Goal: Task Accomplishment & Management: Use online tool/utility

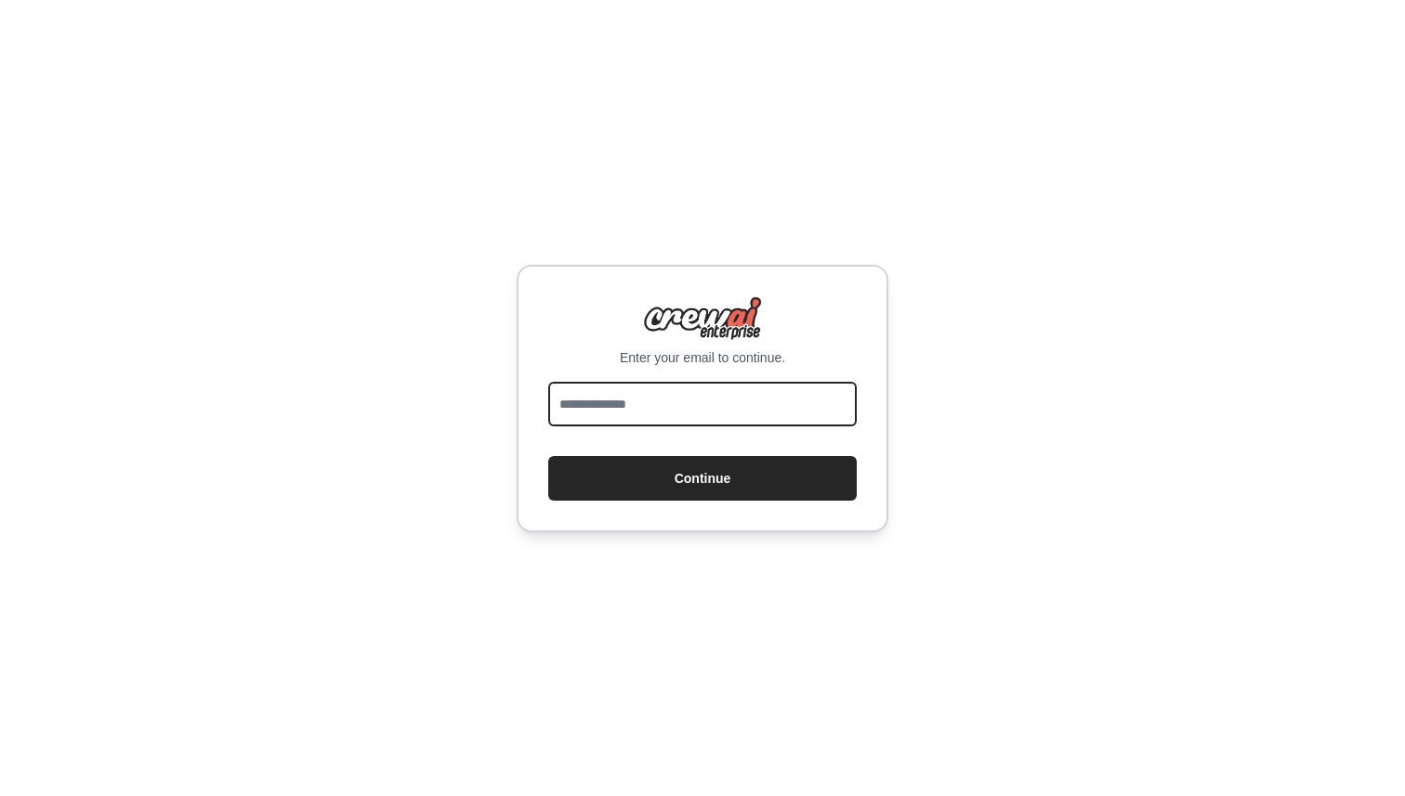
click at [650, 405] on input "email" at bounding box center [702, 404] width 309 height 45
type input "**********"
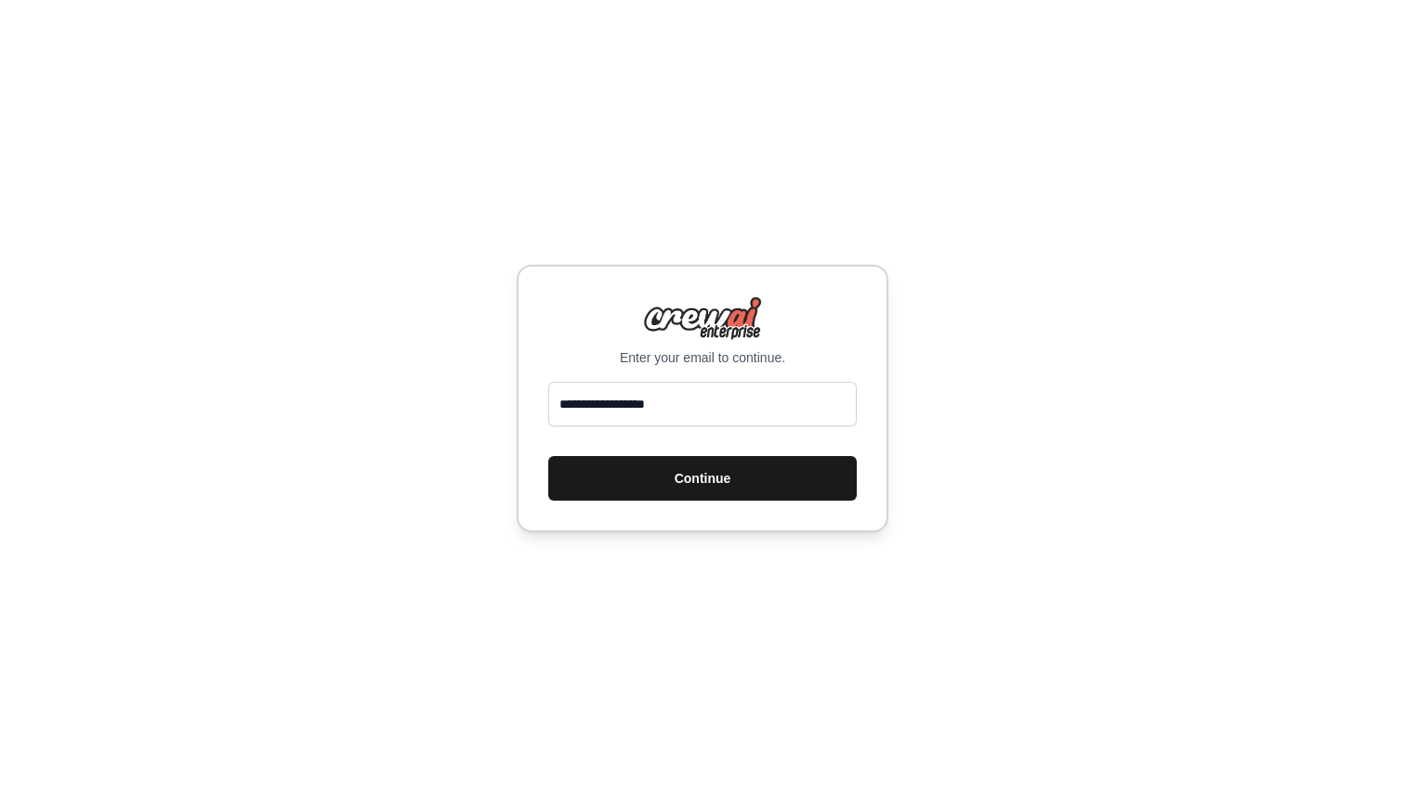
click at [697, 490] on button "Continue" at bounding box center [702, 478] width 309 height 45
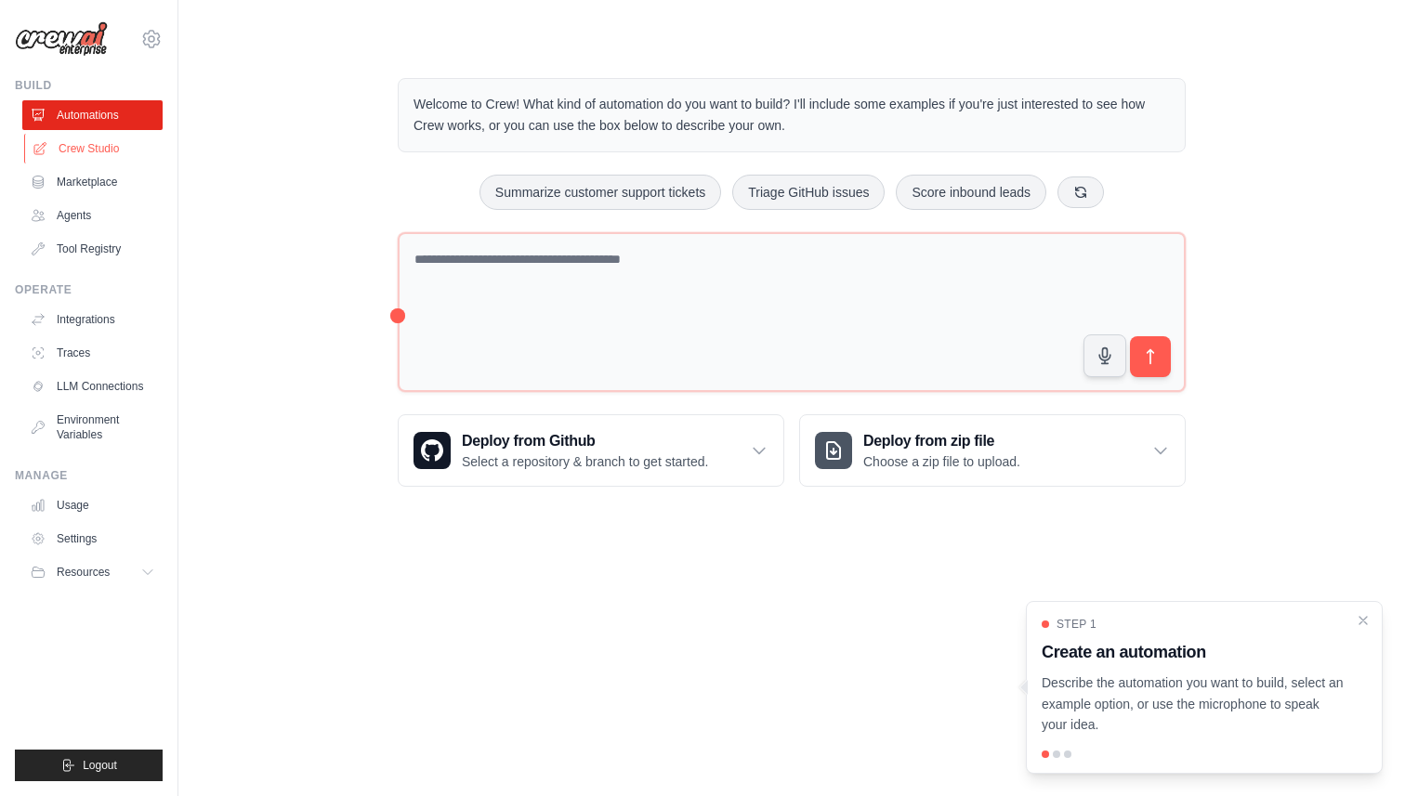
click at [100, 142] on link "Crew Studio" at bounding box center [94, 149] width 140 height 30
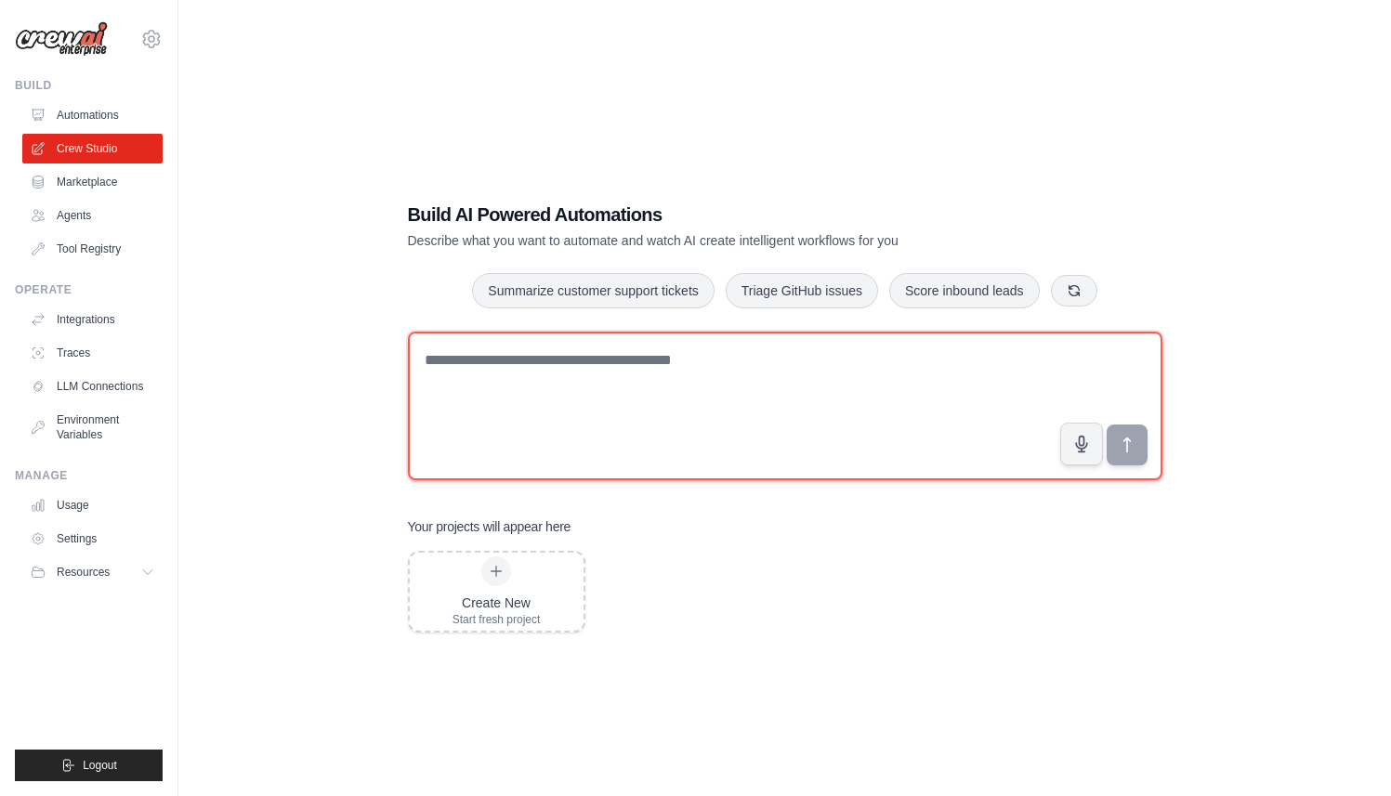
click at [554, 383] on textarea at bounding box center [785, 406] width 755 height 149
paste textarea "**********"
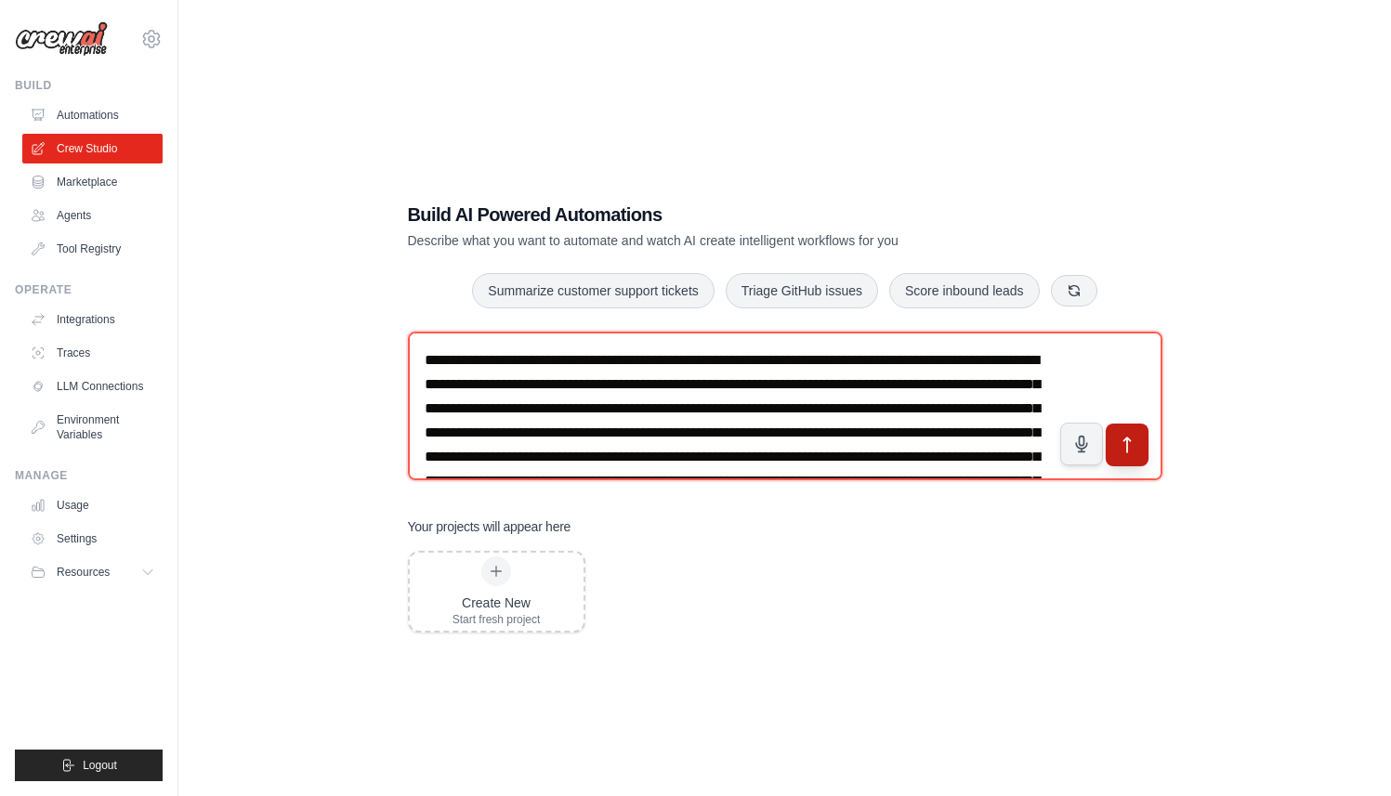
type textarea "**********"
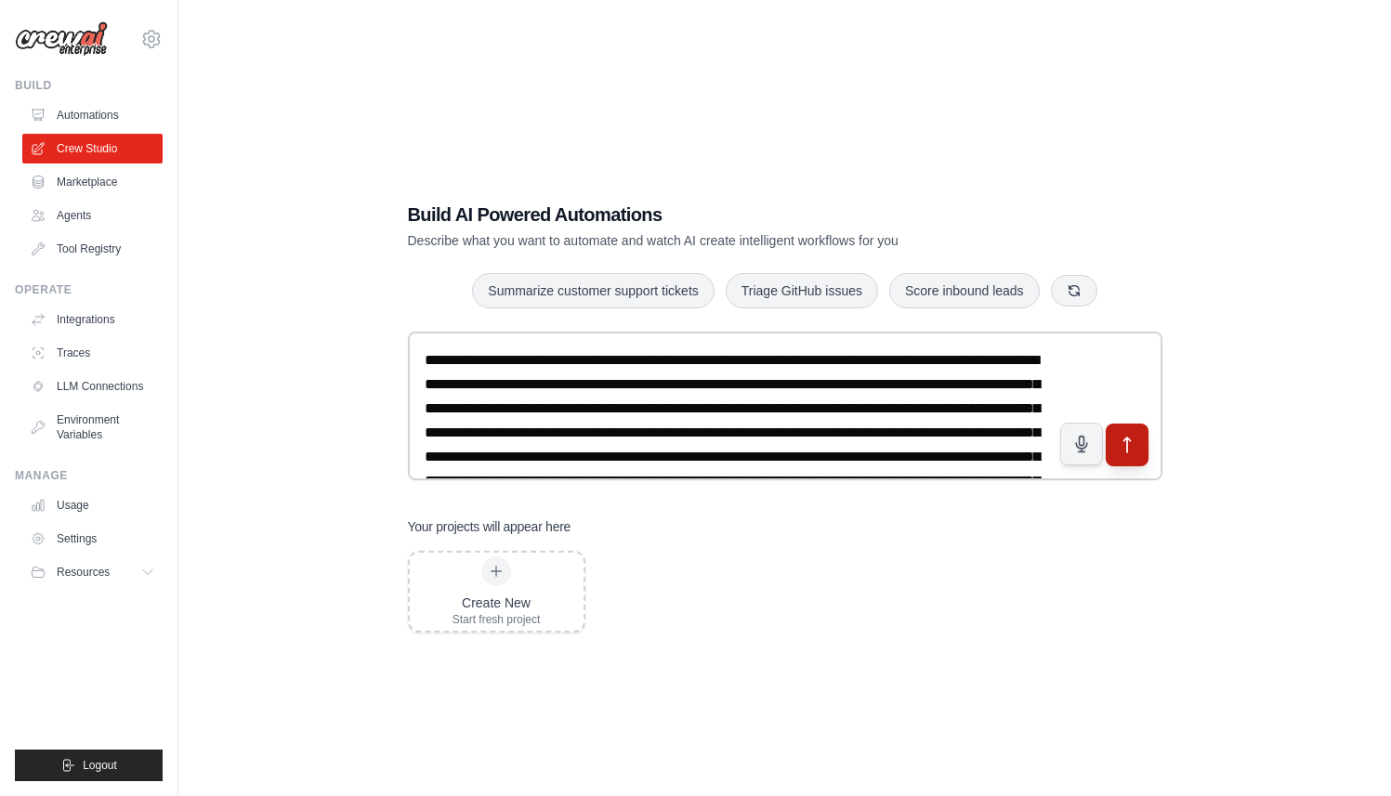
click at [1121, 440] on icon "submit" at bounding box center [1127, 445] width 20 height 20
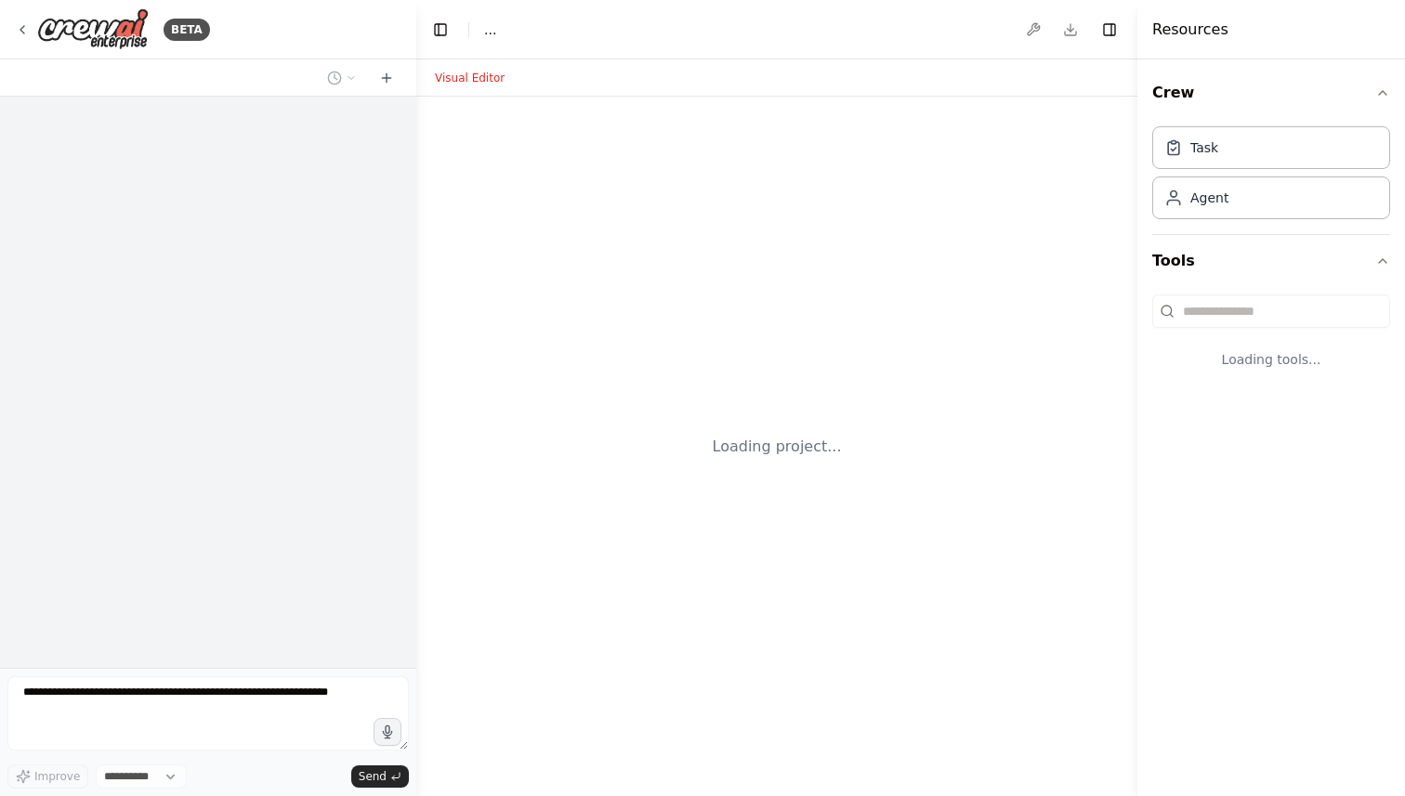
select select "****"
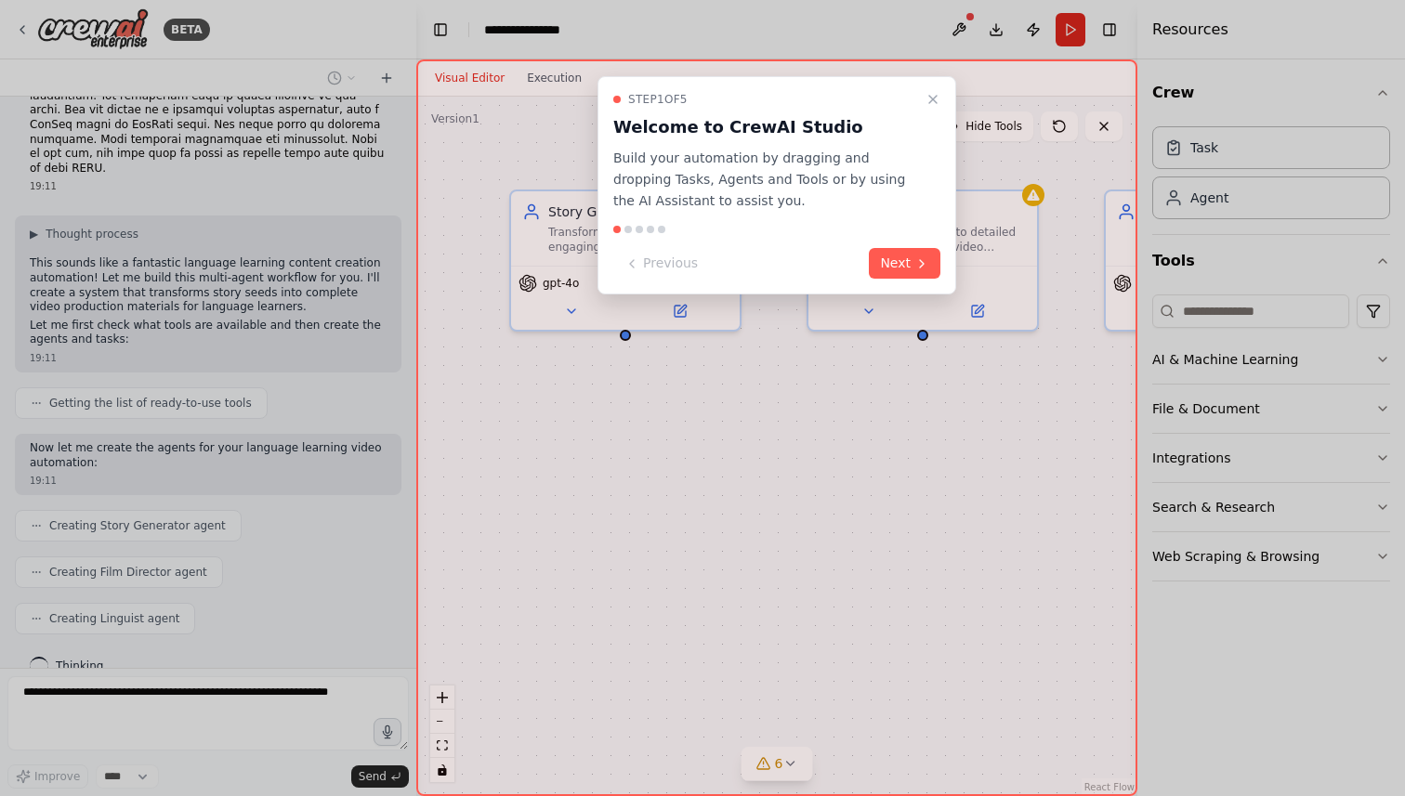
scroll to position [366, 0]
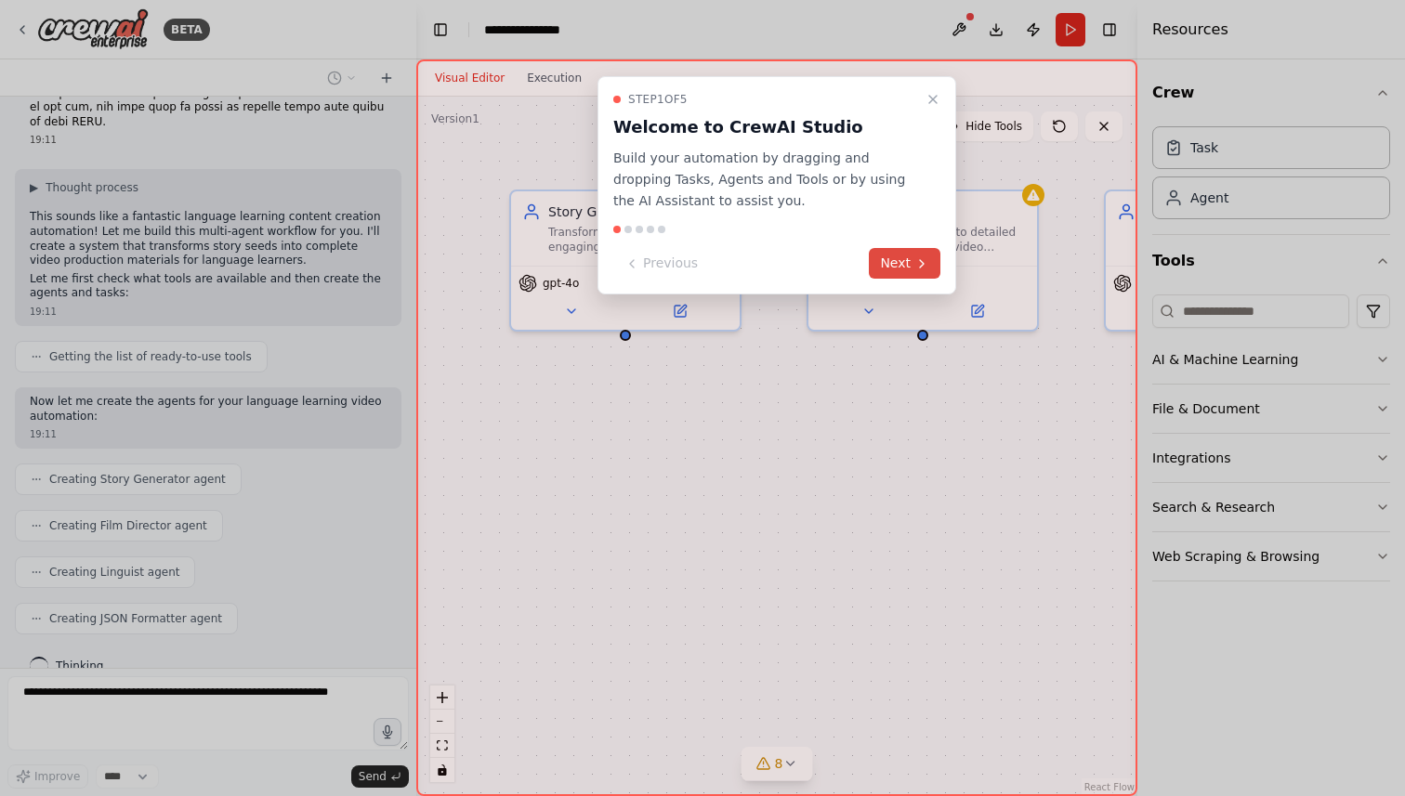
click at [886, 268] on button "Next" at bounding box center [905, 263] width 72 height 31
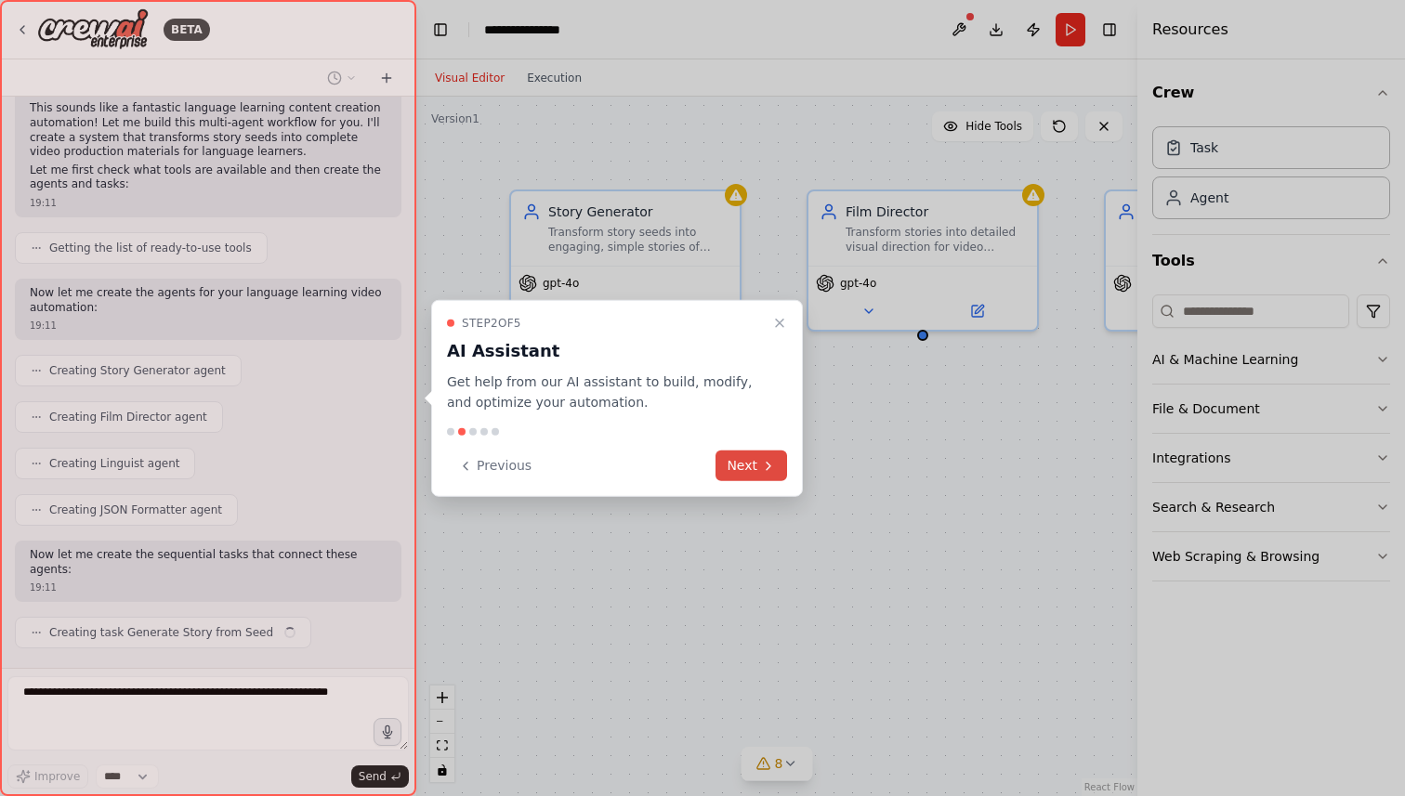
scroll to position [489, 0]
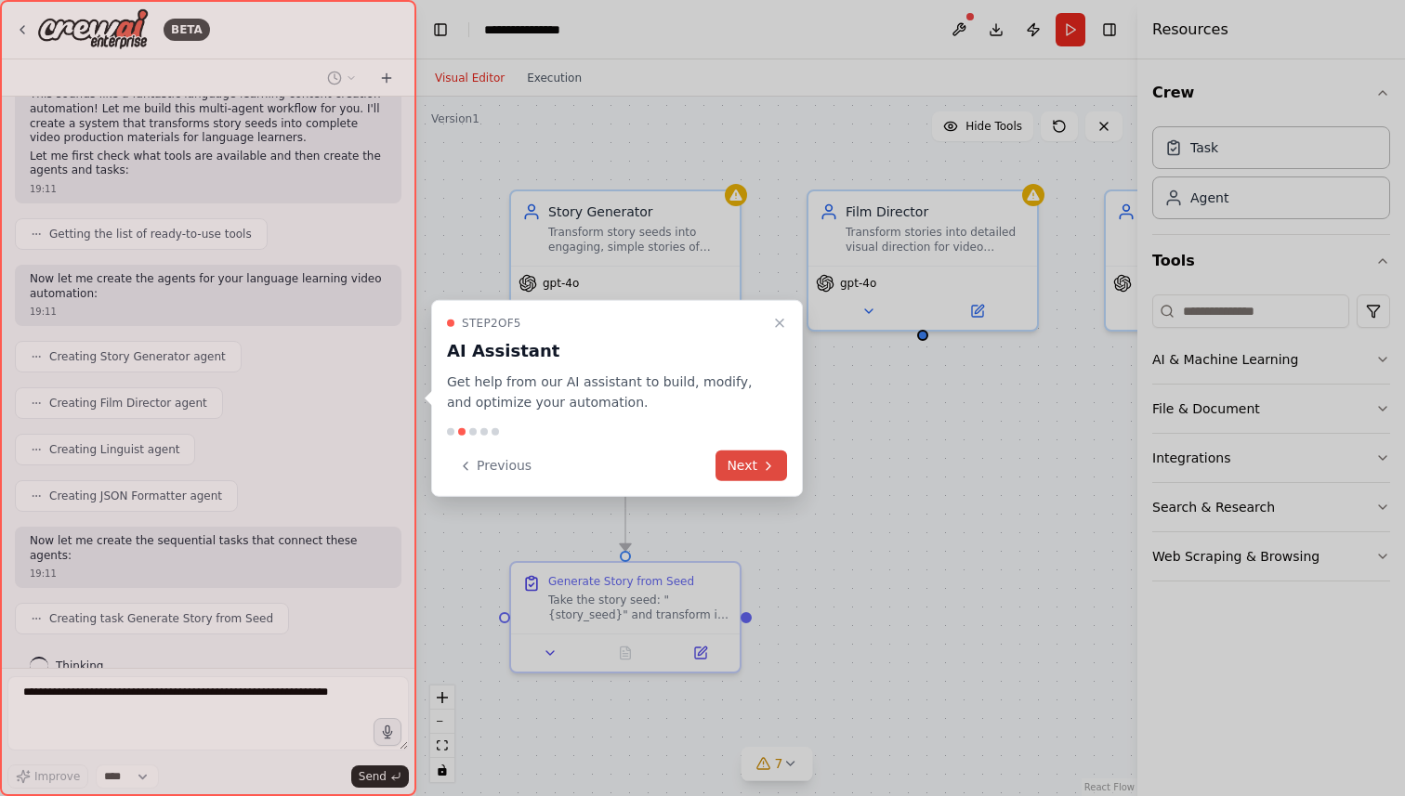
click at [759, 459] on button "Next" at bounding box center [752, 466] width 72 height 31
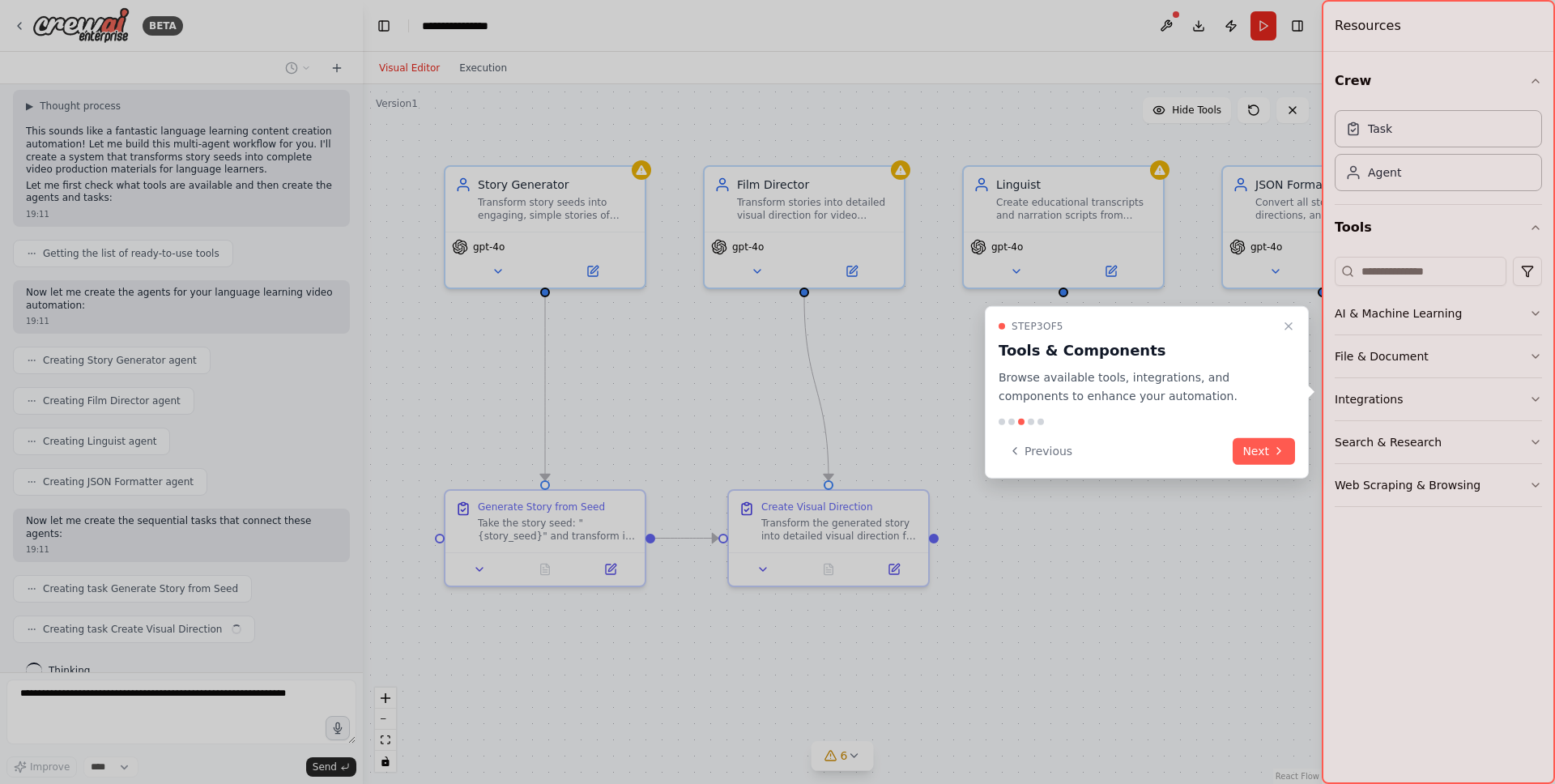
scroll to position [376, 0]
click at [1224, 450] on icon at bounding box center [1279, 450] width 13 height 13
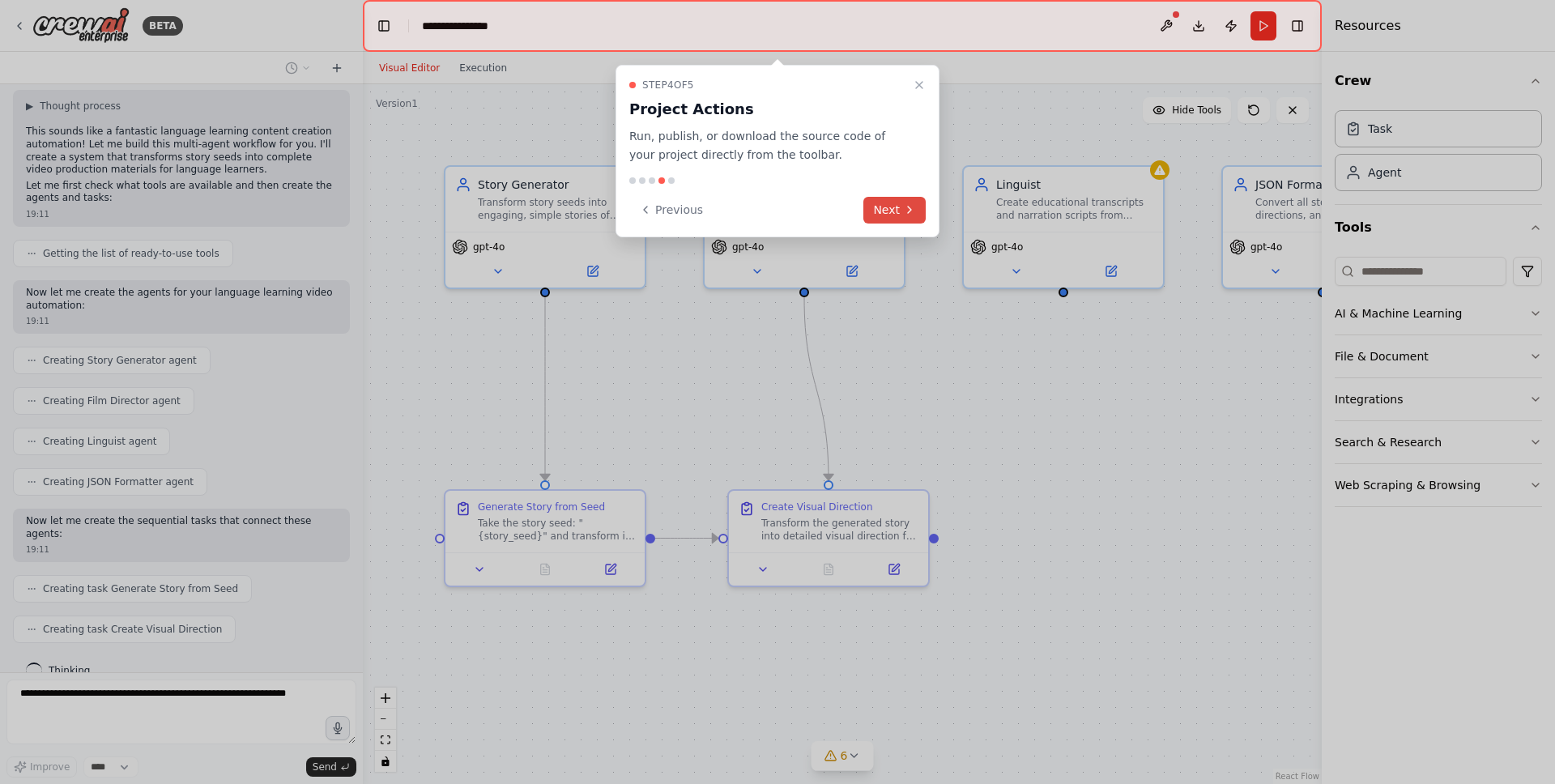
scroll to position [417, 0]
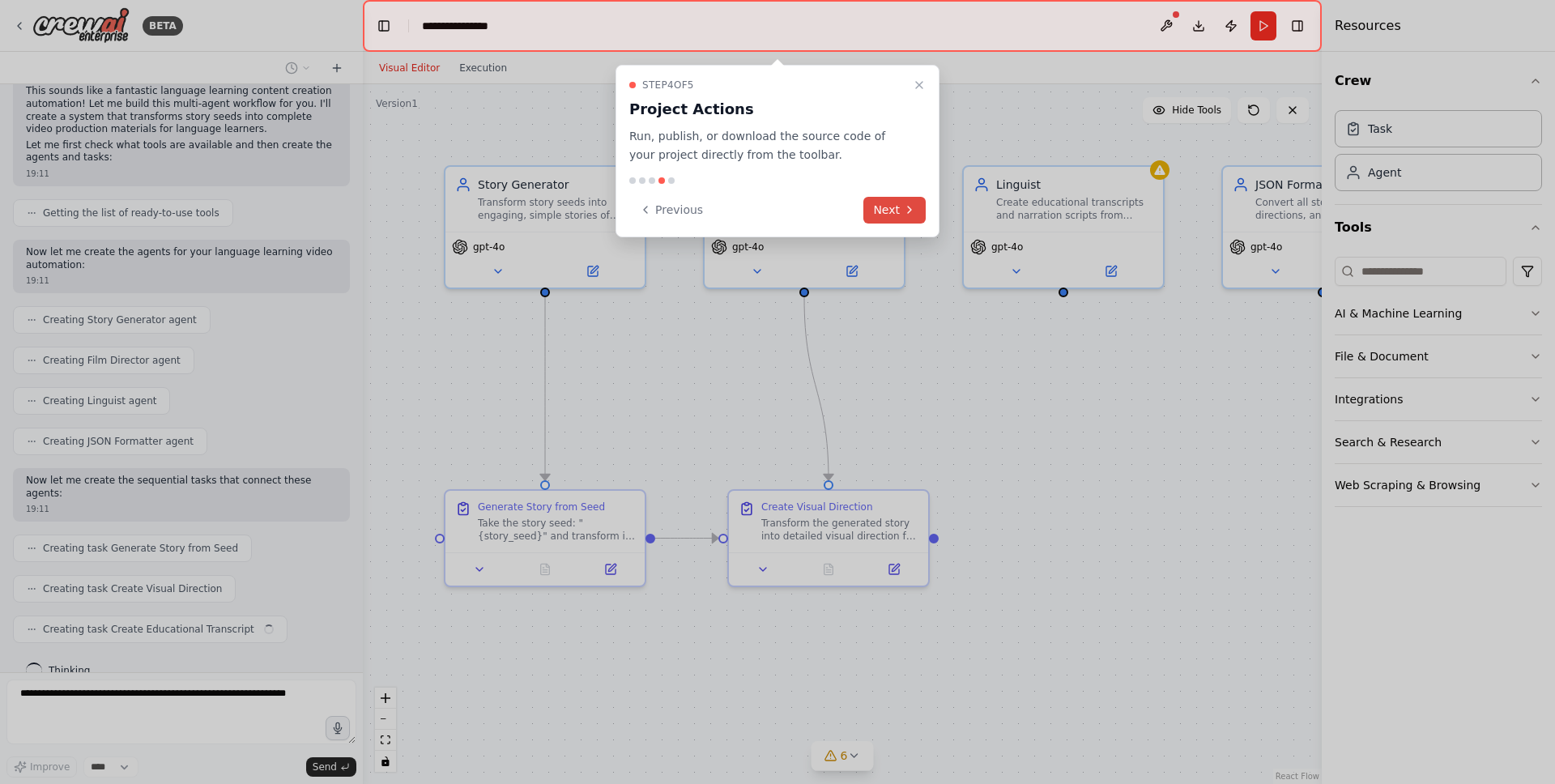
click at [895, 210] on button "Next" at bounding box center [895, 210] width 63 height 27
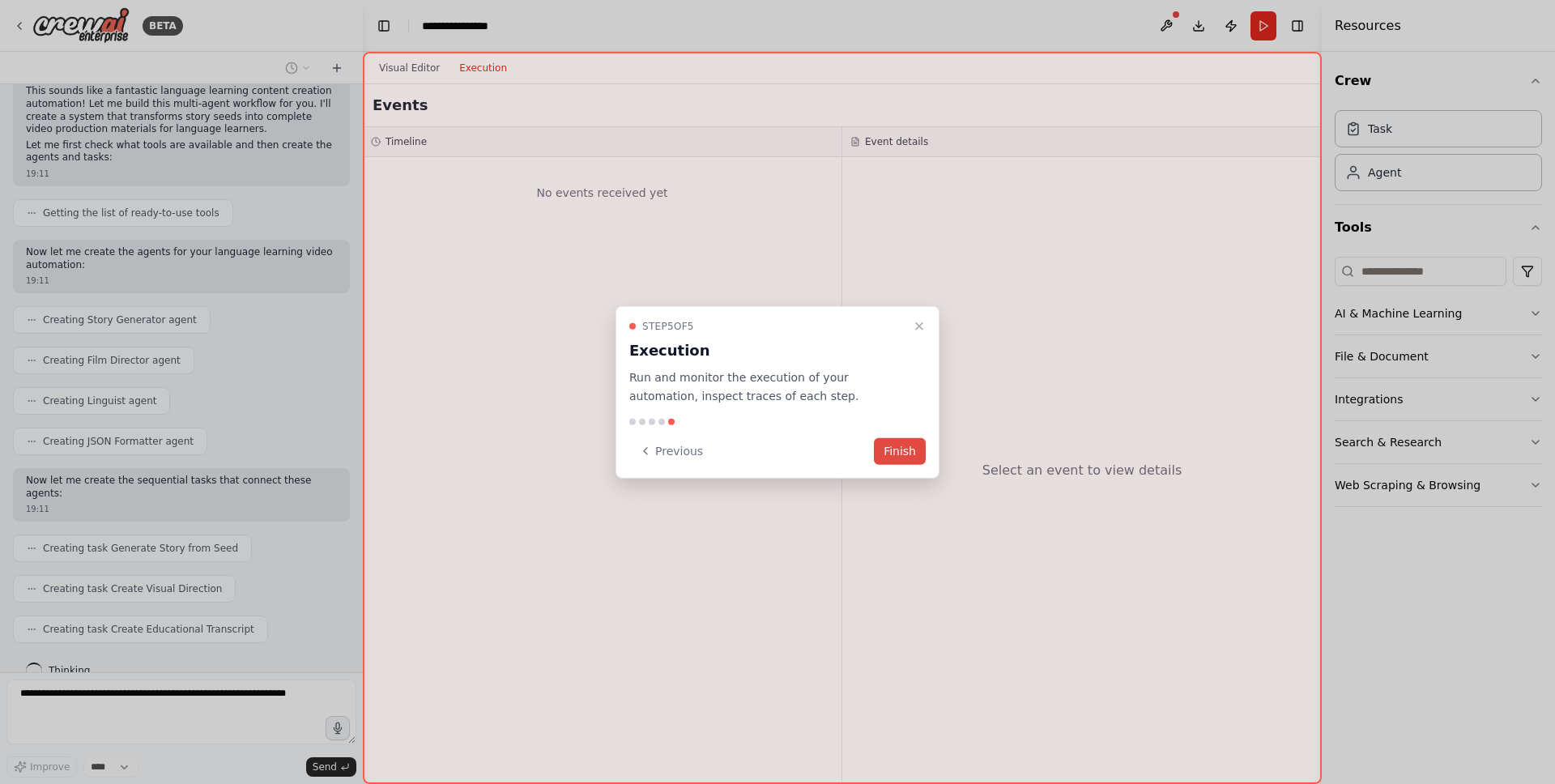
click at [899, 454] on button "Finish" at bounding box center [900, 450] width 51 height 27
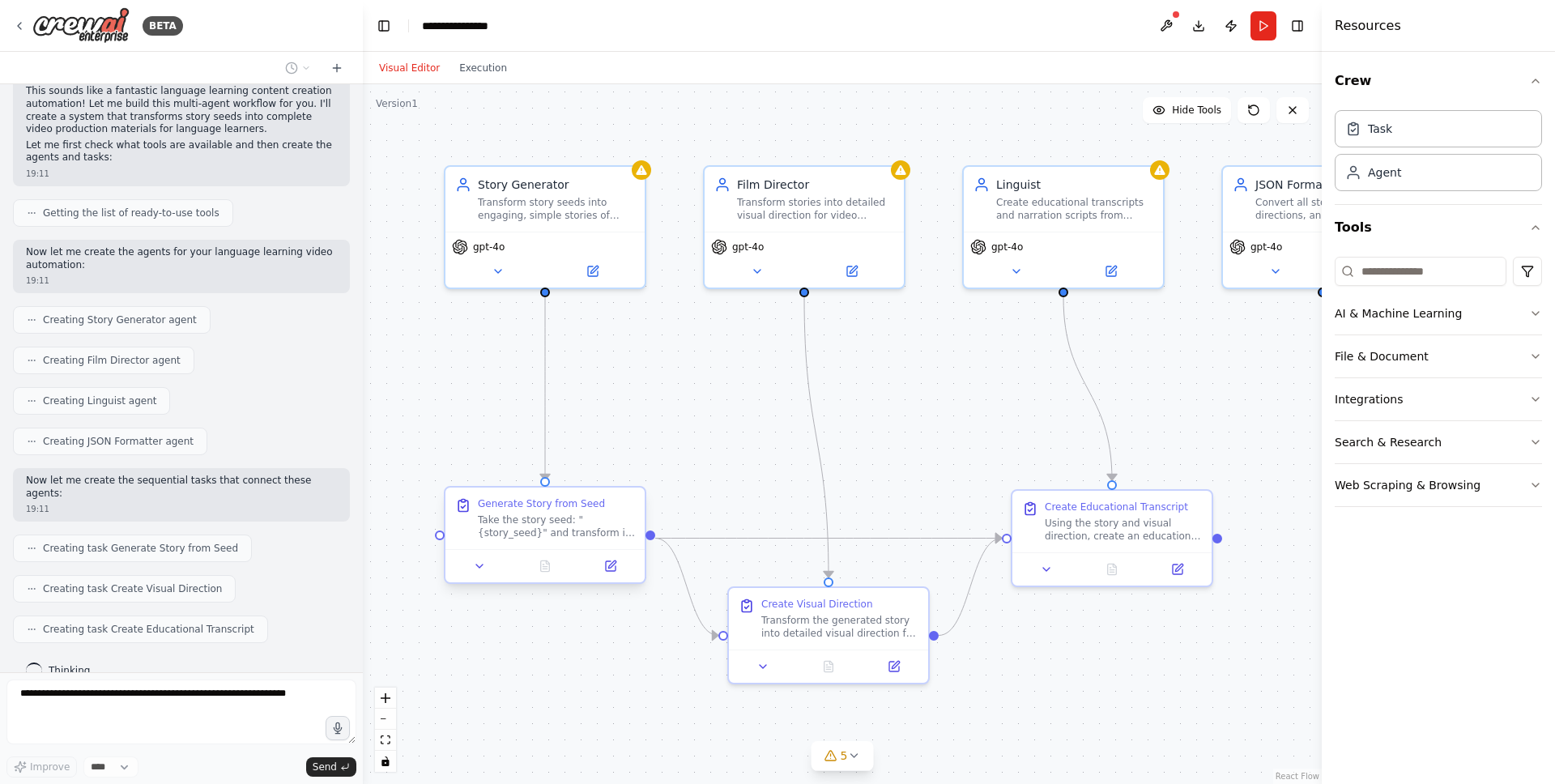
scroll to position [457, 0]
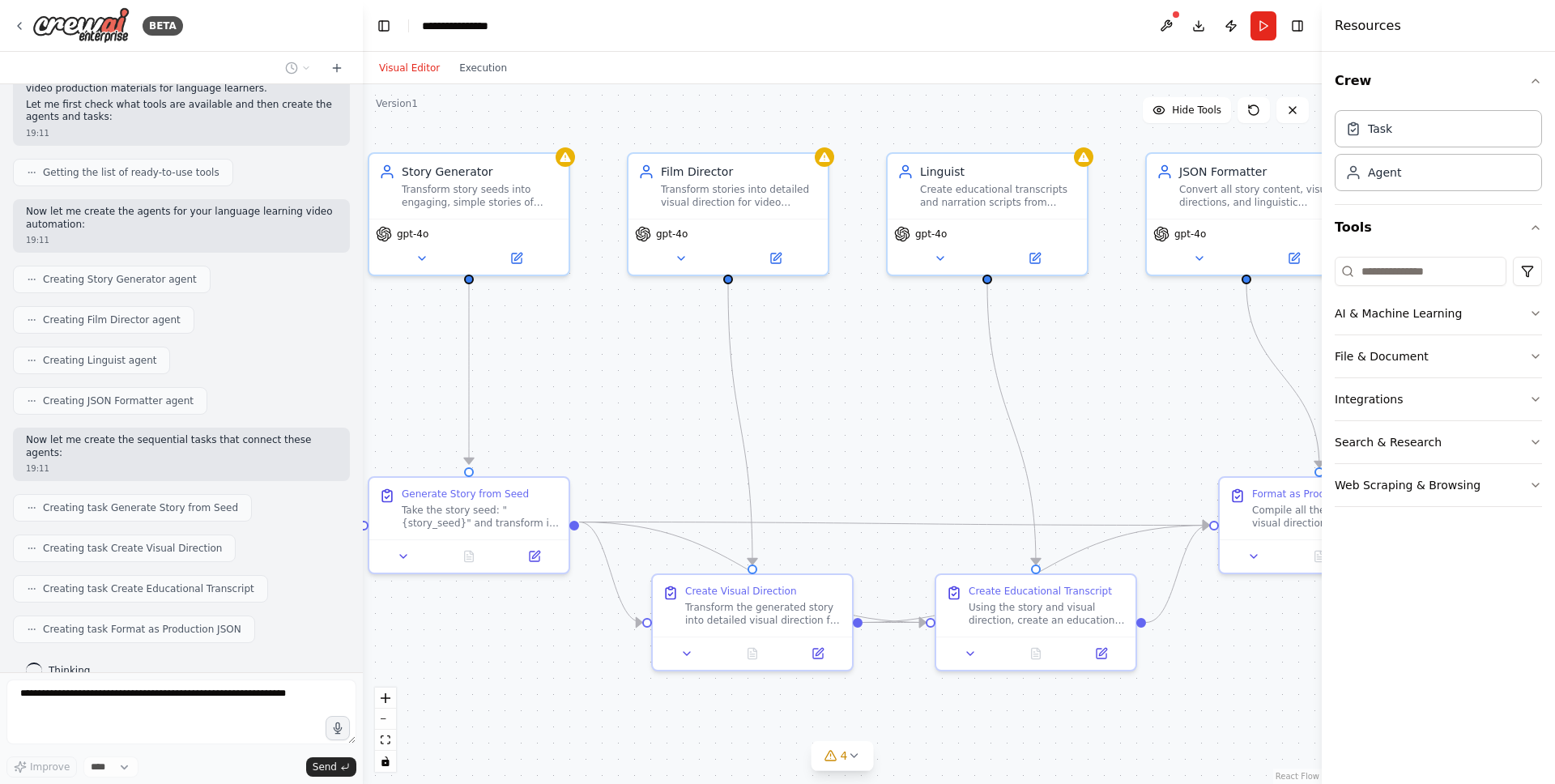
drag, startPoint x: 1027, startPoint y: 435, endPoint x: 951, endPoint y: 422, distance: 77.1
click at [951, 422] on div ".deletable-edge-delete-btn { width: 20px; height: 20px; border: 0px solid #ffff…" at bounding box center [842, 434] width 959 height 700
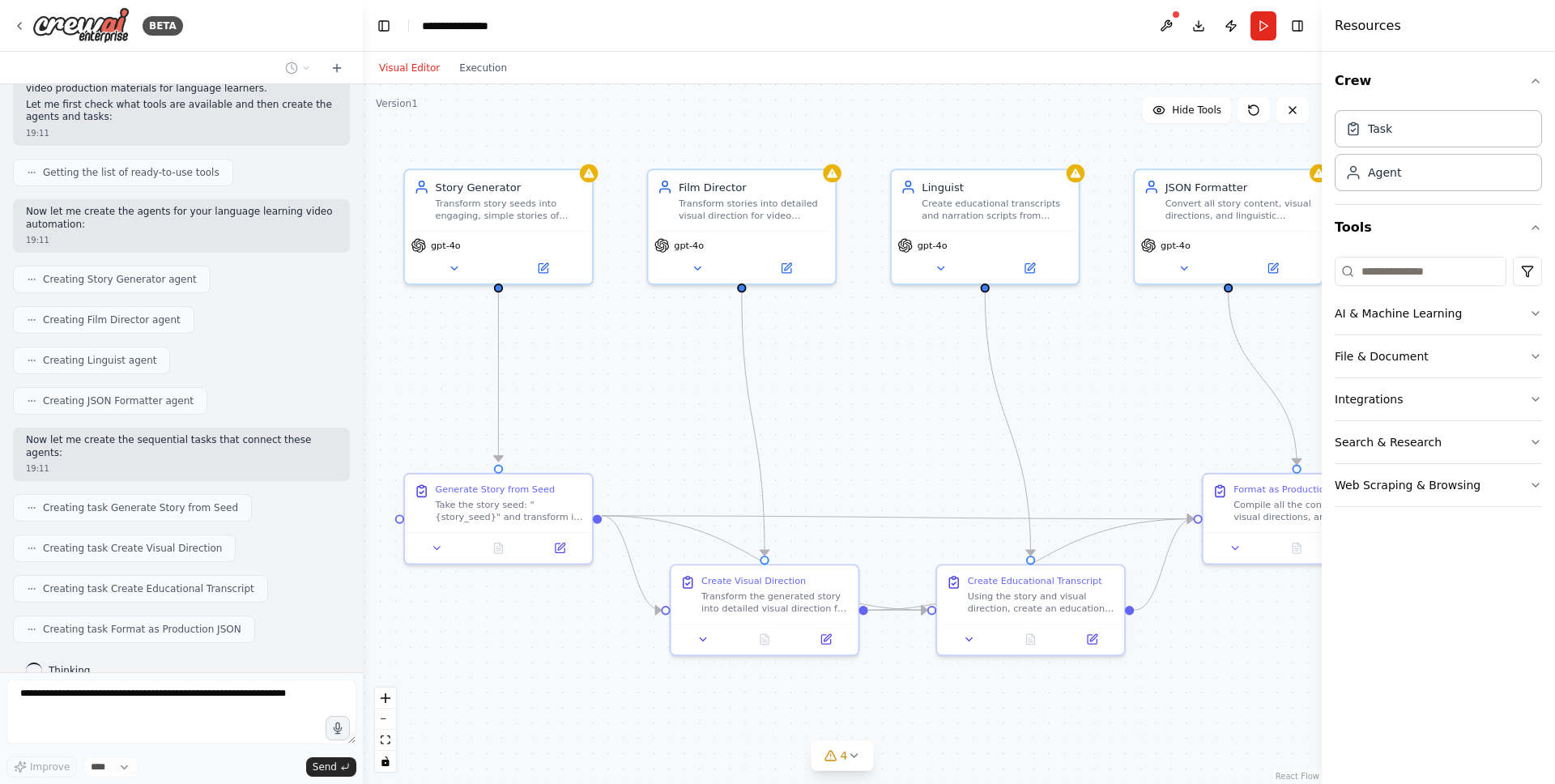
scroll to position [552, 0]
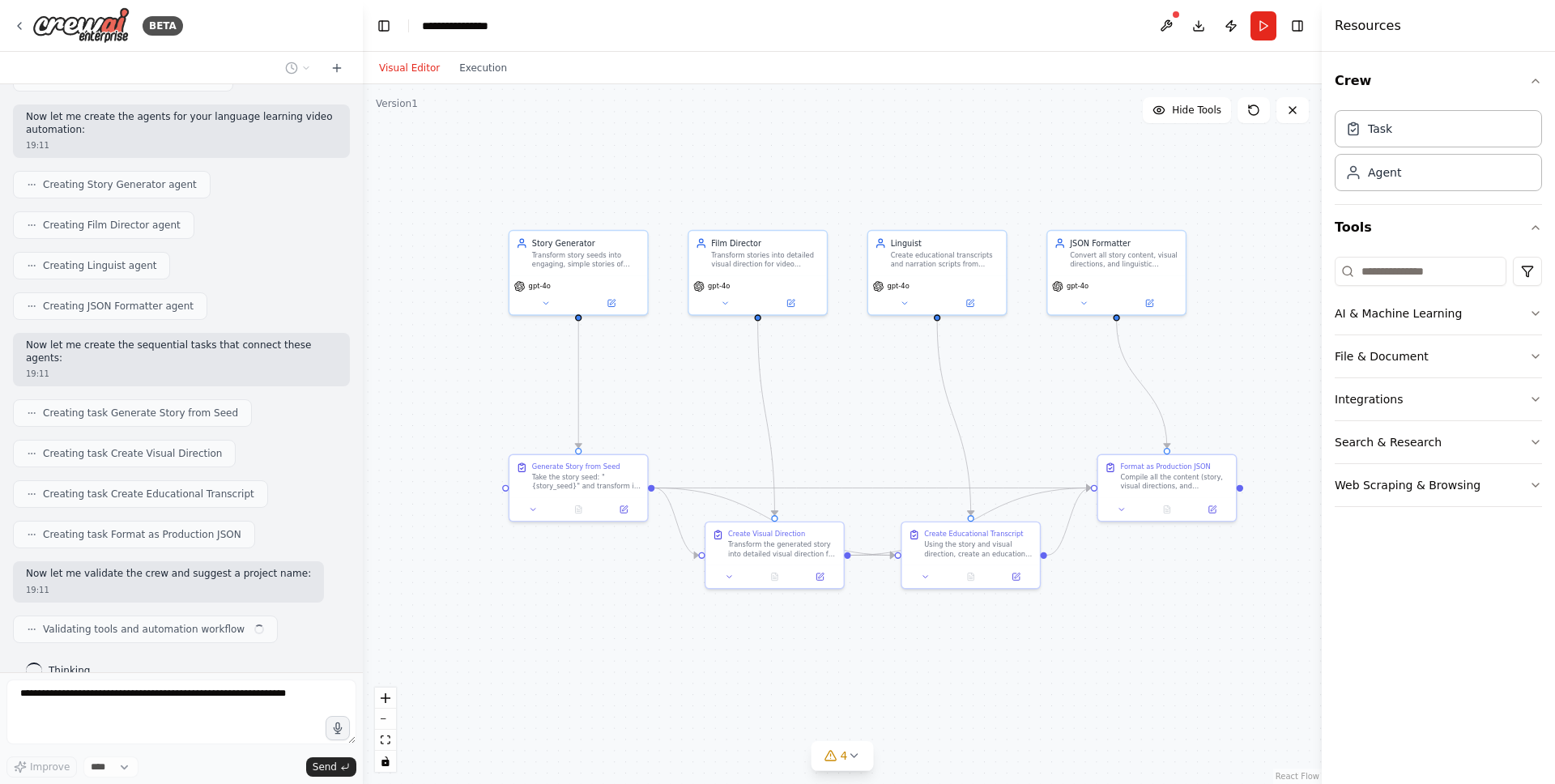
drag, startPoint x: 1105, startPoint y: 422, endPoint x: 1067, endPoint y: 417, distance: 38.3
click at [1067, 417] on div ".deletable-edge-delete-btn { width: 20px; height: 20px; border: 0px solid #ffff…" at bounding box center [842, 434] width 959 height 700
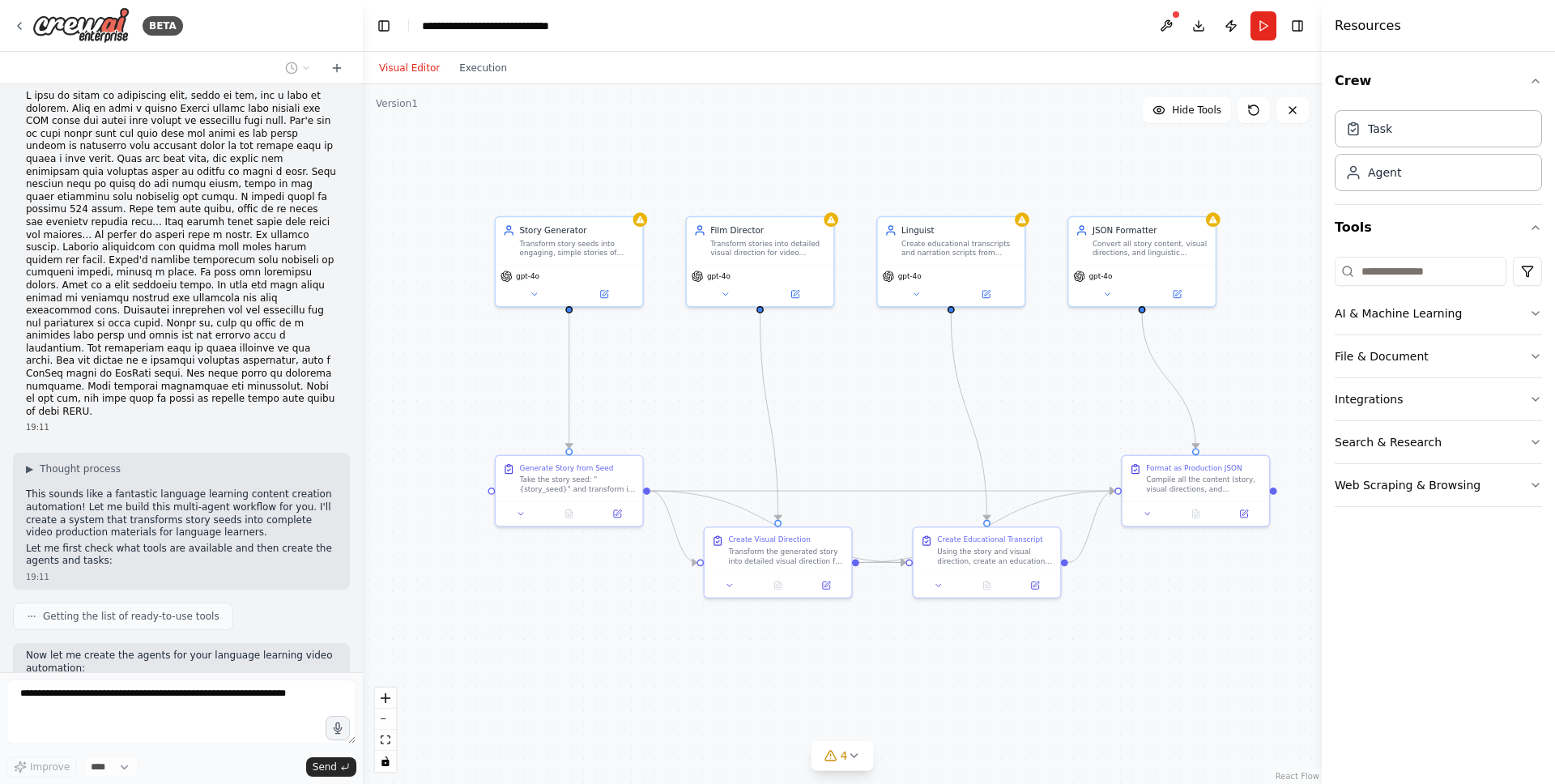
scroll to position [592, 0]
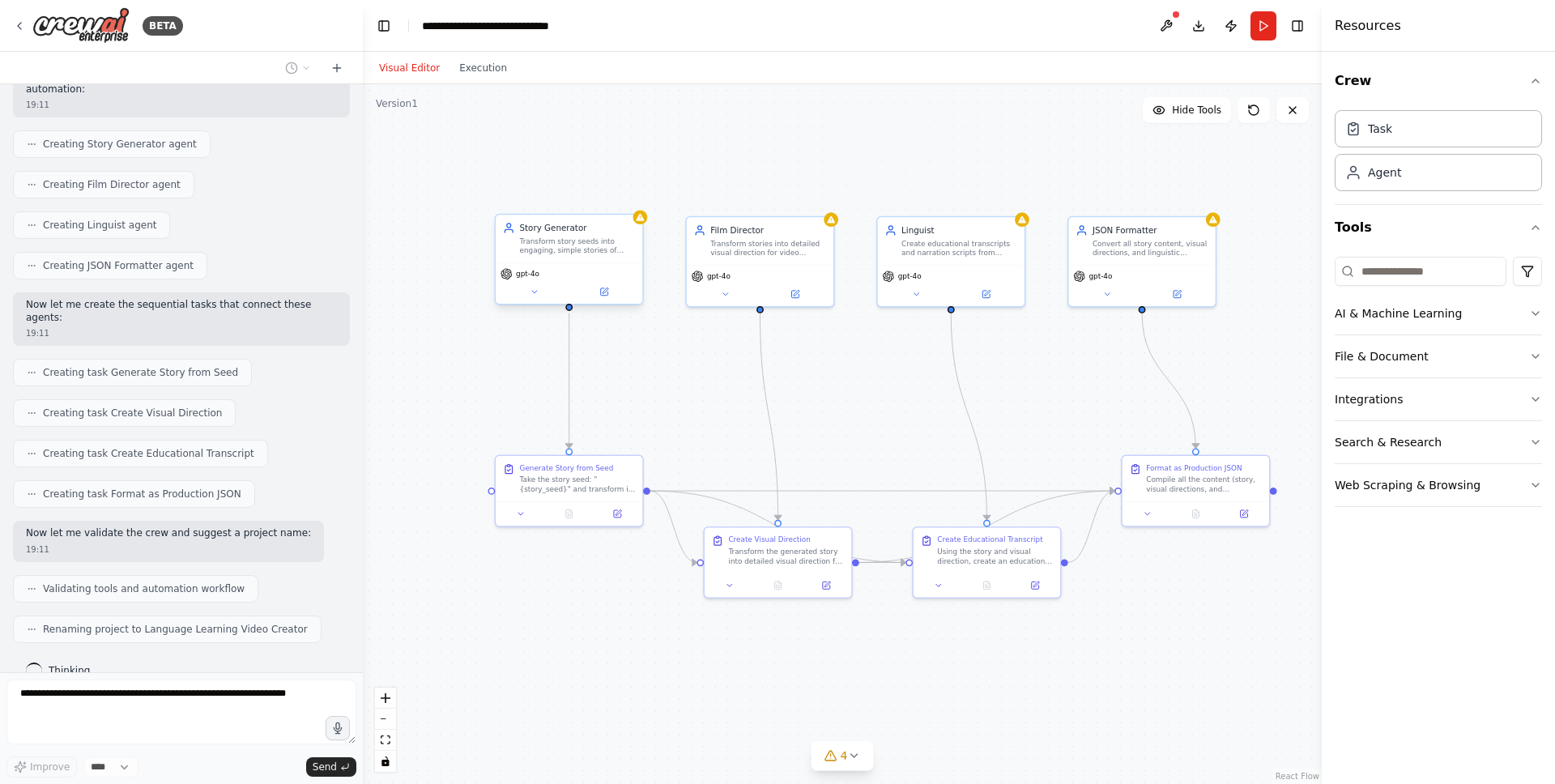
click at [560, 246] on div "Transform story seeds into engaging, simple stories of maximum 200 words that a…" at bounding box center [578, 246] width 116 height 19
click at [566, 495] on div "Generate Story from Seed Take the story seed: "{story_seed}" and transform it i…" at bounding box center [569, 476] width 146 height 45
click at [565, 485] on div "Take the story seed: "{story_seed}" and transform it into an engaging, simple s…" at bounding box center [578, 483] width 116 height 19
click at [540, 492] on div "Generate Story from Seed Take the story seed: "{story_seed}" and transform it i…" at bounding box center [569, 476] width 146 height 45
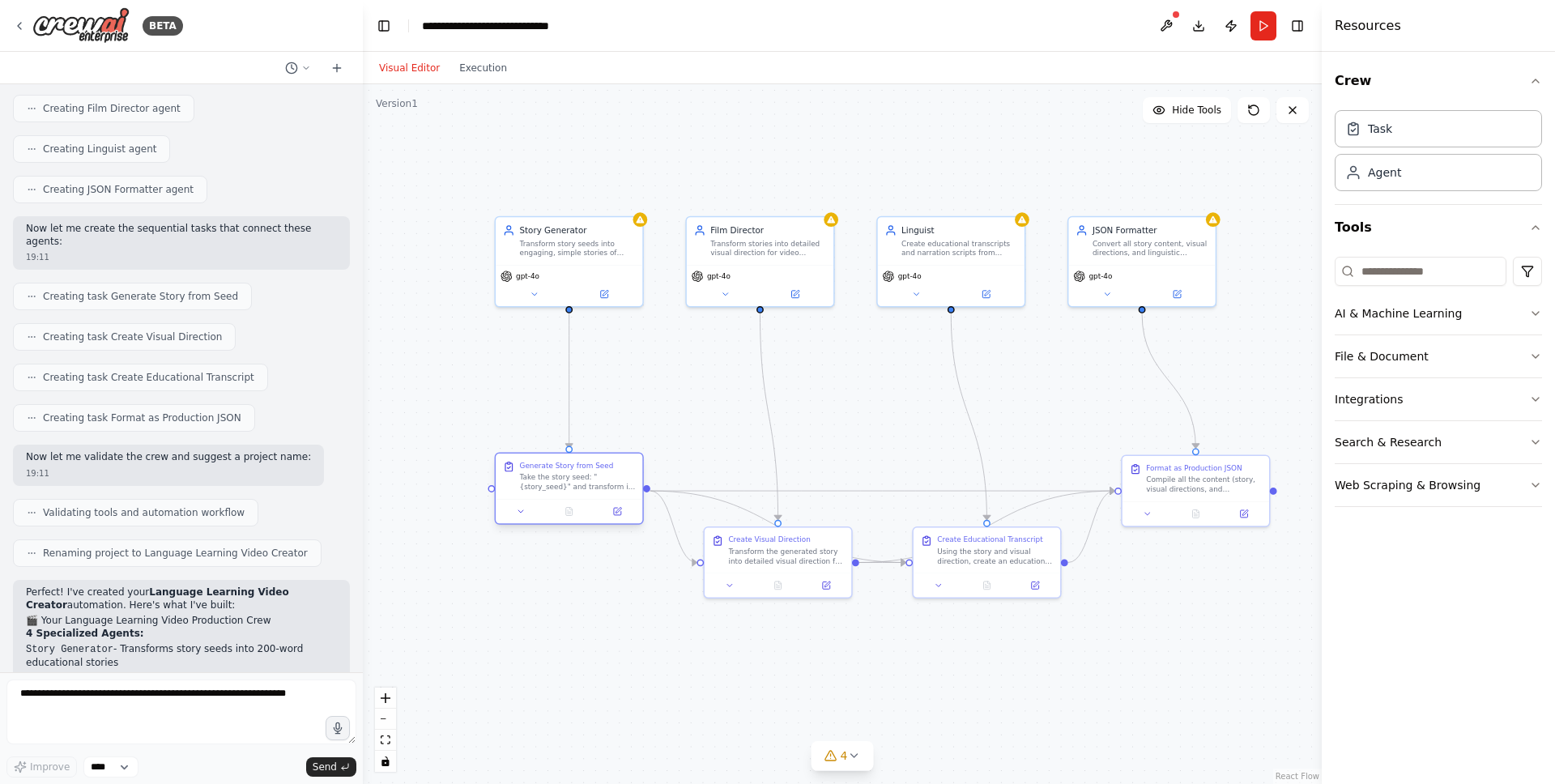
click at [548, 480] on div "Take the story seed: "{story_seed}" and transform it into an engaging, simple s…" at bounding box center [578, 483] width 116 height 19
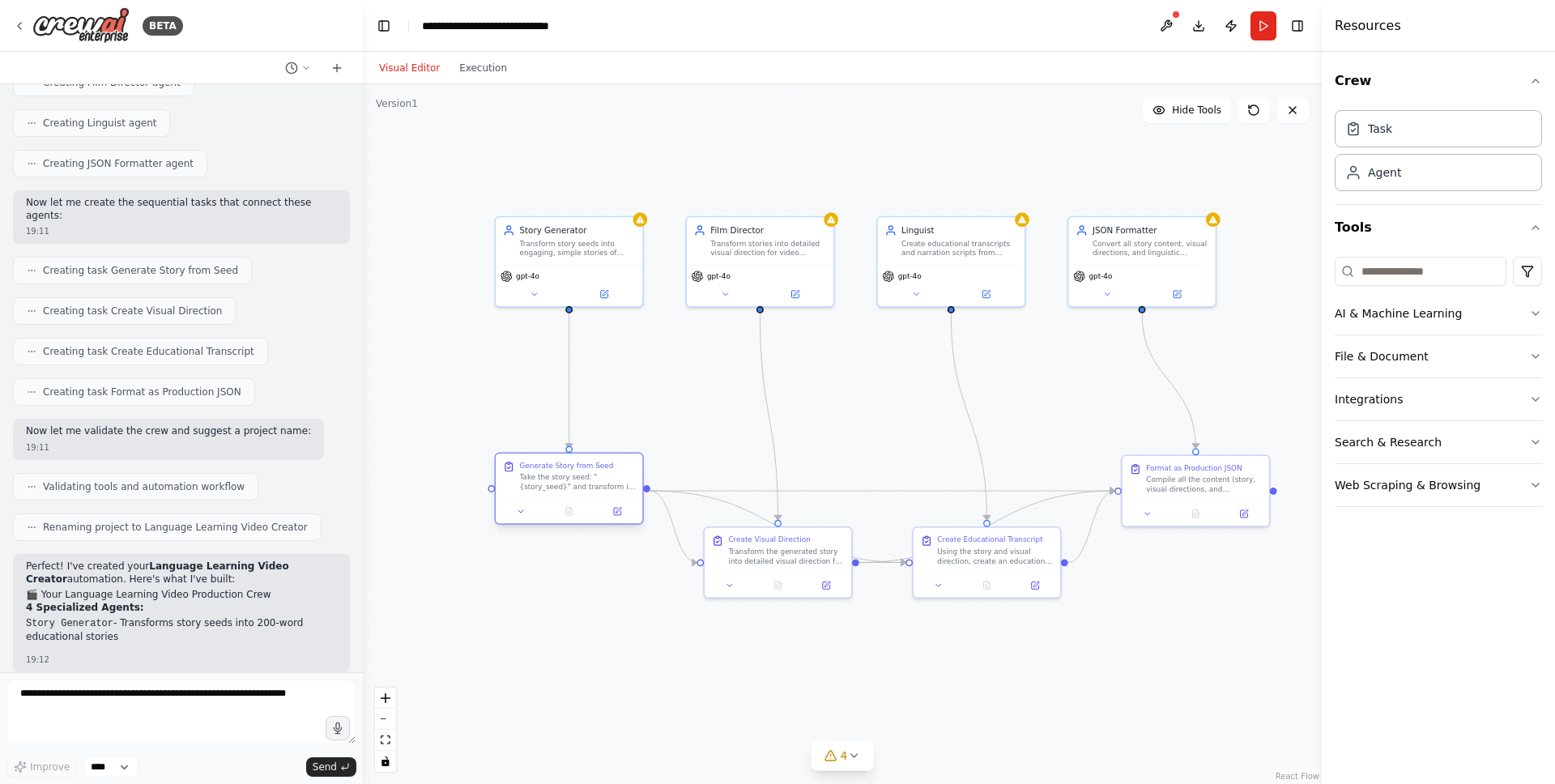
click at [548, 480] on div "Take the story seed: "{story_seed}" and transform it into an engaging, simple s…" at bounding box center [578, 483] width 116 height 19
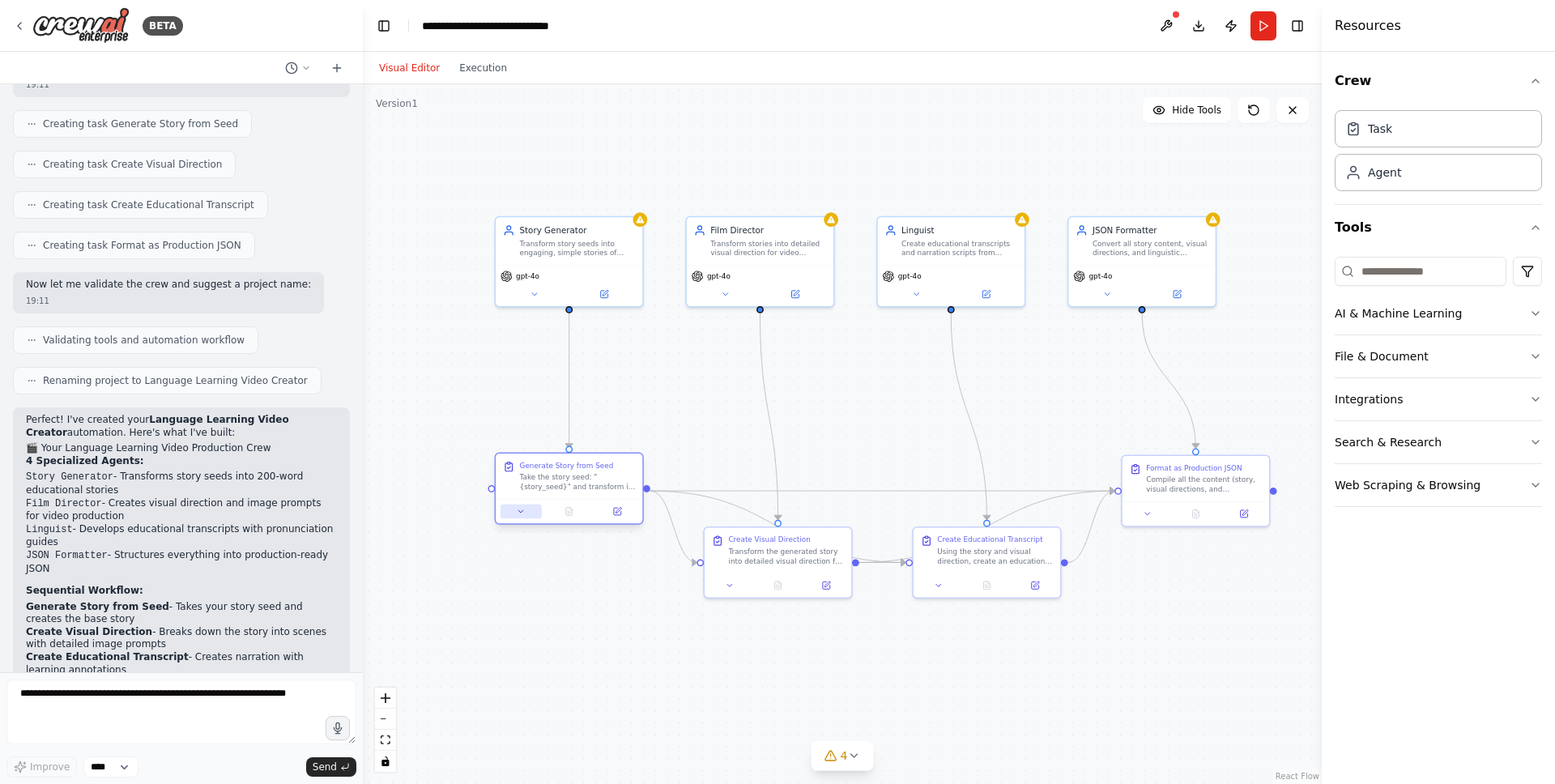
click at [514, 508] on button at bounding box center [520, 511] width 41 height 15
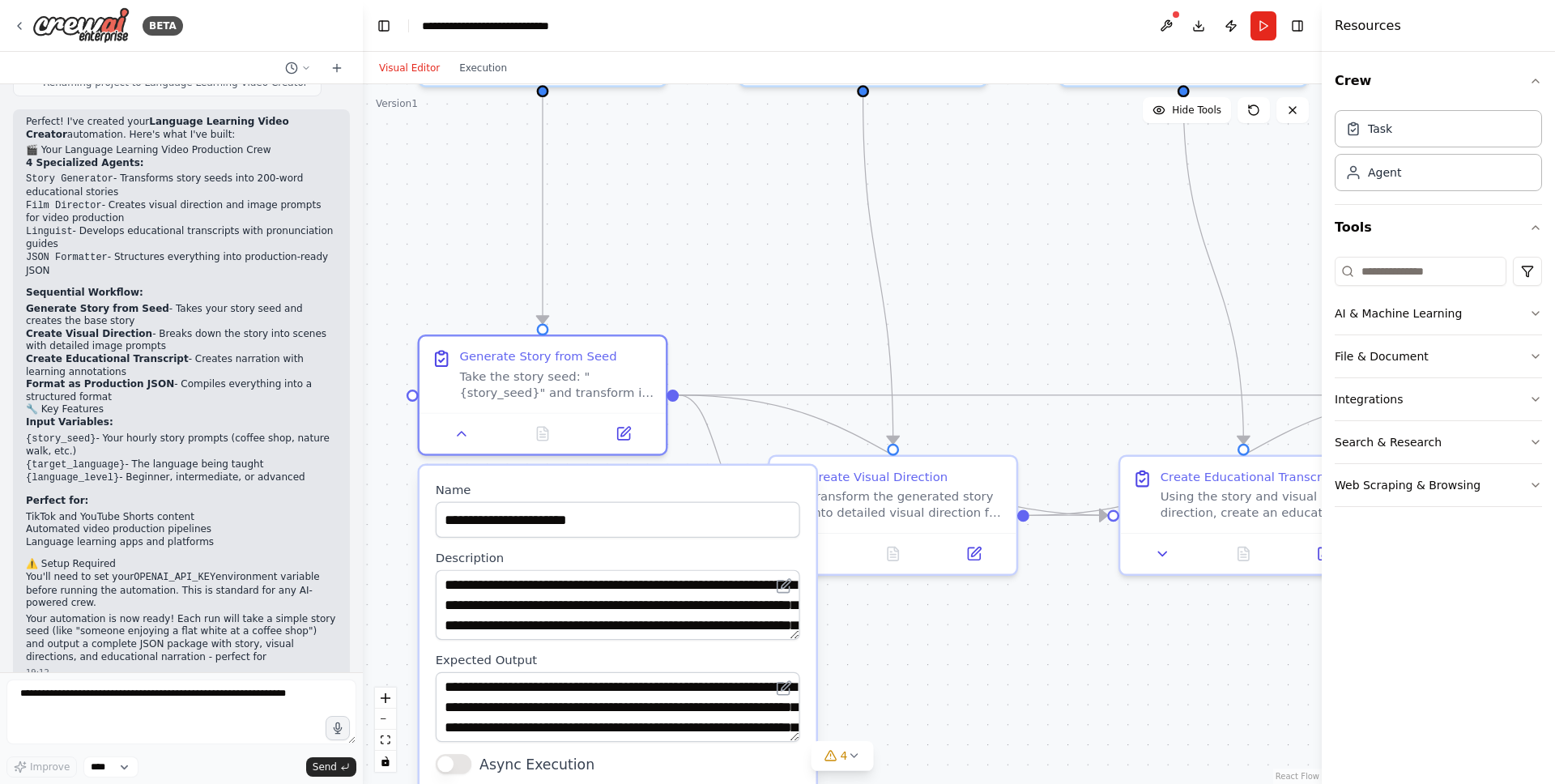
scroll to position [1152, 0]
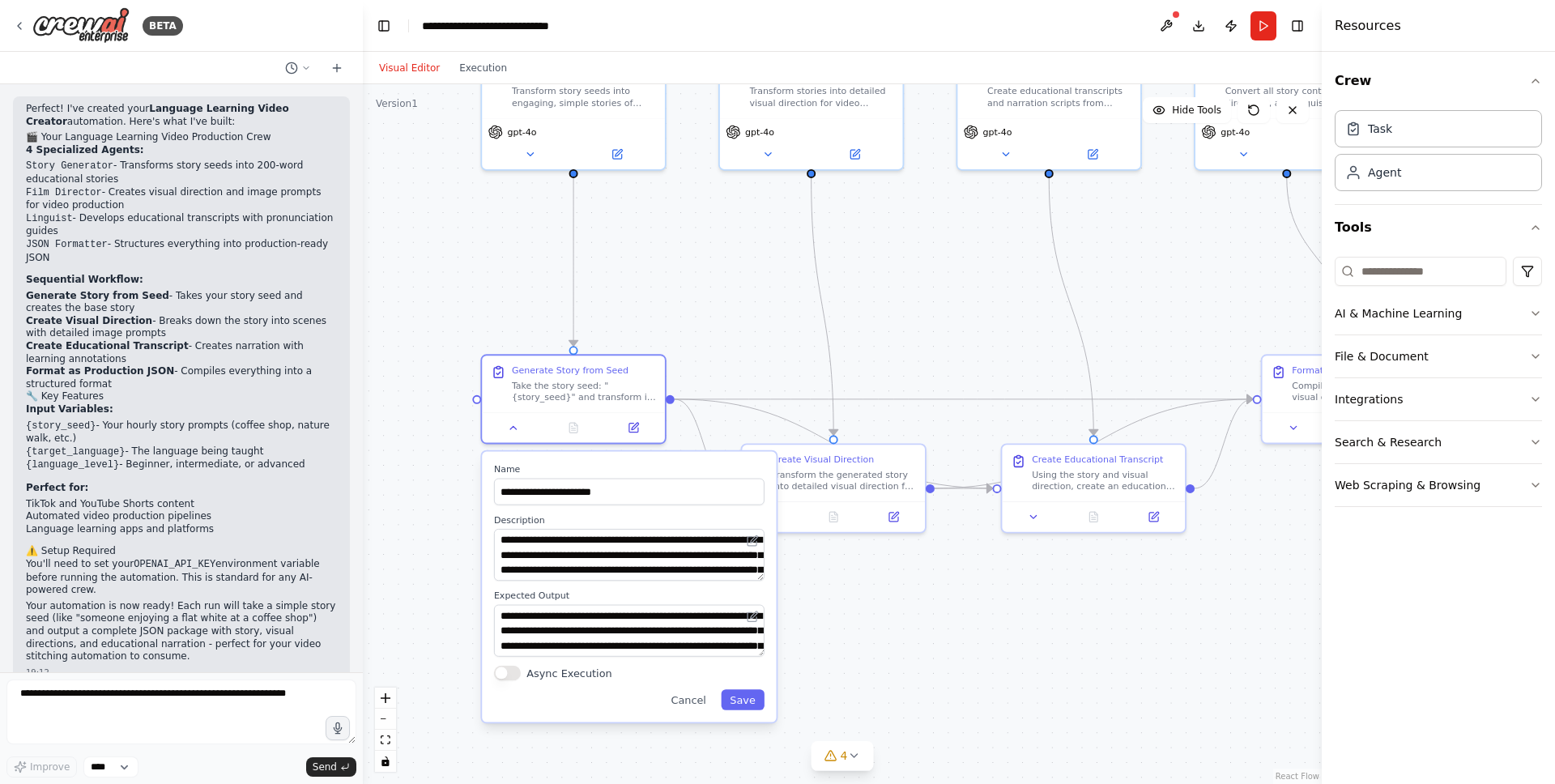
drag, startPoint x: 644, startPoint y: 235, endPoint x: 598, endPoint y: 282, distance: 65.8
click at [643, 344] on div ".deletable-edge-delete-btn { width: 20px; height: 20px; border: 0px solid #ffff…" at bounding box center [842, 434] width 959 height 700
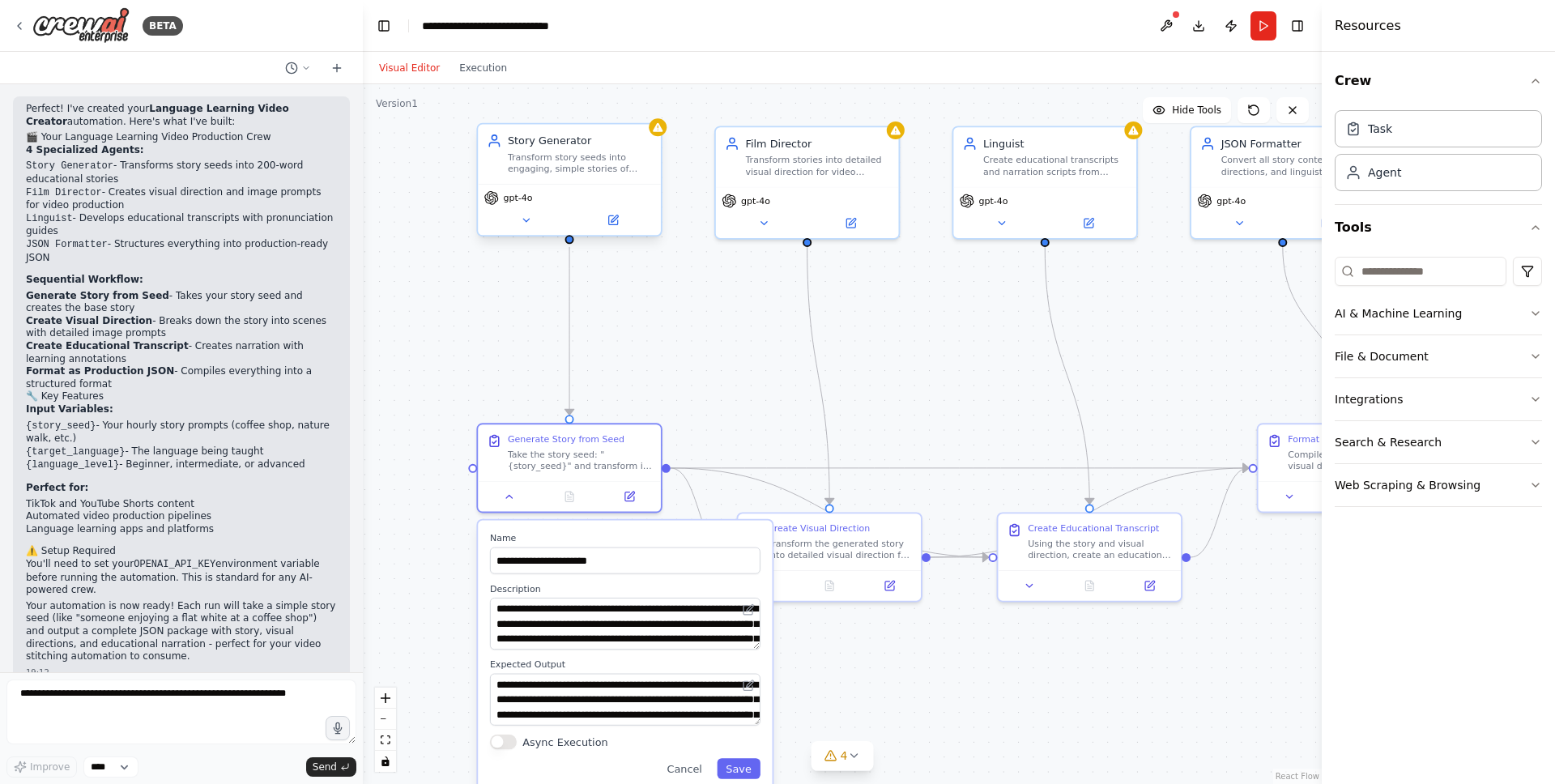
click at [554, 178] on div "Story Generator Transform story seeds into engaging, simple stories of maximum …" at bounding box center [569, 154] width 183 height 59
click at [524, 221] on icon at bounding box center [526, 220] width 12 height 12
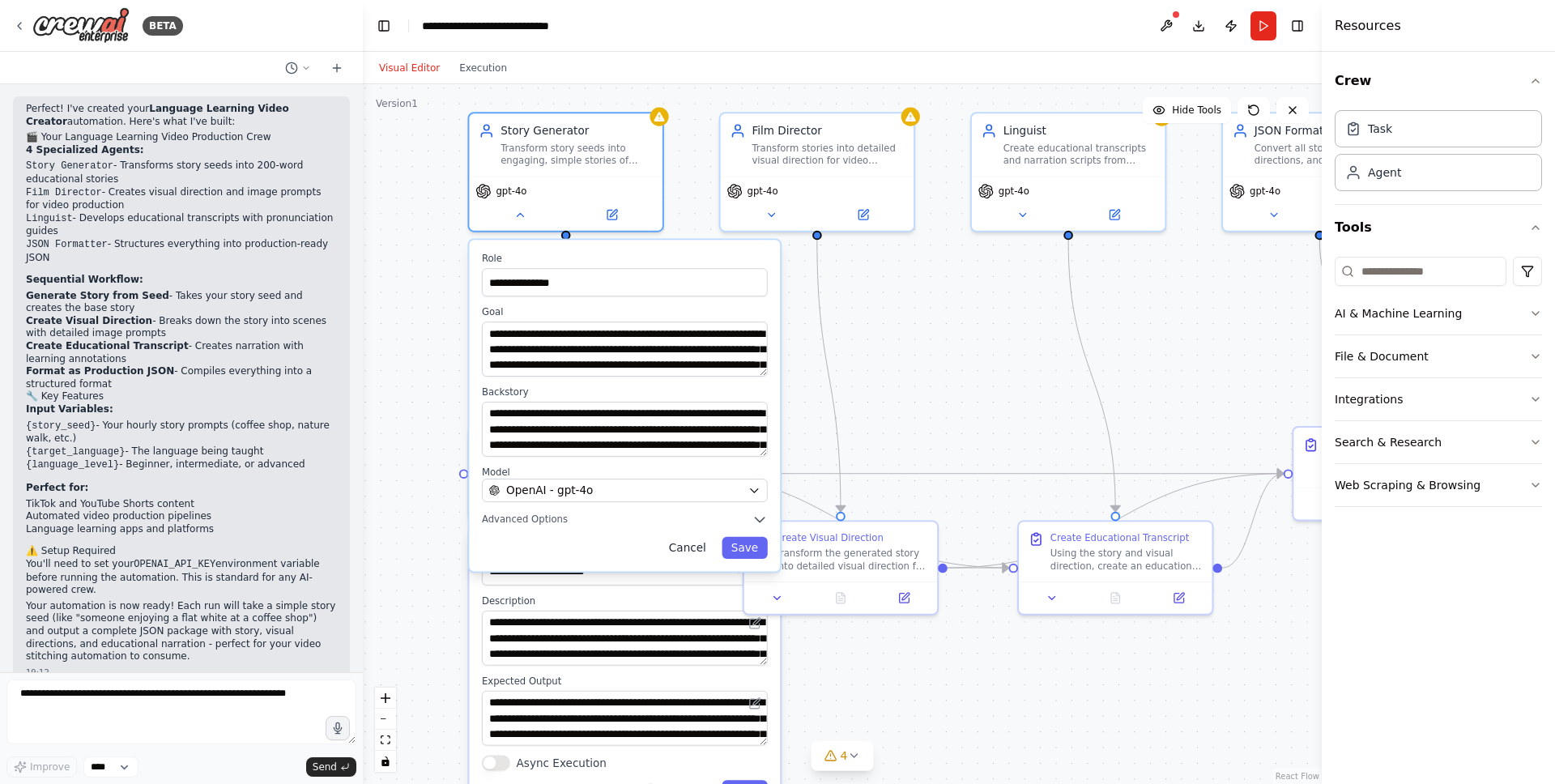
click at [709, 555] on button "Cancel" at bounding box center [687, 547] width 56 height 22
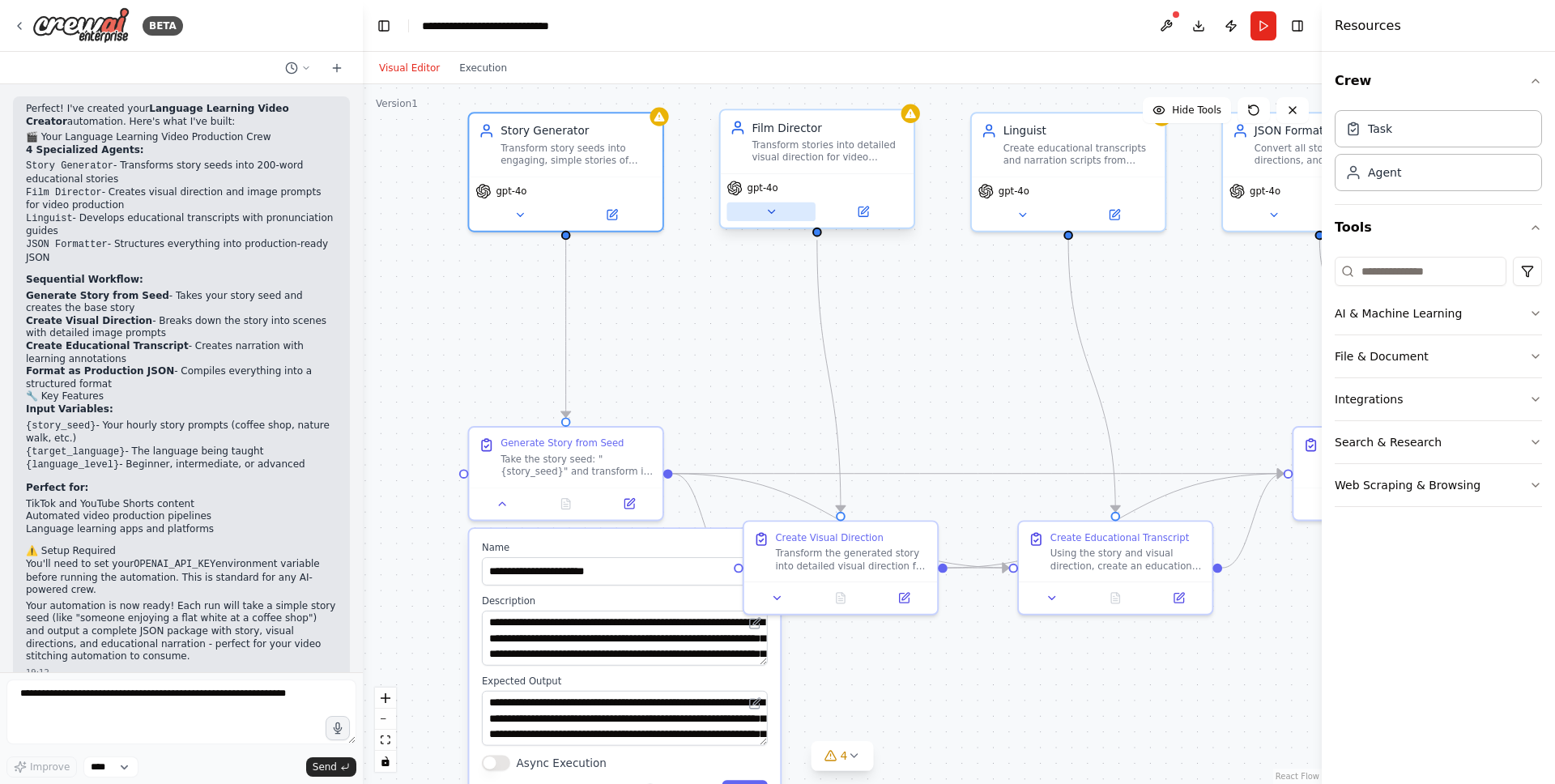
click at [773, 212] on icon at bounding box center [771, 212] width 13 height 13
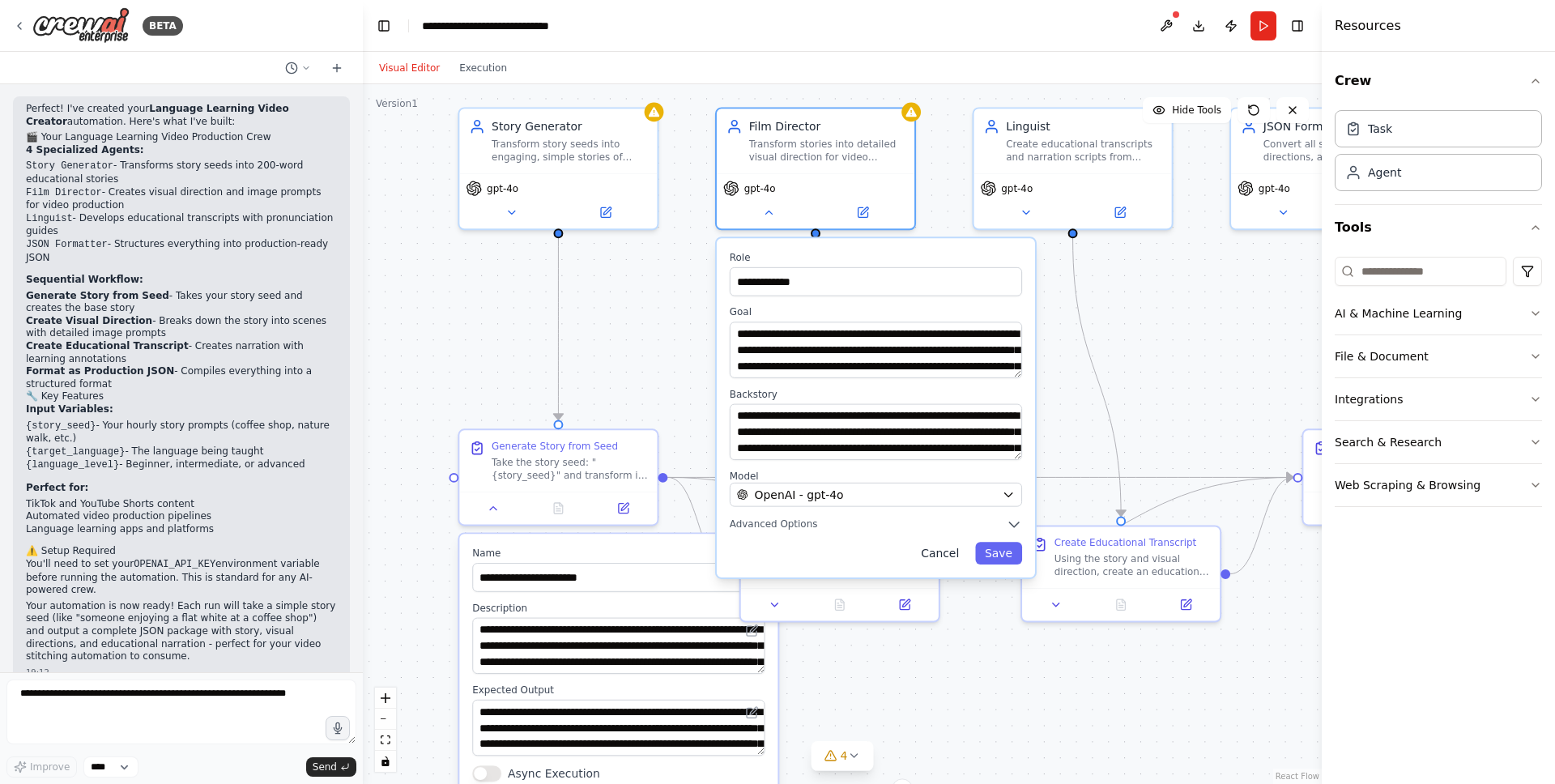
click at [940, 552] on button "Cancel" at bounding box center [940, 553] width 58 height 23
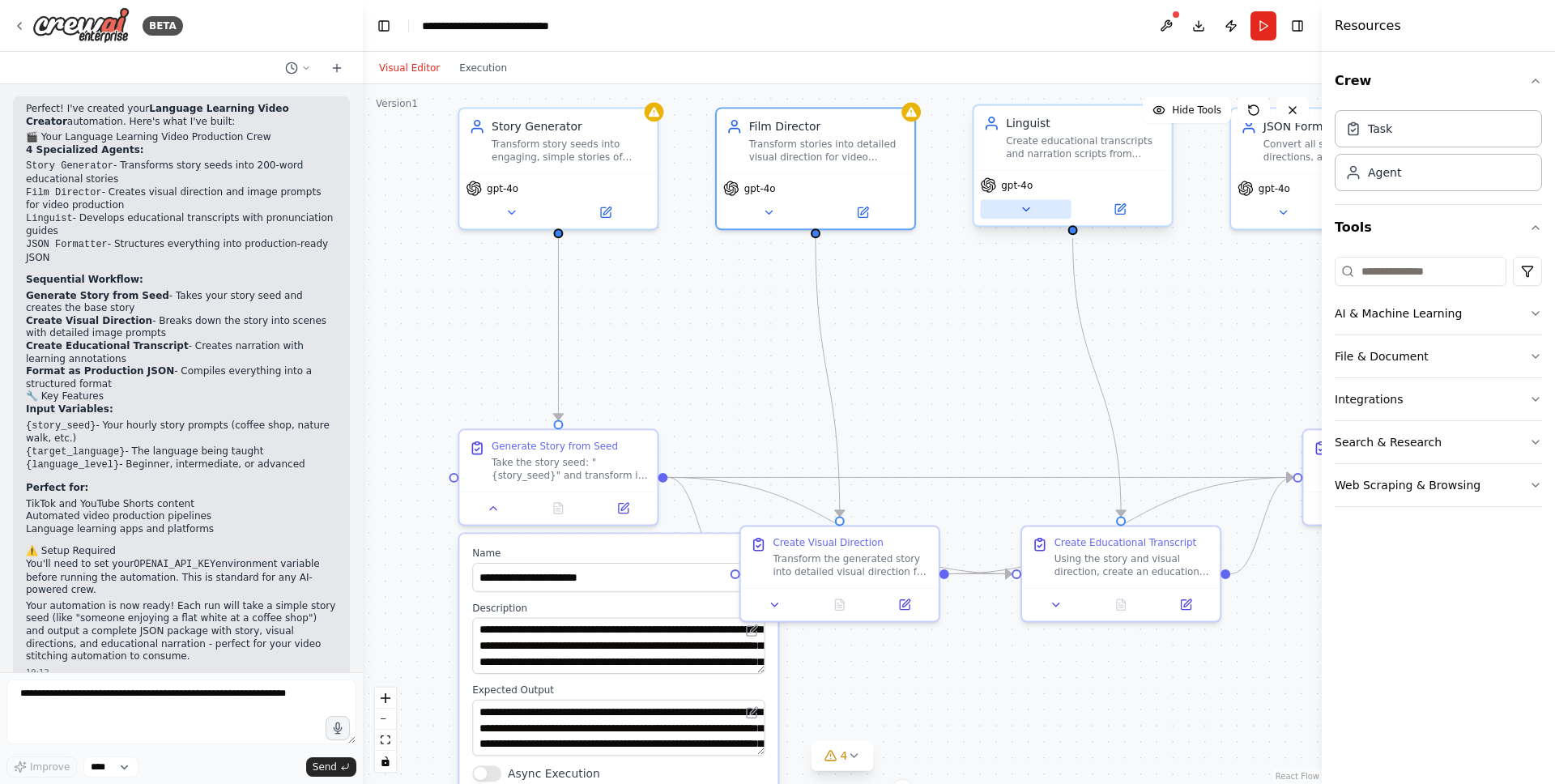
click at [1026, 212] on icon at bounding box center [1026, 208] width 13 height 13
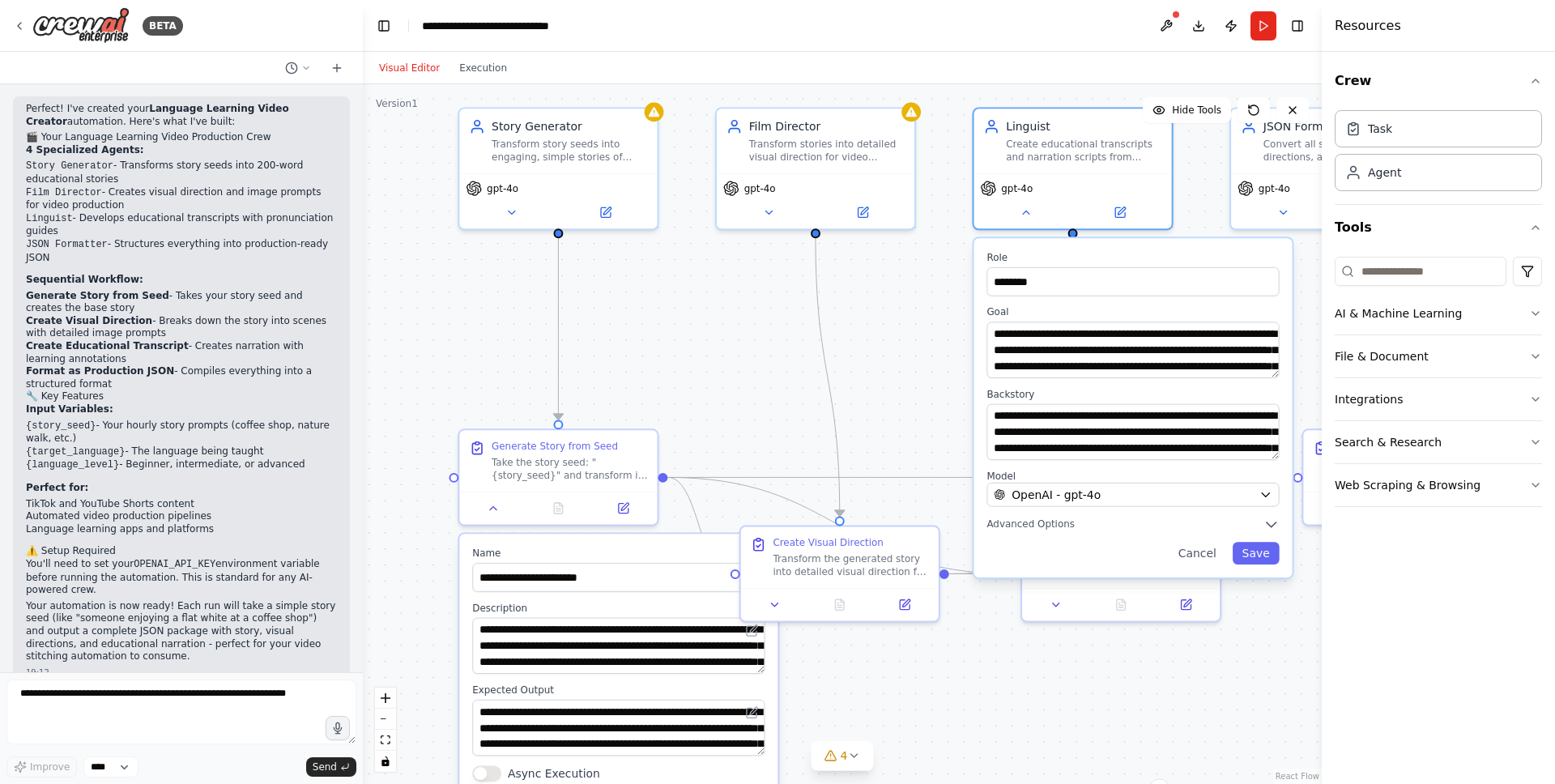
click at [907, 368] on div ".deletable-edge-delete-btn { width: 20px; height: 20px; border: 0px solid #ffff…" at bounding box center [842, 434] width 959 height 700
drag, startPoint x: 907, startPoint y: 342, endPoint x: 933, endPoint y: 372, distance: 39.7
click at [907, 342] on div ".deletable-edge-delete-btn { width: 20px; height: 20px; border: 0px solid #ffff…" at bounding box center [842, 434] width 959 height 700
click at [890, 339] on div ".deletable-edge-delete-btn { width: 20px; height: 20px; border: 0px solid #ffff…" at bounding box center [842, 434] width 959 height 700
click at [1224, 666] on div ".deletable-edge-delete-btn { width: 20px; height: 20px; border: 0px solid #ffff…" at bounding box center [842, 434] width 959 height 700
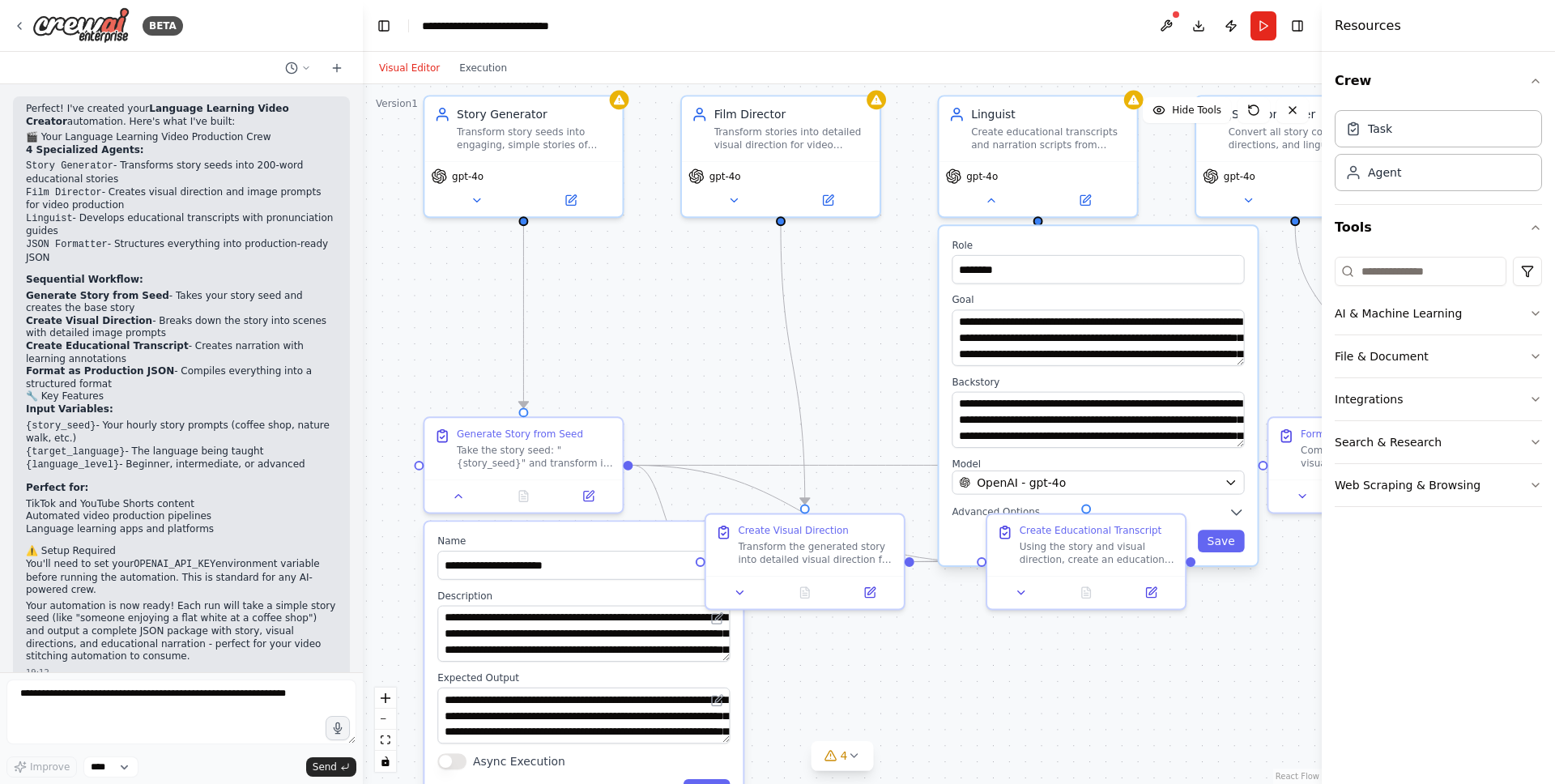
drag, startPoint x: 895, startPoint y: 389, endPoint x: 859, endPoint y: 376, distance: 38.3
click at [859, 376] on div ".deletable-edge-delete-btn { width: 20px; height: 20px; border: 0px solid #ffff…" at bounding box center [842, 434] width 959 height 700
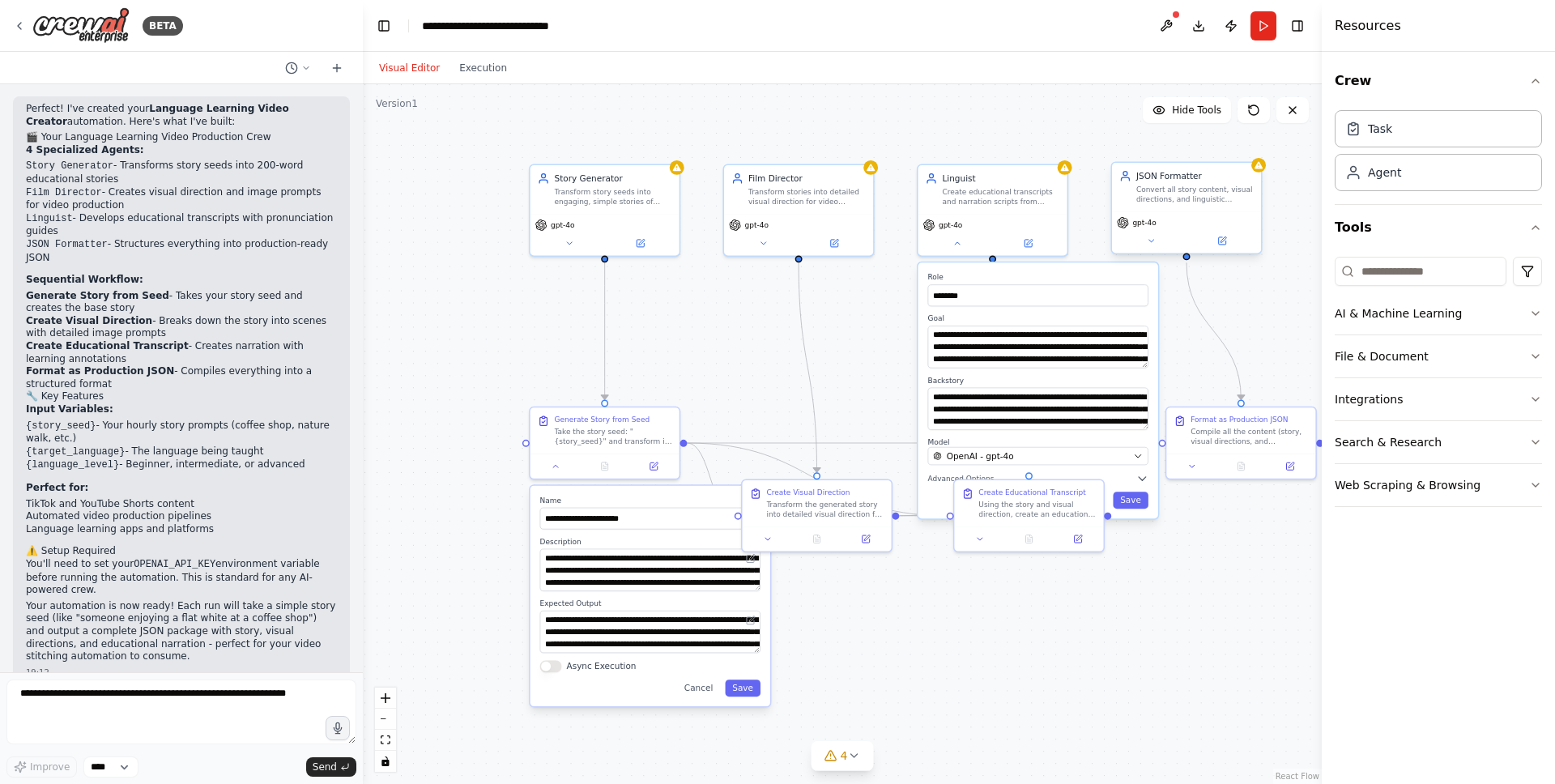
click at [1130, 190] on div "JSON Formatter Convert all story content, visual directions, and linguistic mat…" at bounding box center [1186, 186] width 134 height 34
click at [1153, 240] on icon at bounding box center [1151, 240] width 10 height 10
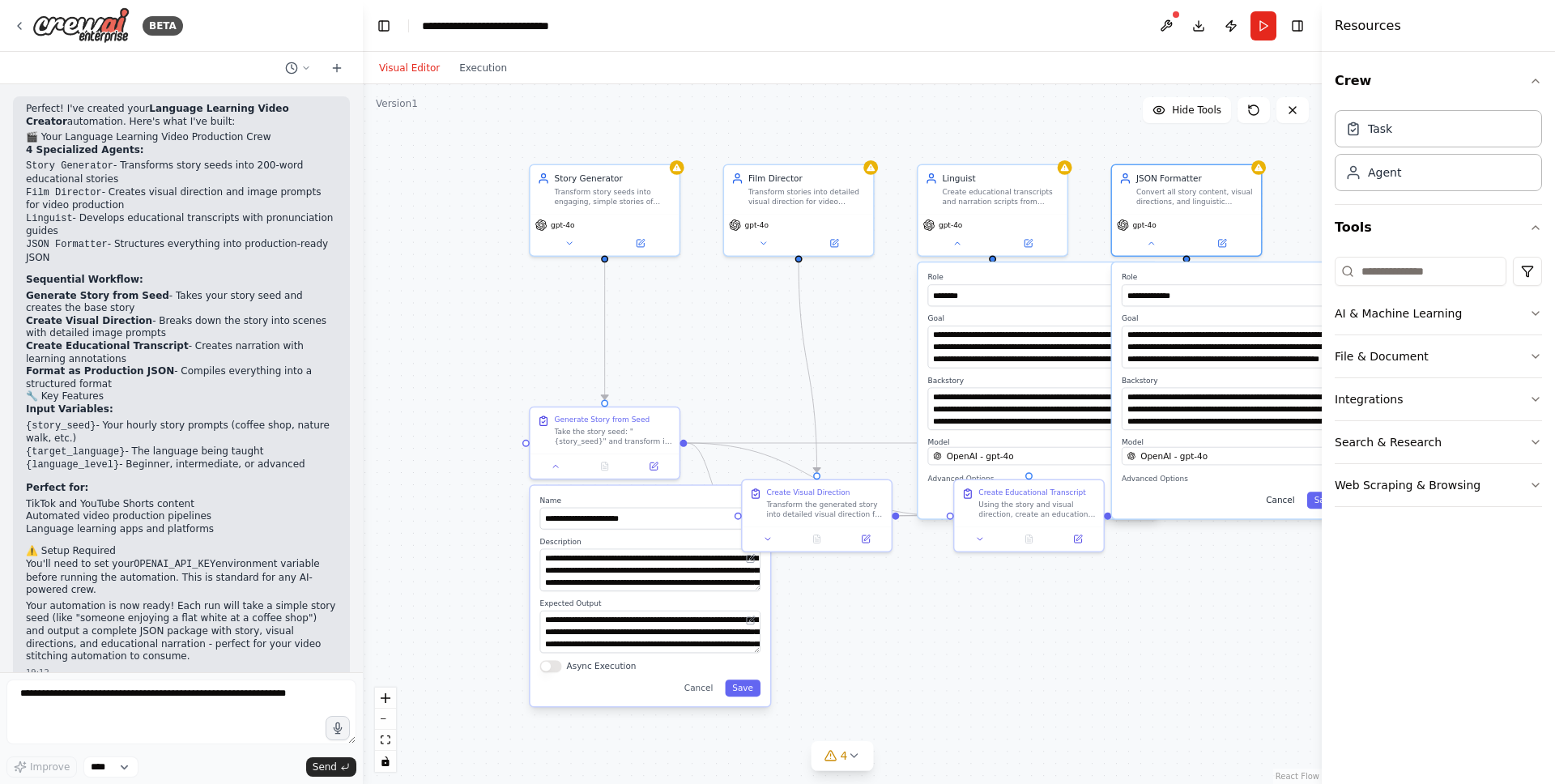
click at [1224, 498] on button "Cancel" at bounding box center [1280, 500] width 43 height 17
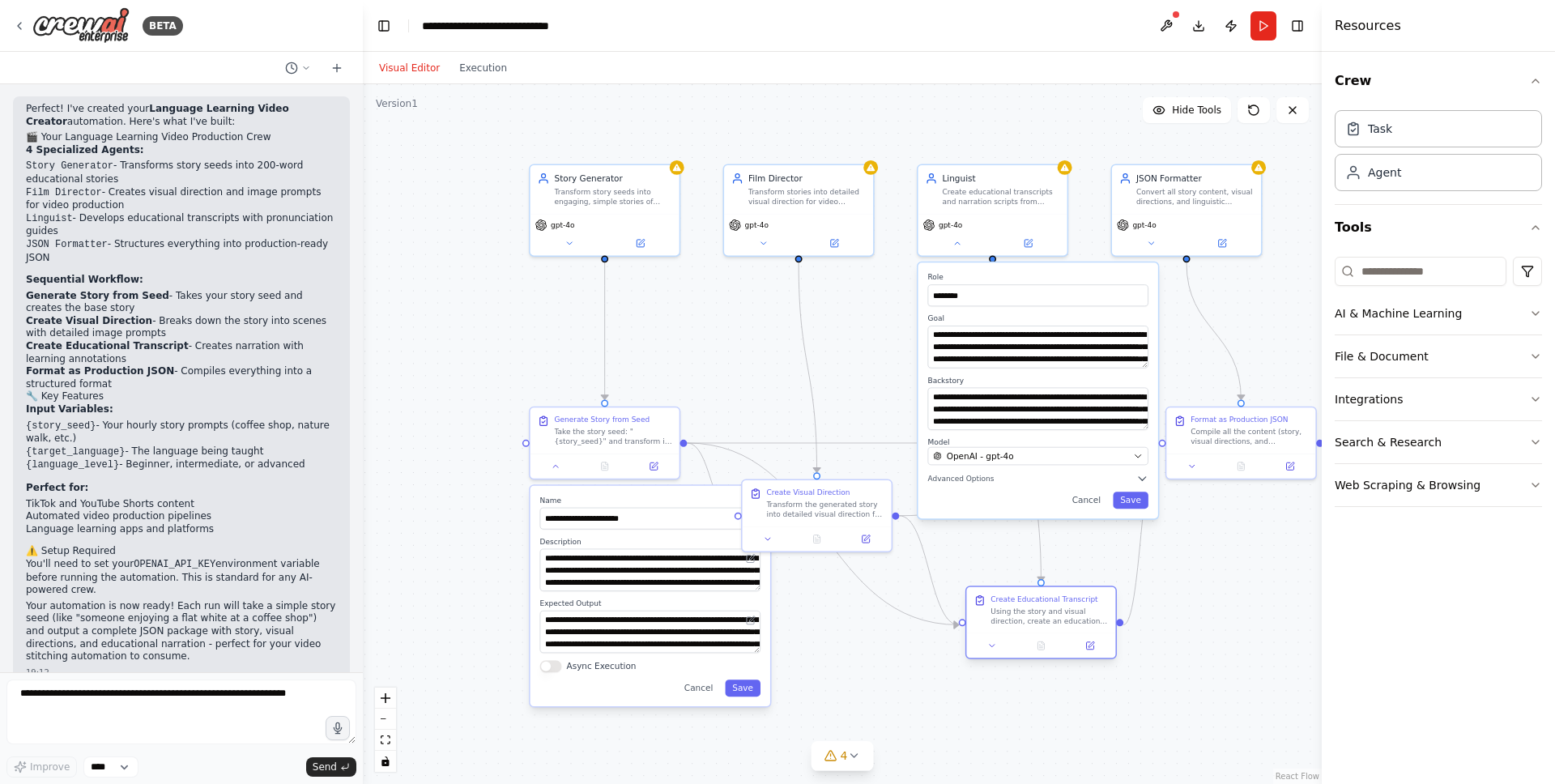
drag, startPoint x: 1002, startPoint y: 527, endPoint x: 1015, endPoint y: 651, distance: 124.7
click at [1016, 654] on div at bounding box center [1041, 645] width 149 height 25
click at [1095, 497] on button "Cancel" at bounding box center [1086, 500] width 43 height 17
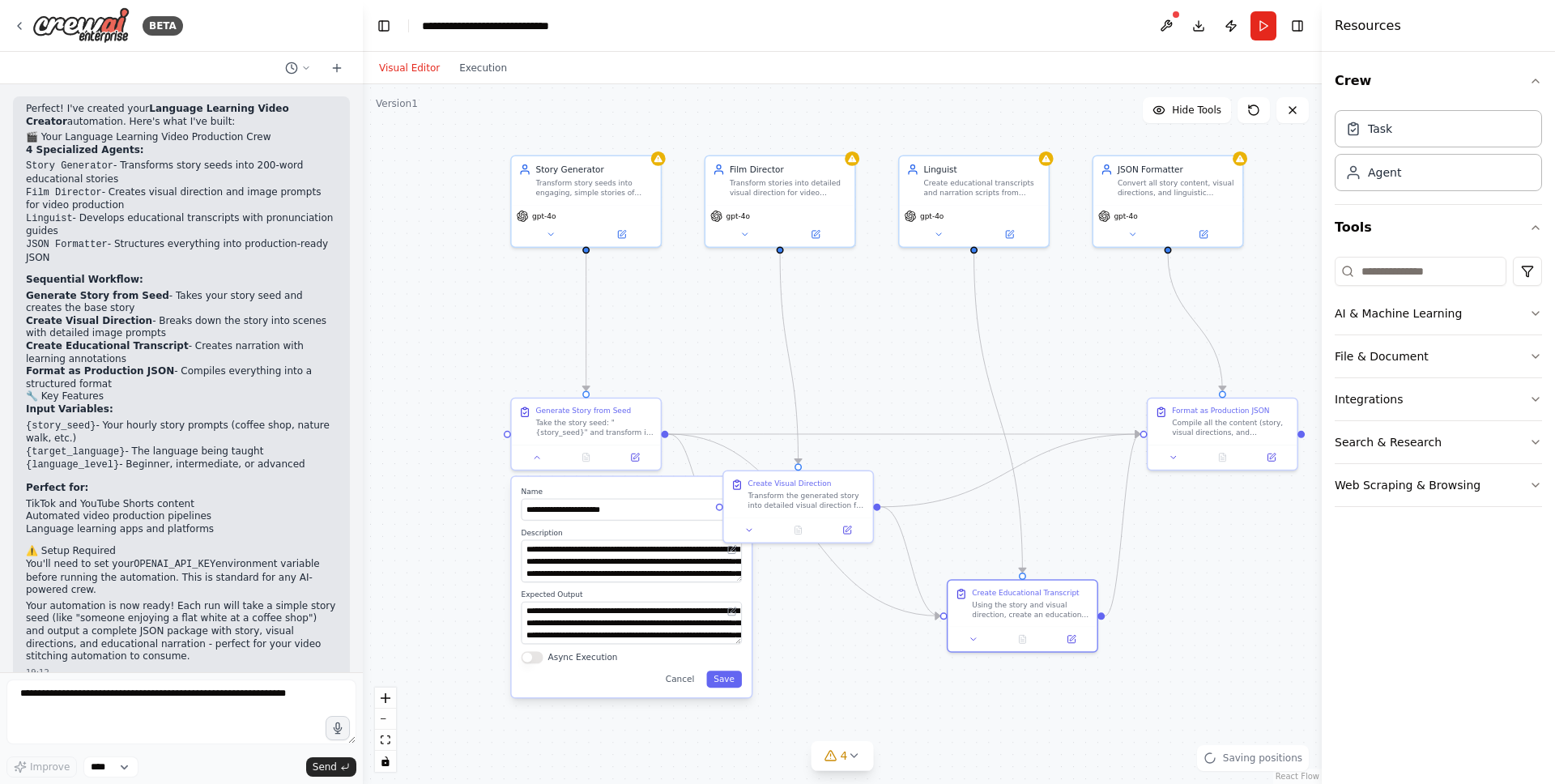
drag, startPoint x: 1094, startPoint y: 337, endPoint x: 918, endPoint y: 465, distance: 217.6
click at [1088, 334] on div ".deletable-edge-delete-btn { width: 20px; height: 20px; border: 0px solid #ffff…" at bounding box center [842, 434] width 959 height 700
drag, startPoint x: 1025, startPoint y: 593, endPoint x: 1074, endPoint y: 576, distance: 51.9
click at [1074, 576] on div "Using the story and visual direction, create an educational transcript and narr…" at bounding box center [1077, 583] width 118 height 19
click at [687, 686] on button "Cancel" at bounding box center [678, 679] width 43 height 17
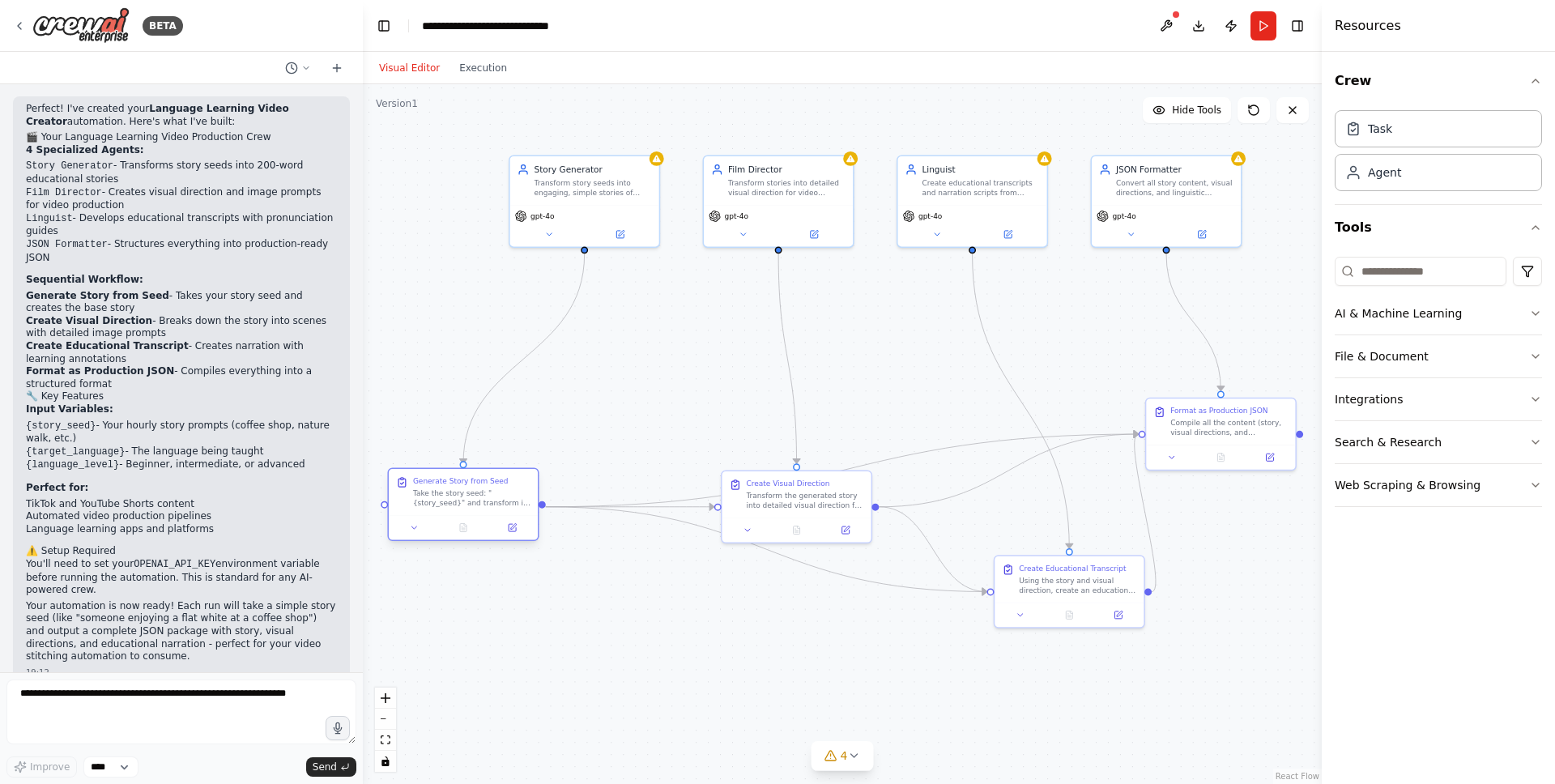
drag, startPoint x: 574, startPoint y: 418, endPoint x: 462, endPoint y: 478, distance: 127.1
click at [462, 488] on div "Take the story seed: "{story_seed}" and transform it into an engaging, simple s…" at bounding box center [472, 497] width 118 height 19
drag, startPoint x: 807, startPoint y: 424, endPoint x: 812, endPoint y: 371, distance: 53.2
click at [812, 371] on div "Create Visual Direction Transform the generated story into detailed visual dire…" at bounding box center [823, 382] width 118 height 31
drag, startPoint x: 1038, startPoint y: 578, endPoint x: 1012, endPoint y: 595, distance: 31.1
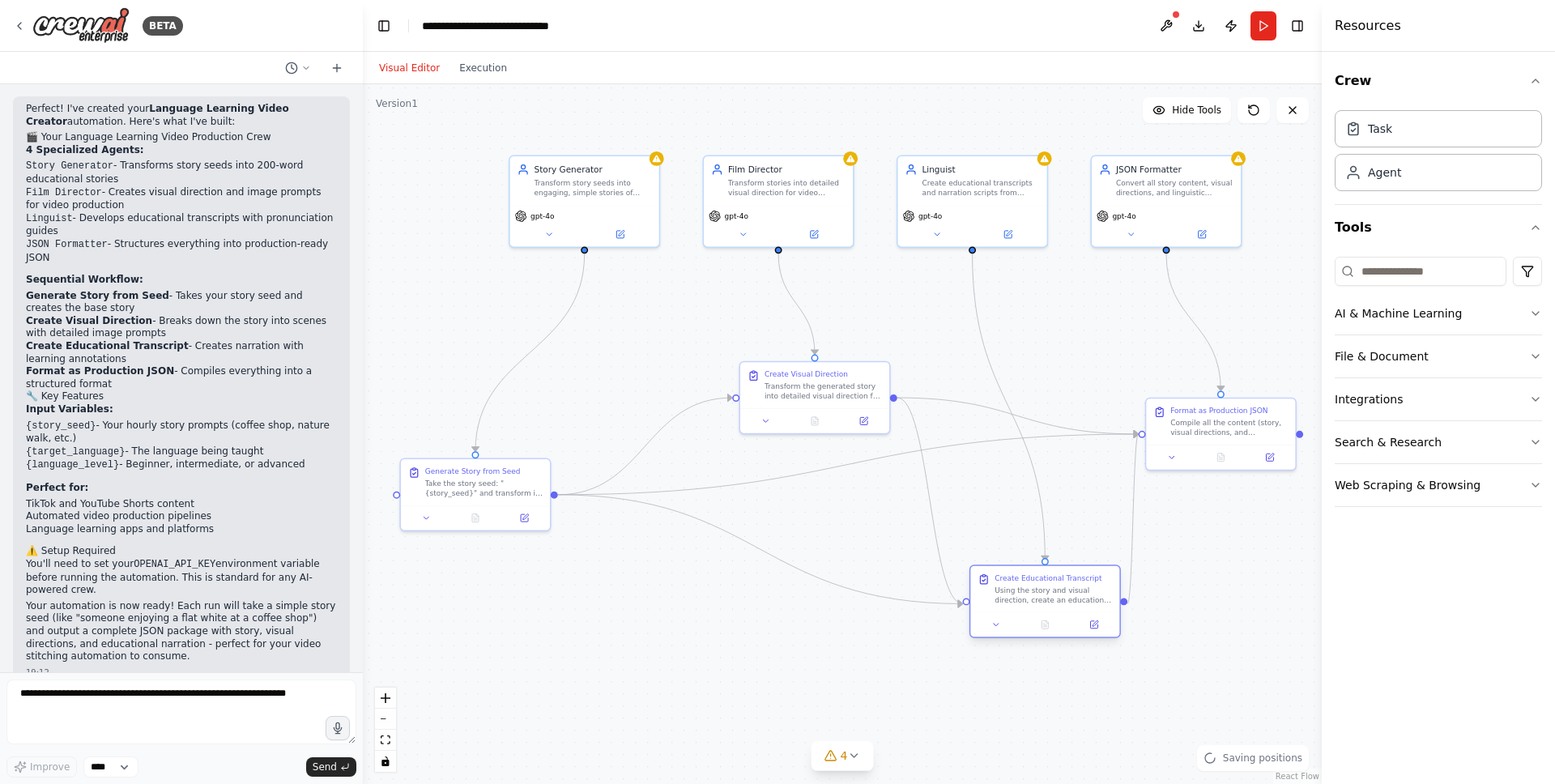
click at [1012, 595] on div "Using the story and visual direction, create an educational transcript and narr…" at bounding box center [1053, 595] width 118 height 19
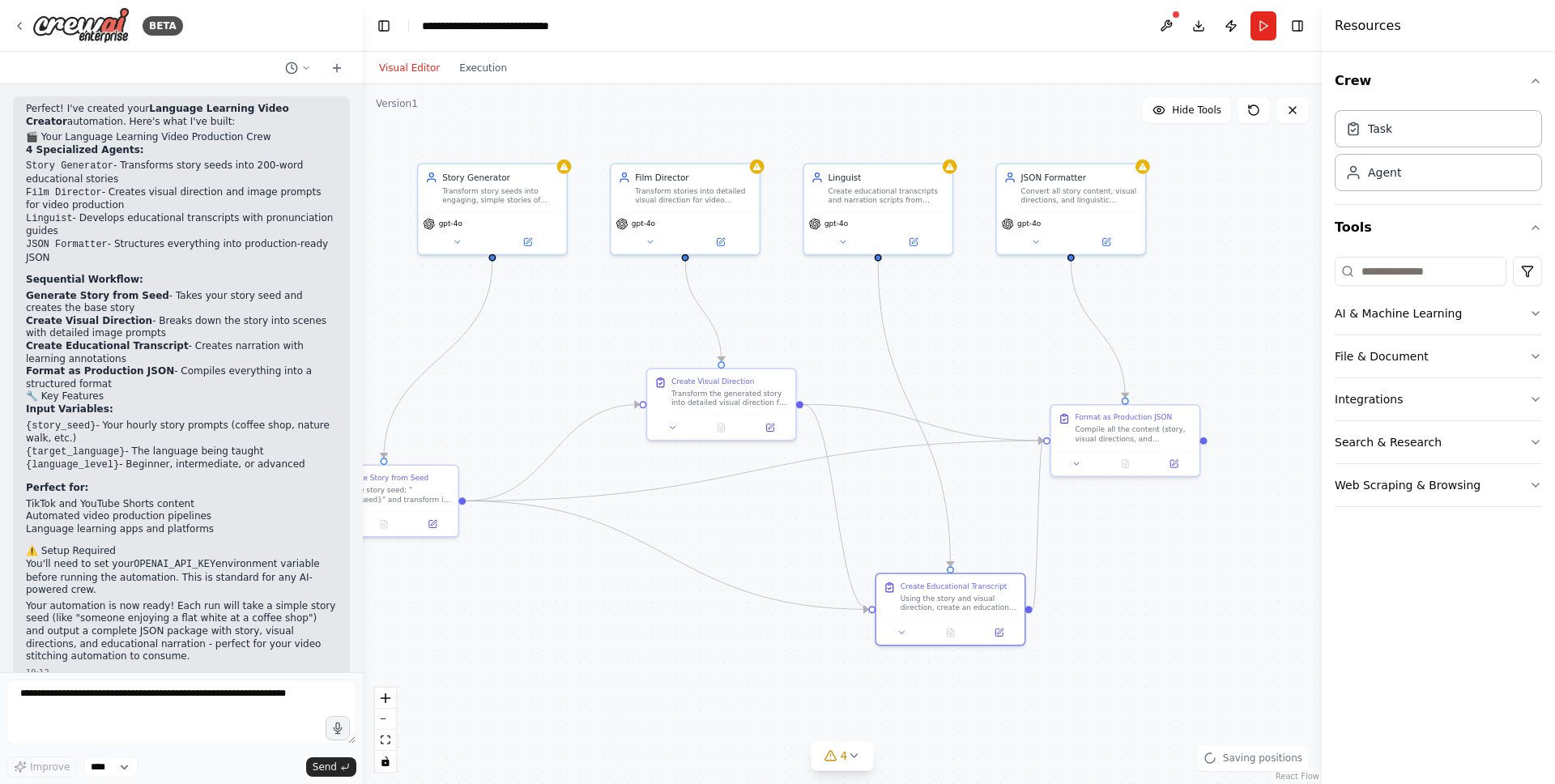
drag, startPoint x: 1224, startPoint y: 567, endPoint x: 1125, endPoint y: 573, distance: 99.2
click at [1125, 573] on div ".deletable-edge-delete-btn { width: 20px; height: 20px; border: 0px solid #ffff…" at bounding box center [842, 434] width 959 height 700
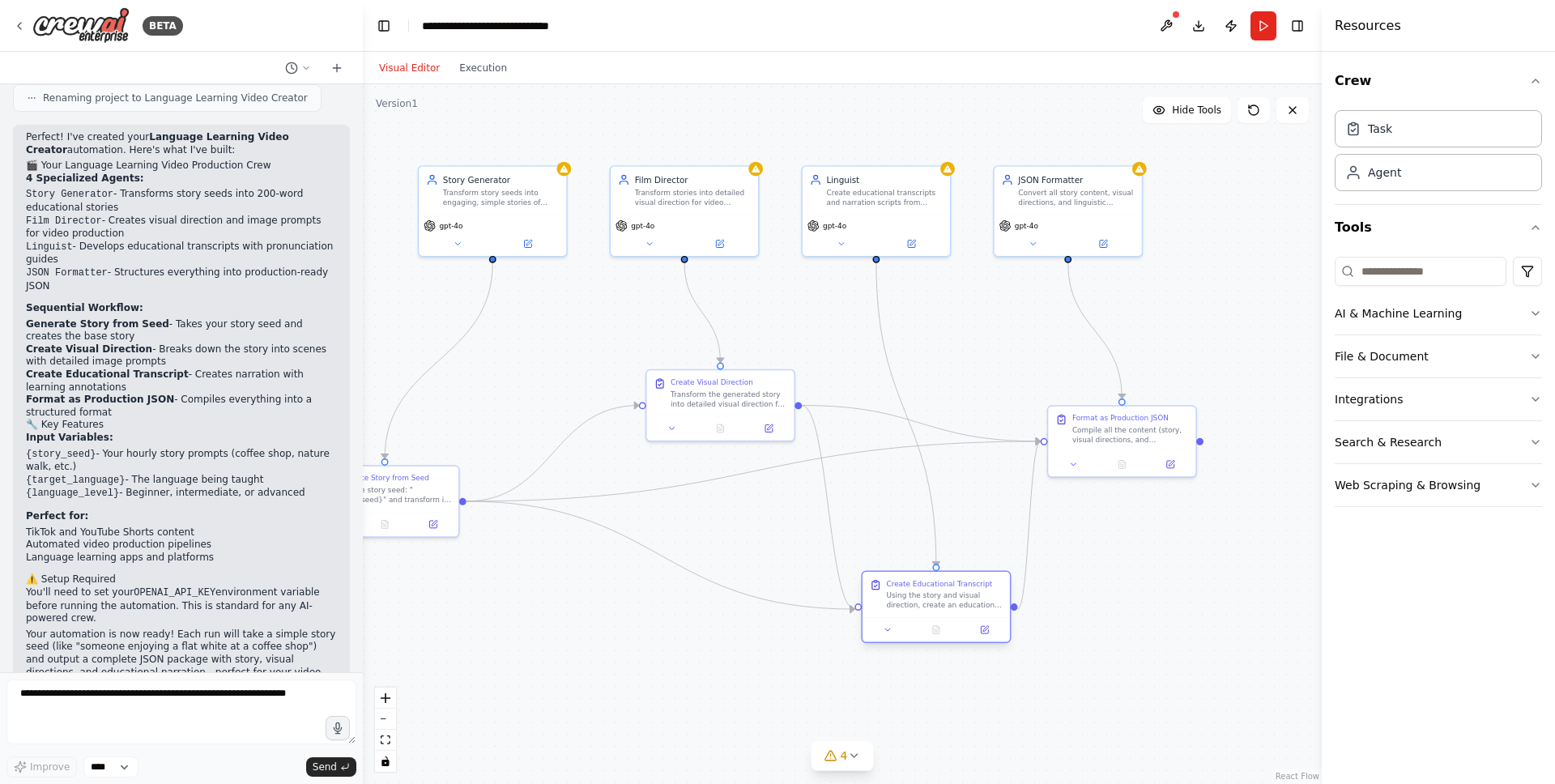
drag, startPoint x: 949, startPoint y: 598, endPoint x: 934, endPoint y: 594, distance: 15.5
click at [934, 594] on div "Using the story and visual direction, create an educational transcript and narr…" at bounding box center [945, 600] width 117 height 19
click at [1224, 127] on div "Task" at bounding box center [1438, 127] width 207 height 37
drag, startPoint x: 428, startPoint y: 490, endPoint x: 537, endPoint y: 506, distance: 110.2
click at [537, 506] on div "Take the story seed: "{story_seed}" and transform it into an engaging, simple s…" at bounding box center [501, 504] width 117 height 19
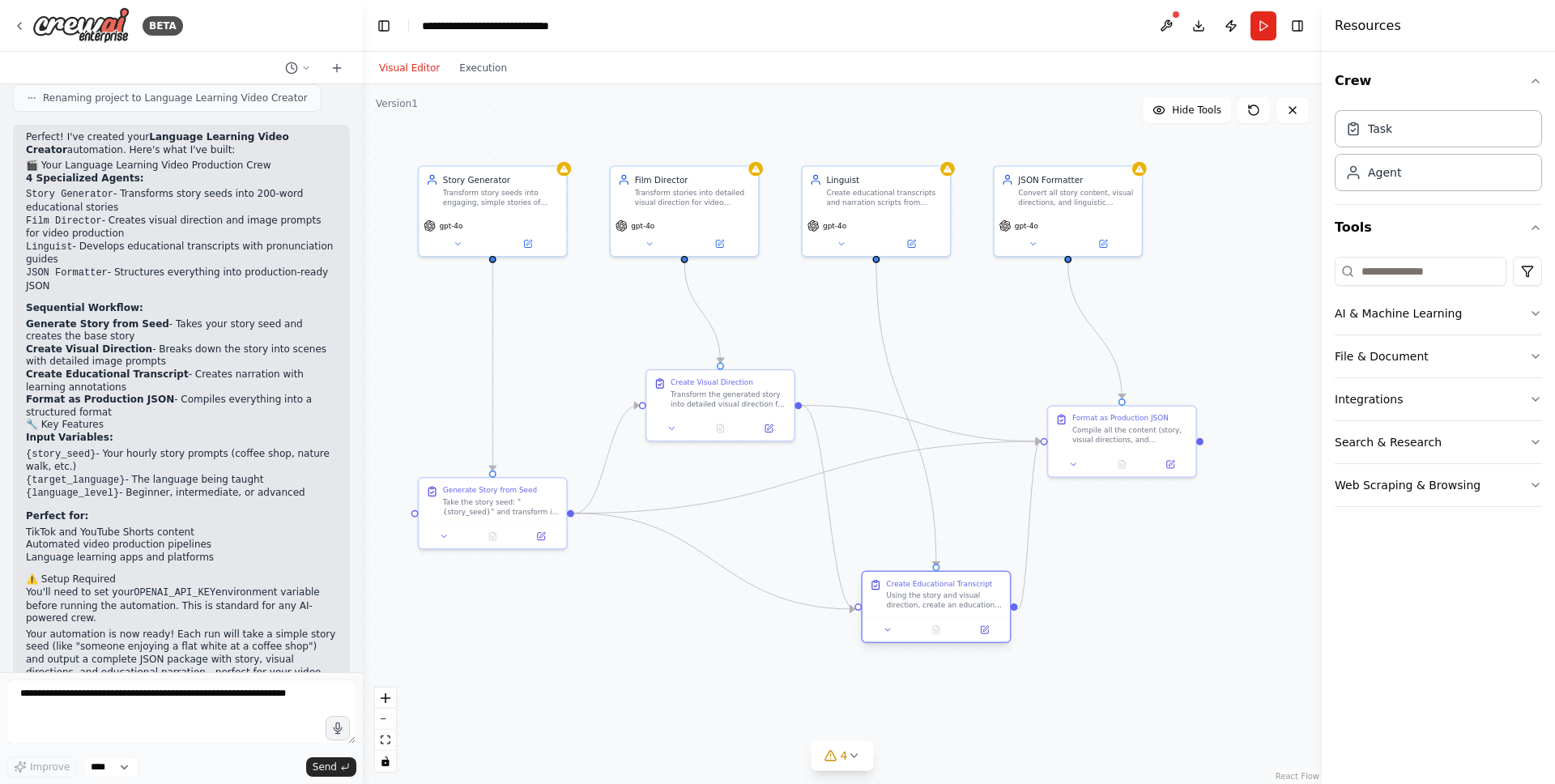
click at [918, 598] on div "Using the story and visual direction, create an educational transcript and narr…" at bounding box center [945, 600] width 117 height 19
click at [1224, 318] on button "AI & Machine Learning" at bounding box center [1438, 313] width 207 height 42
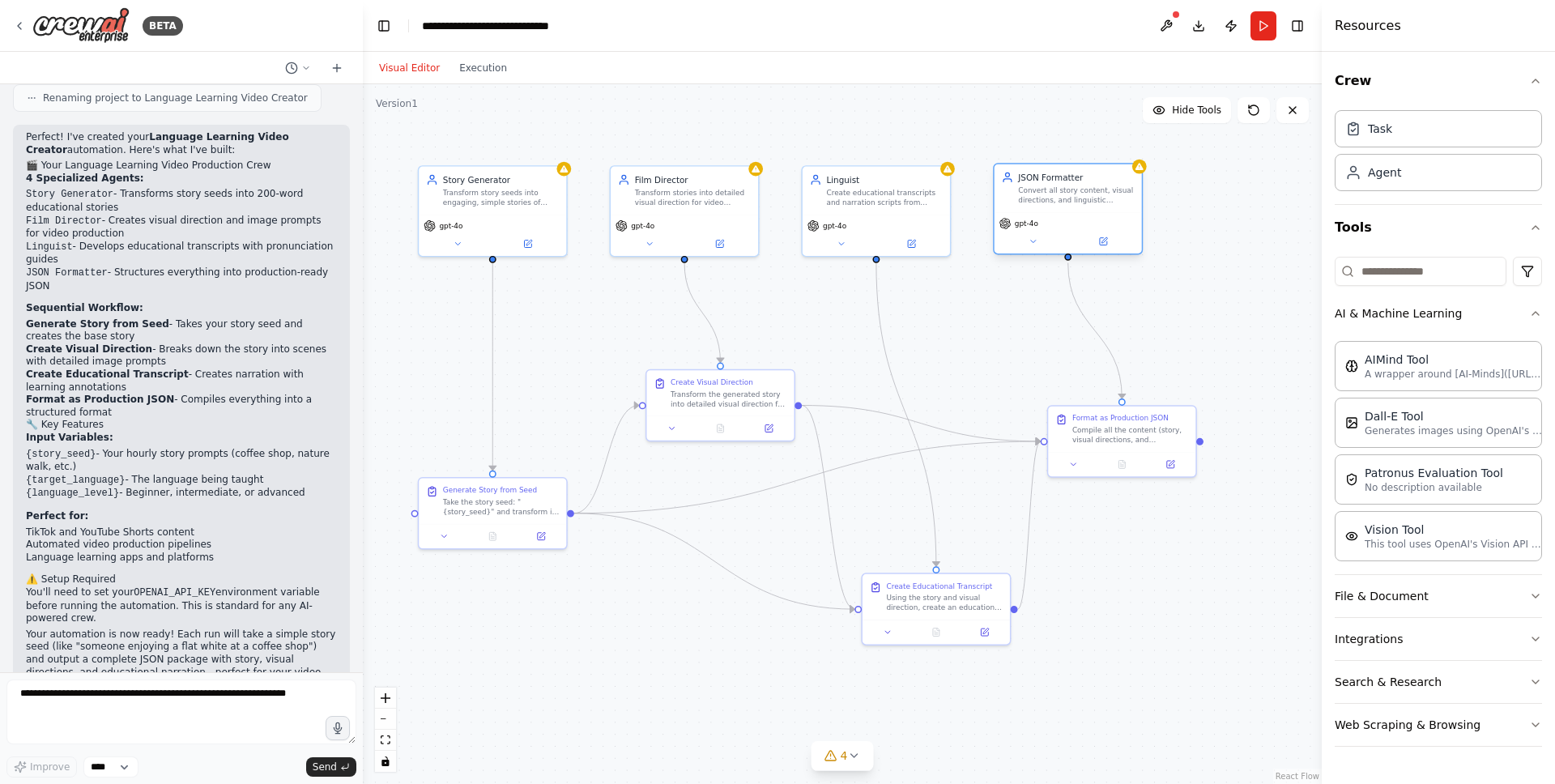
click at [1036, 223] on span "gpt-4o" at bounding box center [1026, 223] width 24 height 10
click at [1029, 228] on div "gpt-4o" at bounding box center [1019, 224] width 39 height 12
click at [1026, 225] on span "gpt-4o" at bounding box center [1026, 223] width 24 height 10
click at [1110, 240] on button at bounding box center [1103, 241] width 68 height 15
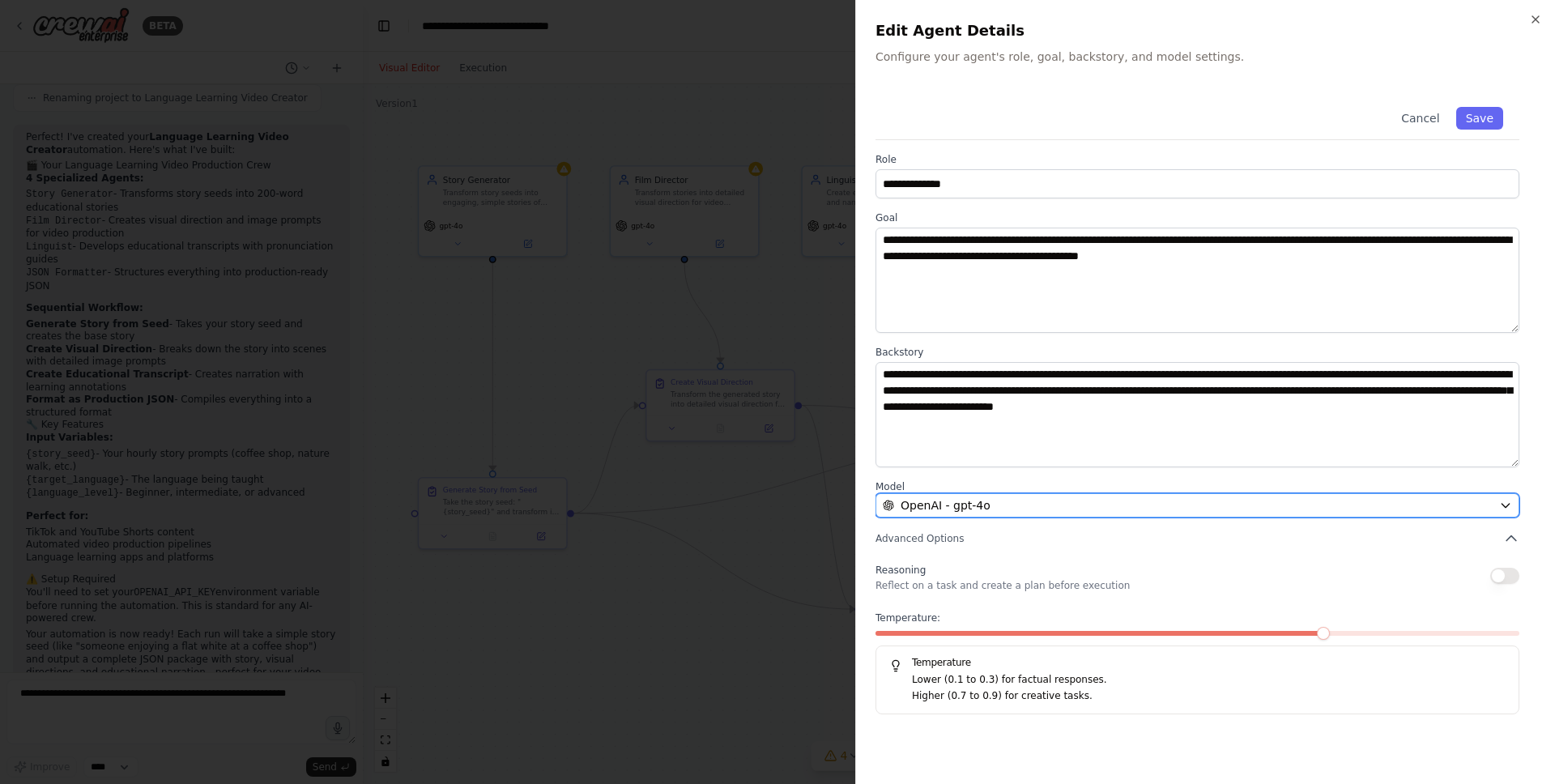
click at [1084, 503] on div "OpenAI - gpt-4o" at bounding box center [1188, 505] width 610 height 17
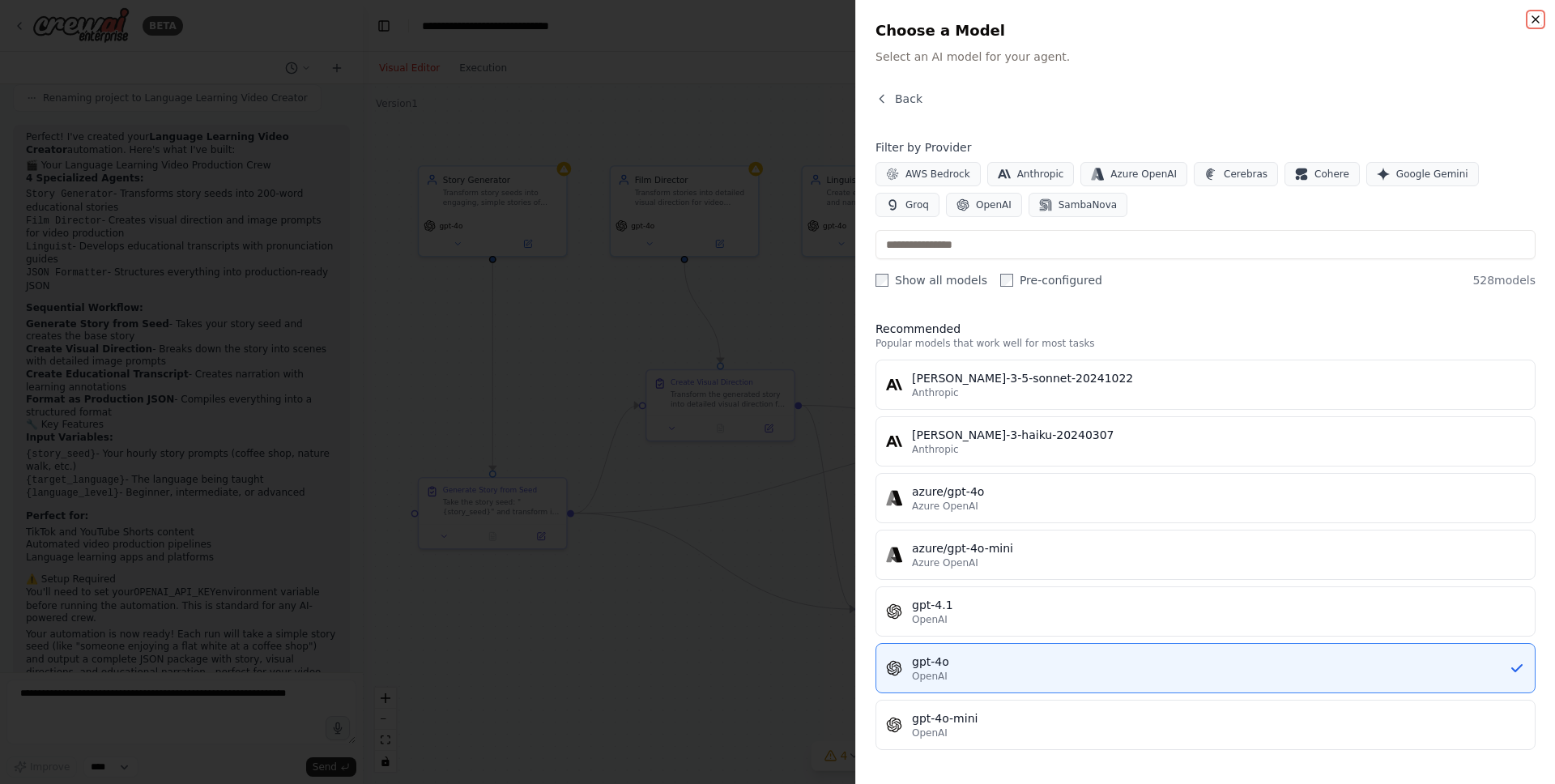
click at [1224, 17] on icon "button" at bounding box center [1535, 19] width 13 height 13
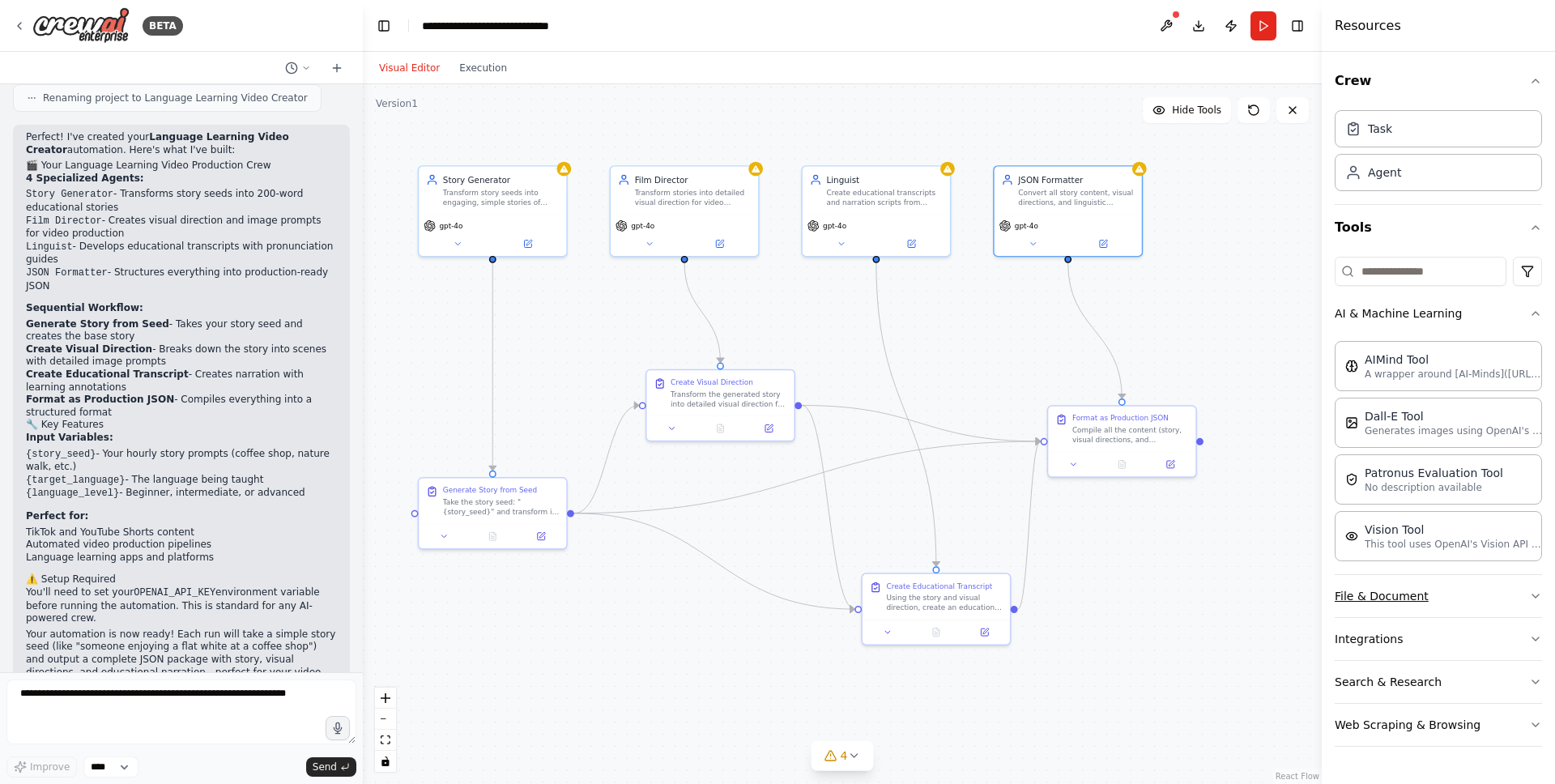
click at [1224, 601] on button "File & Document" at bounding box center [1438, 596] width 207 height 42
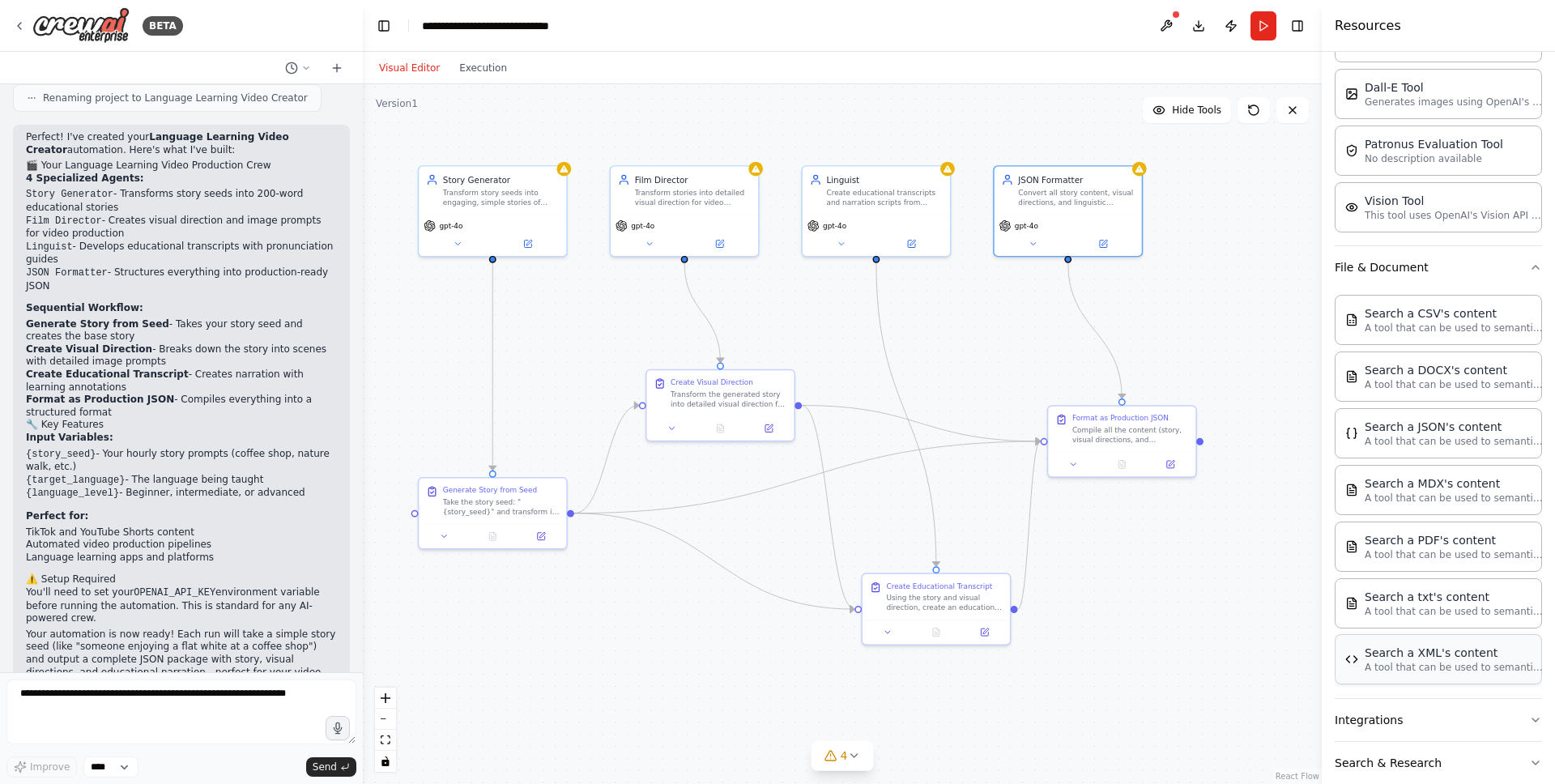
scroll to position [398, 0]
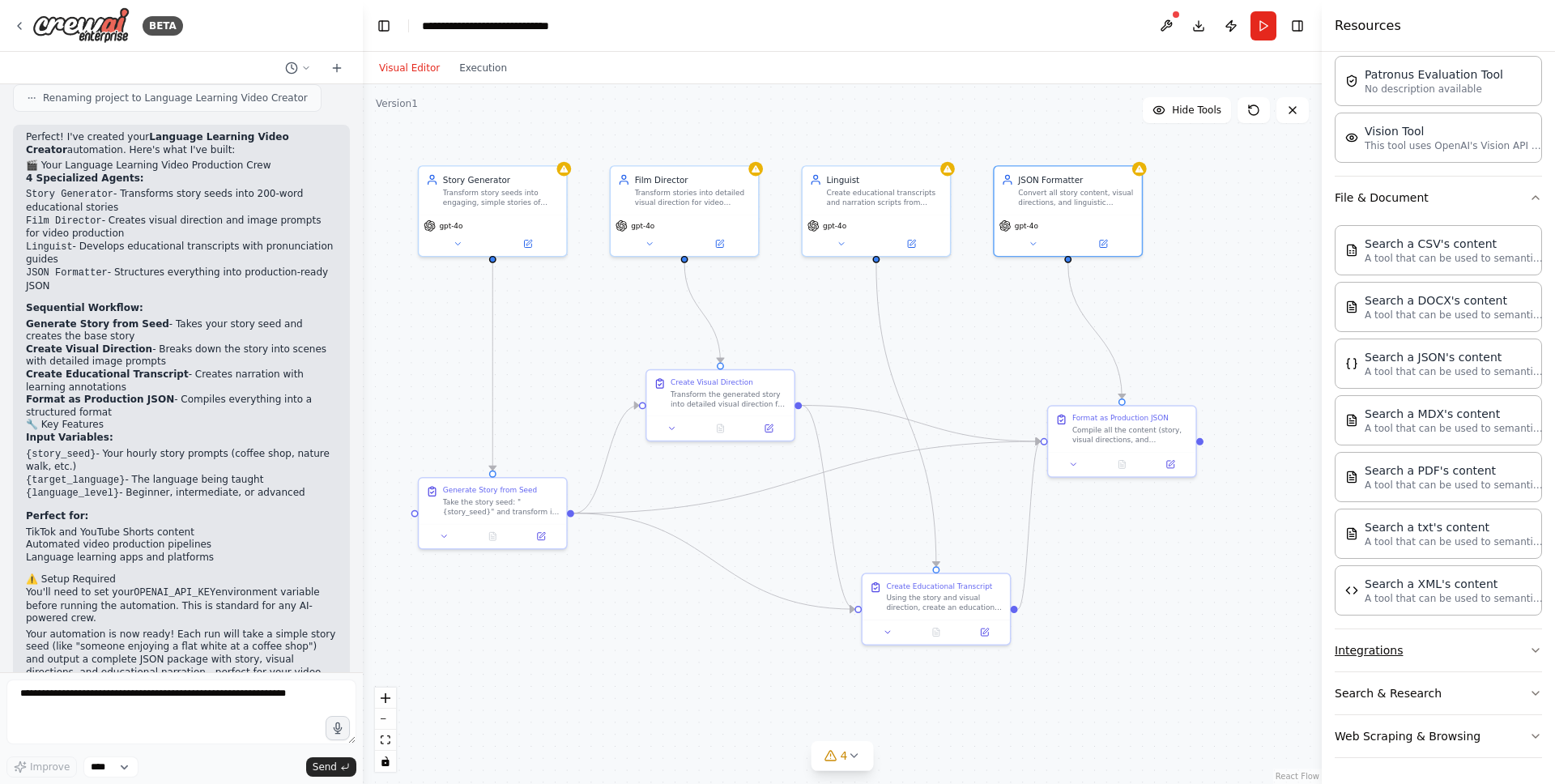
click at [1224, 657] on button "Integrations" at bounding box center [1438, 650] width 207 height 42
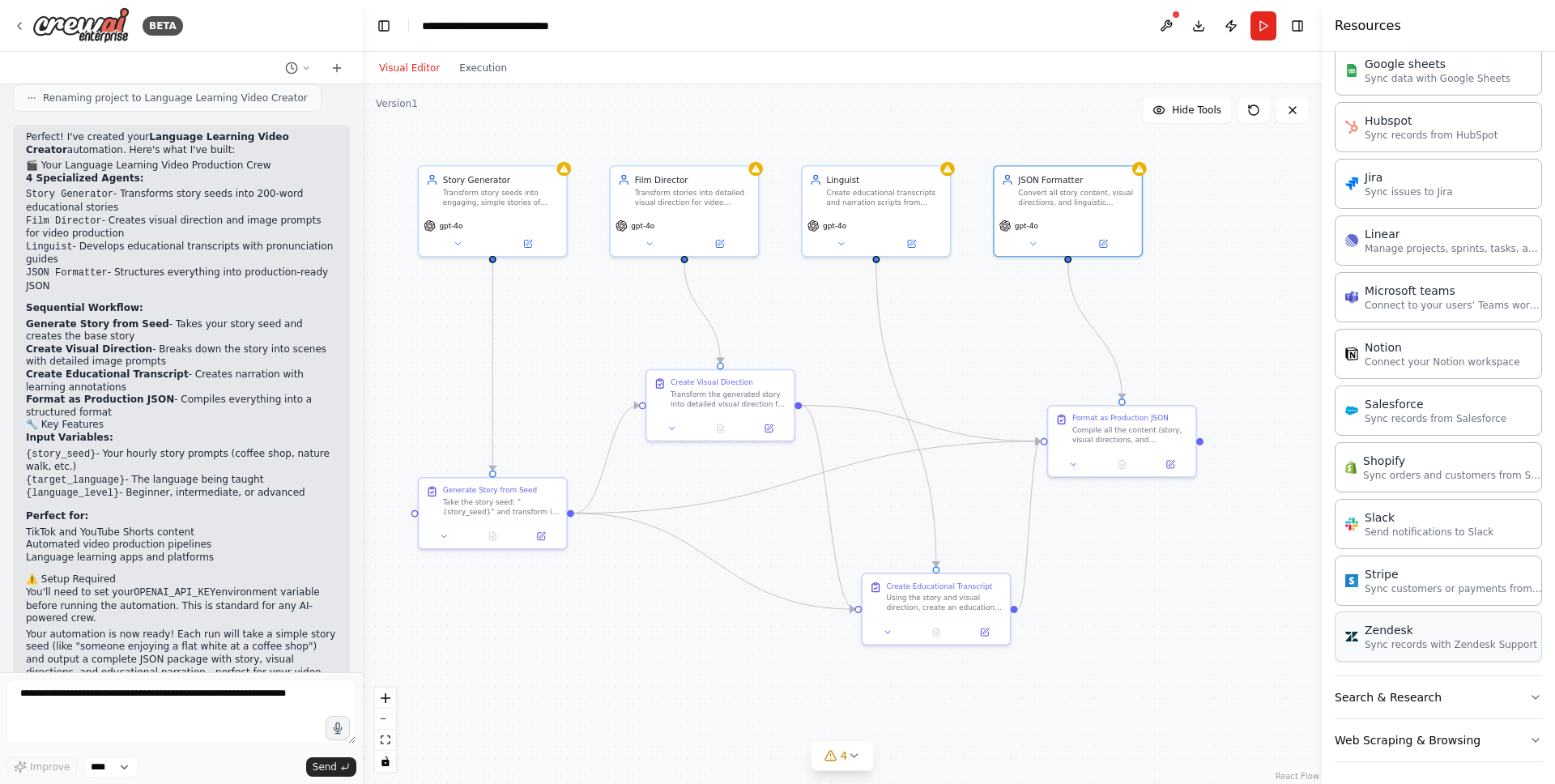
scroll to position [1488, 0]
click at [1224, 693] on button "Search & Research" at bounding box center [1438, 693] width 207 height 42
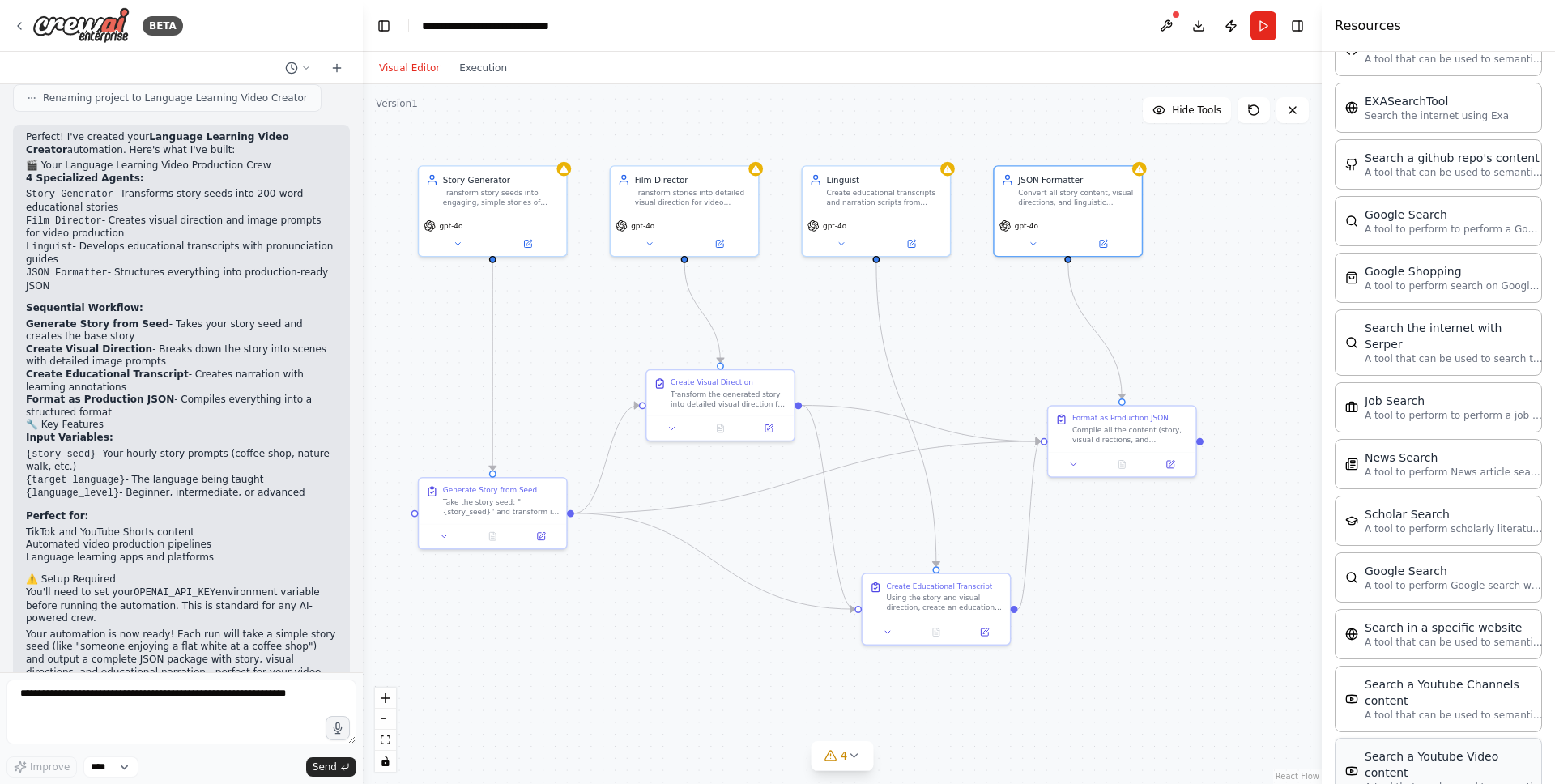
scroll to position [2310, 0]
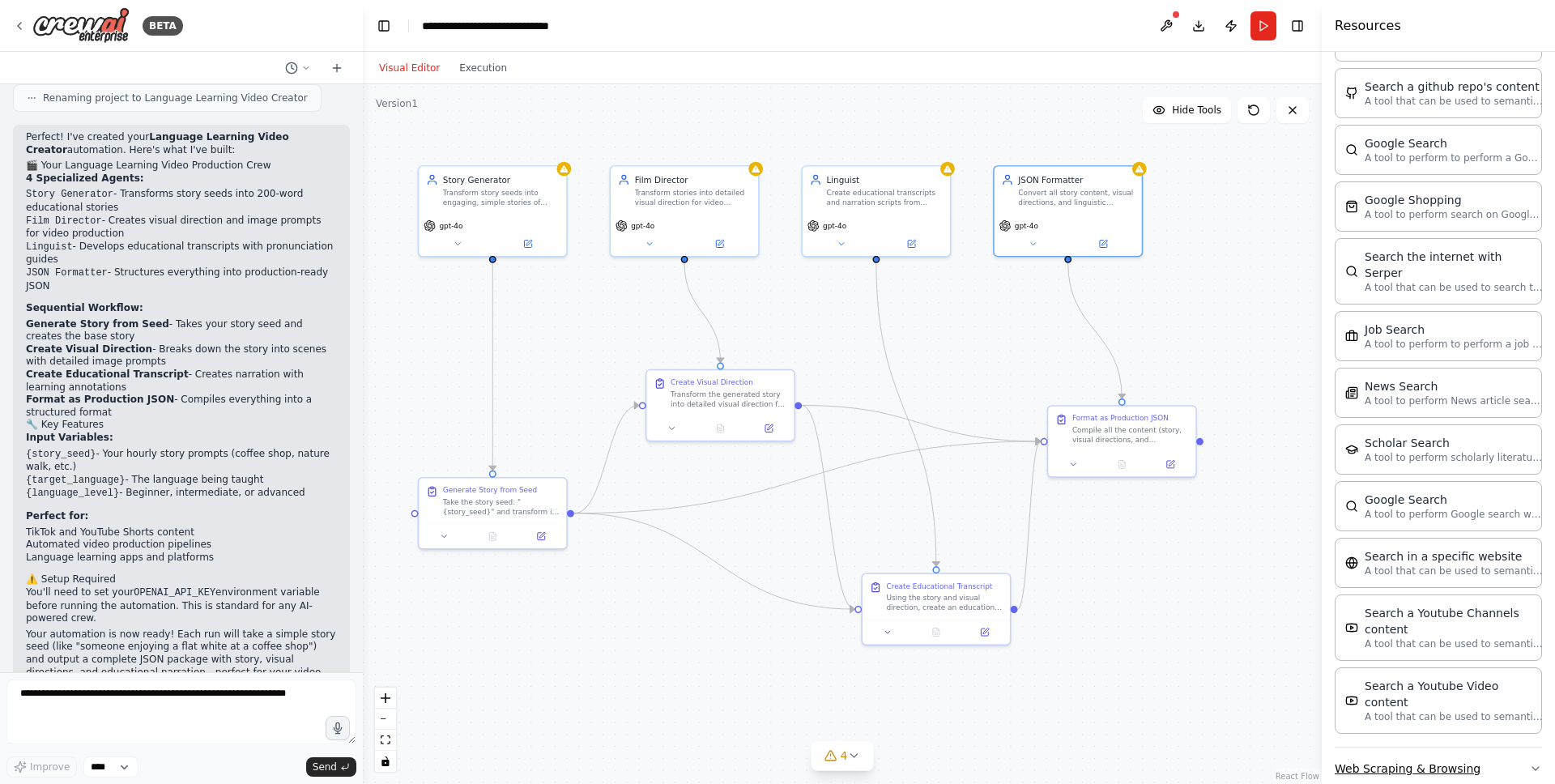
click at [1224, 693] on button "Web Scraping & Browsing" at bounding box center [1438, 768] width 207 height 42
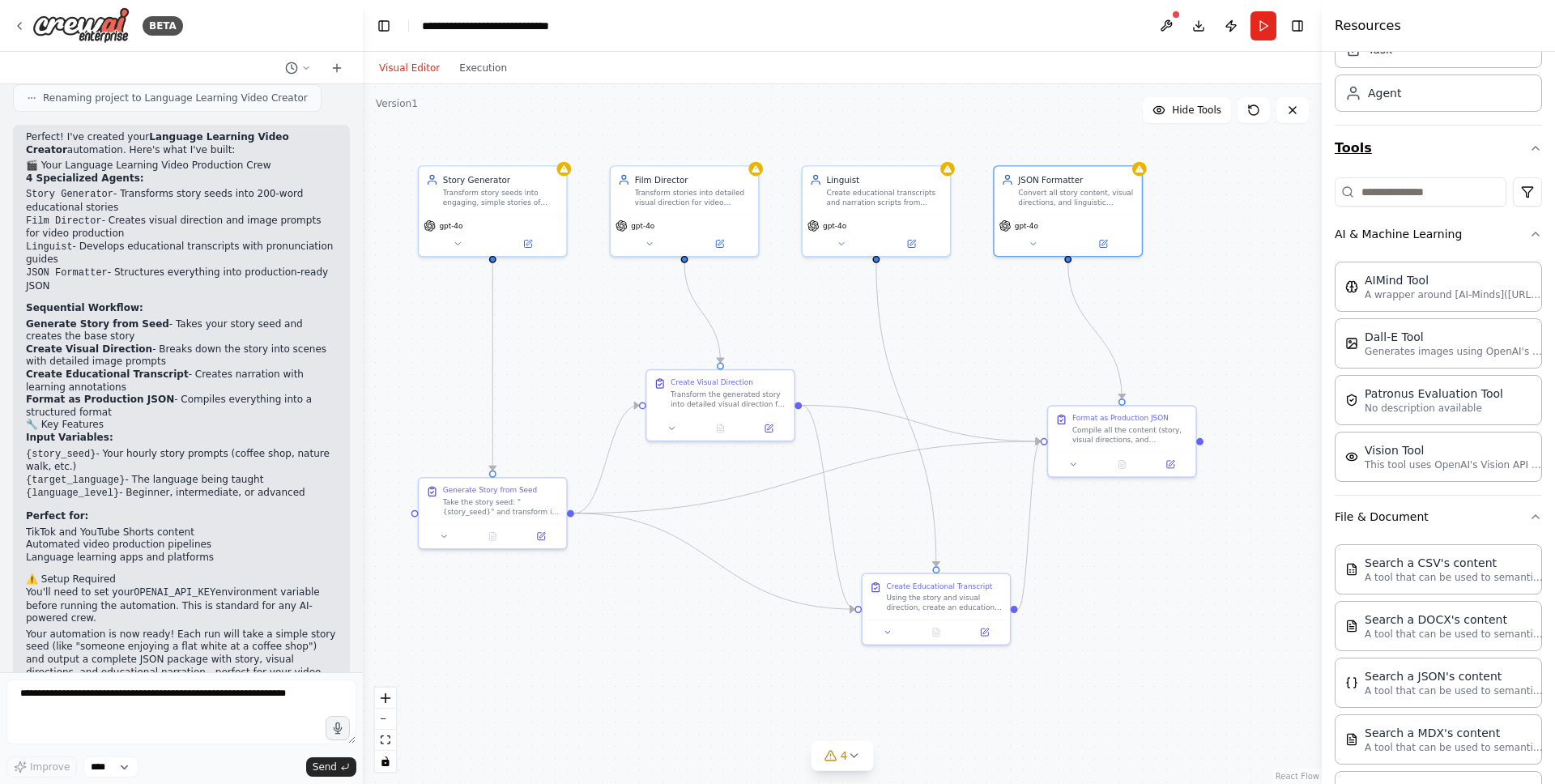
scroll to position [0, 0]
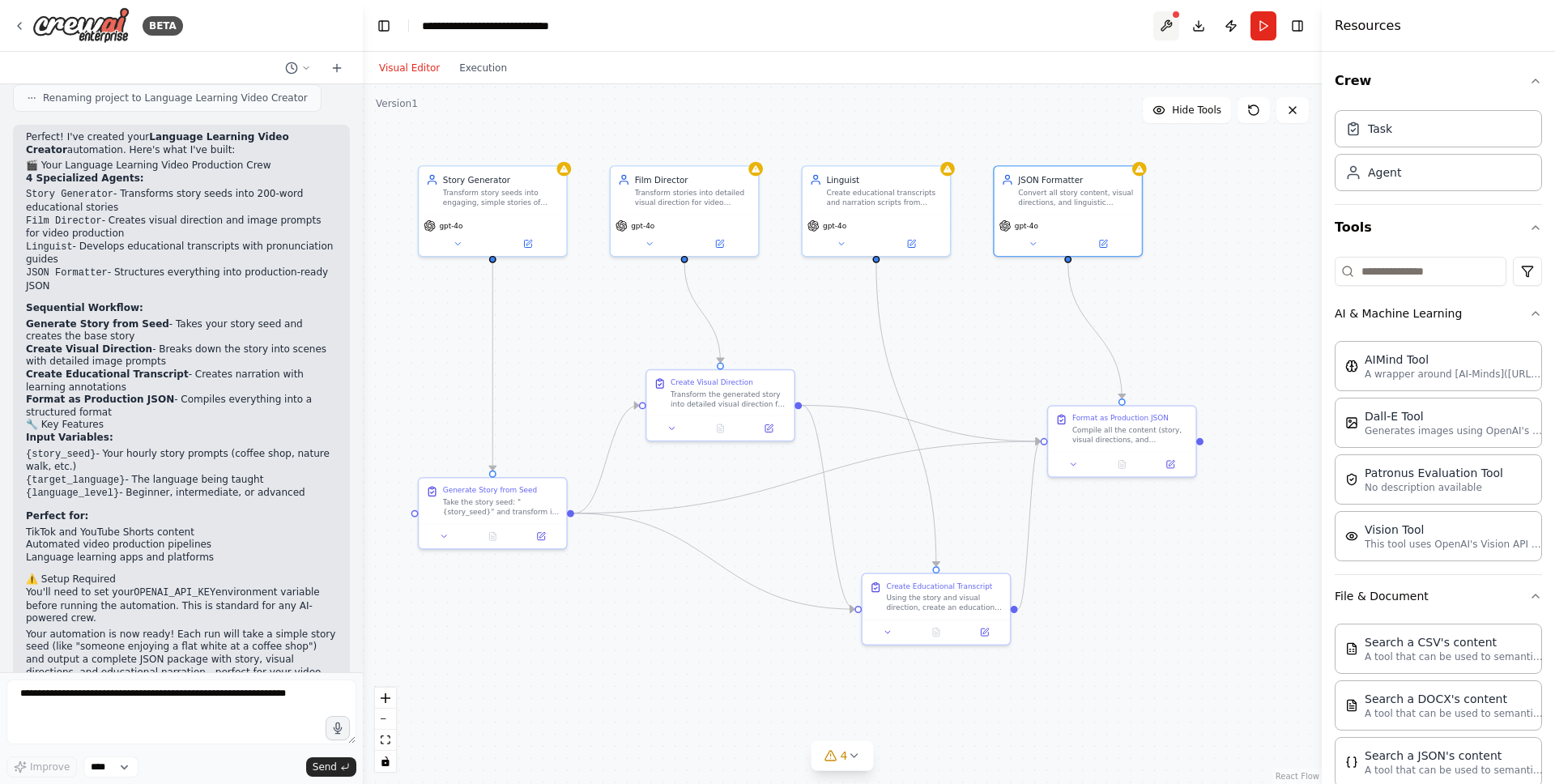
click at [1170, 25] on button at bounding box center [1166, 25] width 26 height 29
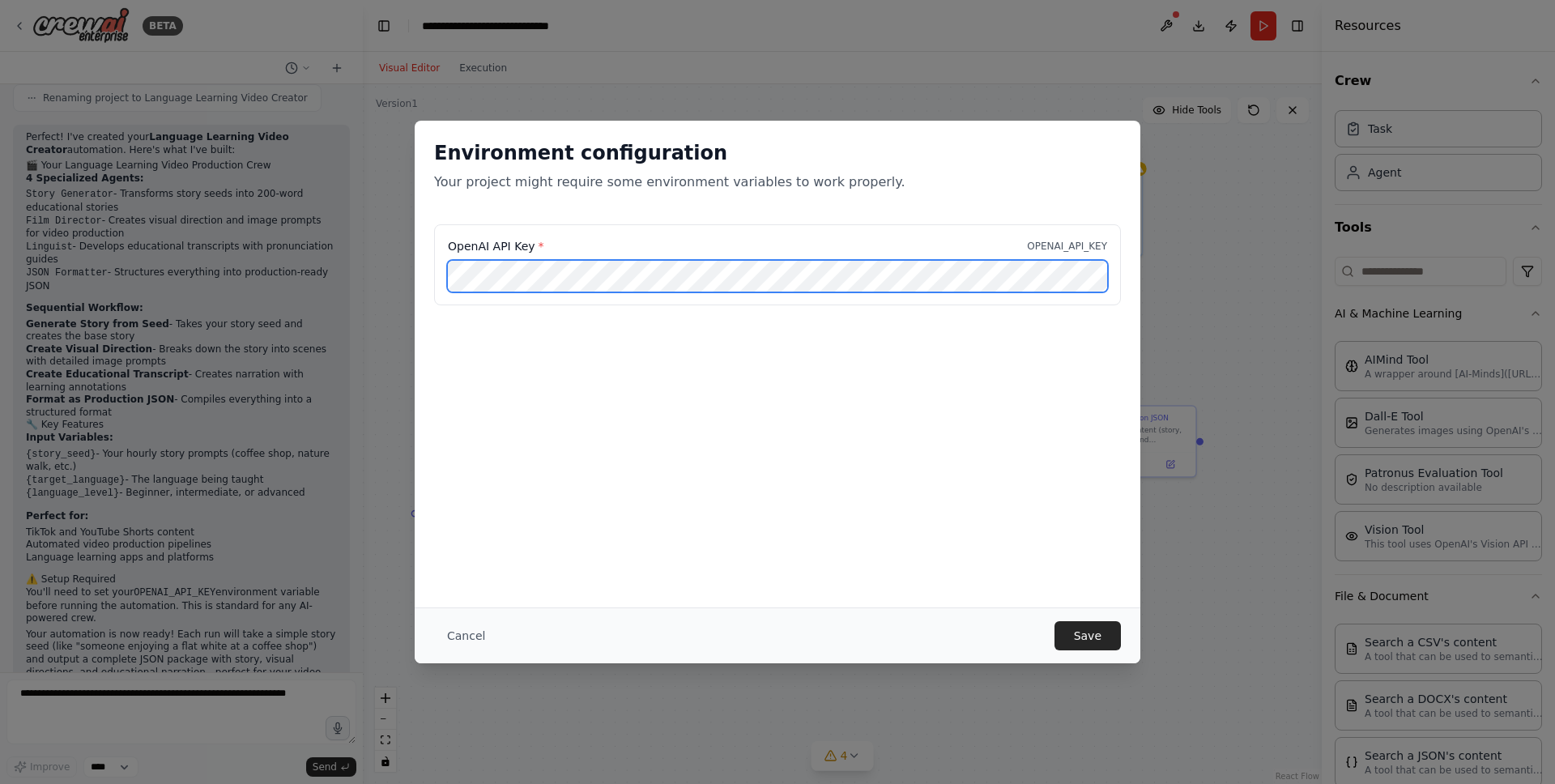
scroll to position [0, 219]
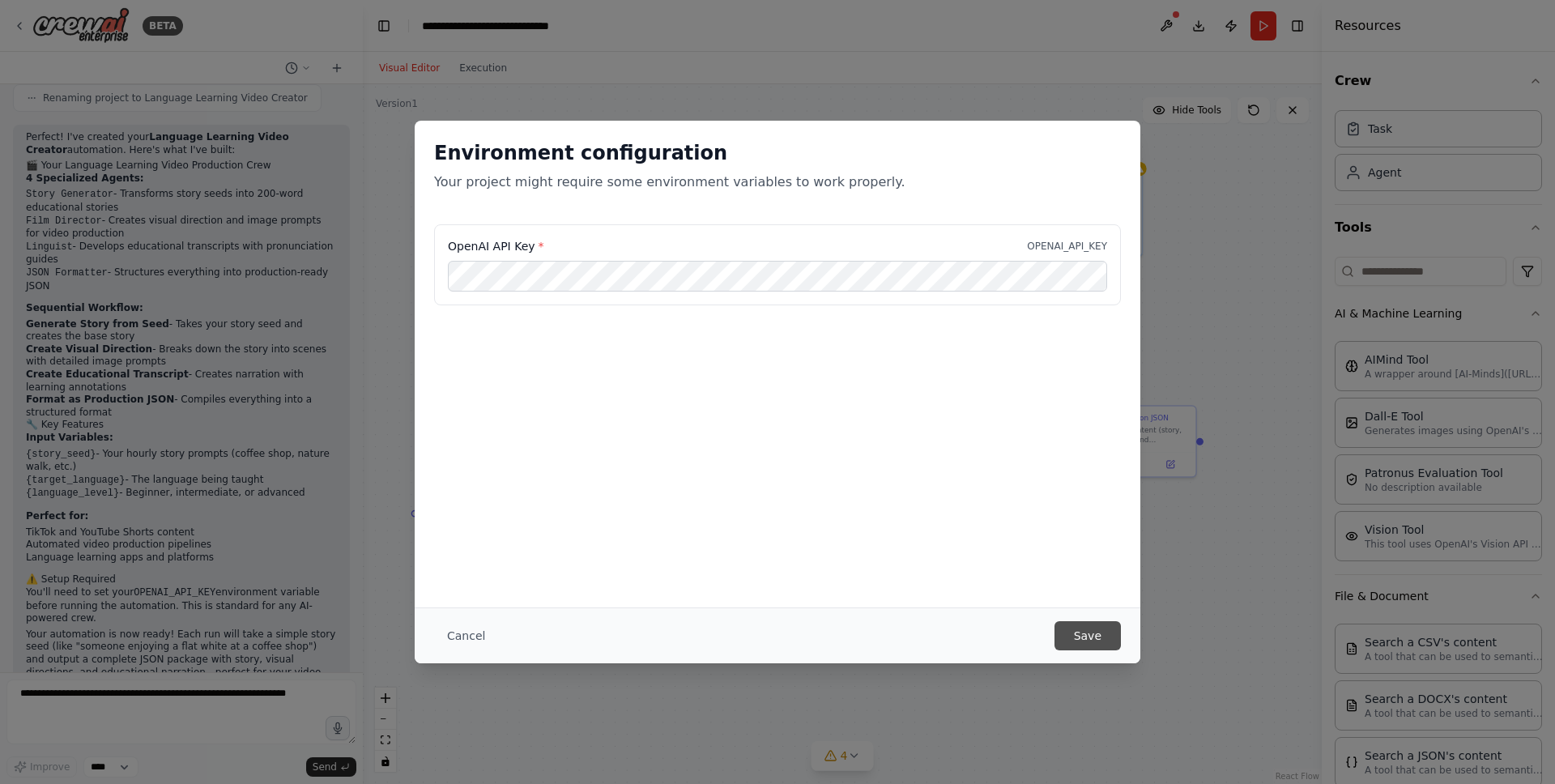
click at [1082, 638] on button "Save" at bounding box center [1088, 635] width 66 height 29
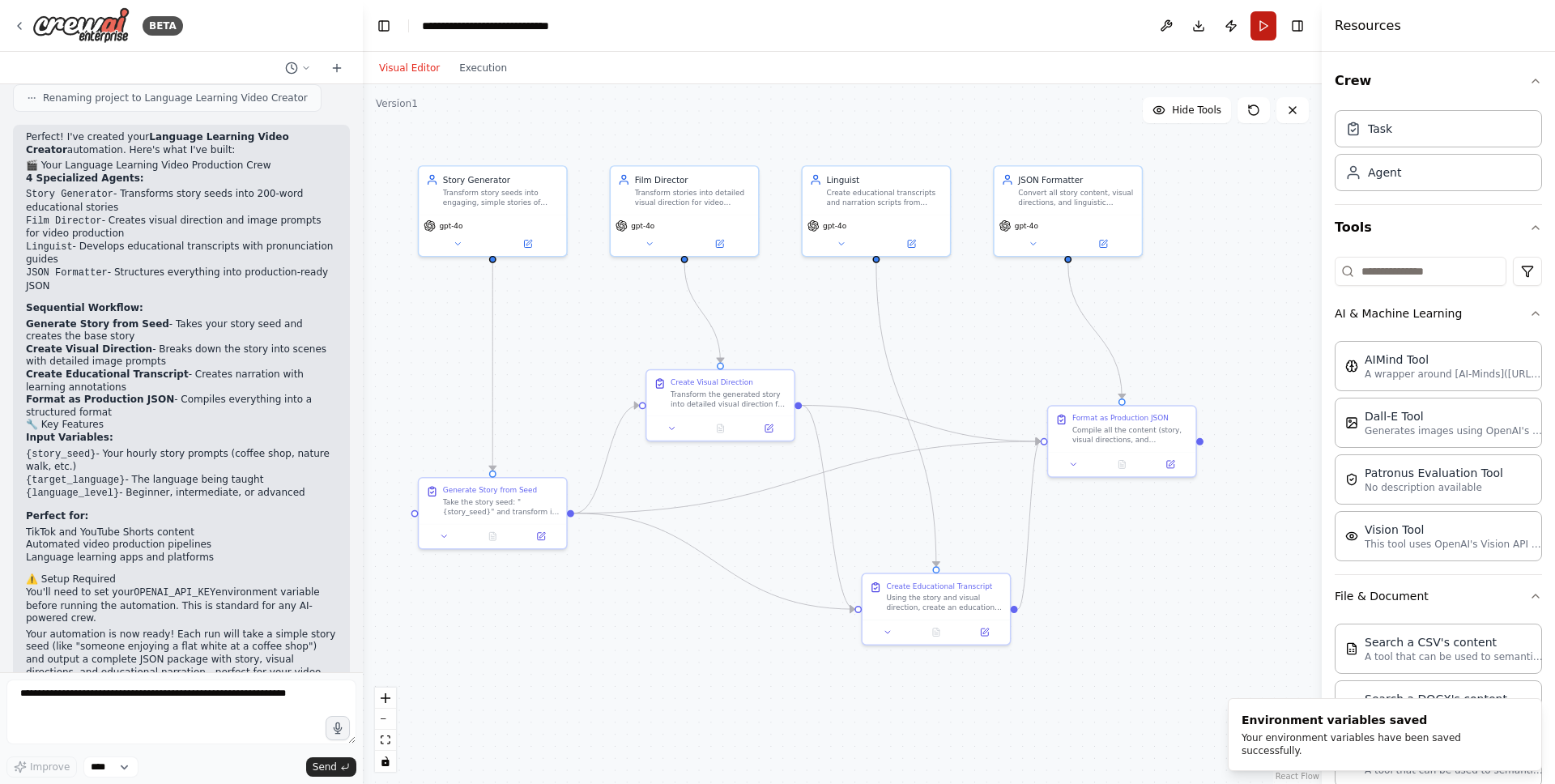
click at [1224, 29] on button "Run" at bounding box center [1264, 25] width 26 height 29
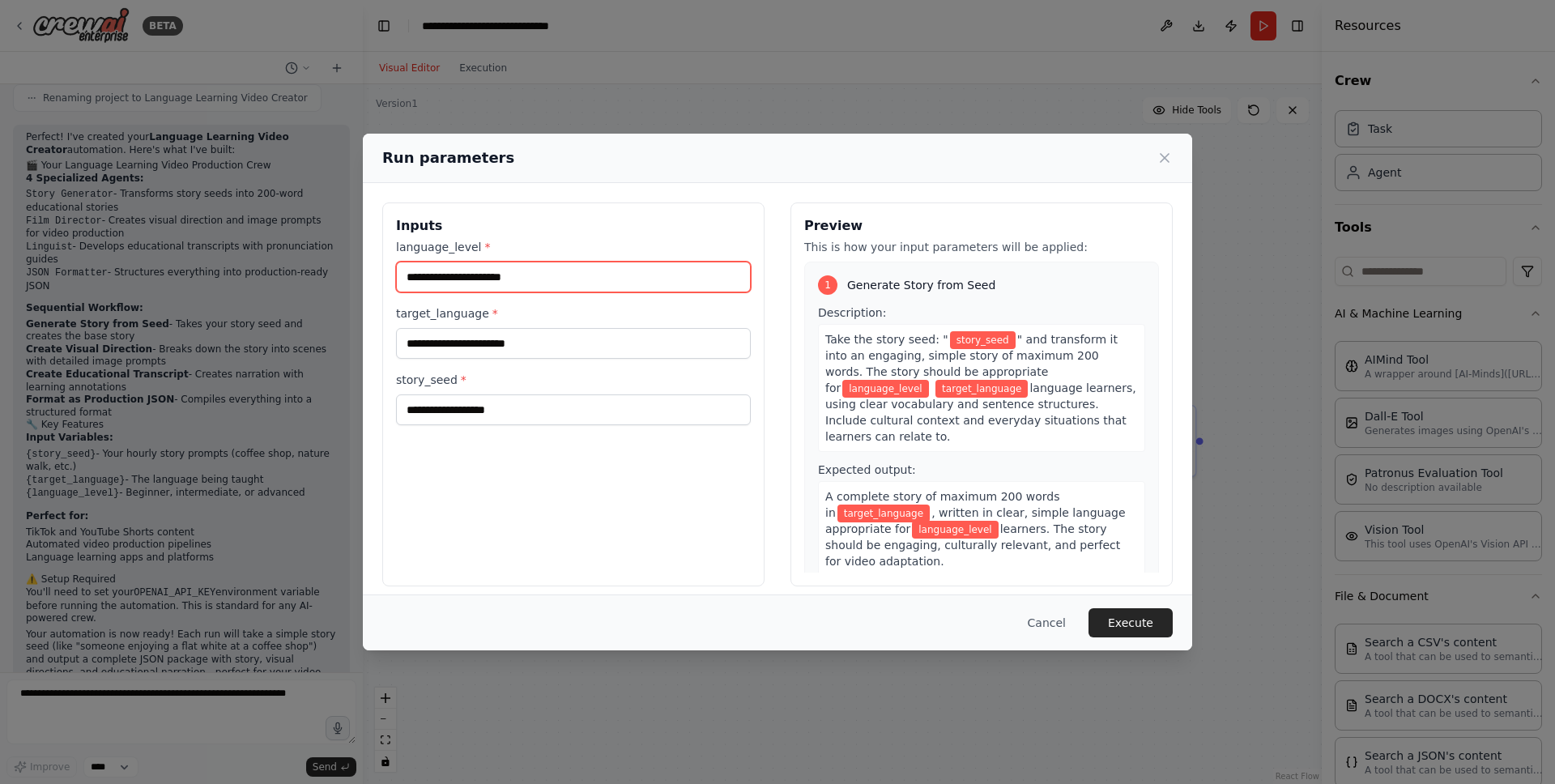
click at [521, 280] on input "language_level *" at bounding box center [573, 276] width 355 height 30
type input "**"
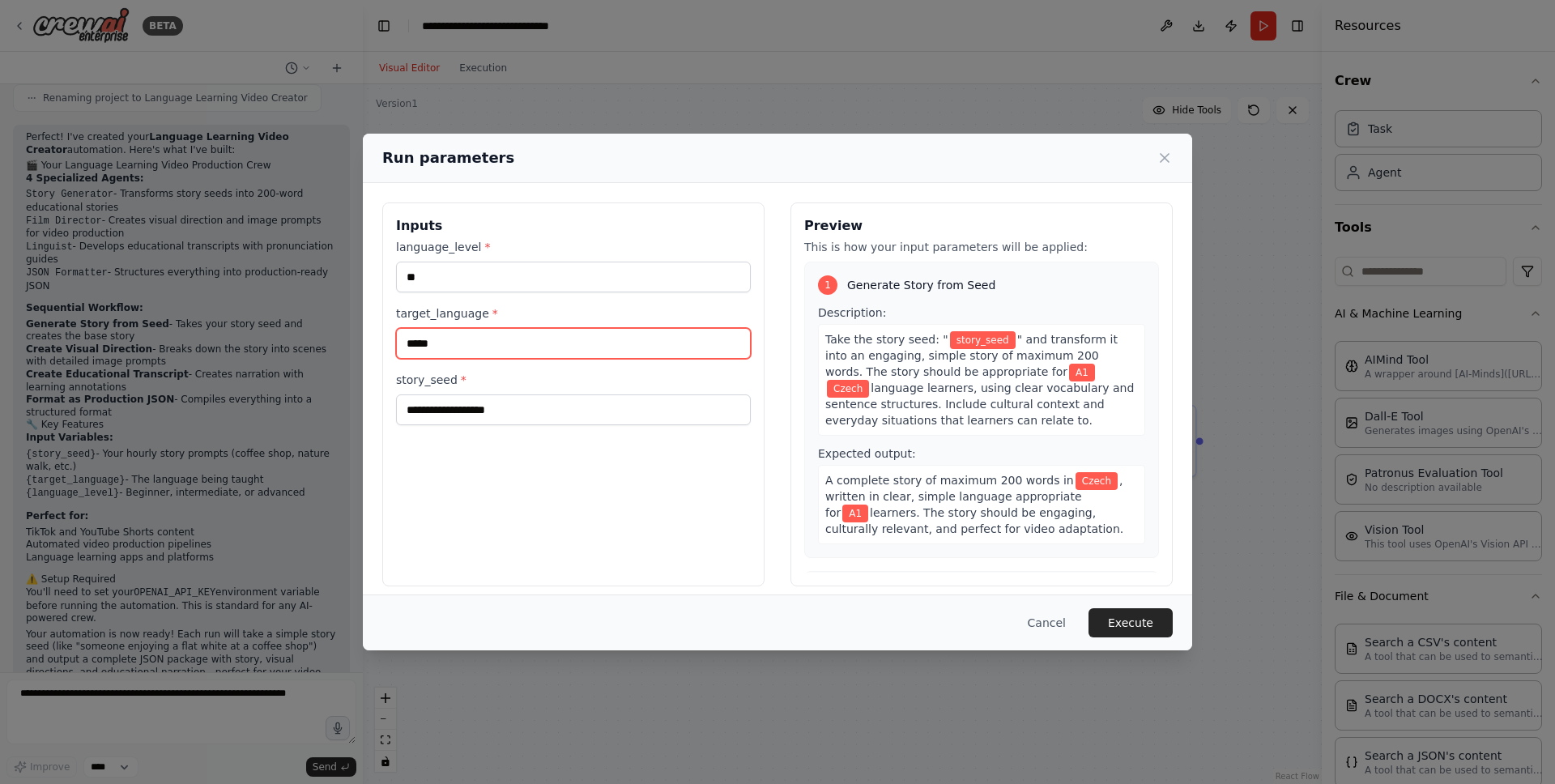
type input "*****"
paste input "**********"
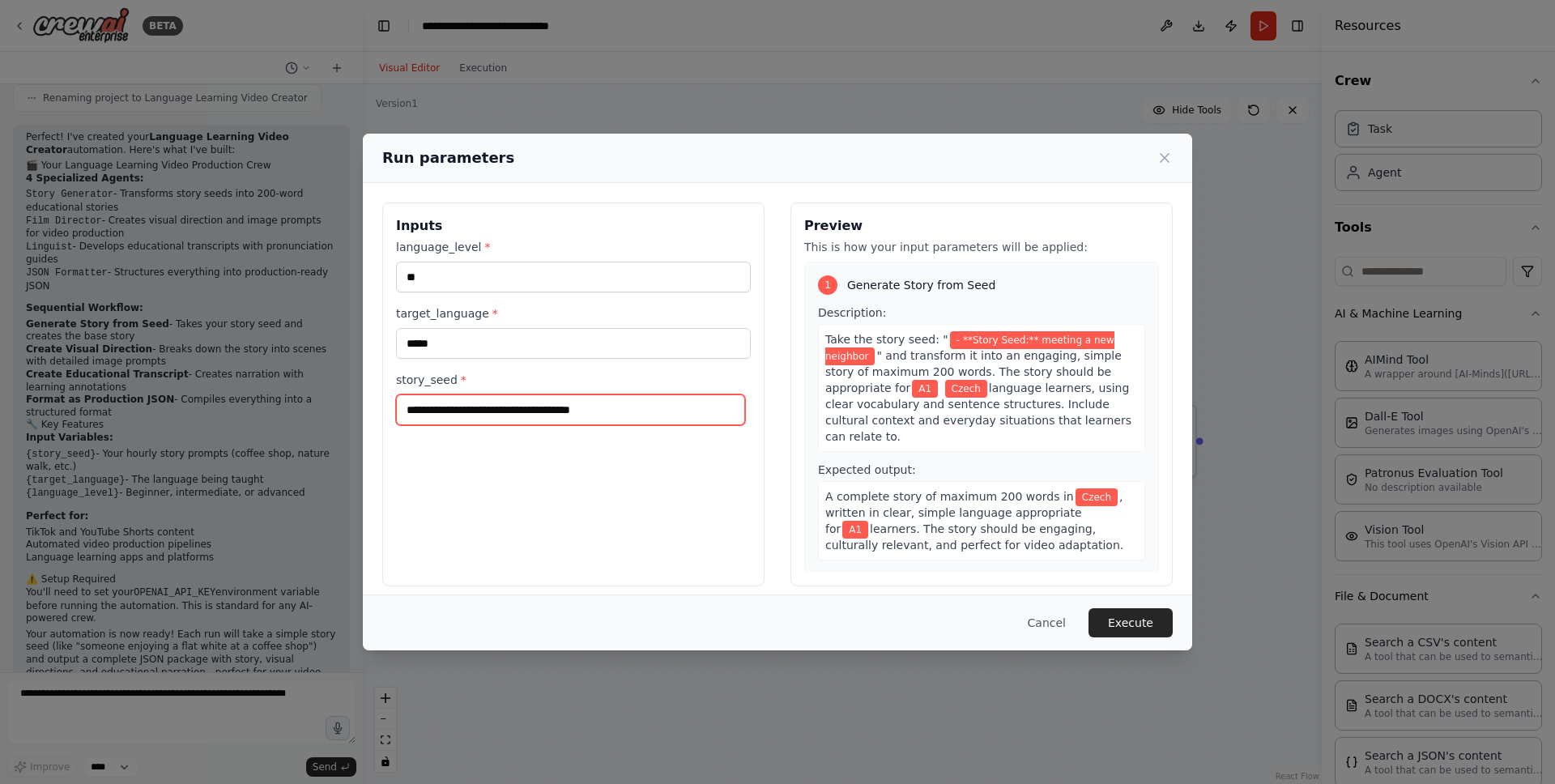
paste input "*********"
type input "**********"
drag, startPoint x: 1157, startPoint y: 619, endPoint x: 1080, endPoint y: 602, distance: 78.9
click at [1157, 619] on button "Execute" at bounding box center [1131, 622] width 85 height 29
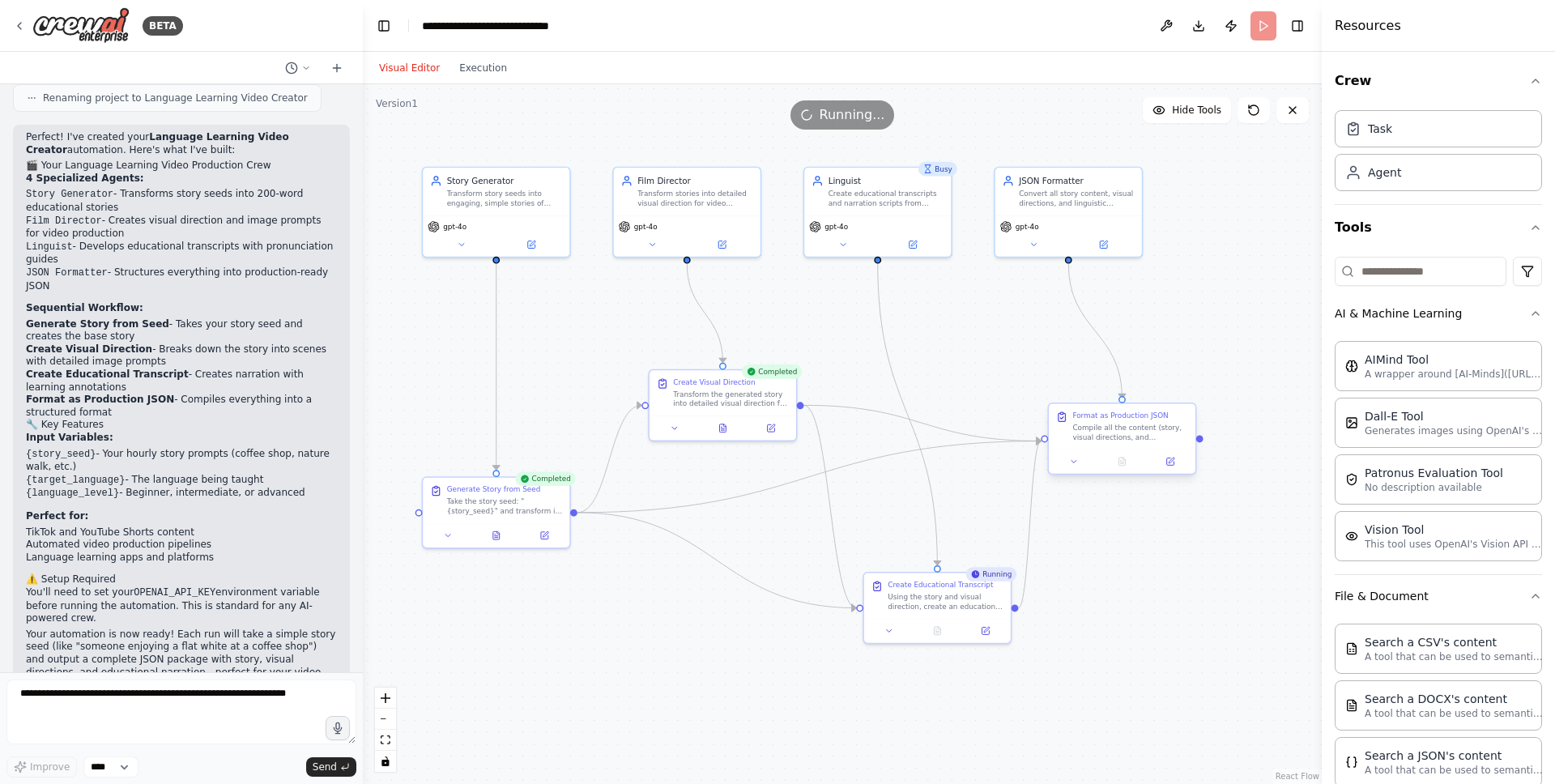
click at [1121, 421] on div "Format as Production JSON Compile all the content (story, visual directions, an…" at bounding box center [1130, 425] width 116 height 30
click at [1171, 463] on icon at bounding box center [1176, 461] width 10 height 10
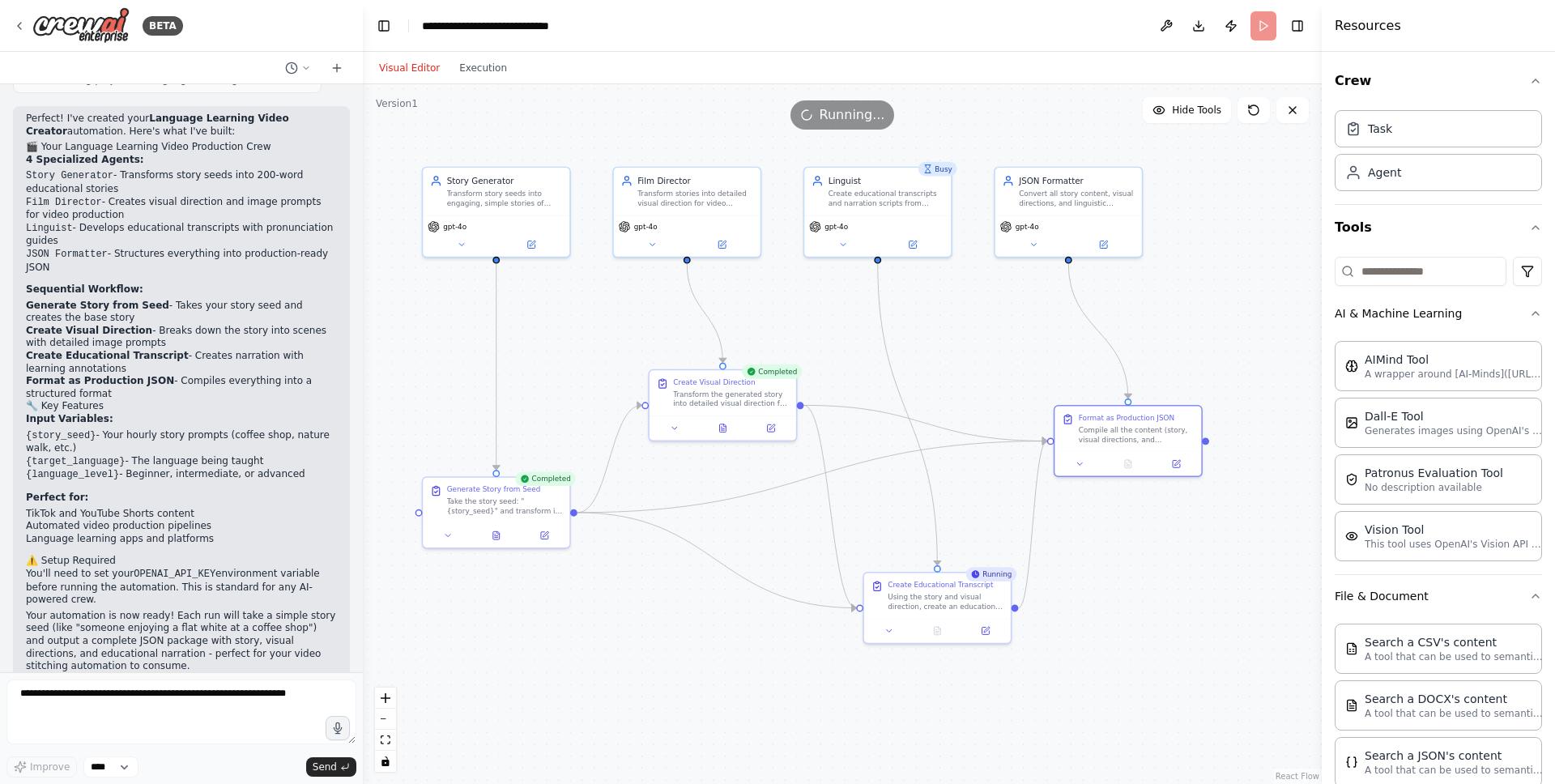
scroll to position [1152, 0]
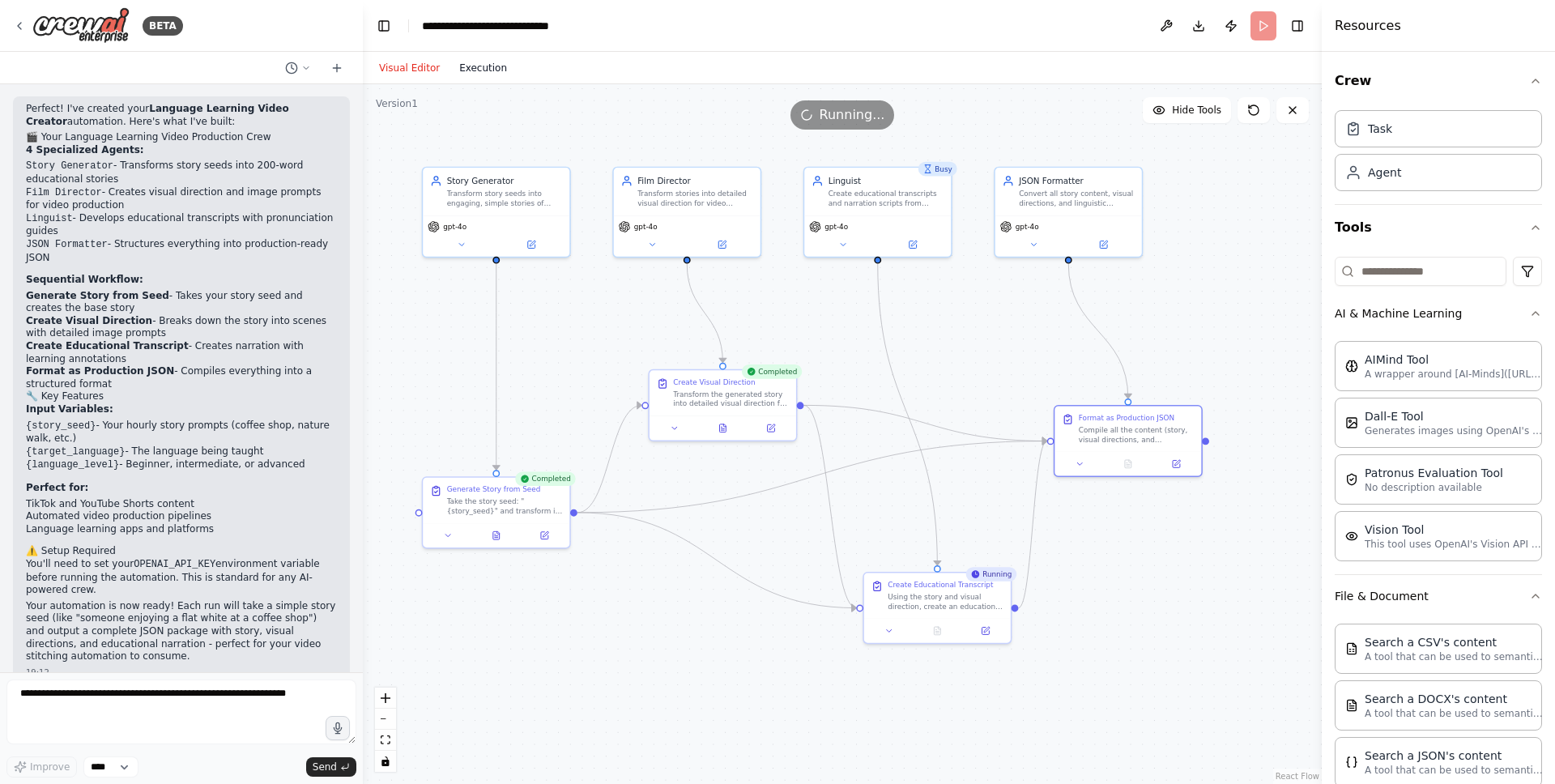
click at [495, 63] on button "Execution" at bounding box center [483, 68] width 67 height 19
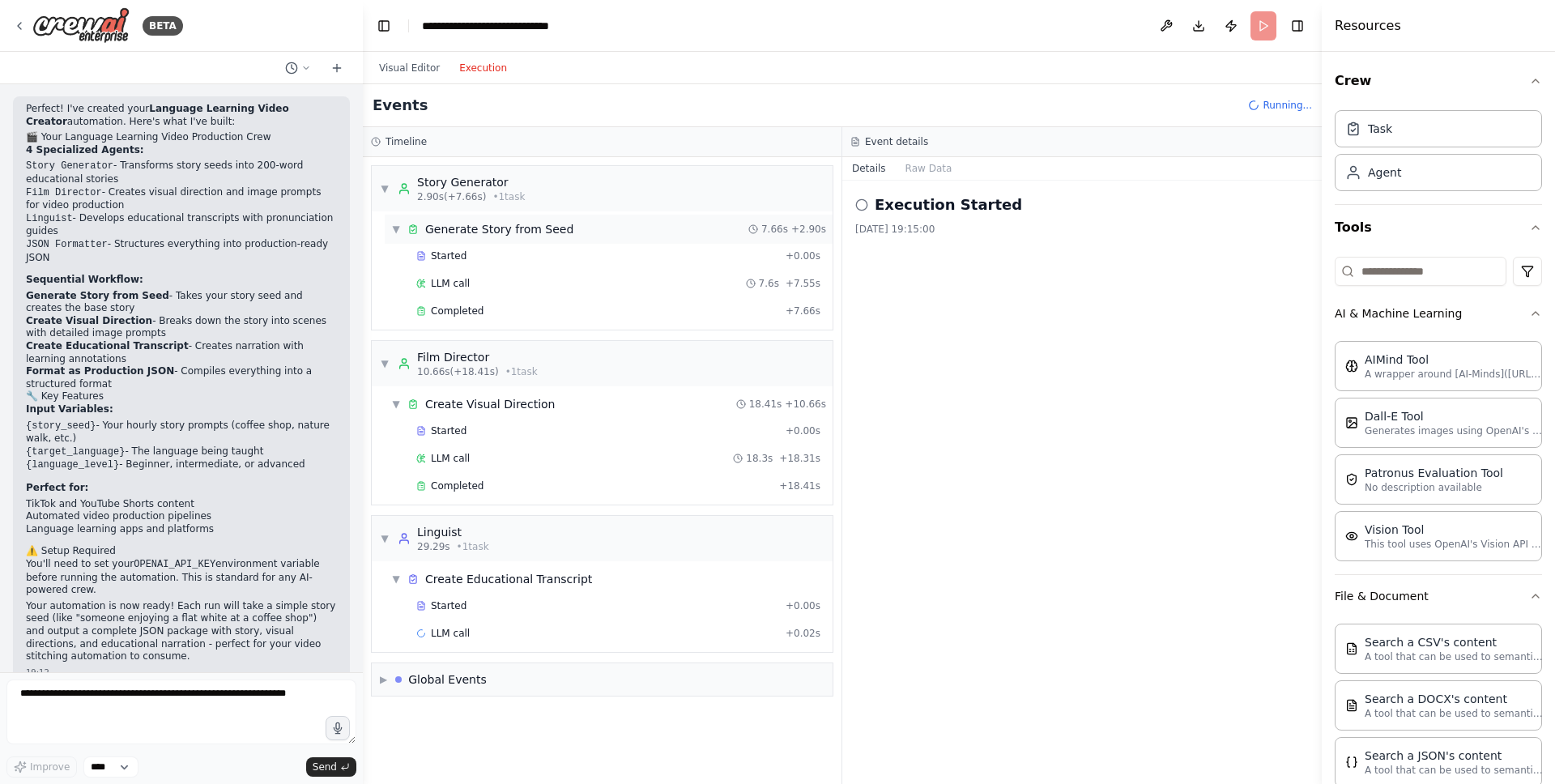
click at [492, 226] on div "Generate Story from Seed" at bounding box center [499, 229] width 148 height 17
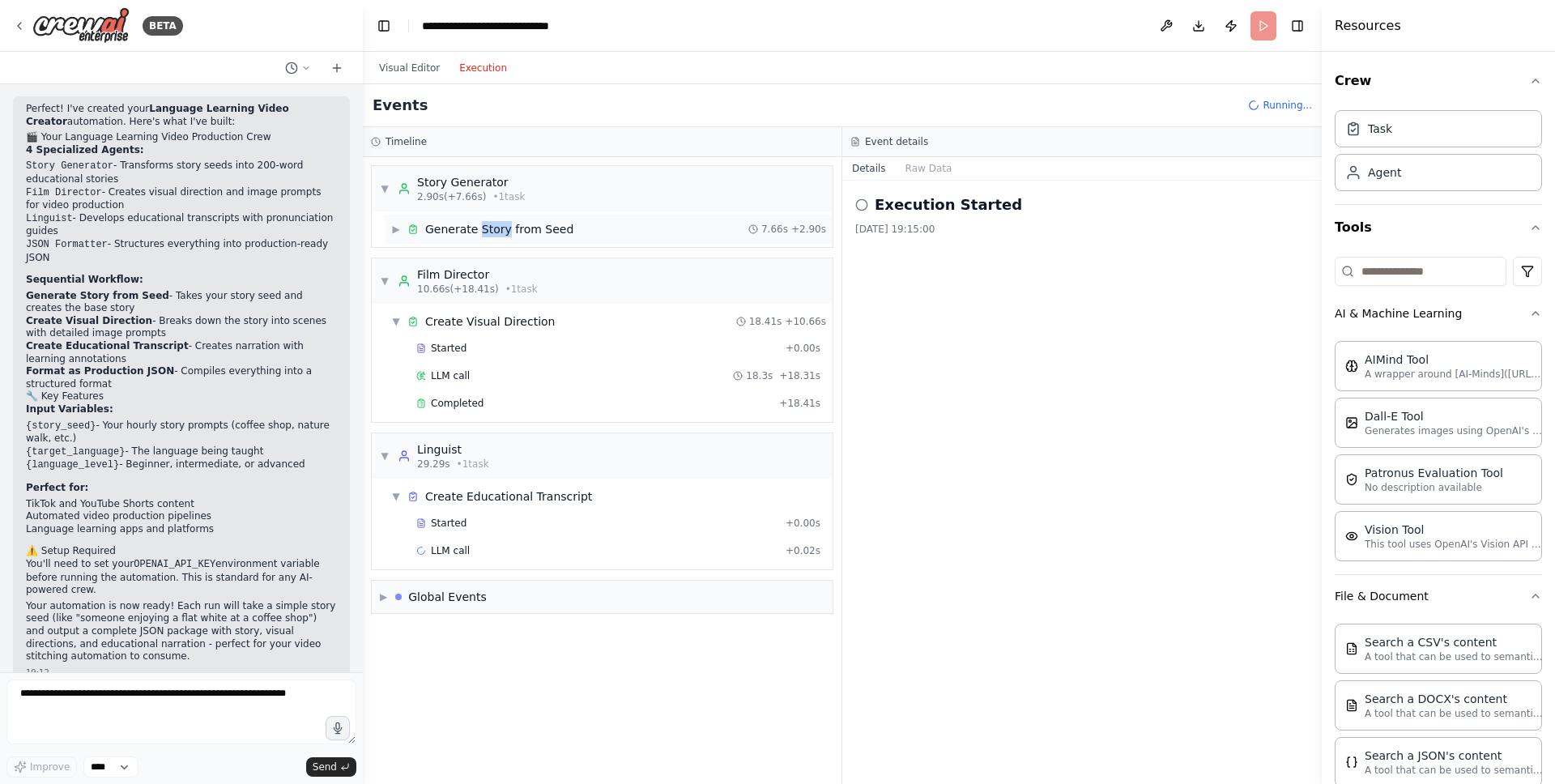
click at [492, 226] on div "Generate Story from Seed" at bounding box center [499, 229] width 148 height 17
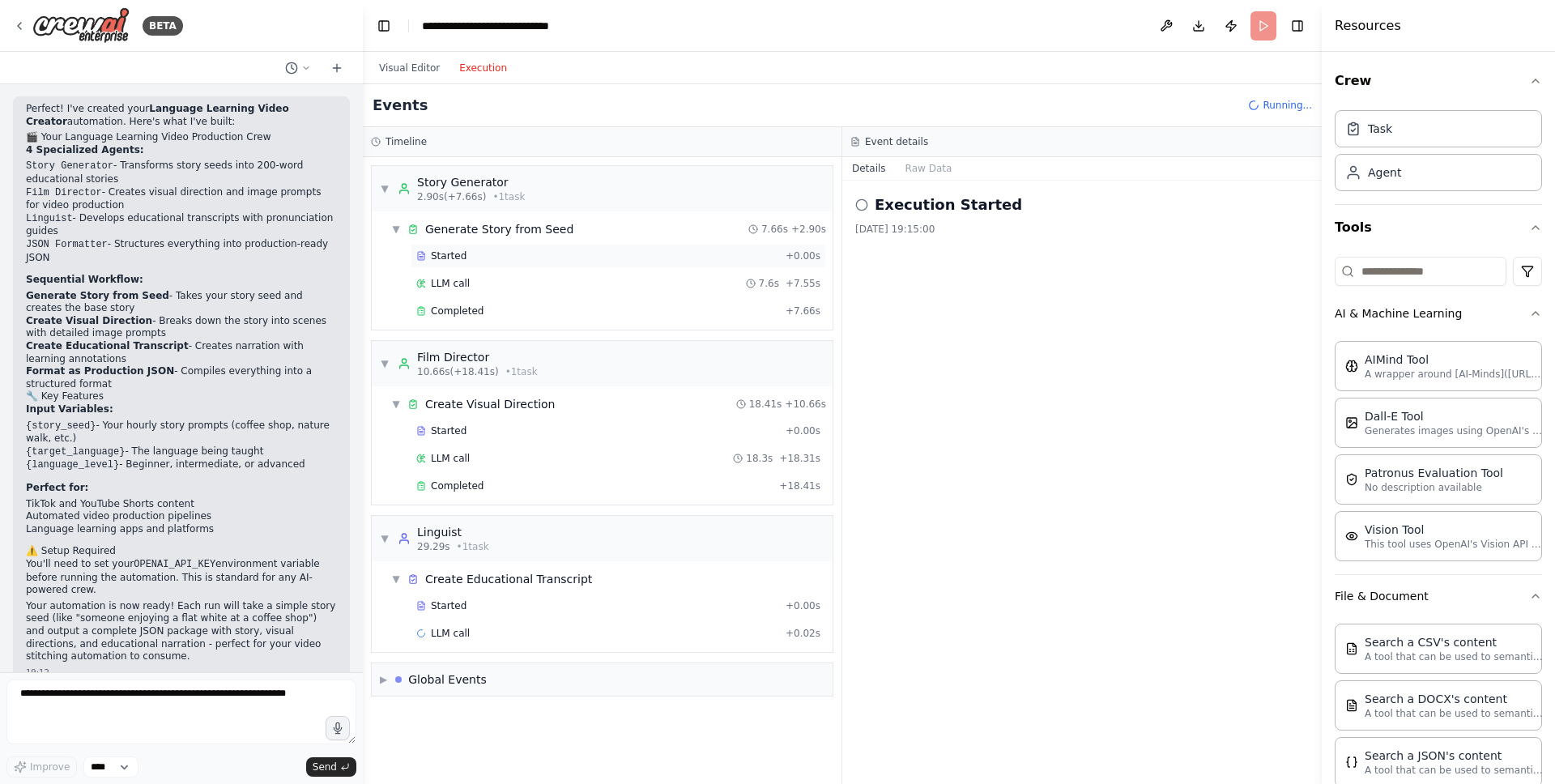
click at [469, 259] on div "Started" at bounding box center [598, 255] width 363 height 13
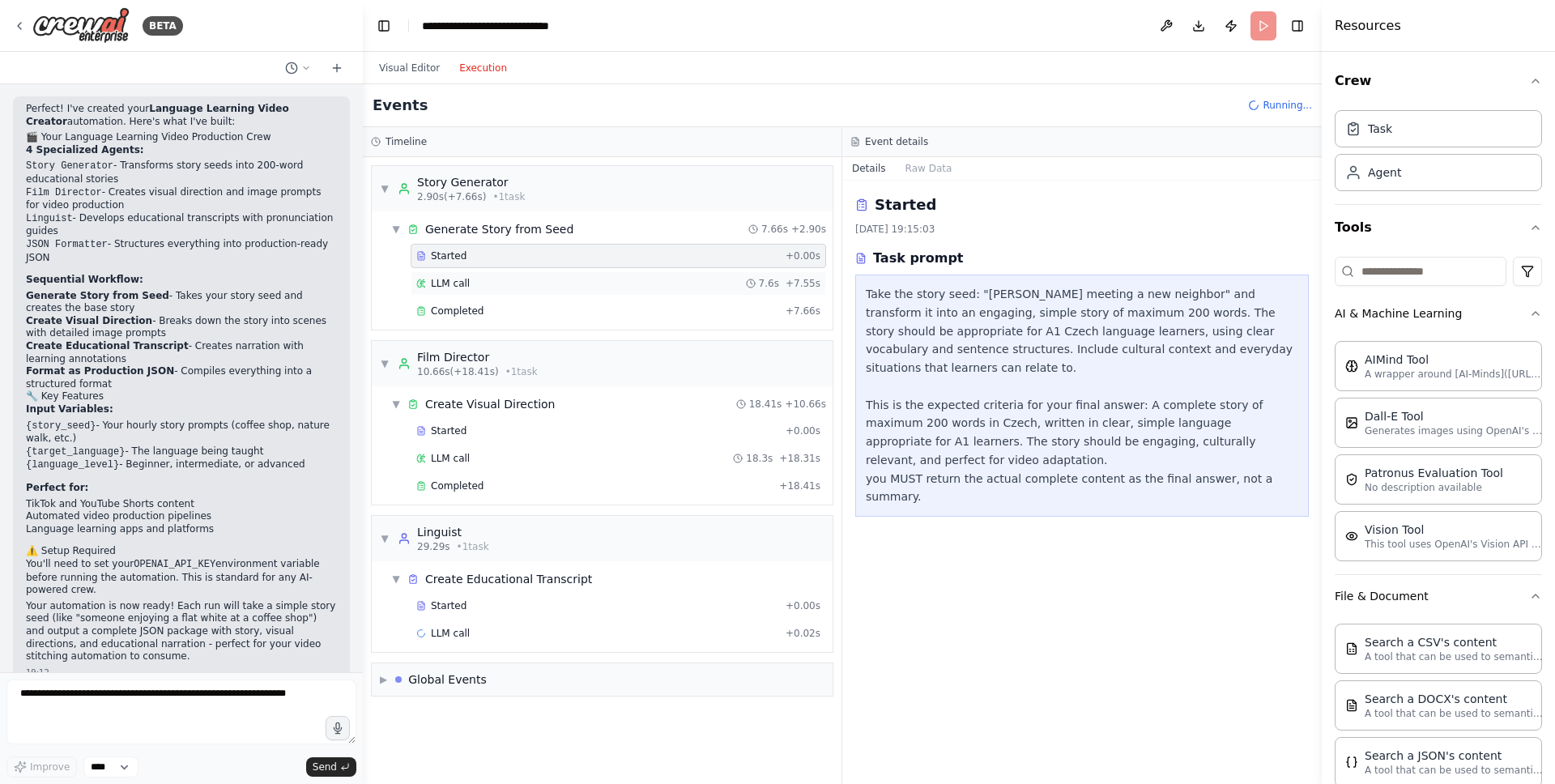
click at [467, 278] on span "LLM call" at bounding box center [450, 283] width 39 height 13
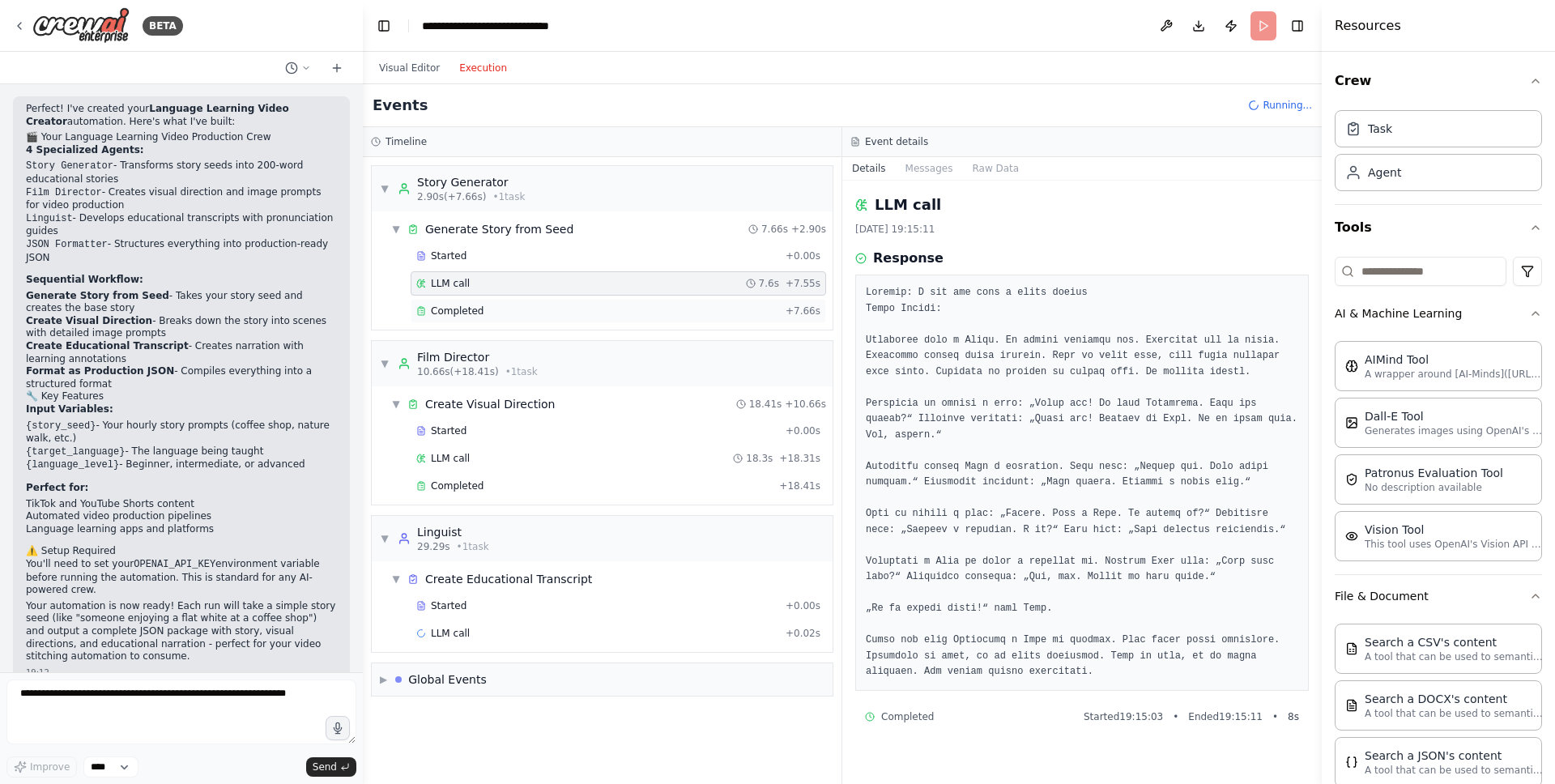
click at [472, 315] on span "Completed" at bounding box center [457, 310] width 52 height 13
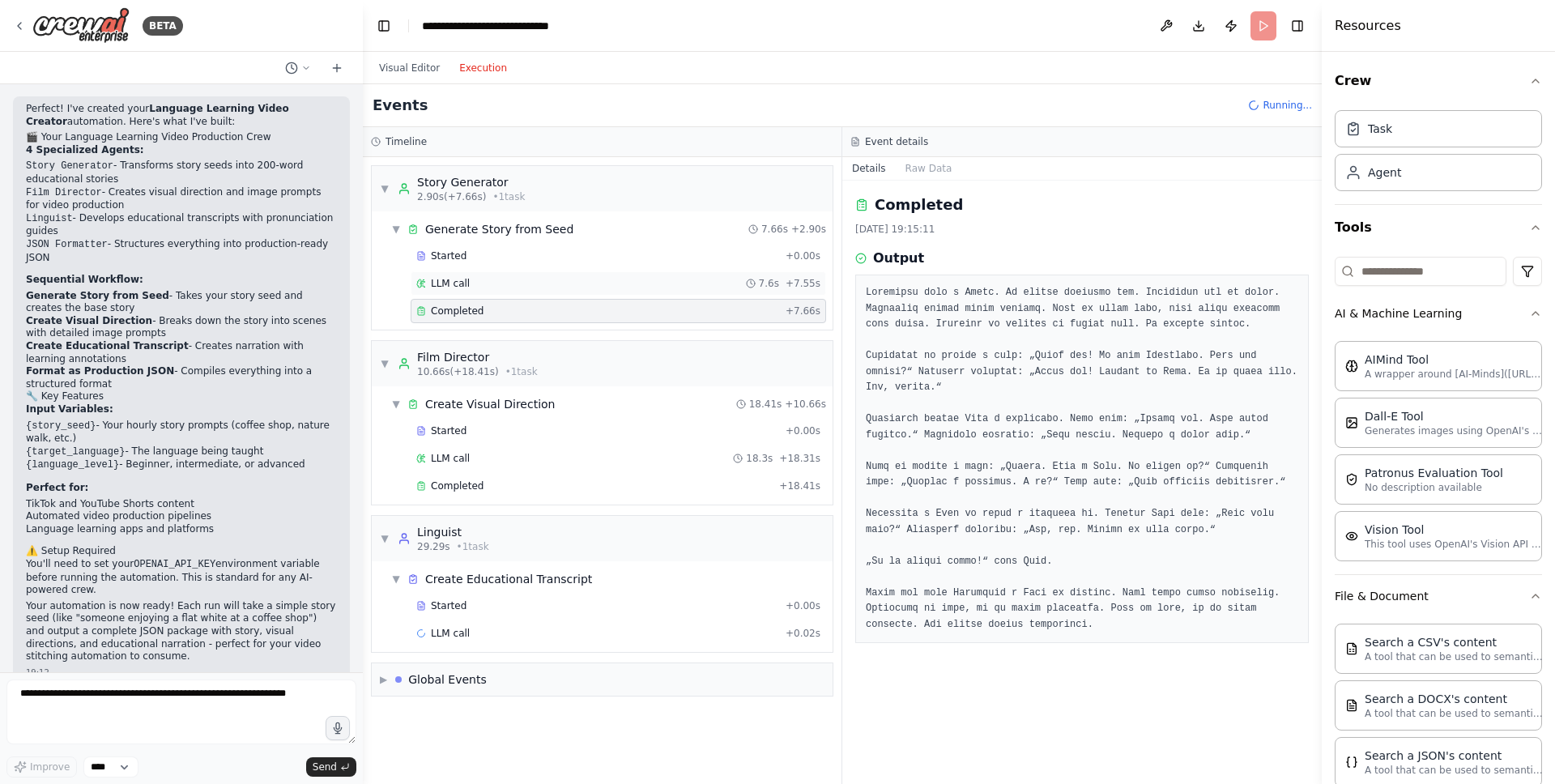
click at [471, 281] on div "LLM call 7.6s + 7.55s" at bounding box center [619, 283] width 404 height 13
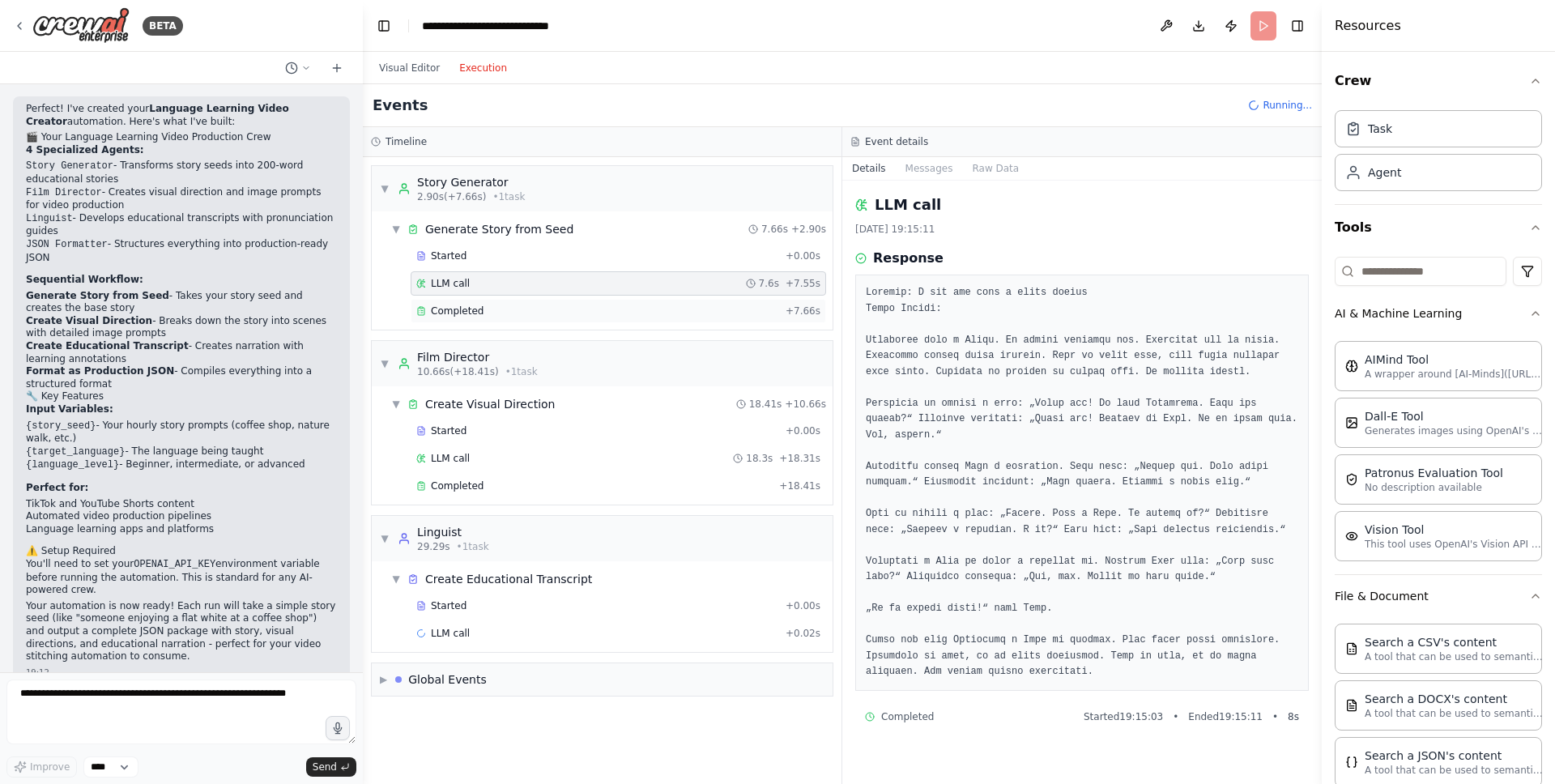
click at [443, 305] on span "Completed" at bounding box center [457, 310] width 52 height 13
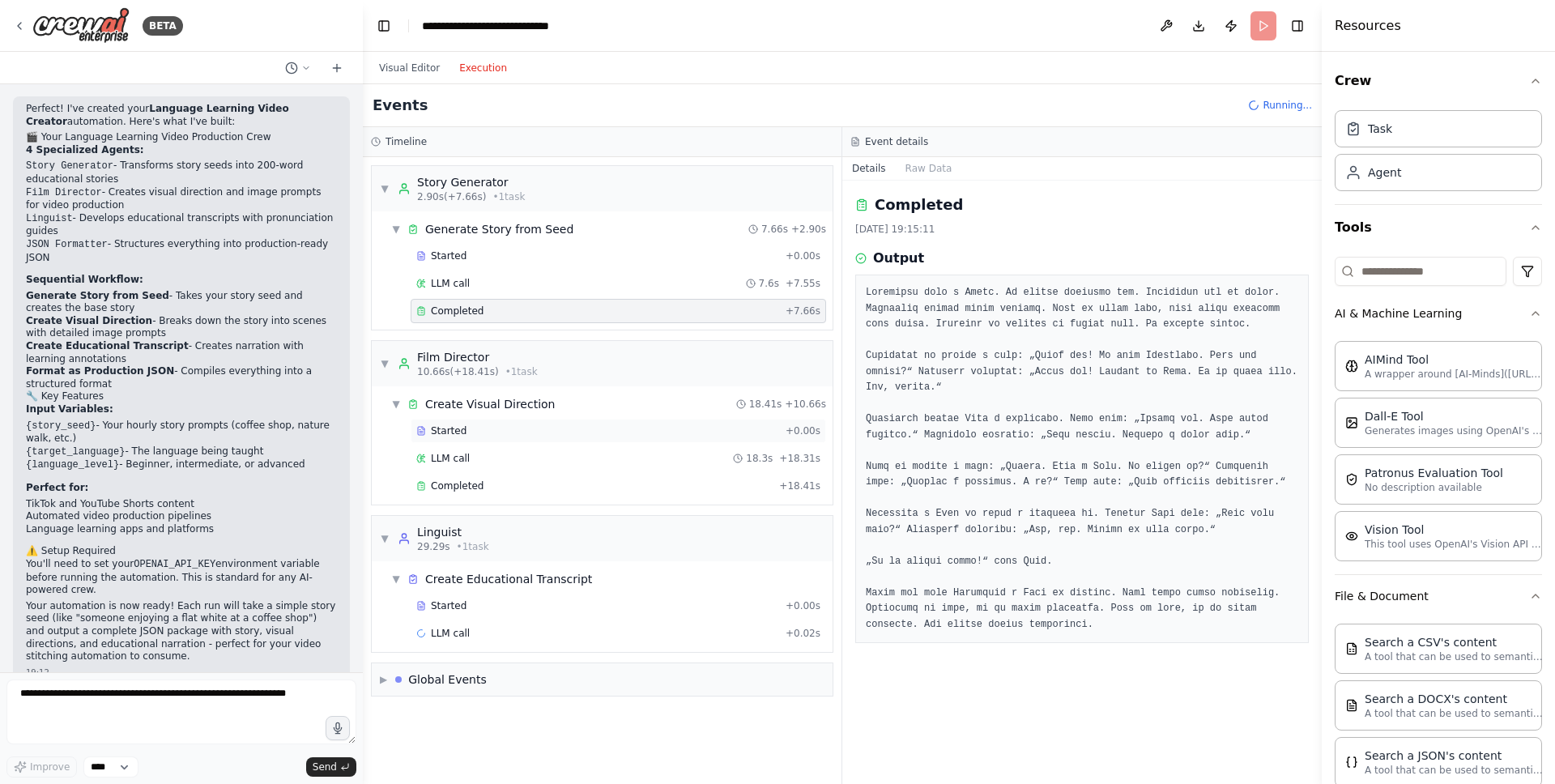
click at [491, 426] on div "Started" at bounding box center [598, 430] width 363 height 13
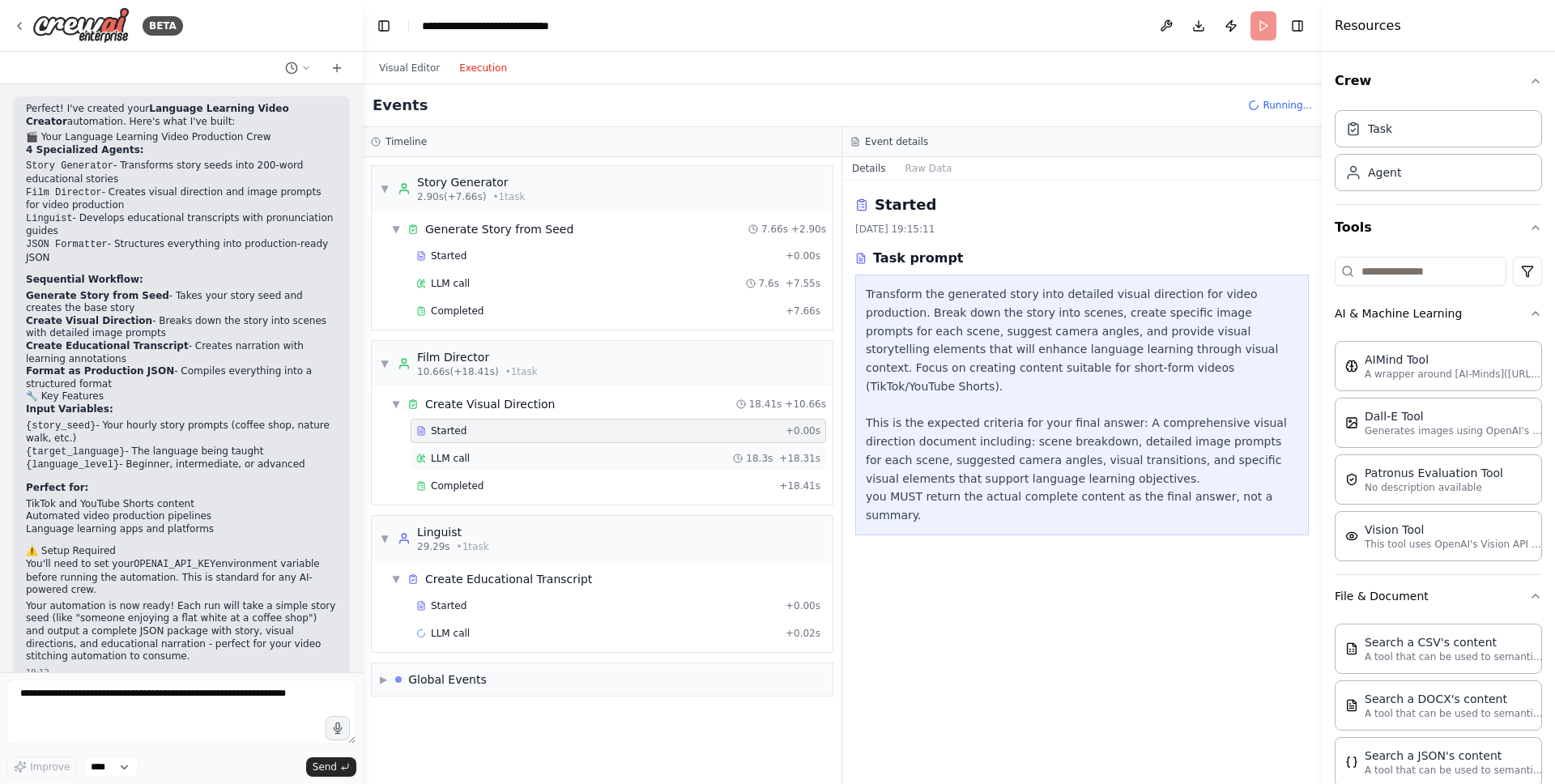
click at [476, 458] on div "LLM call 18.3s + 18.31s" at bounding box center [619, 458] width 404 height 13
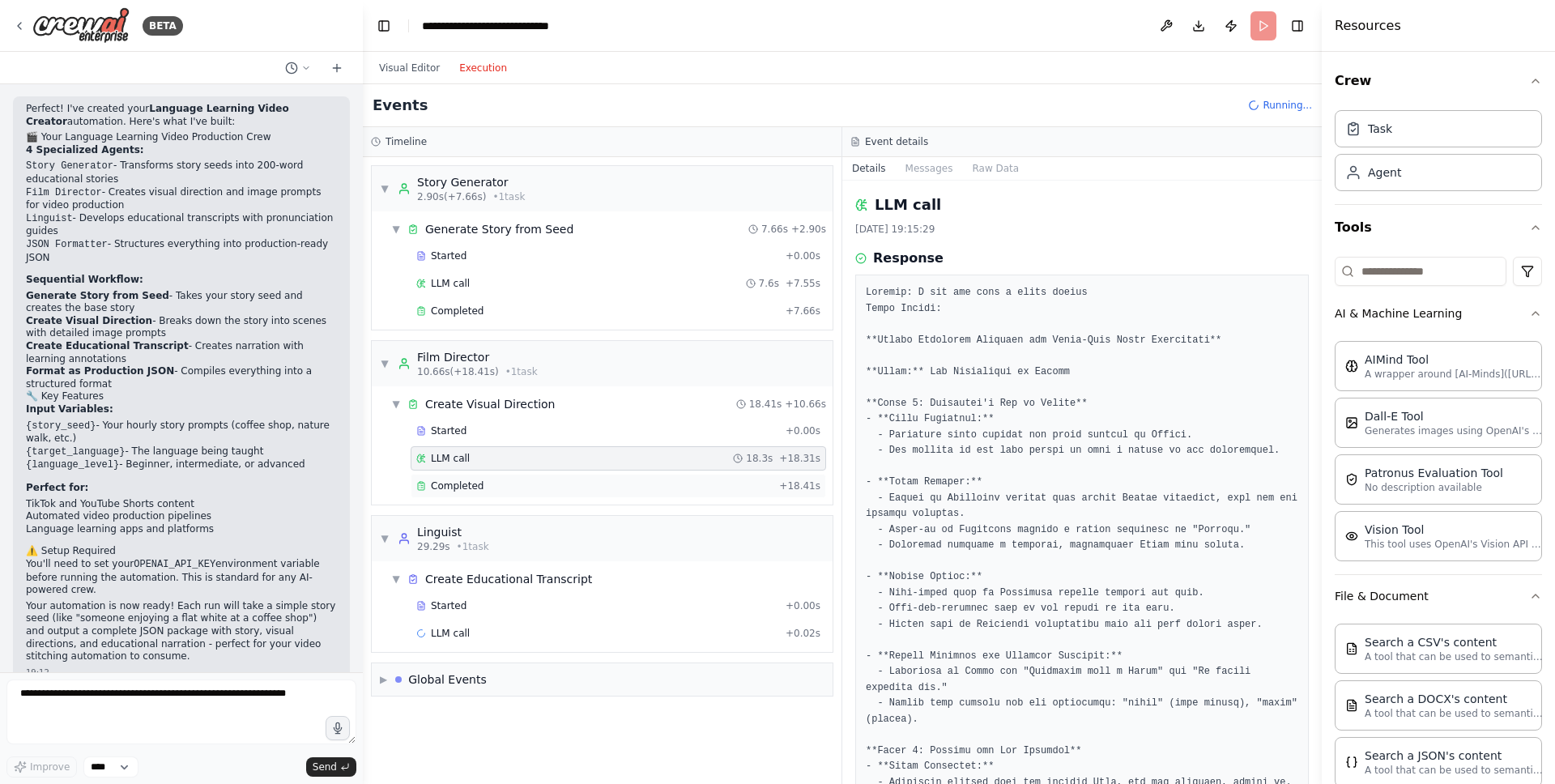
click at [482, 485] on div "Completed" at bounding box center [594, 485] width 356 height 13
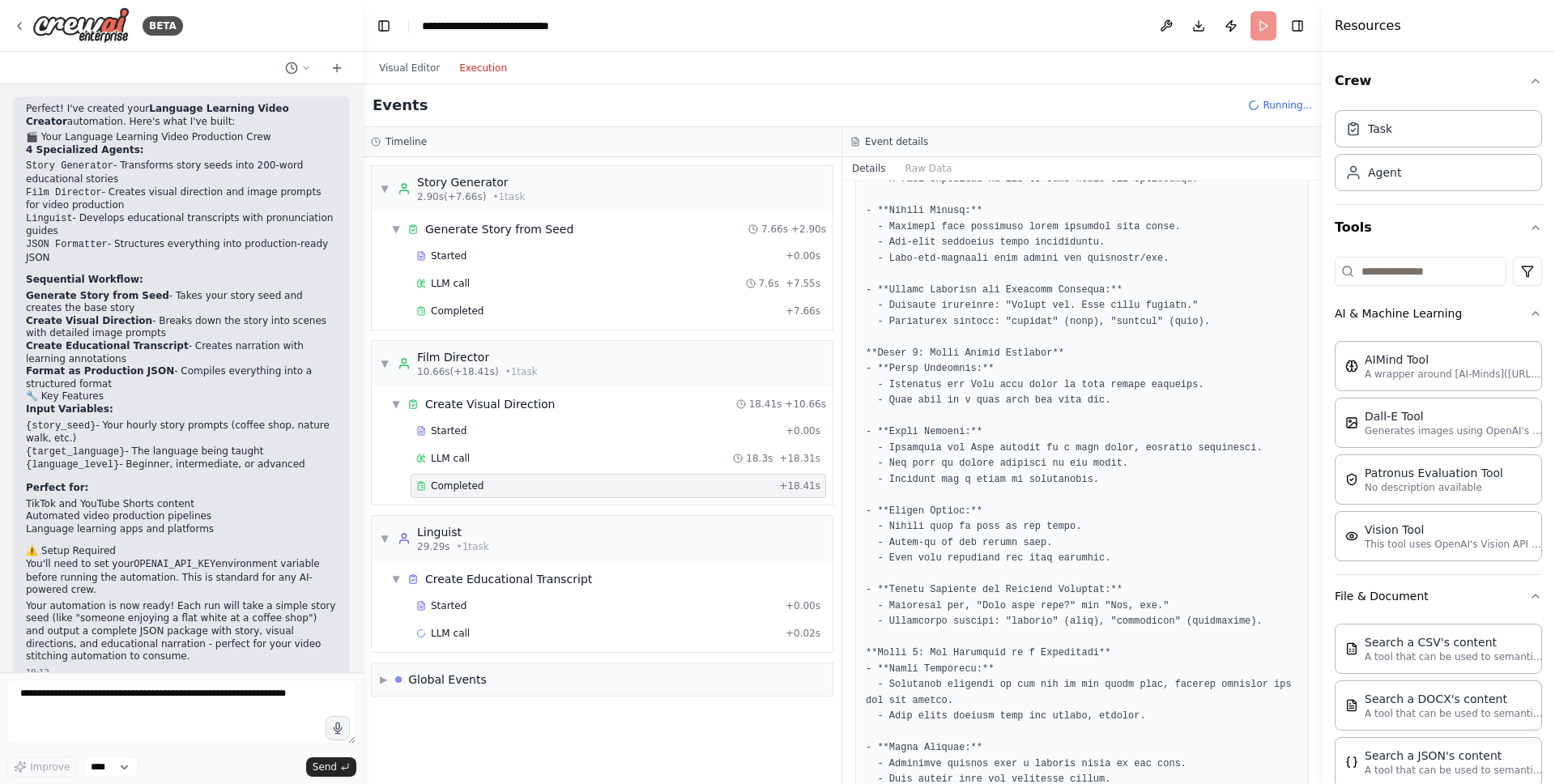
scroll to position [1088, 0]
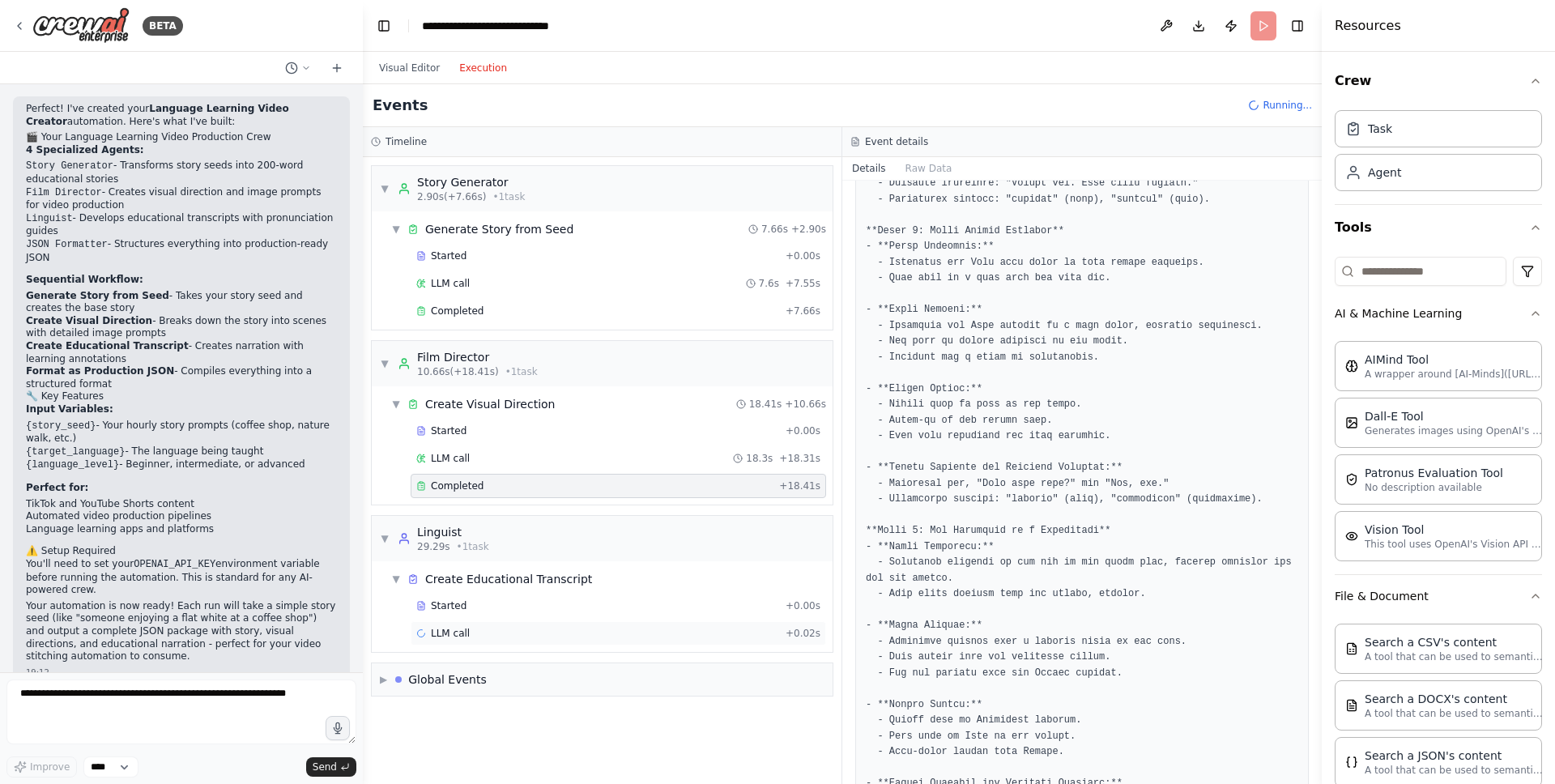
click at [495, 639] on div "LLM call + 0.02s" at bounding box center [618, 633] width 416 height 24
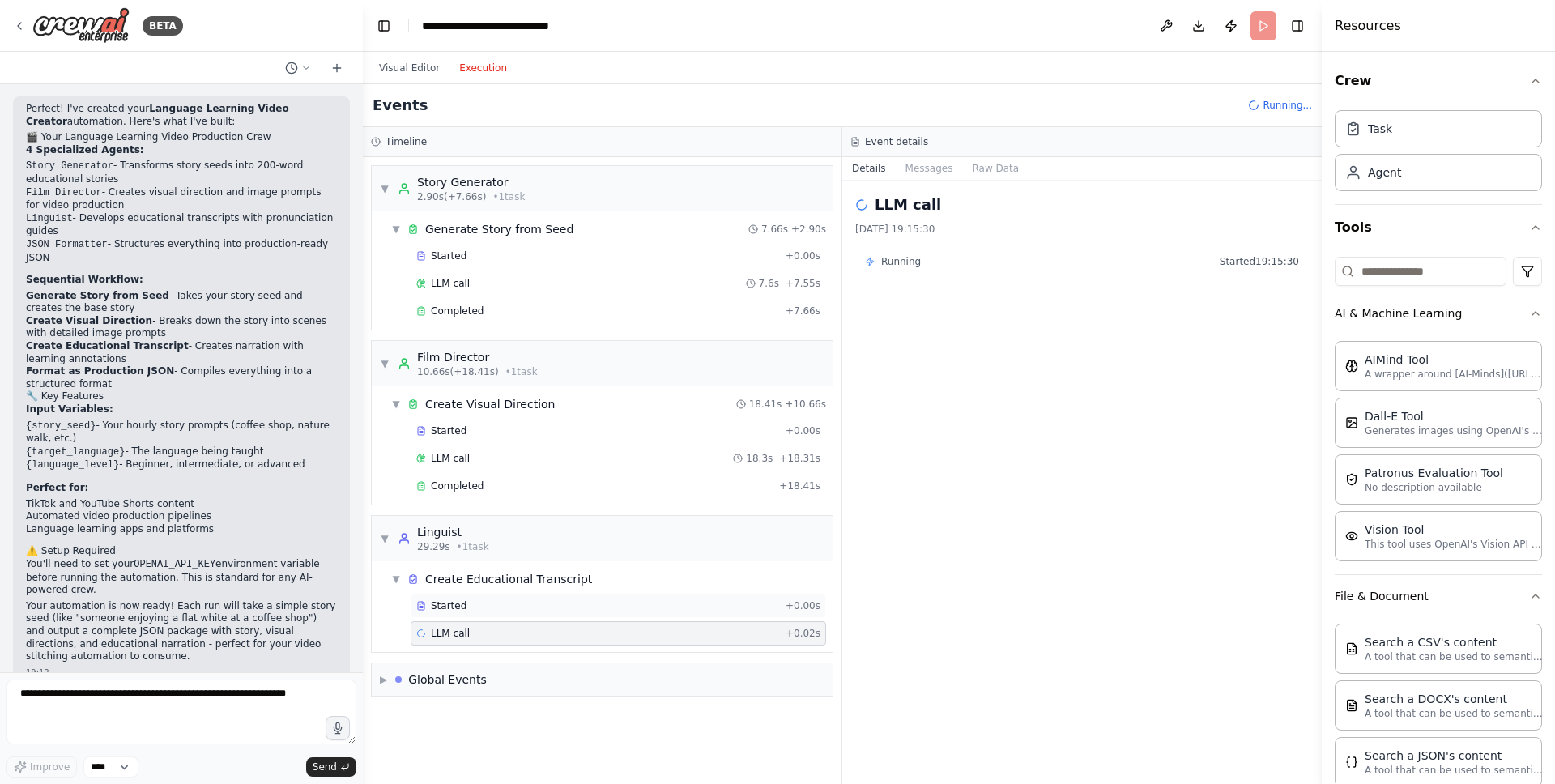
click at [495, 604] on div "Started" at bounding box center [598, 605] width 363 height 13
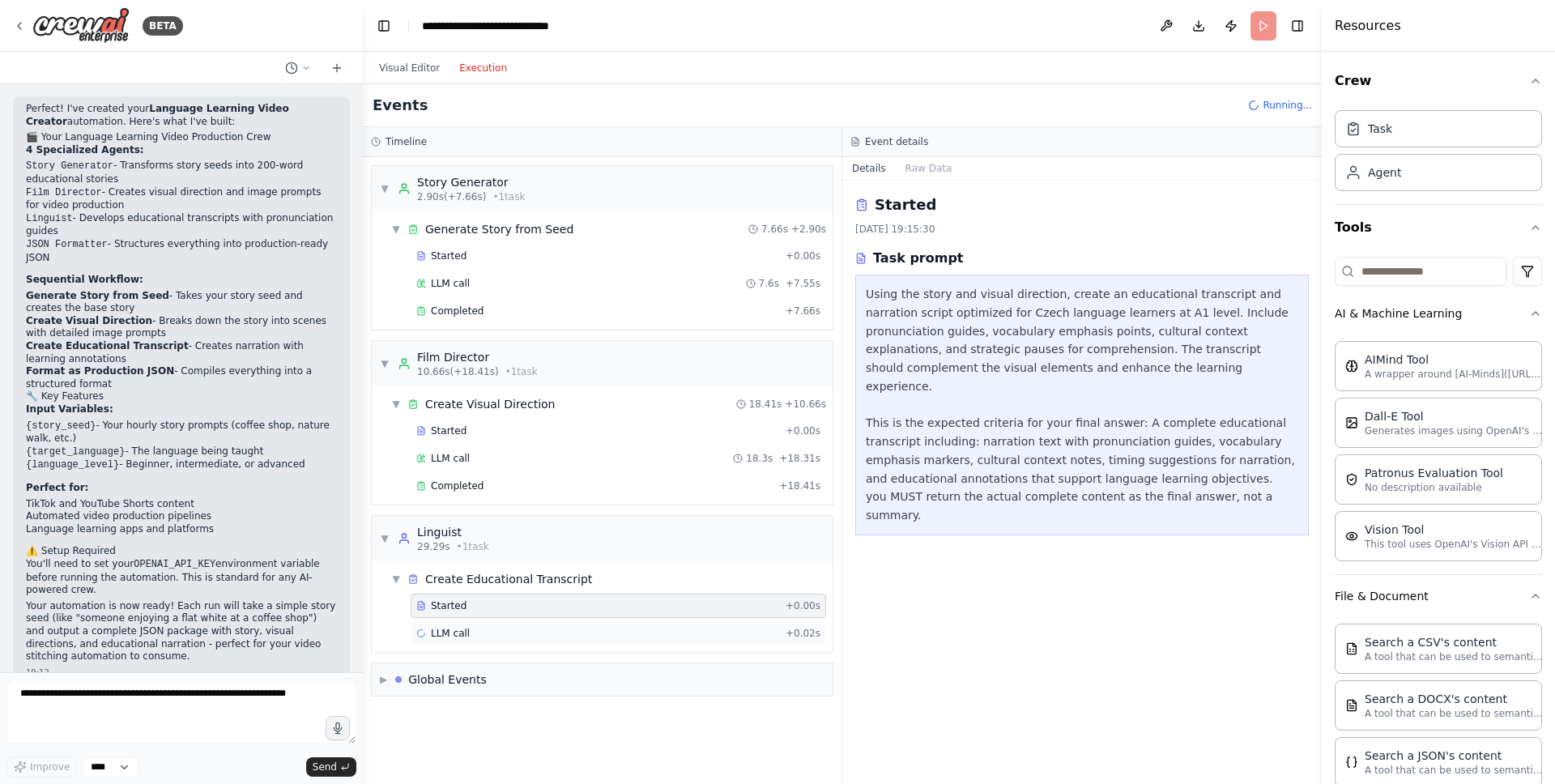
click at [483, 627] on div "LLM call + 0.02s" at bounding box center [619, 632] width 404 height 13
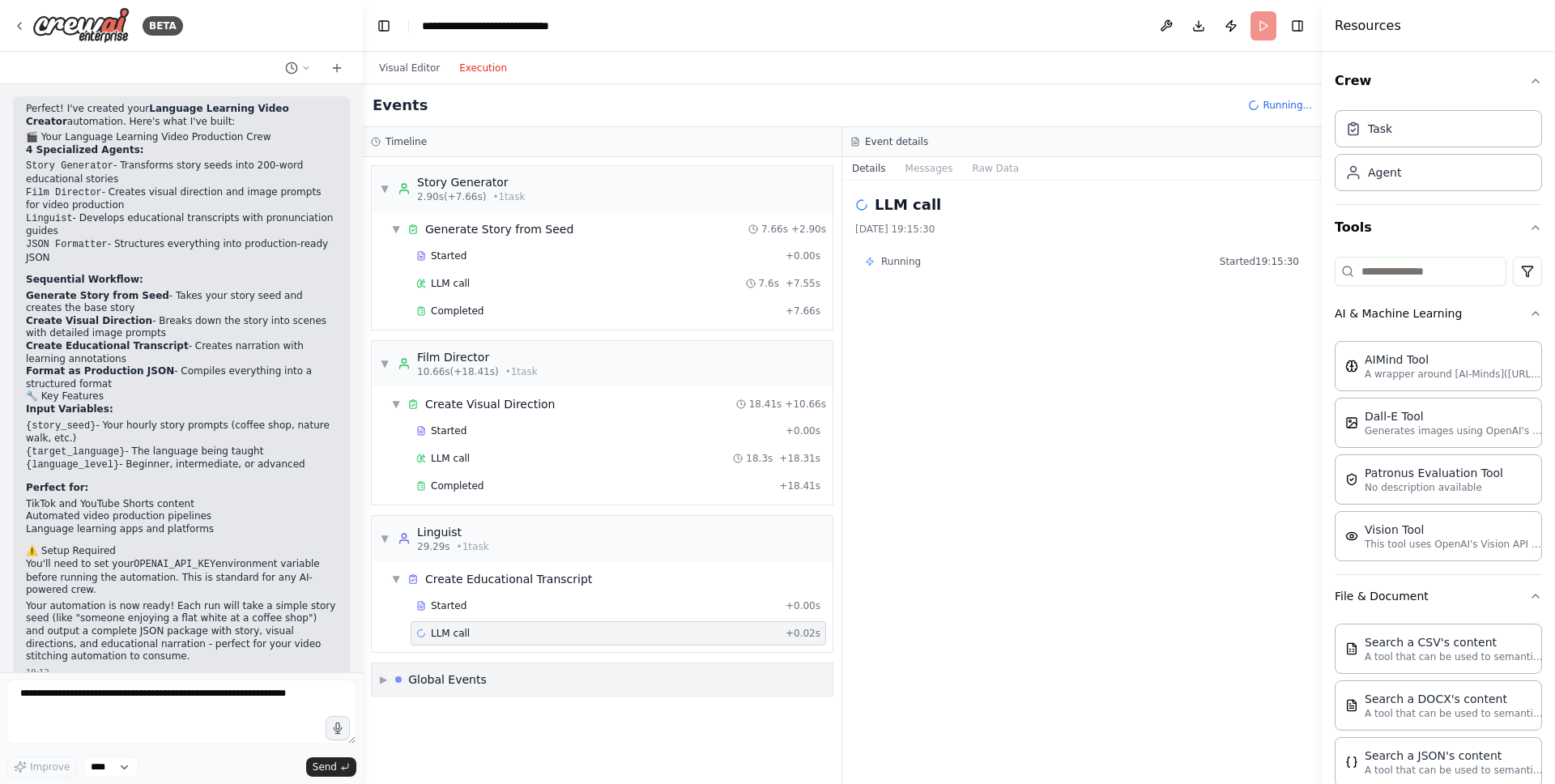
click at [482, 684] on div "▶ Global Events" at bounding box center [602, 679] width 461 height 32
click at [452, 693] on span "Execution Started" at bounding box center [441, 713] width 86 height 13
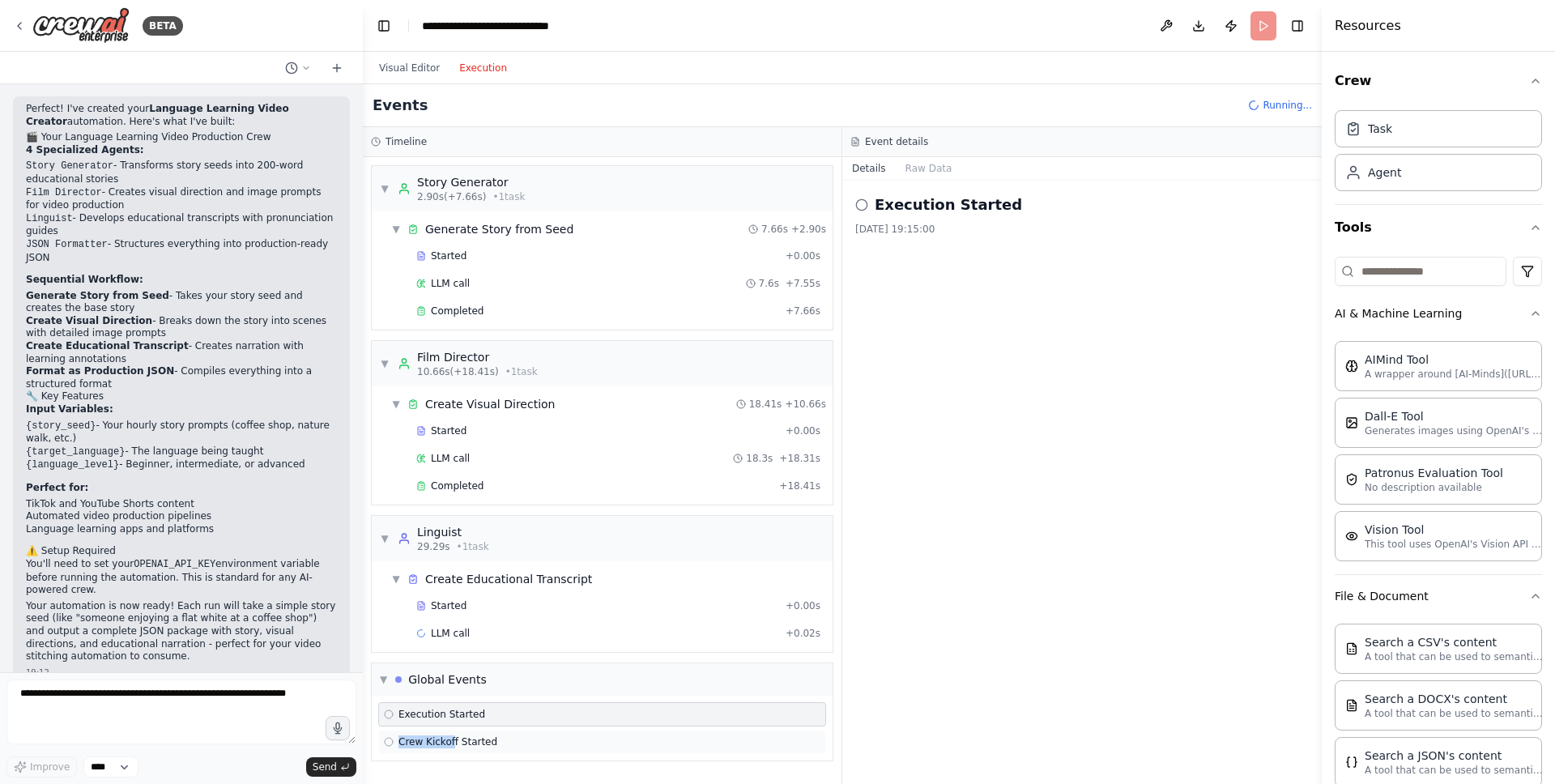
click at [455, 693] on span "Crew Kickoff Started" at bounding box center [447, 741] width 98 height 13
click at [459, 637] on span "LLM call" at bounding box center [450, 632] width 39 height 13
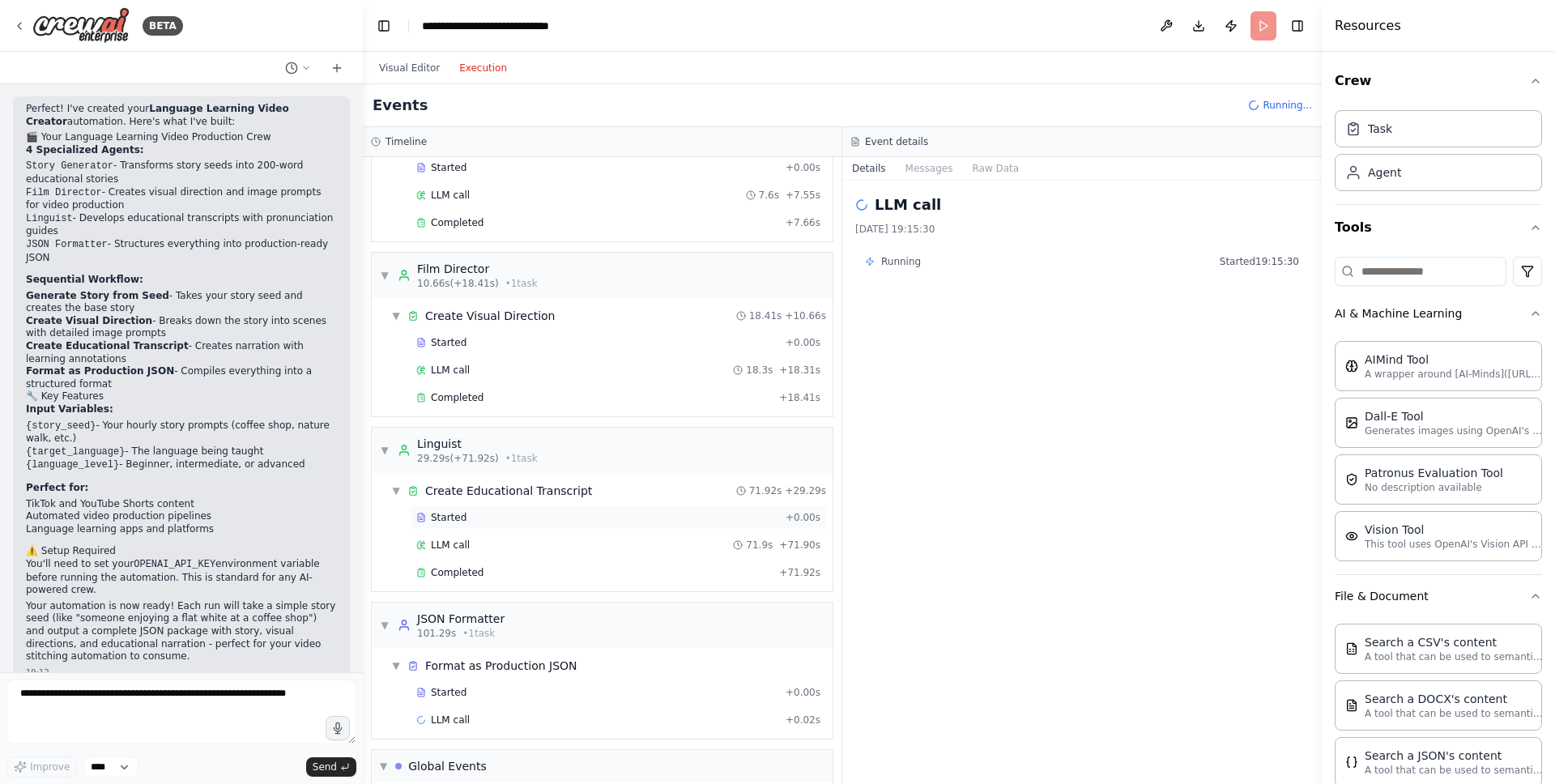
scroll to position [170, 0]
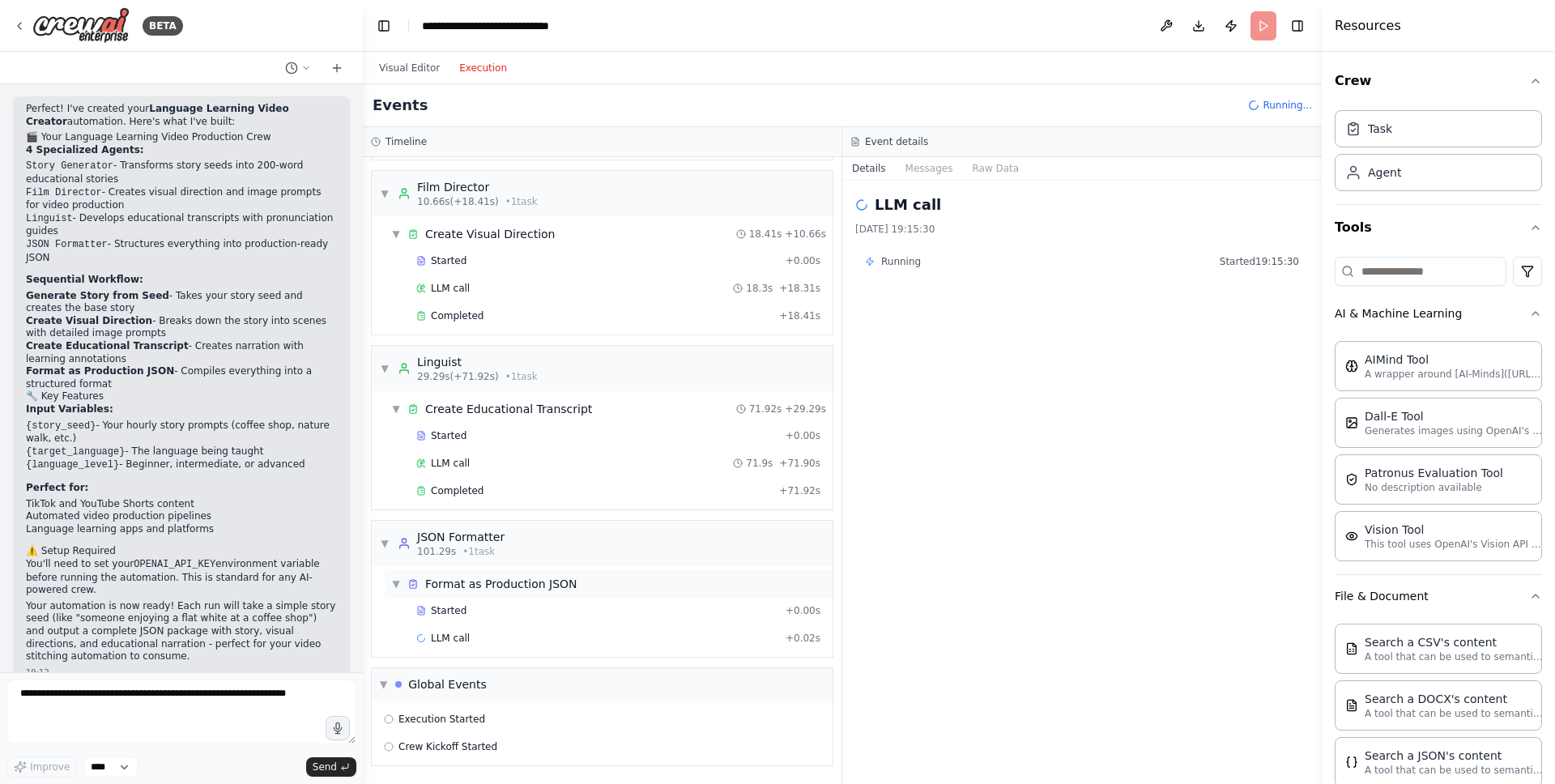
drag, startPoint x: 474, startPoint y: 638, endPoint x: 476, endPoint y: 584, distance: 54.0
click at [474, 638] on div "LLM call + 0.02s" at bounding box center [619, 638] width 404 height 13
click at [490, 576] on div "Format as Production JSON" at bounding box center [501, 584] width 153 height 17
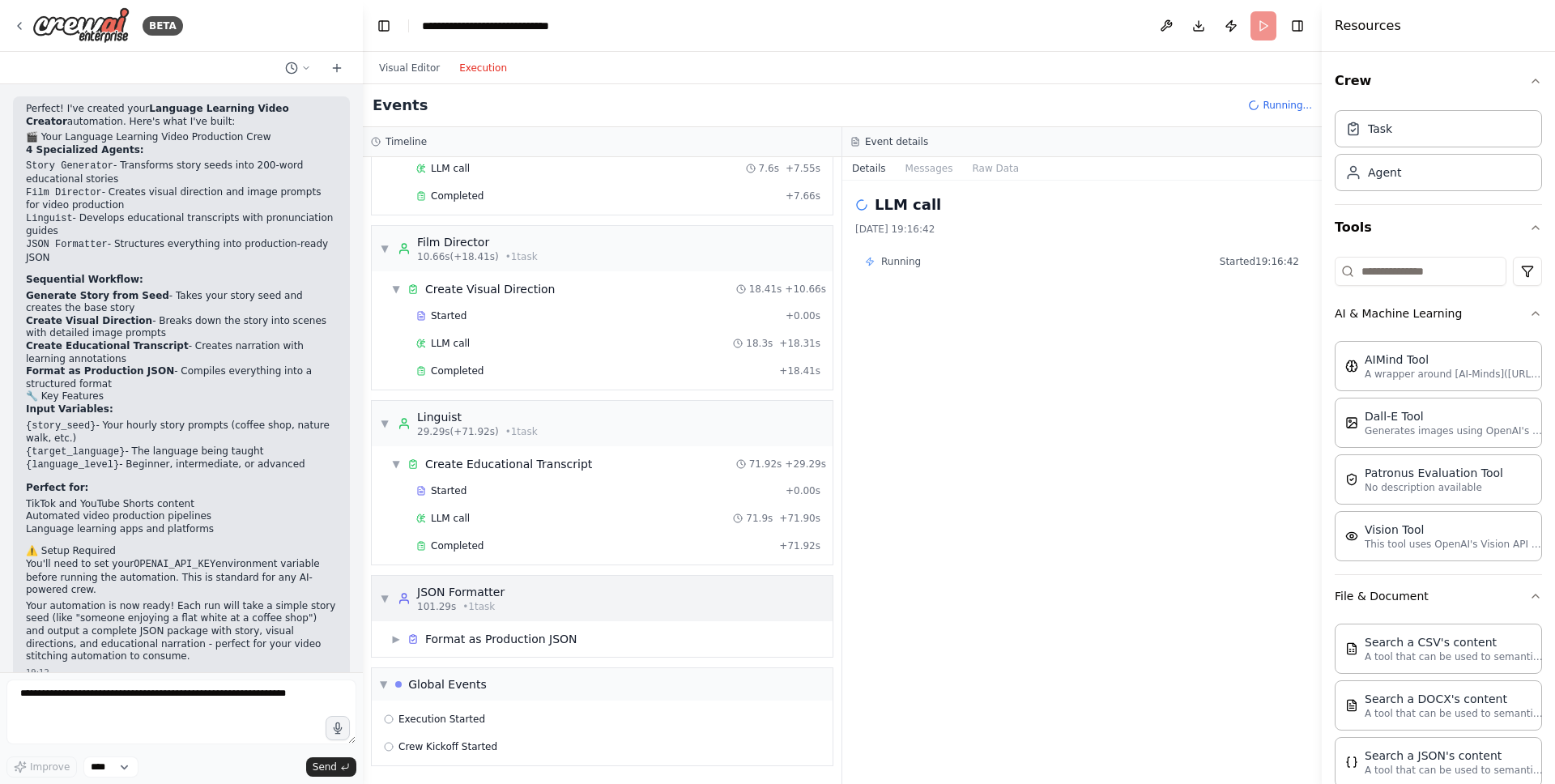
scroll to position [115, 0]
click at [484, 542] on div "Completed" at bounding box center [594, 545] width 356 height 13
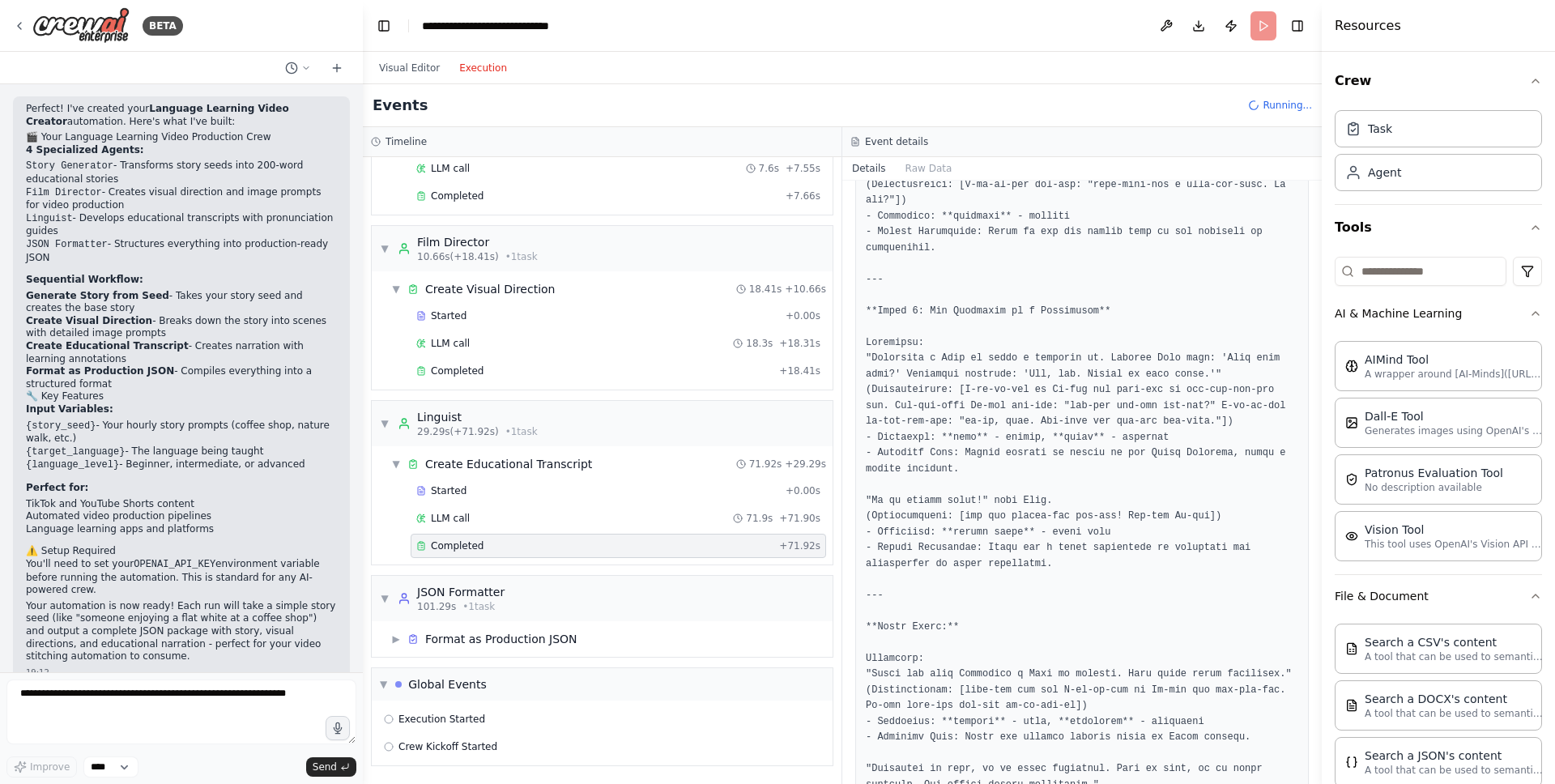
scroll to position [1795, 0]
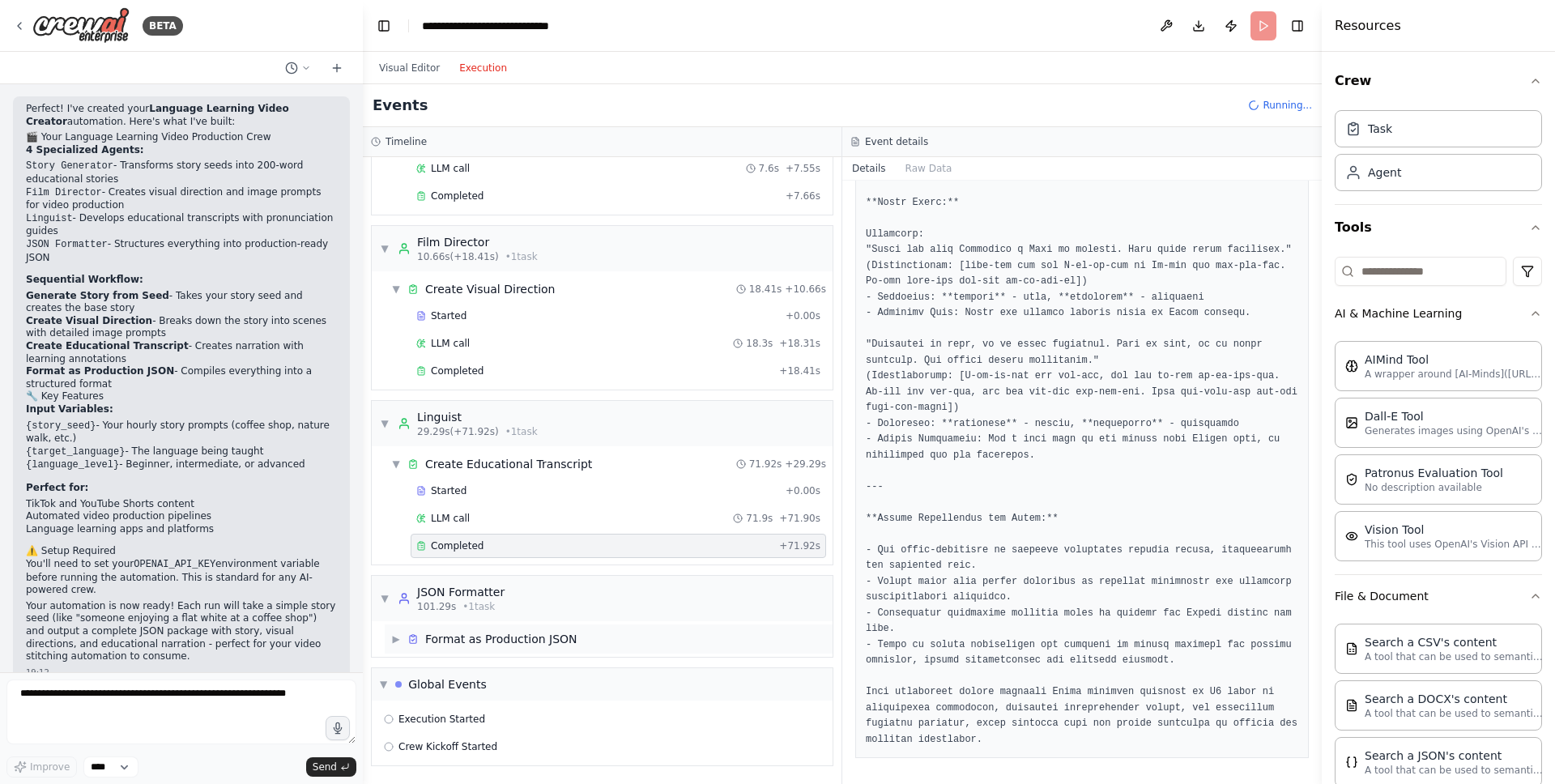
click at [510, 636] on div "Format as Production JSON" at bounding box center [501, 639] width 153 height 17
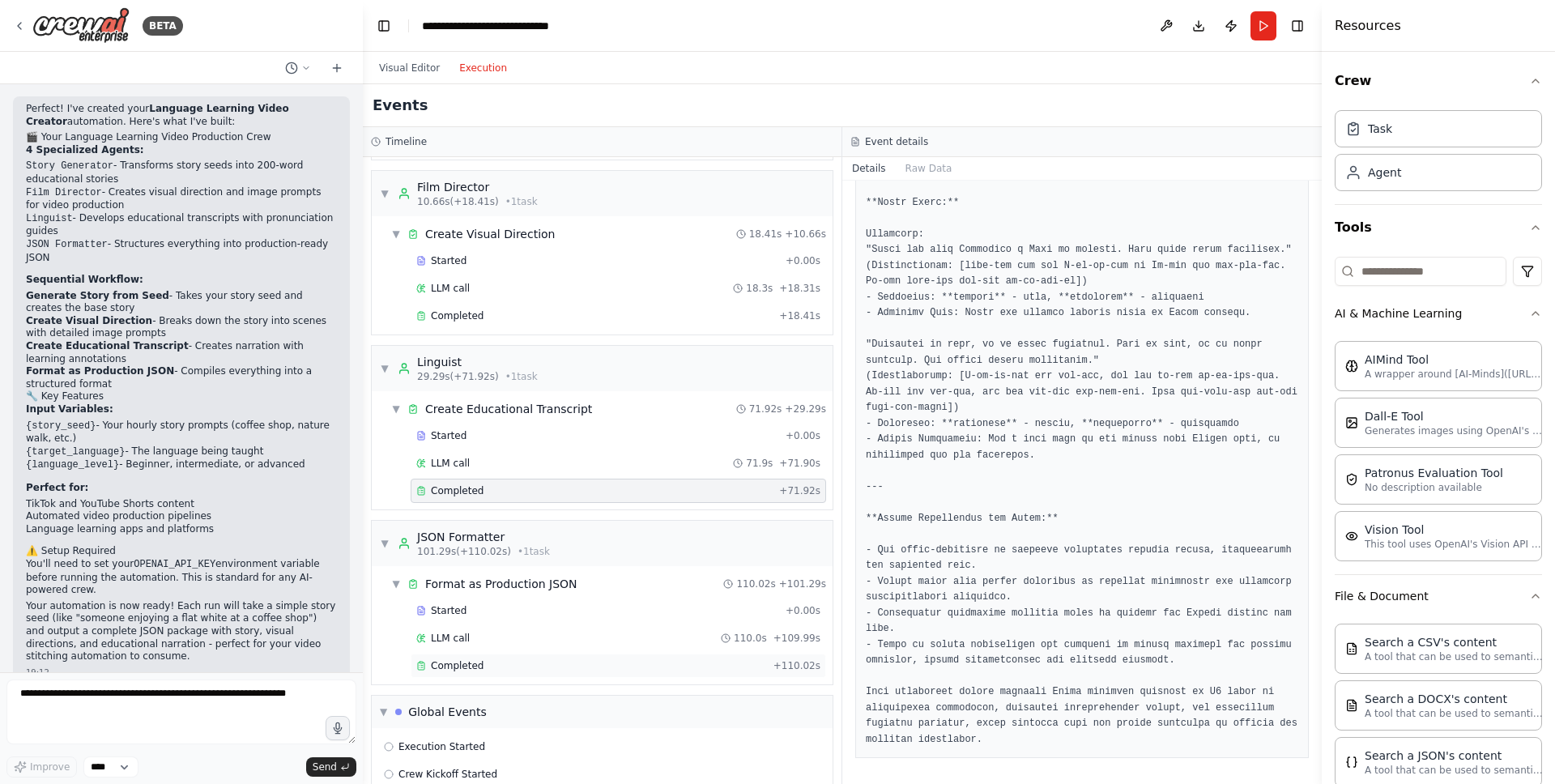
click at [469, 670] on span "Completed" at bounding box center [457, 665] width 52 height 13
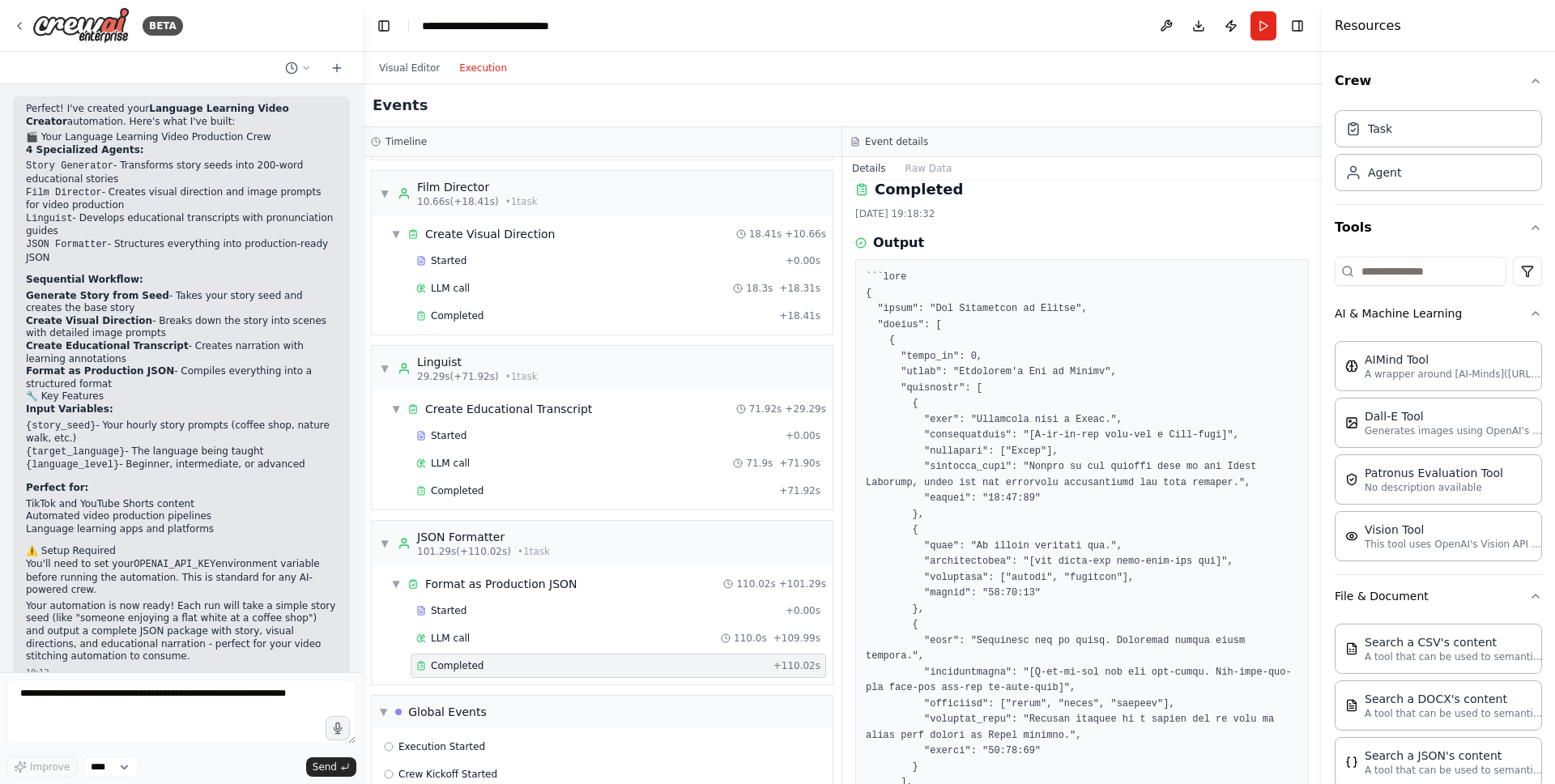
scroll to position [31, 0]
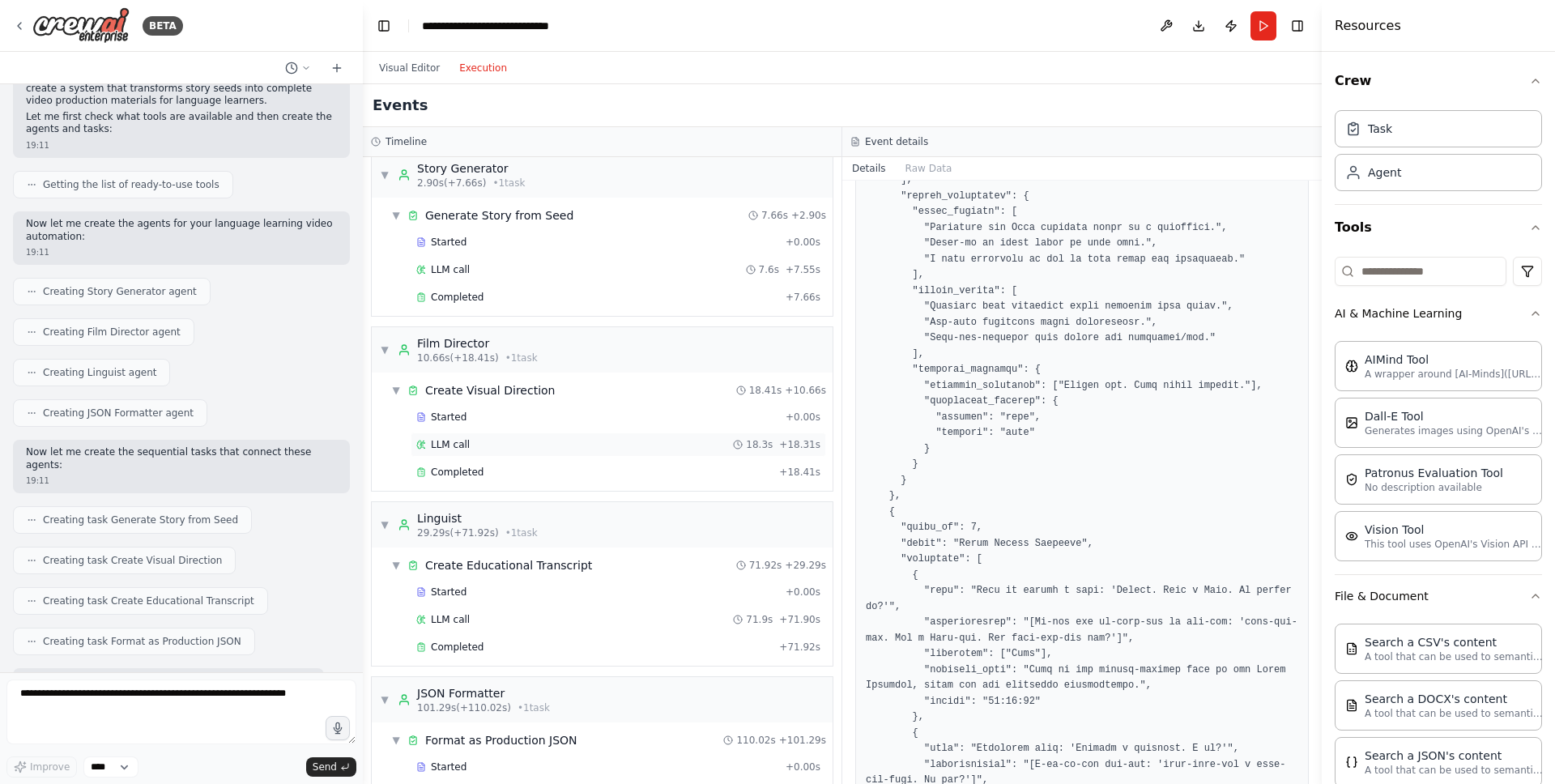
scroll to position [0, 0]
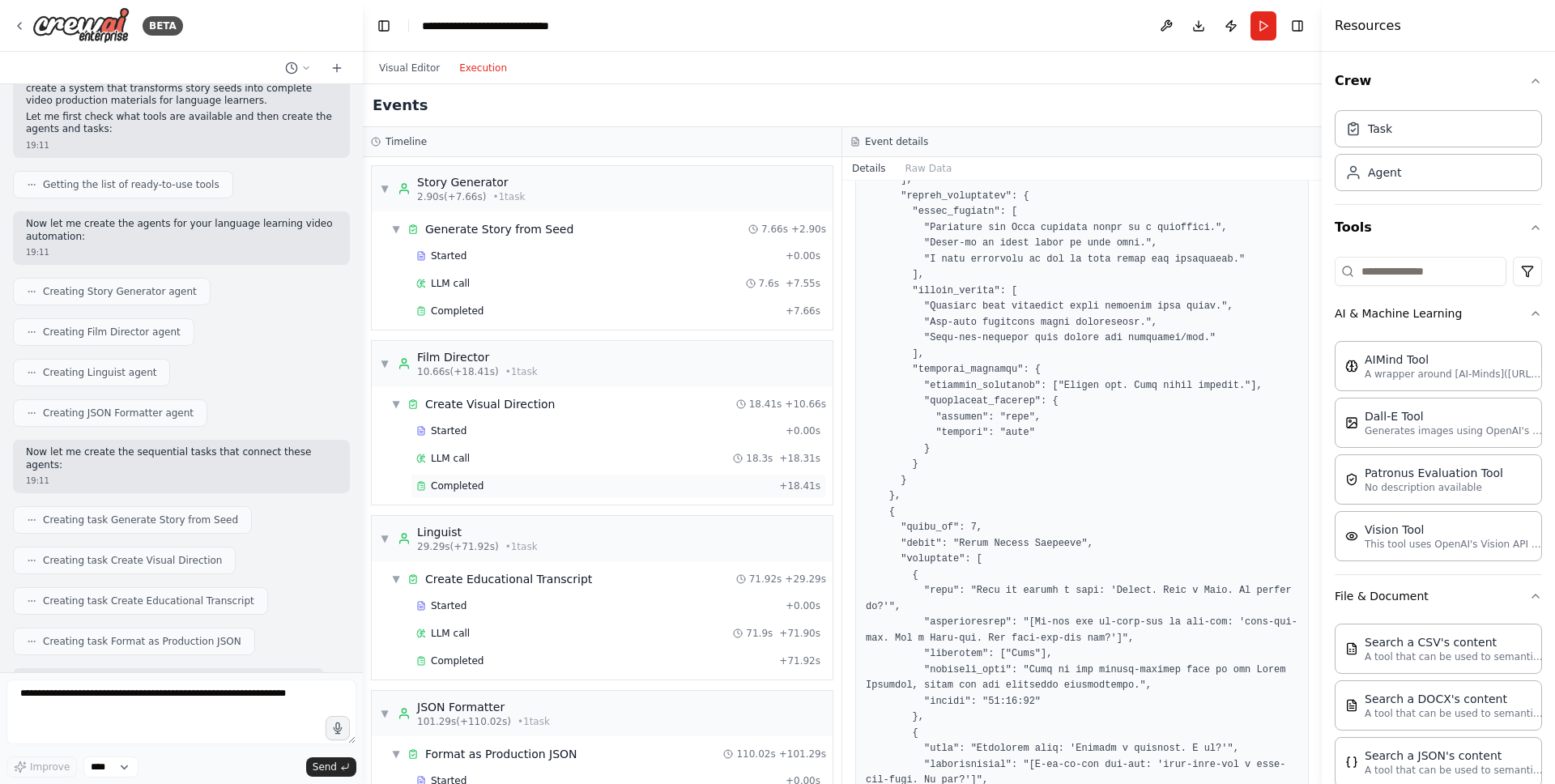
click at [472, 491] on span "Completed" at bounding box center [457, 485] width 52 height 13
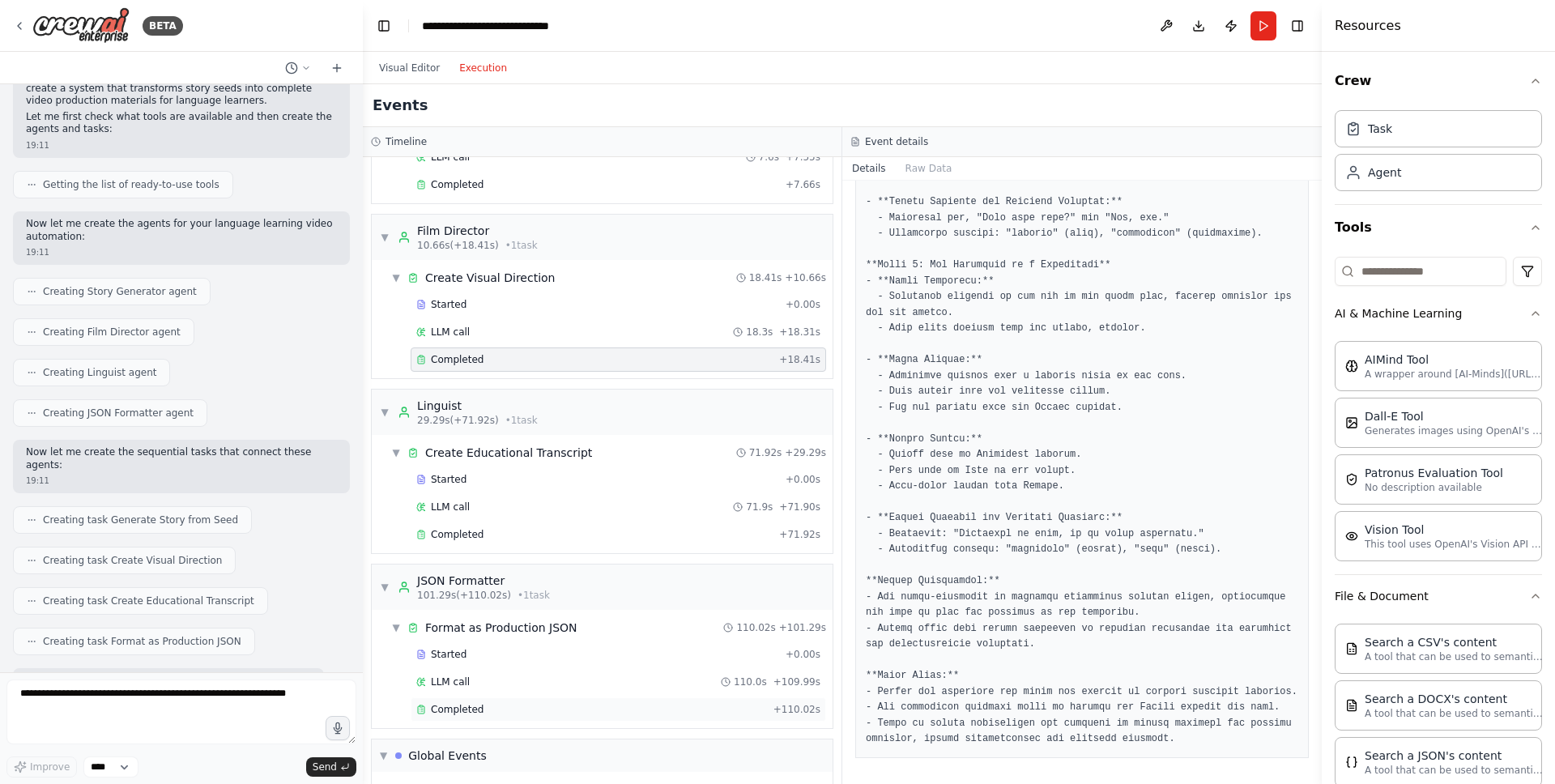
scroll to position [253, 0]
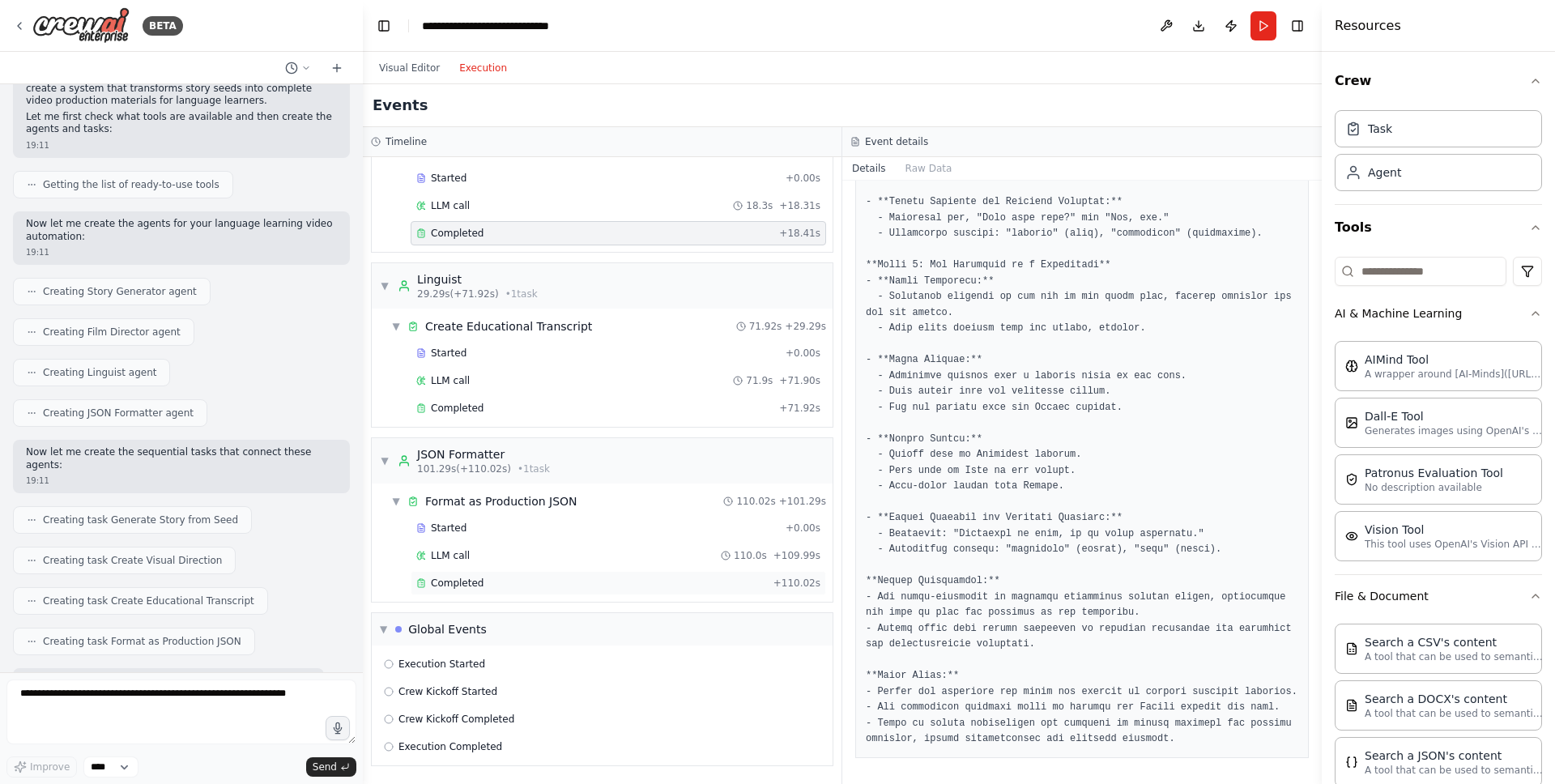
click at [489, 578] on div "Completed" at bounding box center [592, 583] width 350 height 13
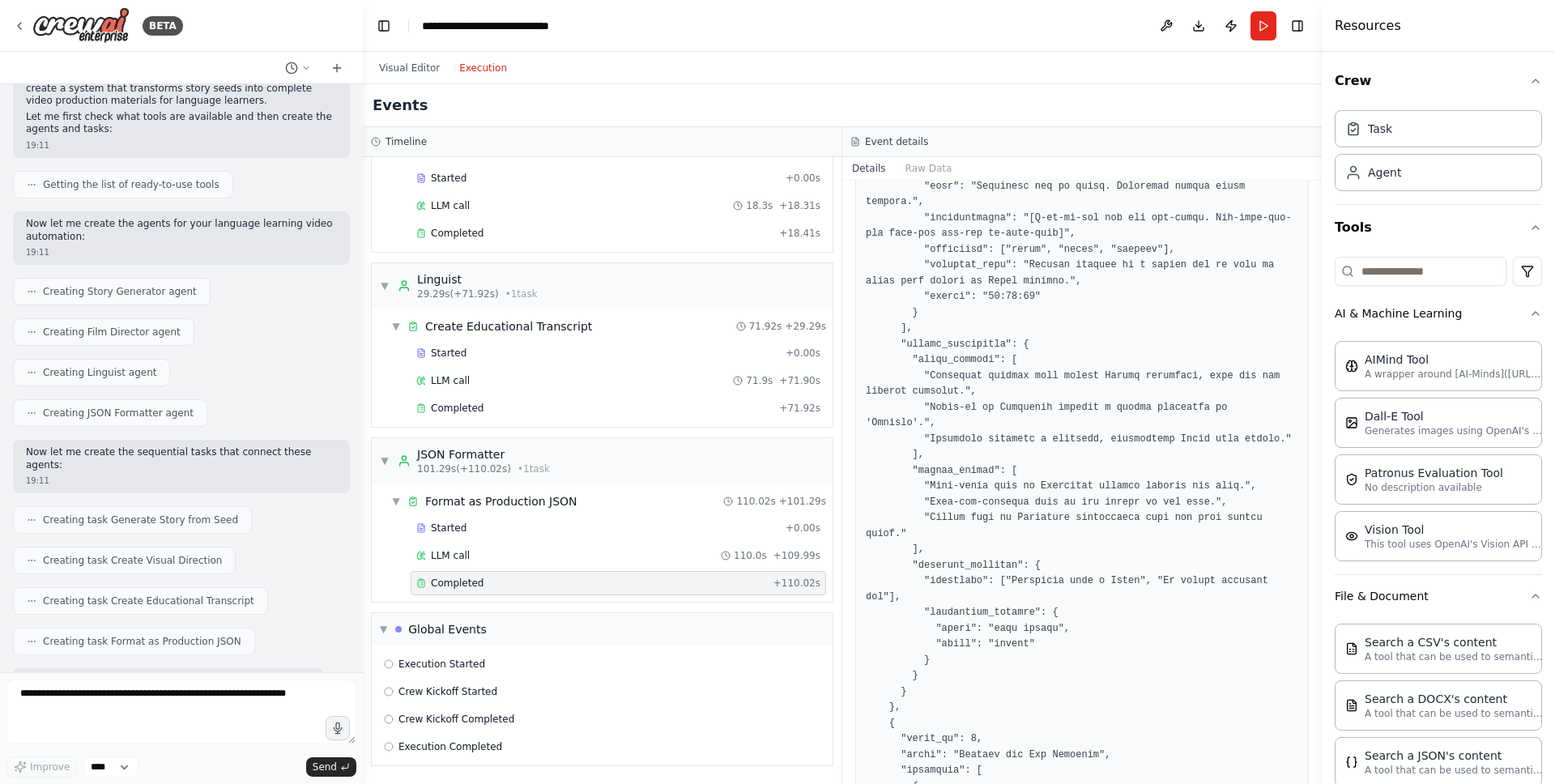
scroll to position [4, 0]
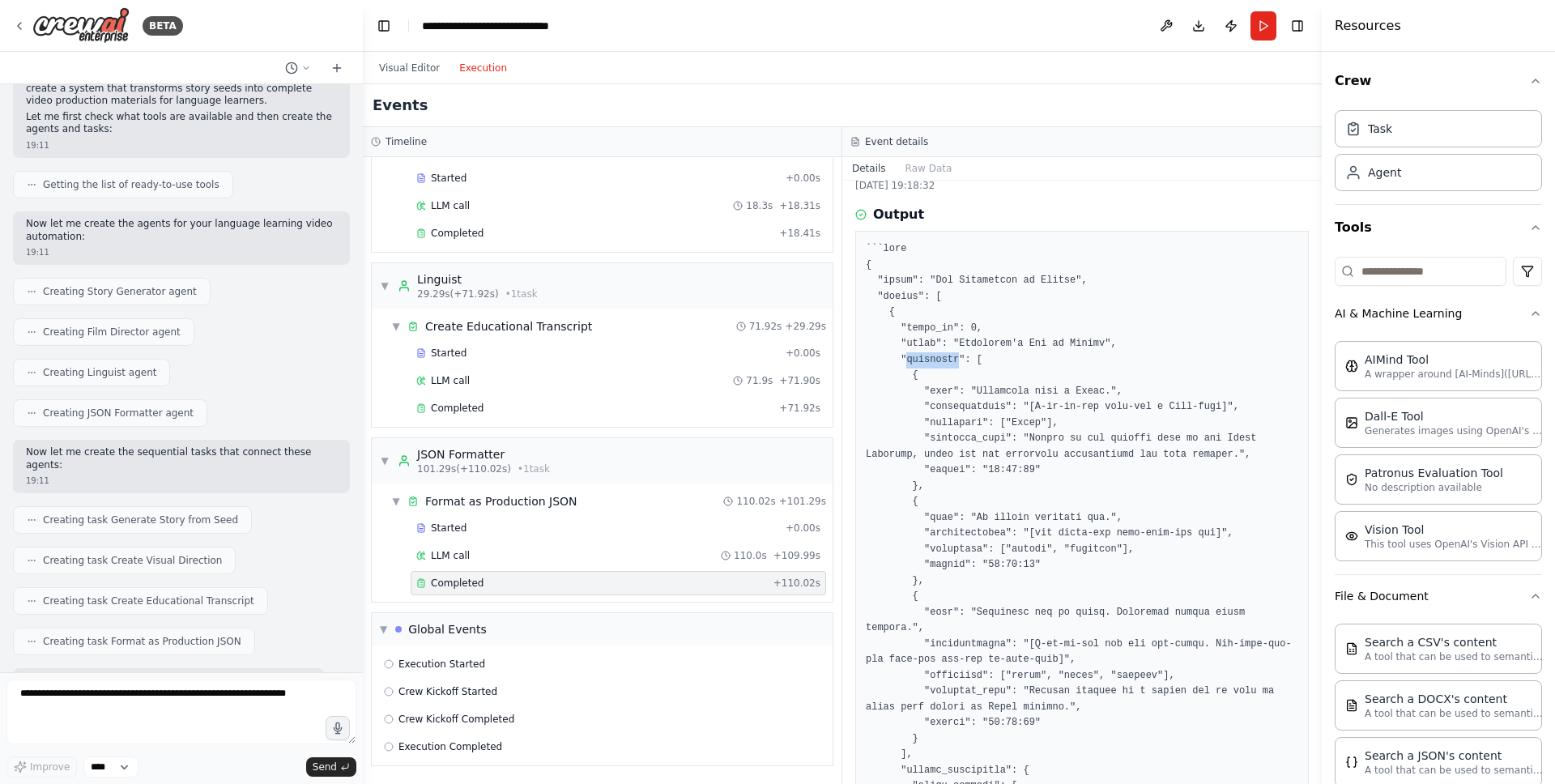
scroll to position [43, 0]
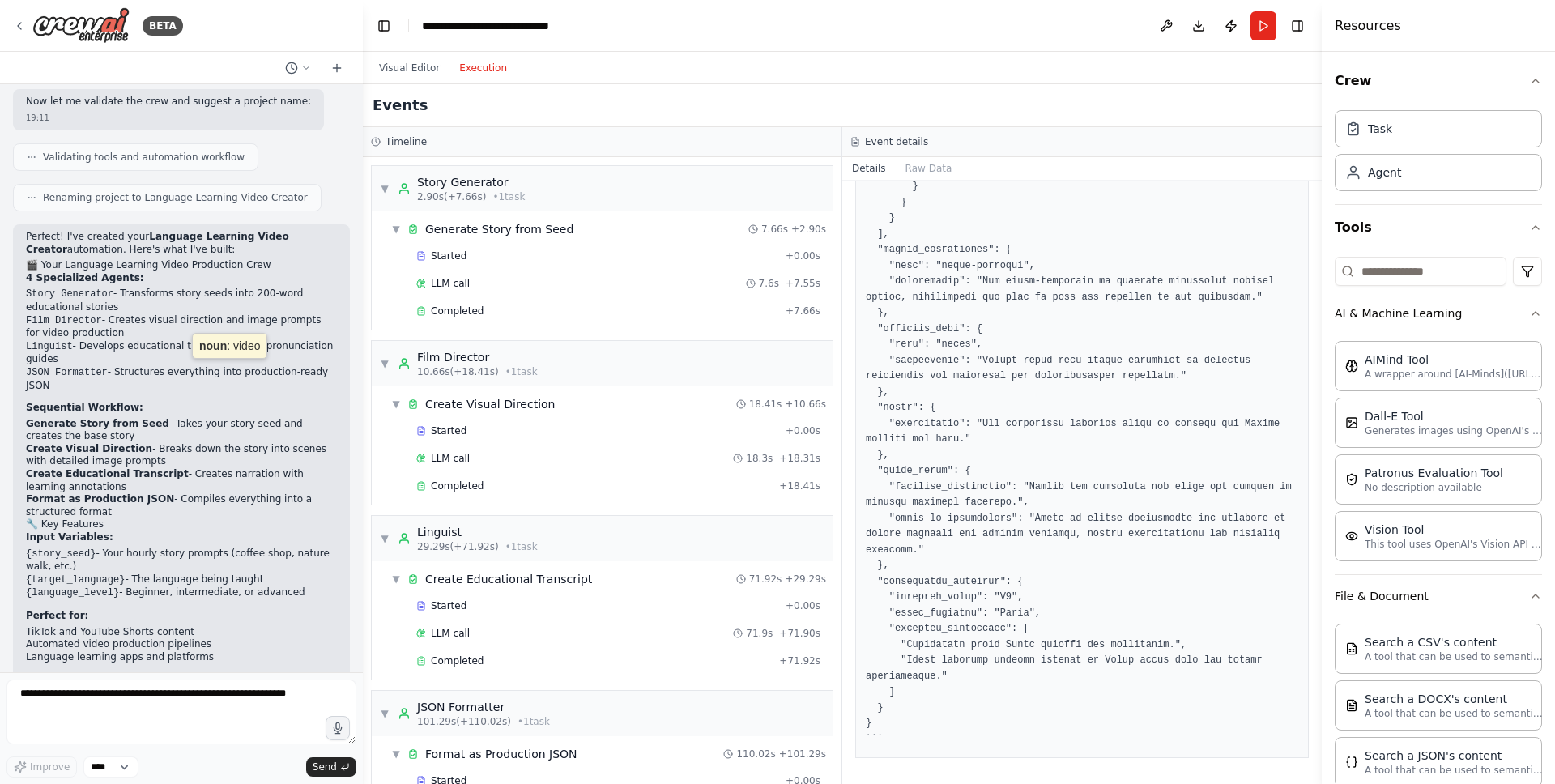
scroll to position [1152, 0]
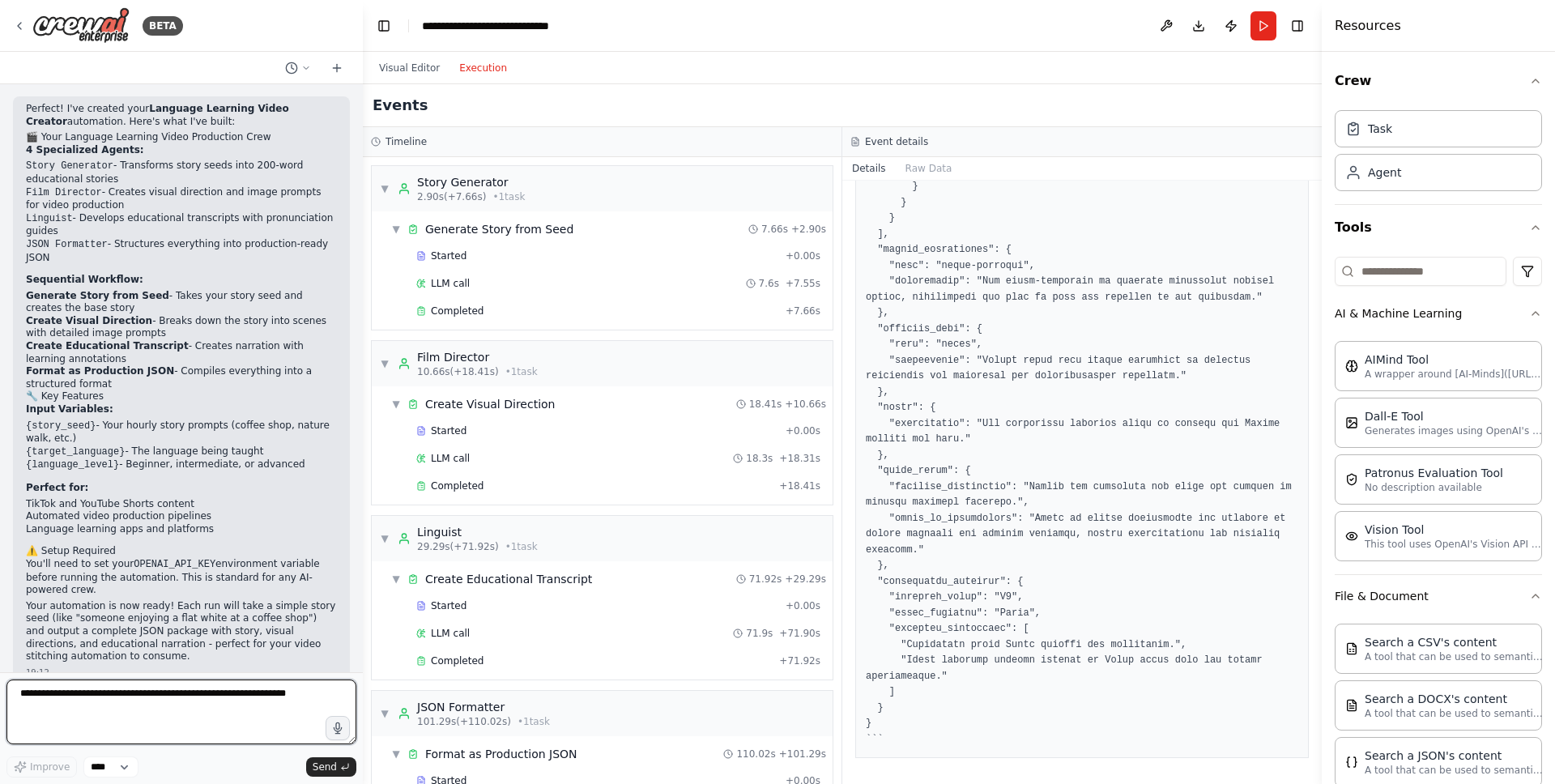
click at [231, 693] on textarea at bounding box center [180, 712] width 350 height 64
click at [125, 693] on select "****" at bounding box center [111, 767] width 55 height 21
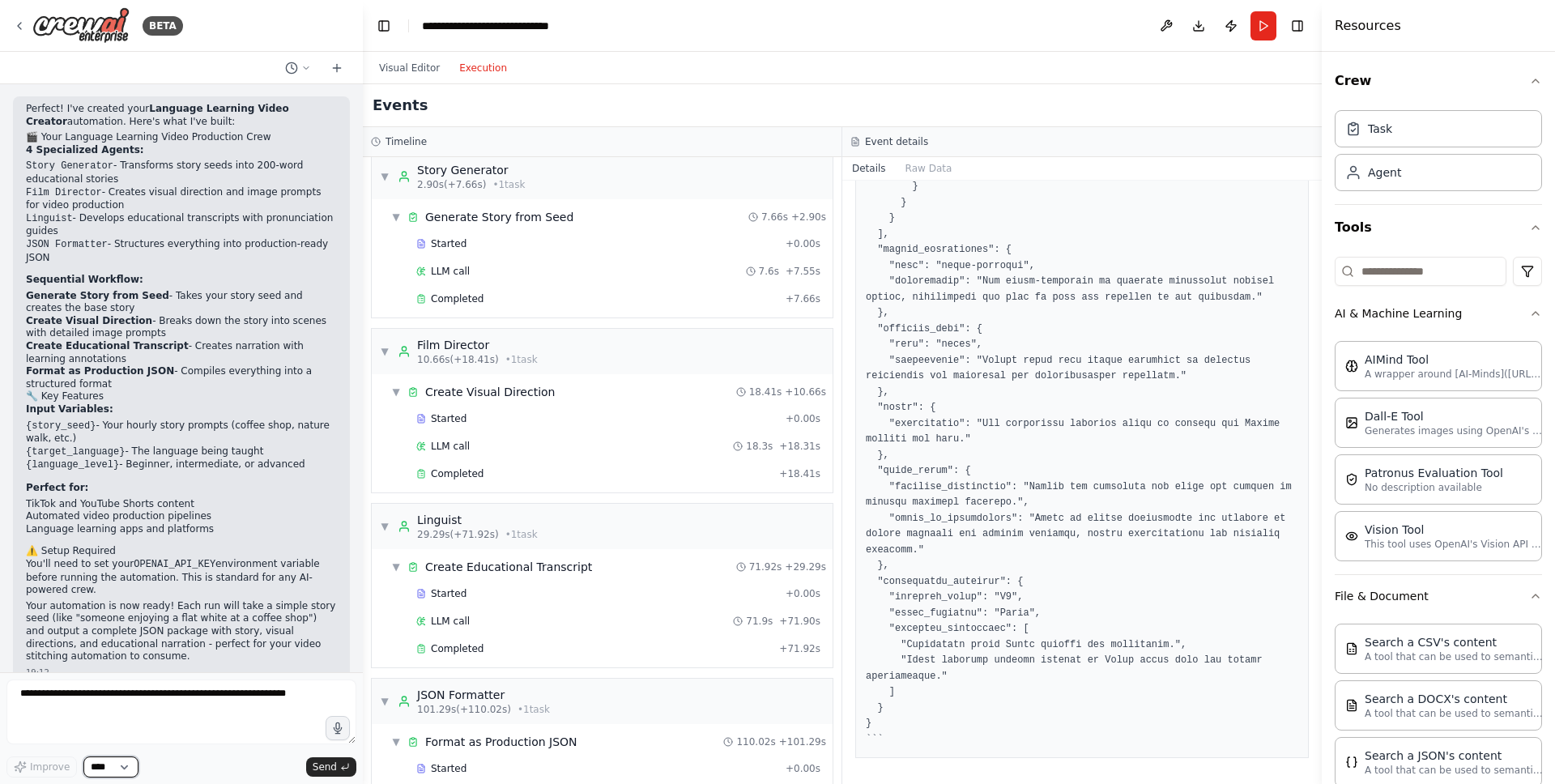
scroll to position [0, 0]
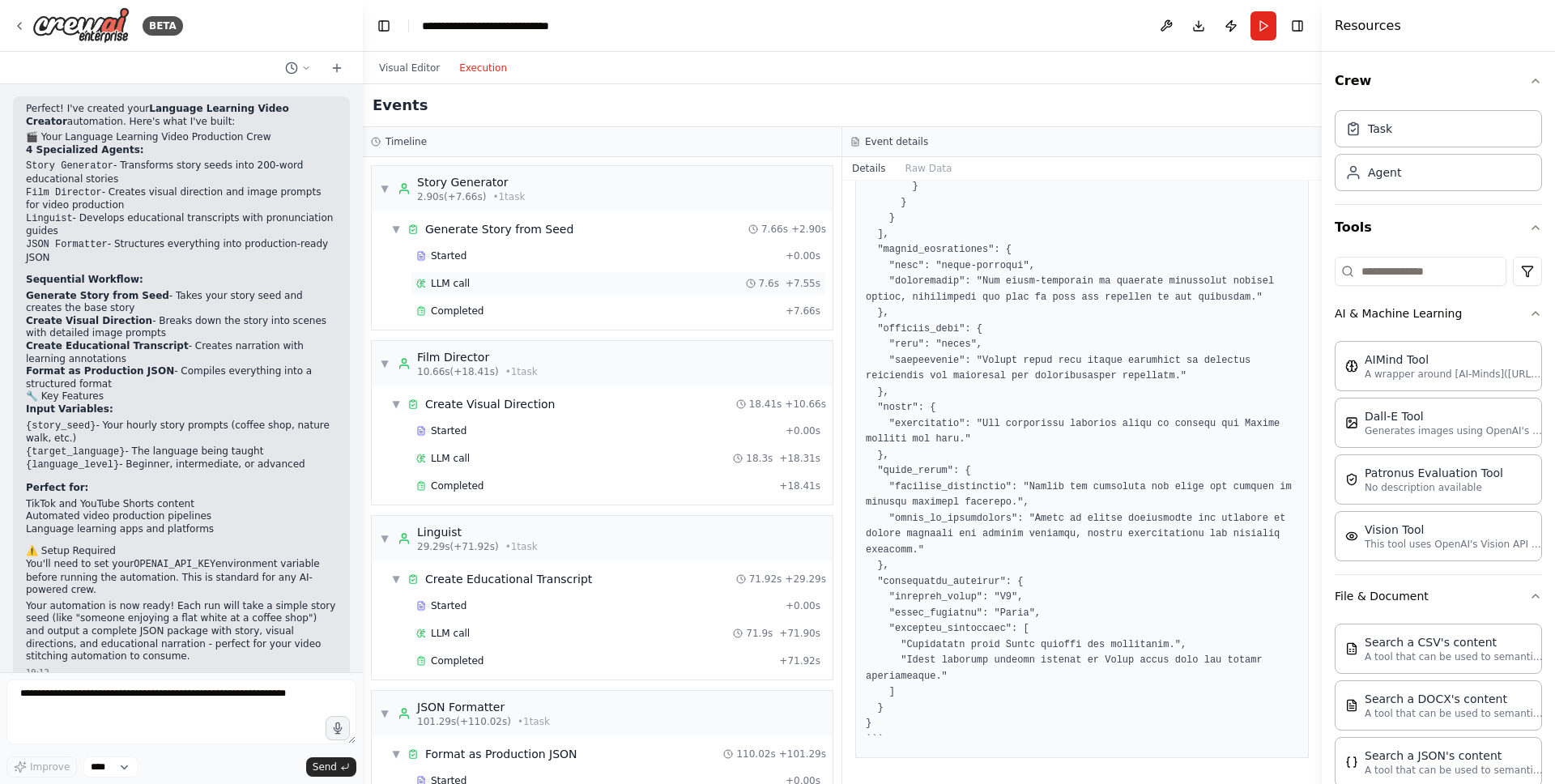
click at [479, 279] on div "LLM call 7.6s + 7.55s" at bounding box center [619, 283] width 404 height 13
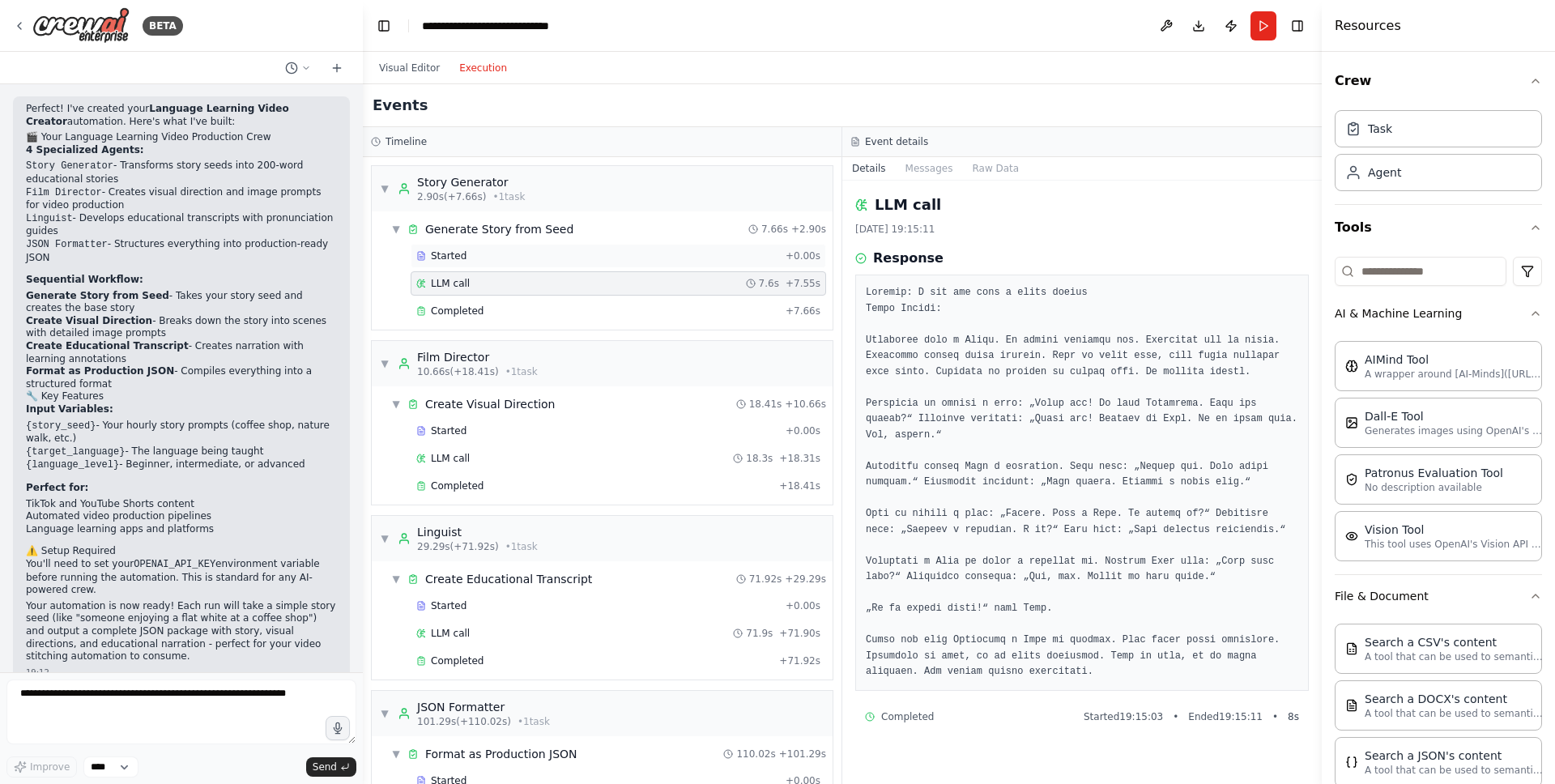
click at [472, 260] on div "Started" at bounding box center [598, 255] width 363 height 13
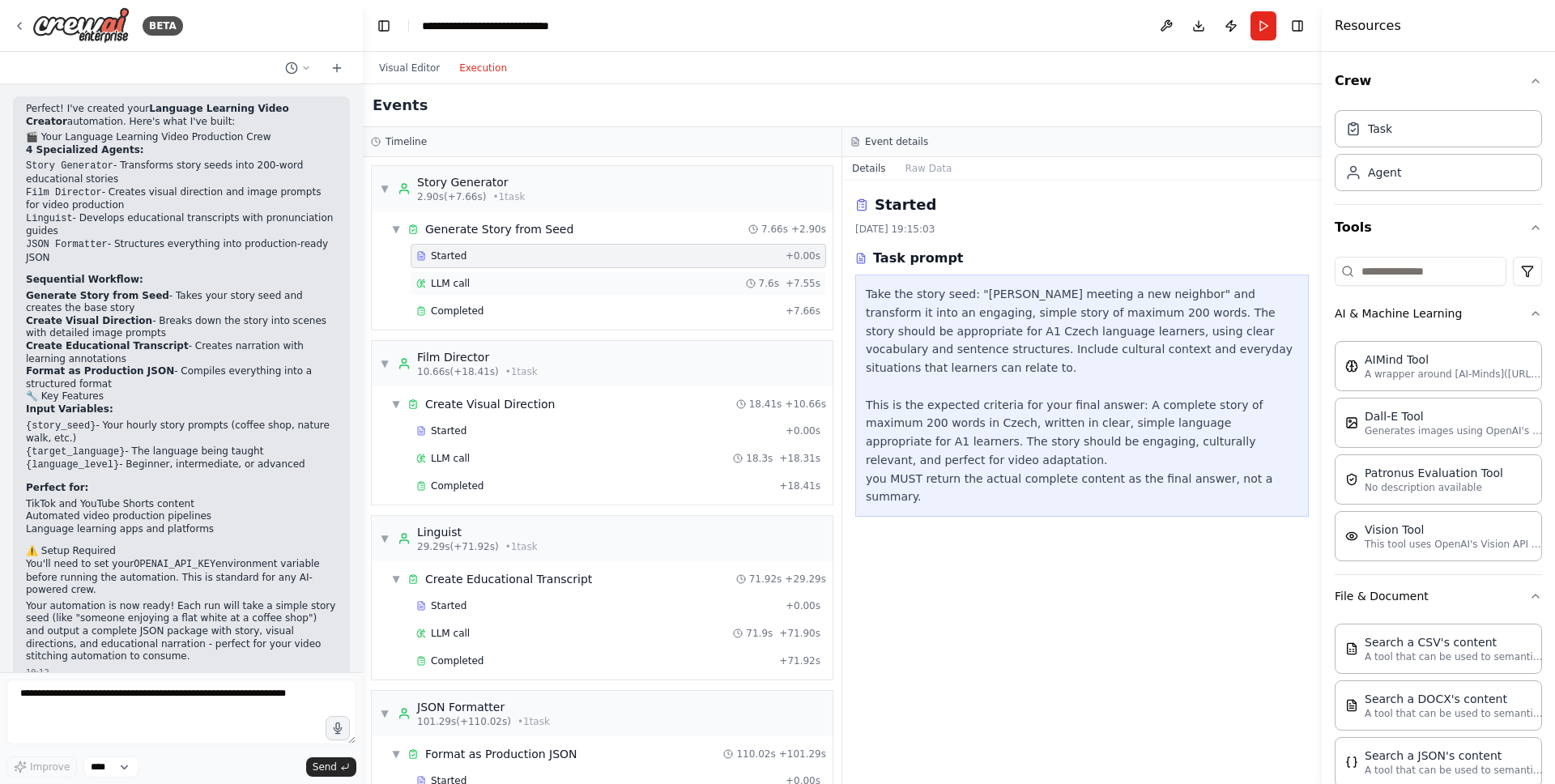
click at [475, 282] on div "LLM call 7.6s + 7.55s" at bounding box center [619, 283] width 404 height 13
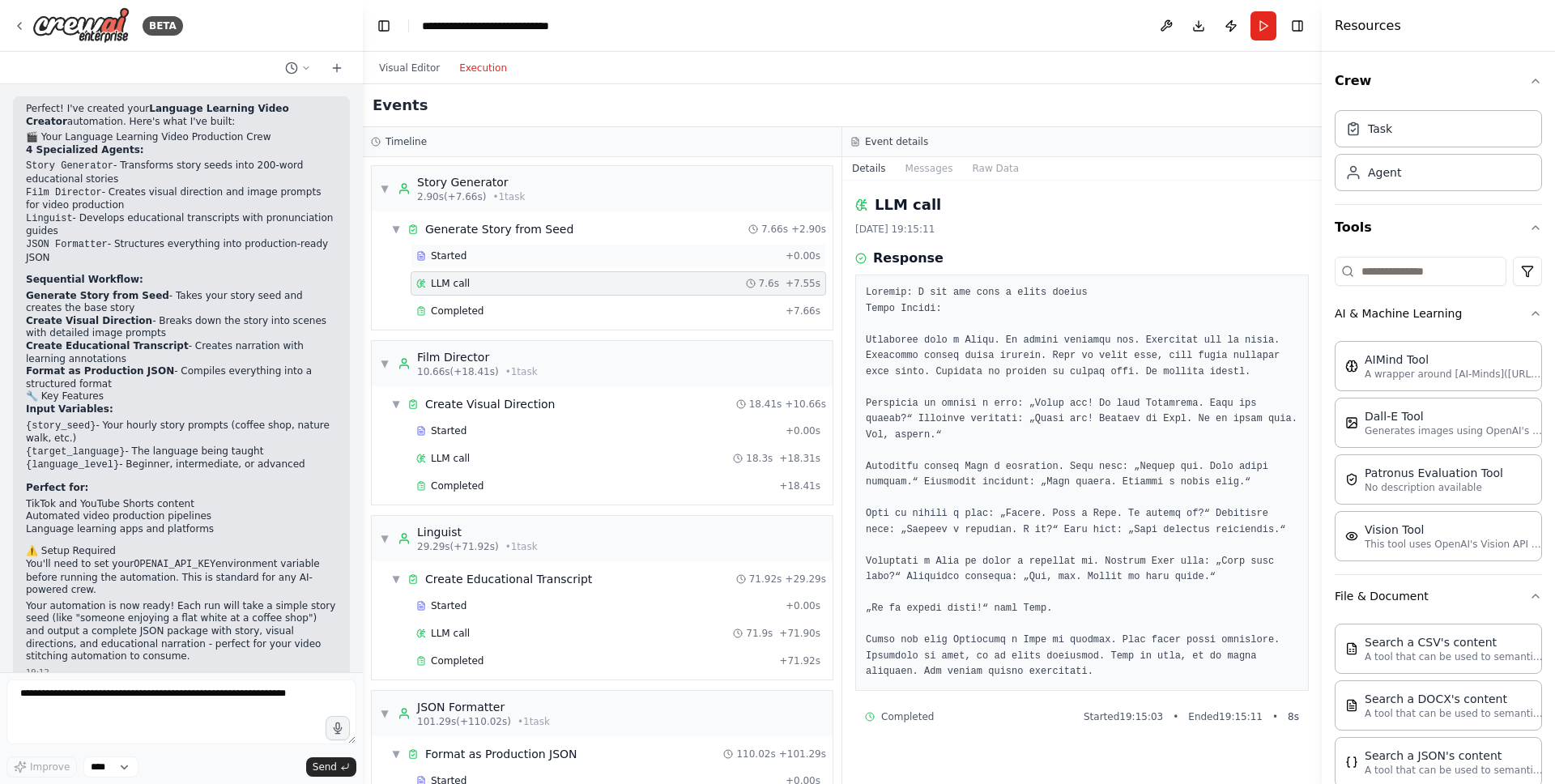
click at [470, 263] on div "Started + 0.00s" at bounding box center [618, 256] width 416 height 24
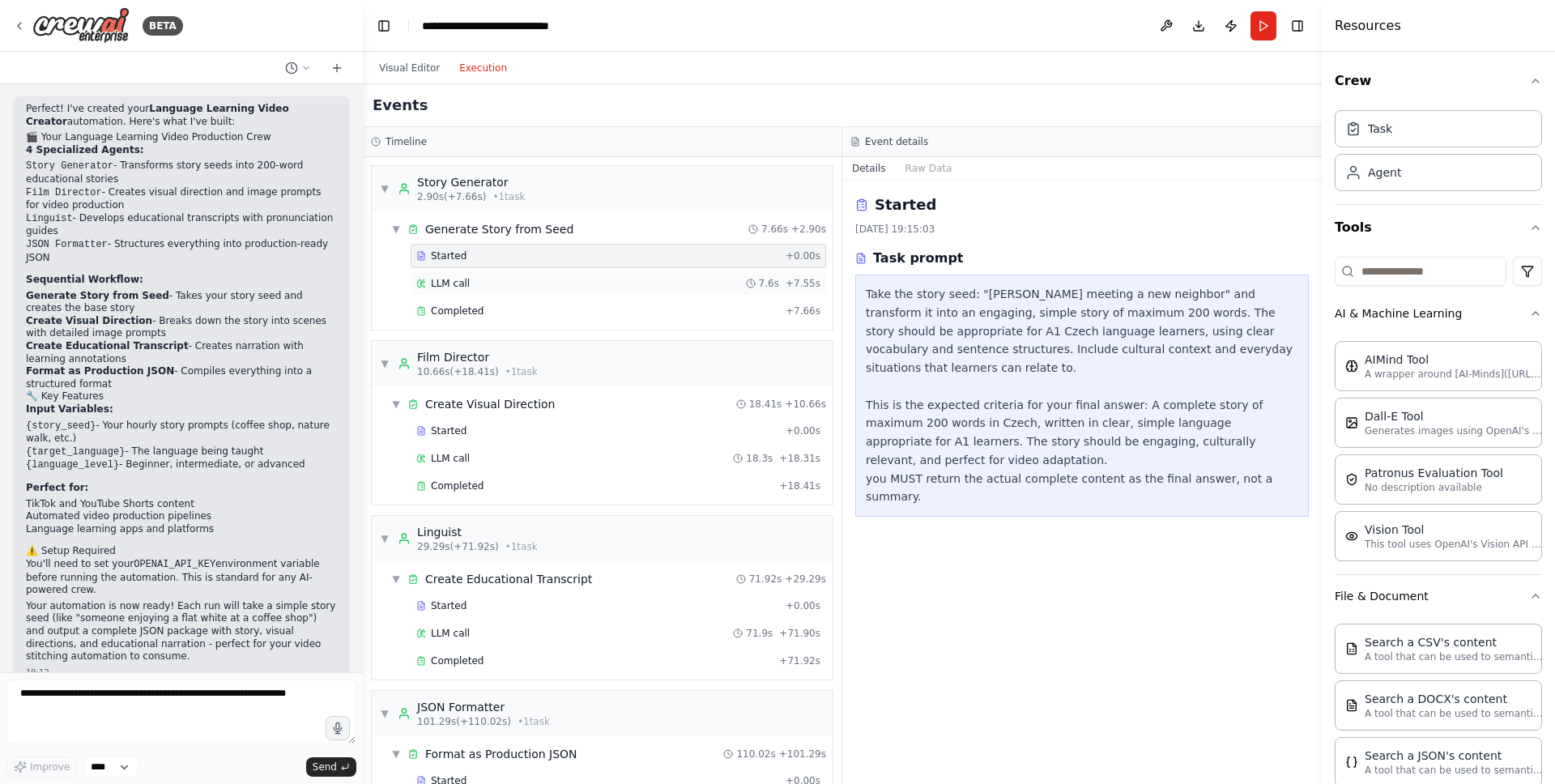
click at [476, 288] on div "LLM call 7.6s + 7.55s" at bounding box center [619, 283] width 404 height 13
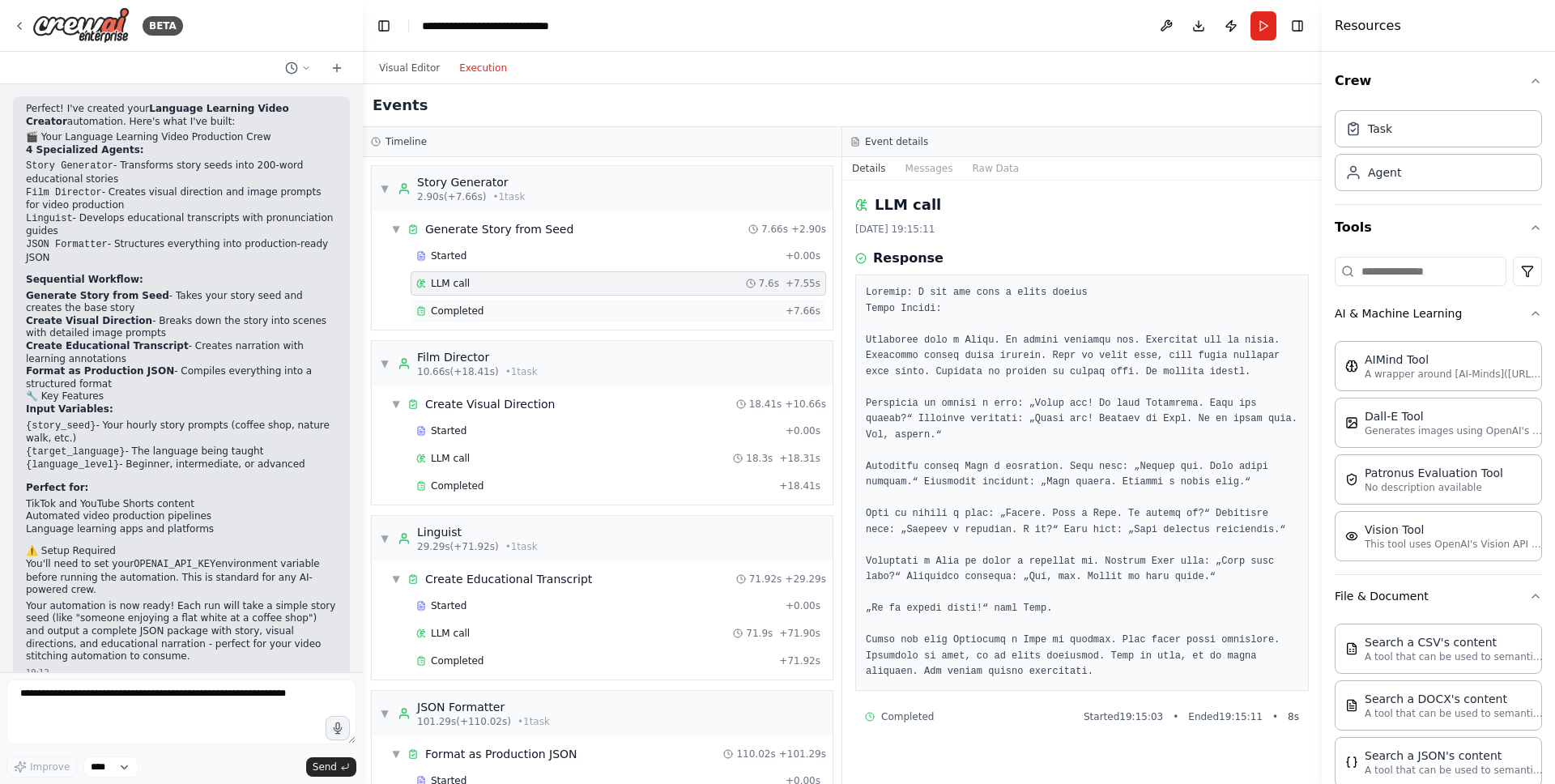
click at [455, 316] on span "Completed" at bounding box center [457, 310] width 52 height 13
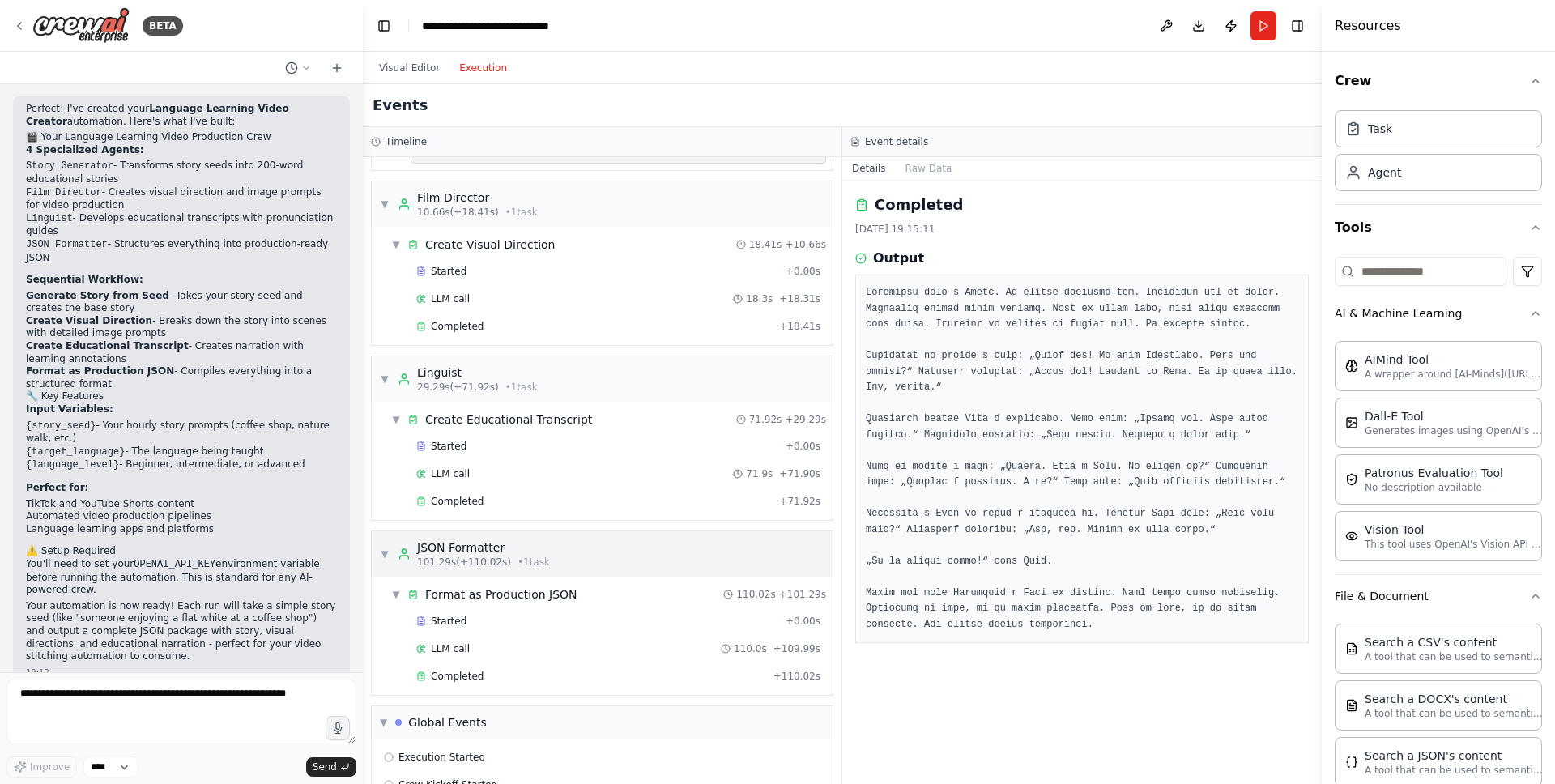
scroll to position [253, 0]
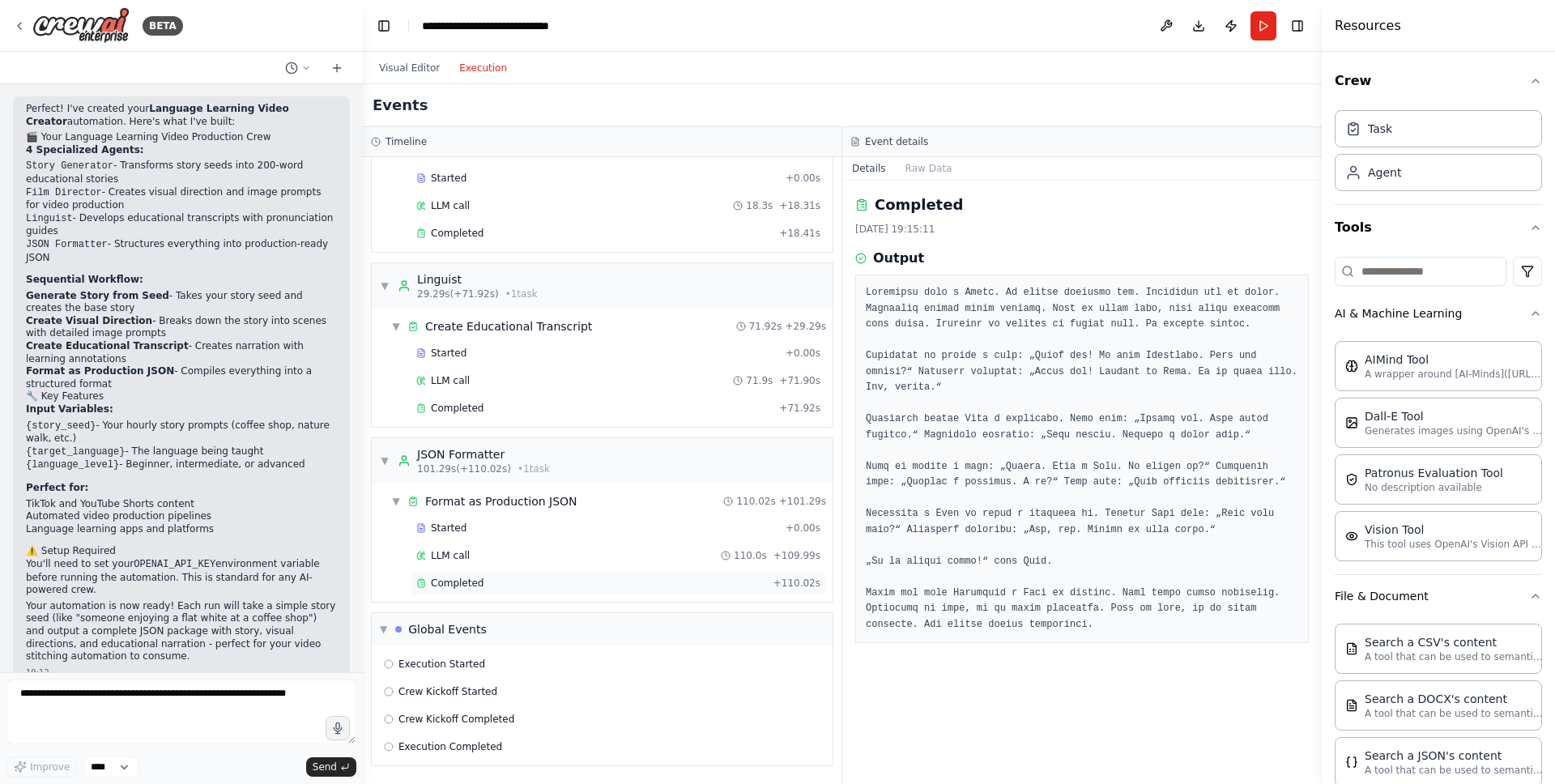
click at [487, 578] on div "Completed" at bounding box center [592, 583] width 350 height 13
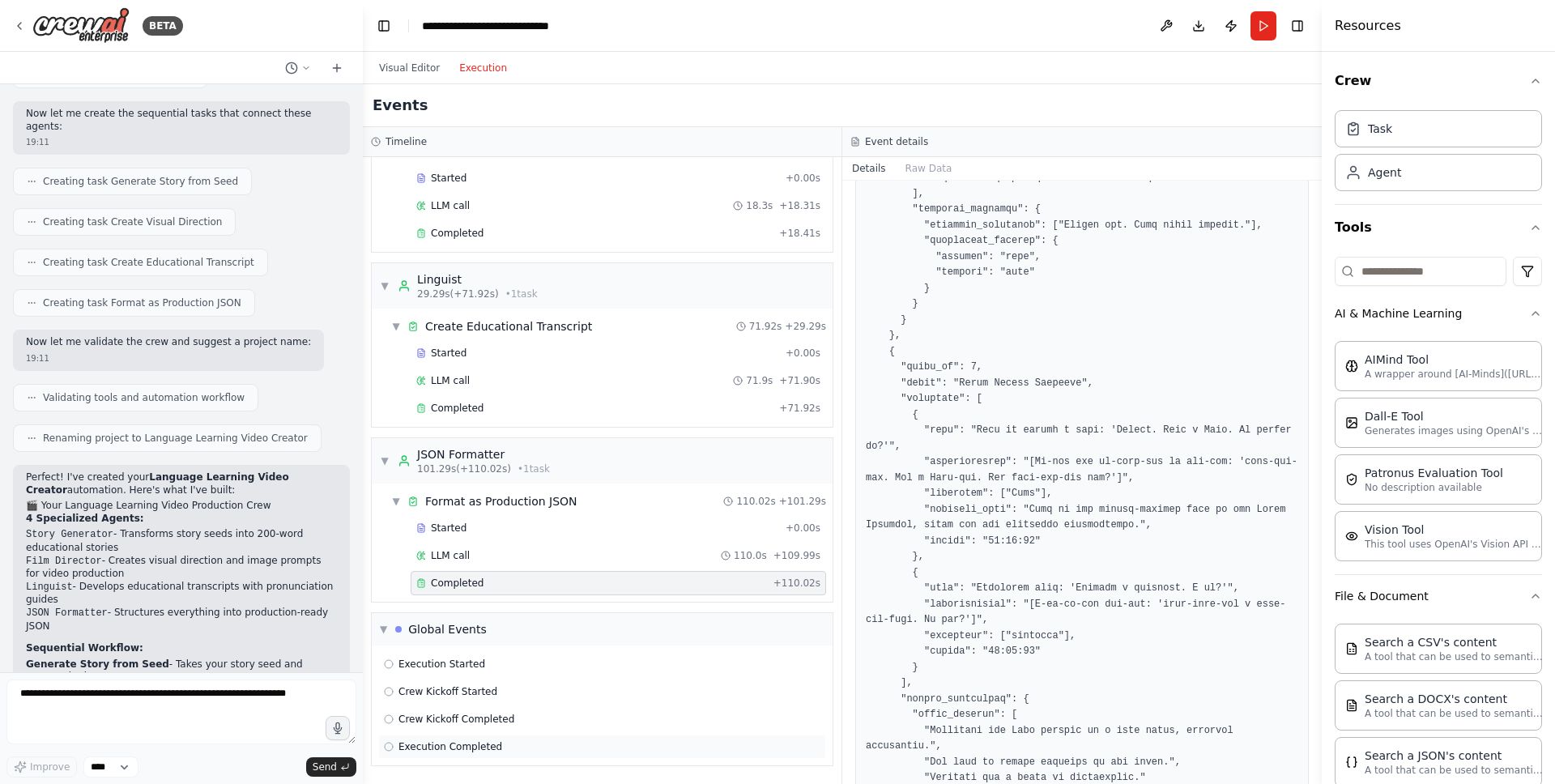
click at [456, 693] on div "Execution Completed" at bounding box center [602, 747] width 448 height 24
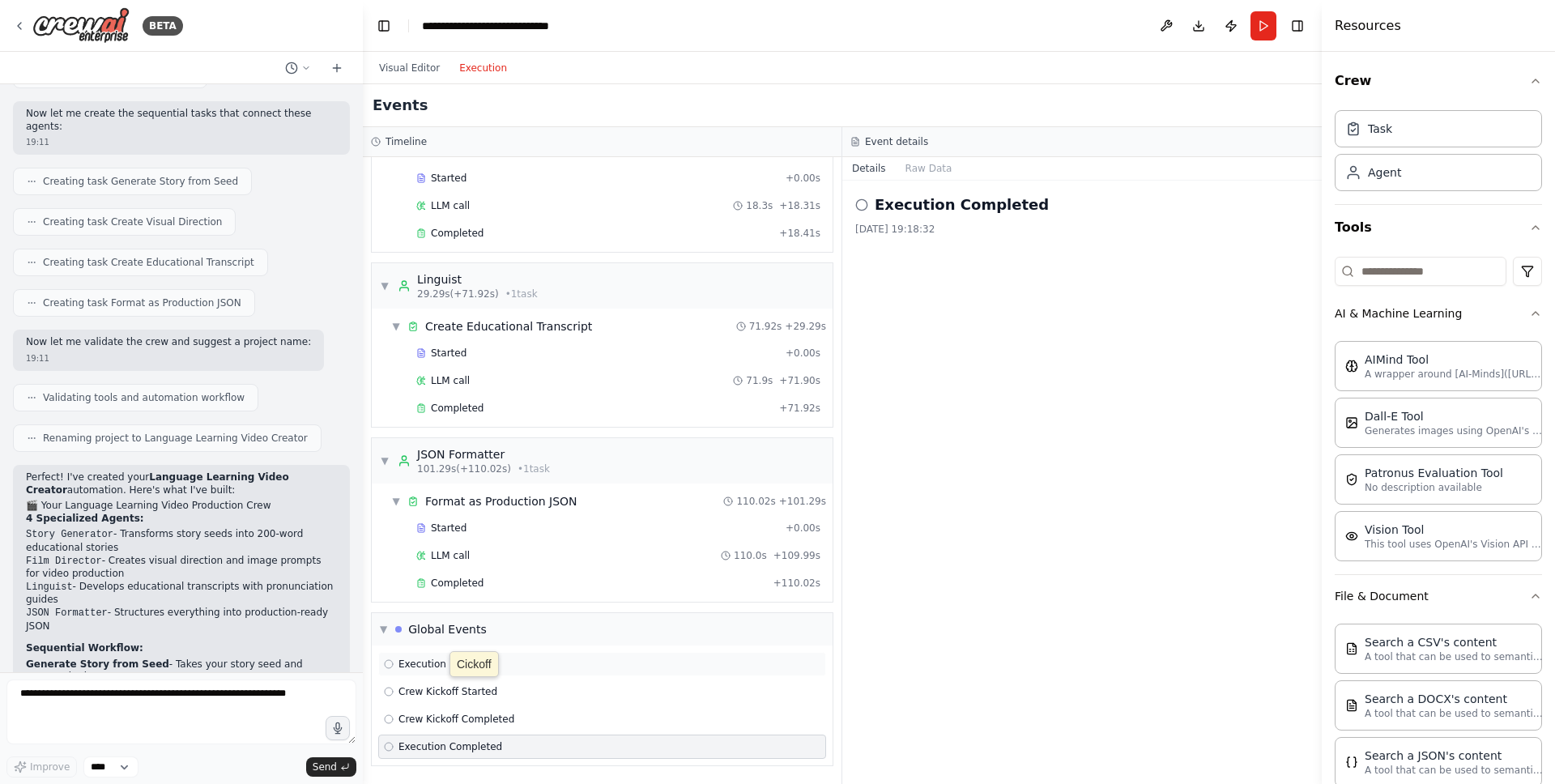
click at [462, 659] on span "Execution Started" at bounding box center [441, 664] width 86 height 13
click at [490, 693] on div "Execution Completed" at bounding box center [602, 747] width 448 height 24
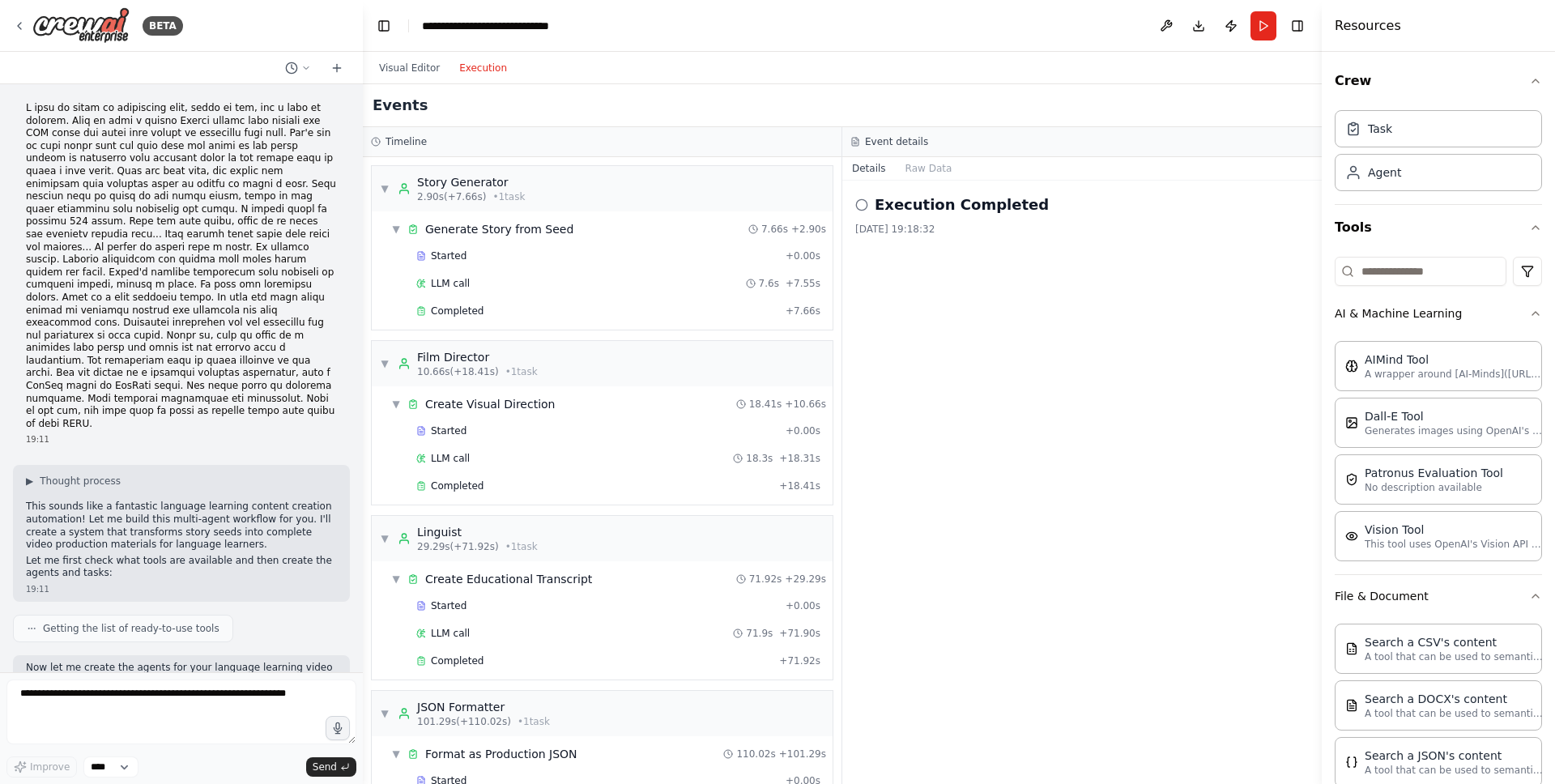
scroll to position [0, 0]
click at [477, 397] on div "Create Visual Direction" at bounding box center [490, 403] width 130 height 17
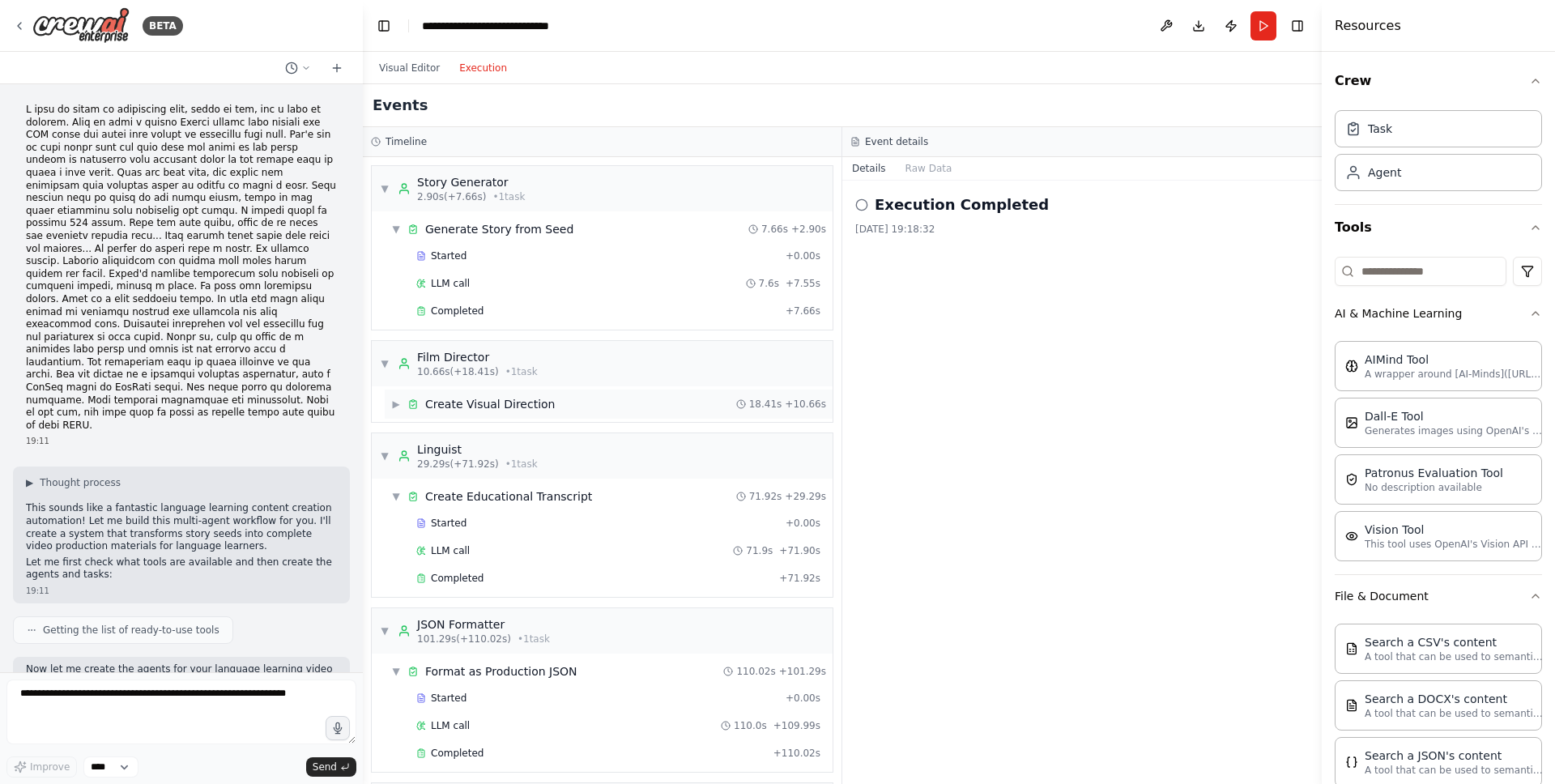
click at [509, 402] on div "Create Visual Direction" at bounding box center [490, 403] width 130 height 17
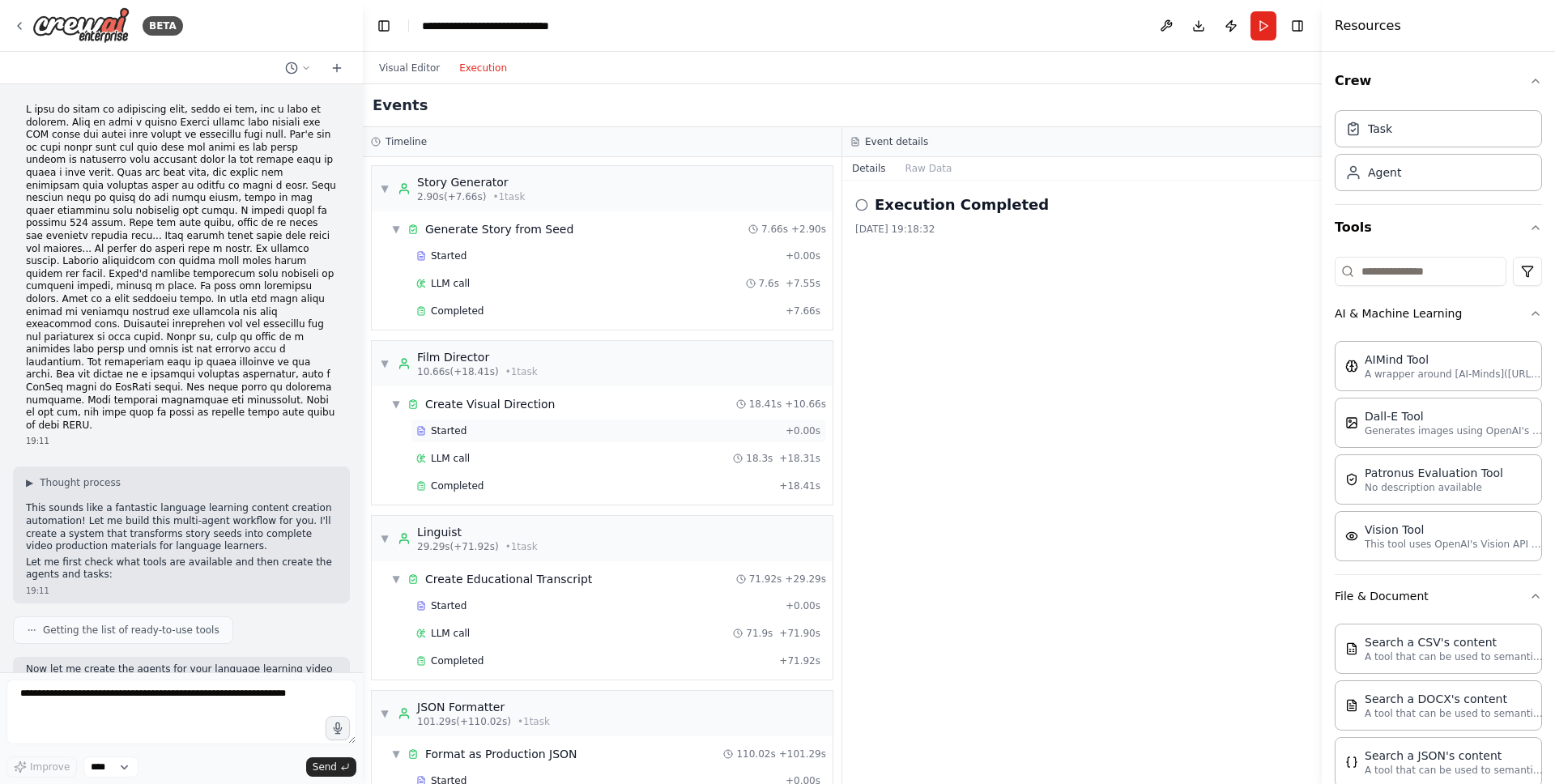
click at [479, 434] on div "Started" at bounding box center [598, 430] width 363 height 13
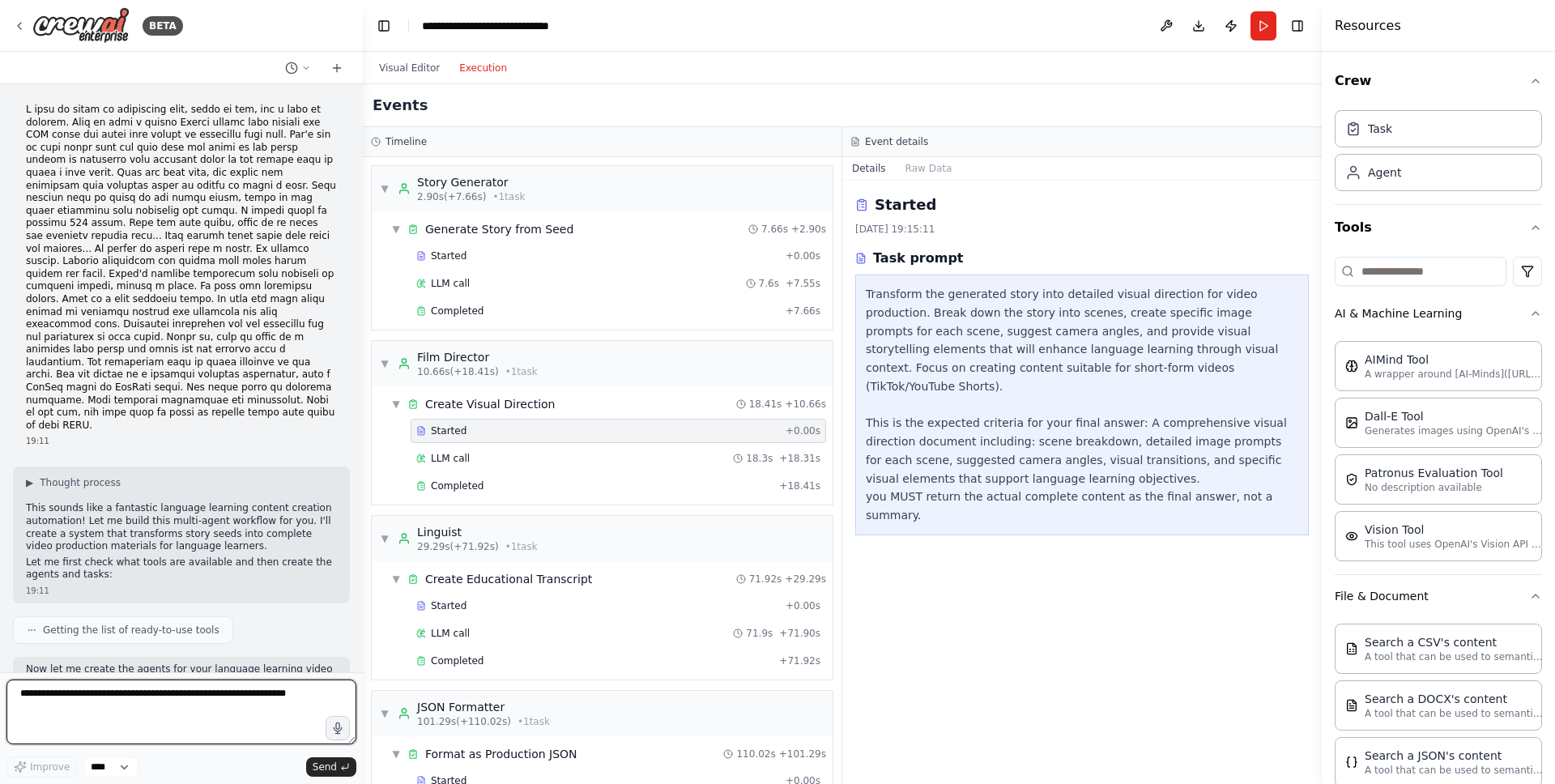
click at [111, 693] on textarea at bounding box center [180, 712] width 350 height 64
click at [472, 482] on span "Completed" at bounding box center [457, 485] width 52 height 13
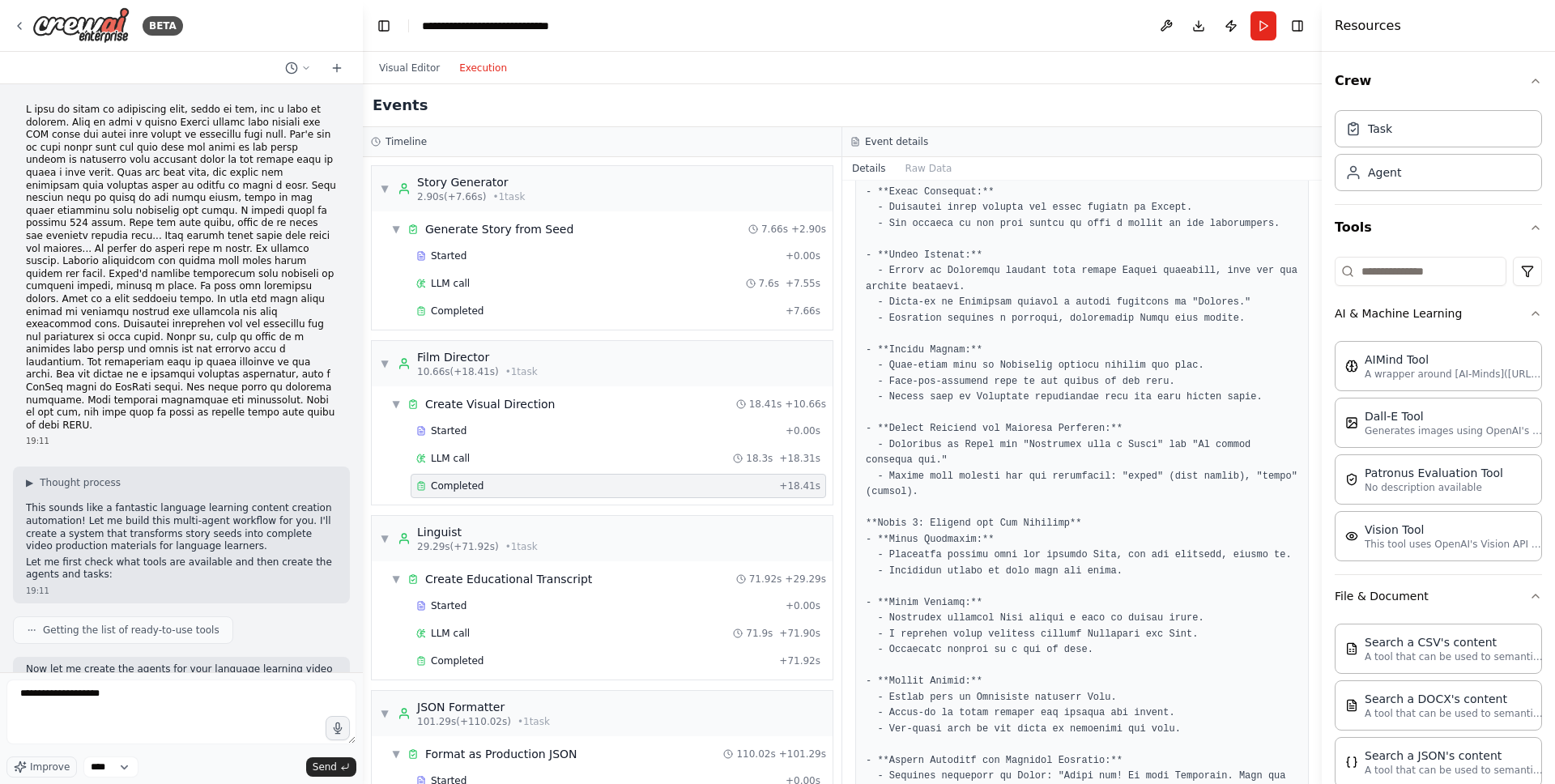
scroll to position [193, 0]
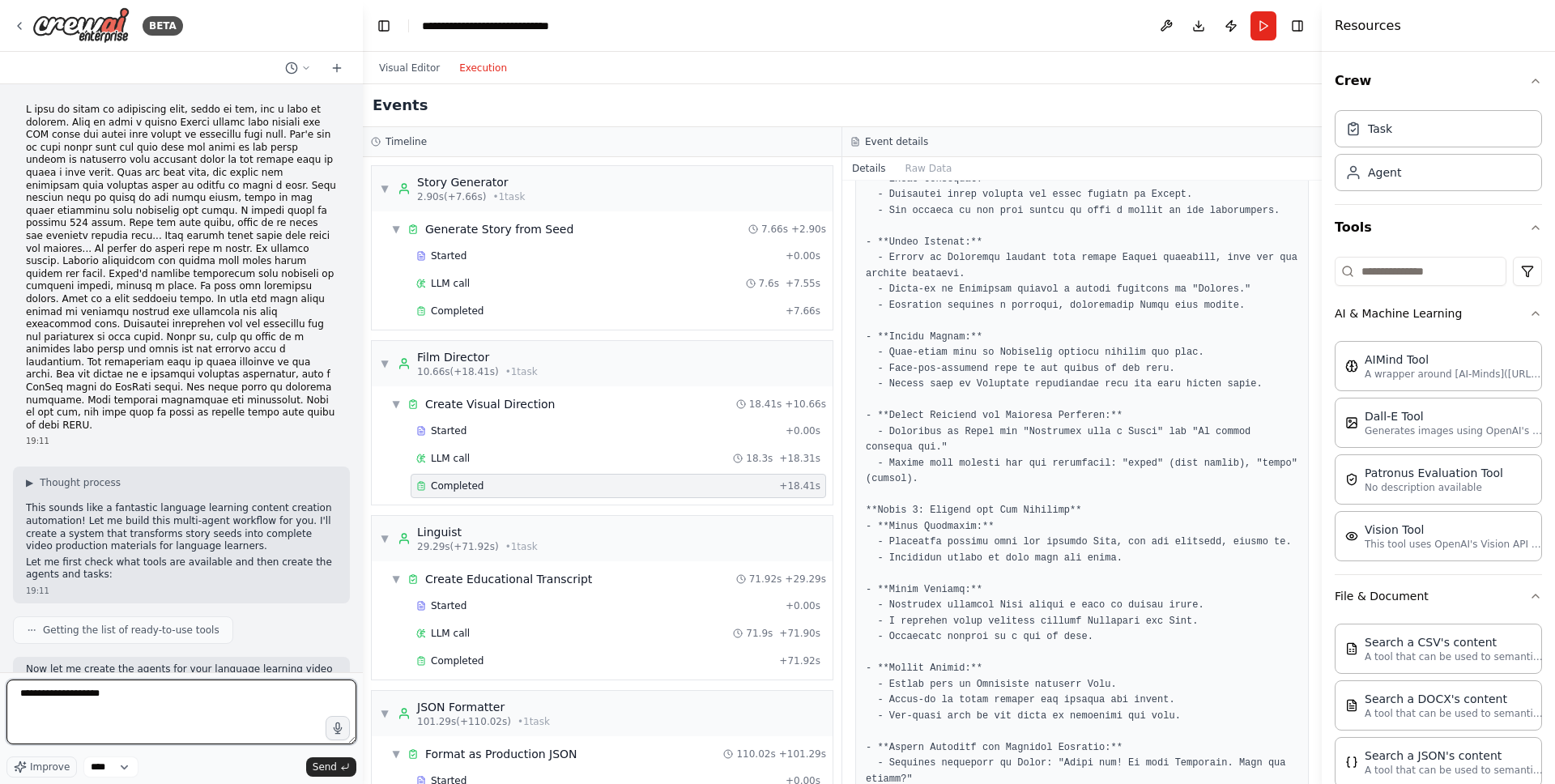
click at [139, 693] on textarea "**********" at bounding box center [180, 712] width 350 height 64
paste textarea "**********"
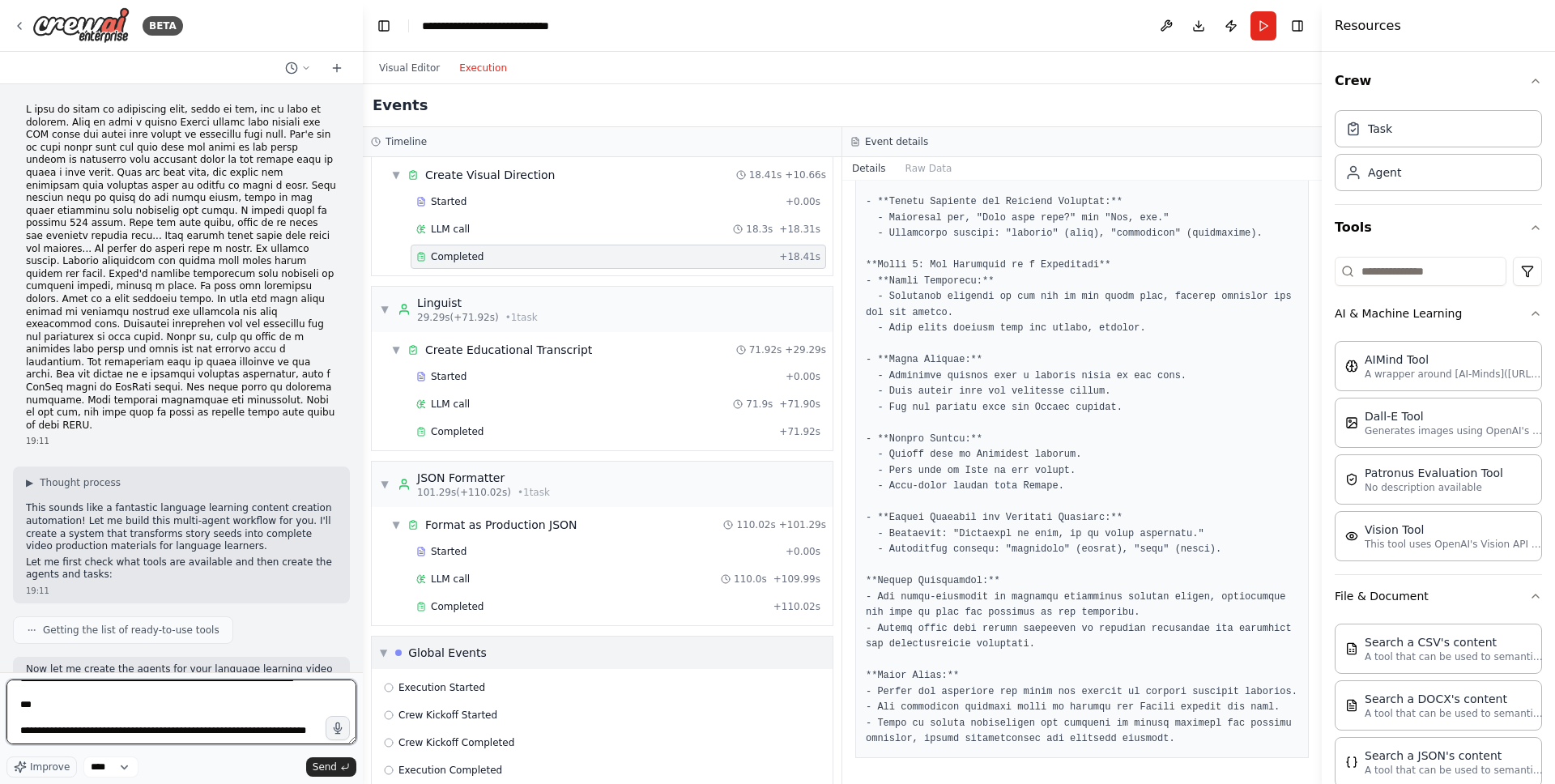
scroll to position [253, 0]
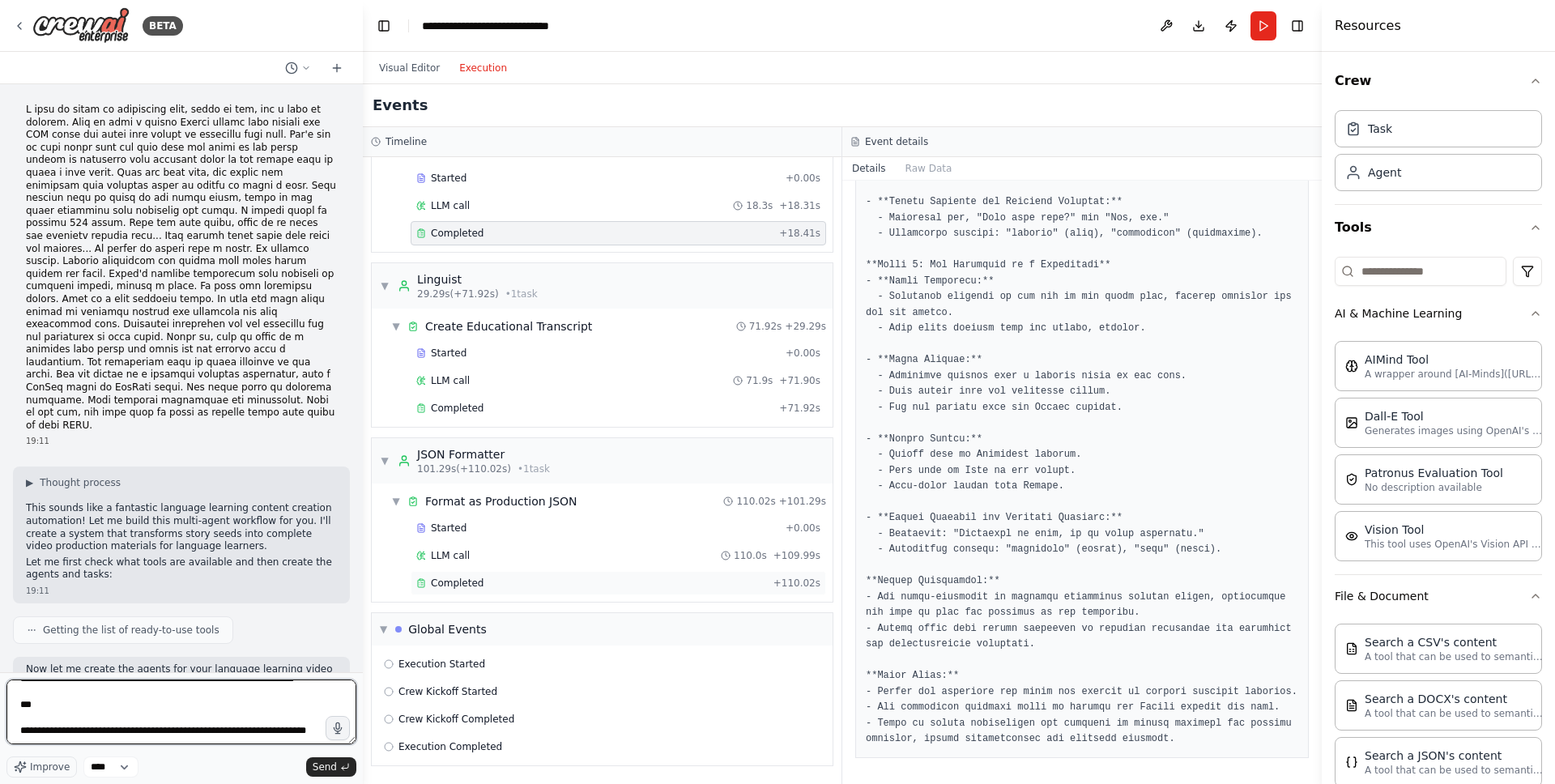
type textarea "**********"
click at [466, 585] on span "Completed" at bounding box center [457, 583] width 52 height 13
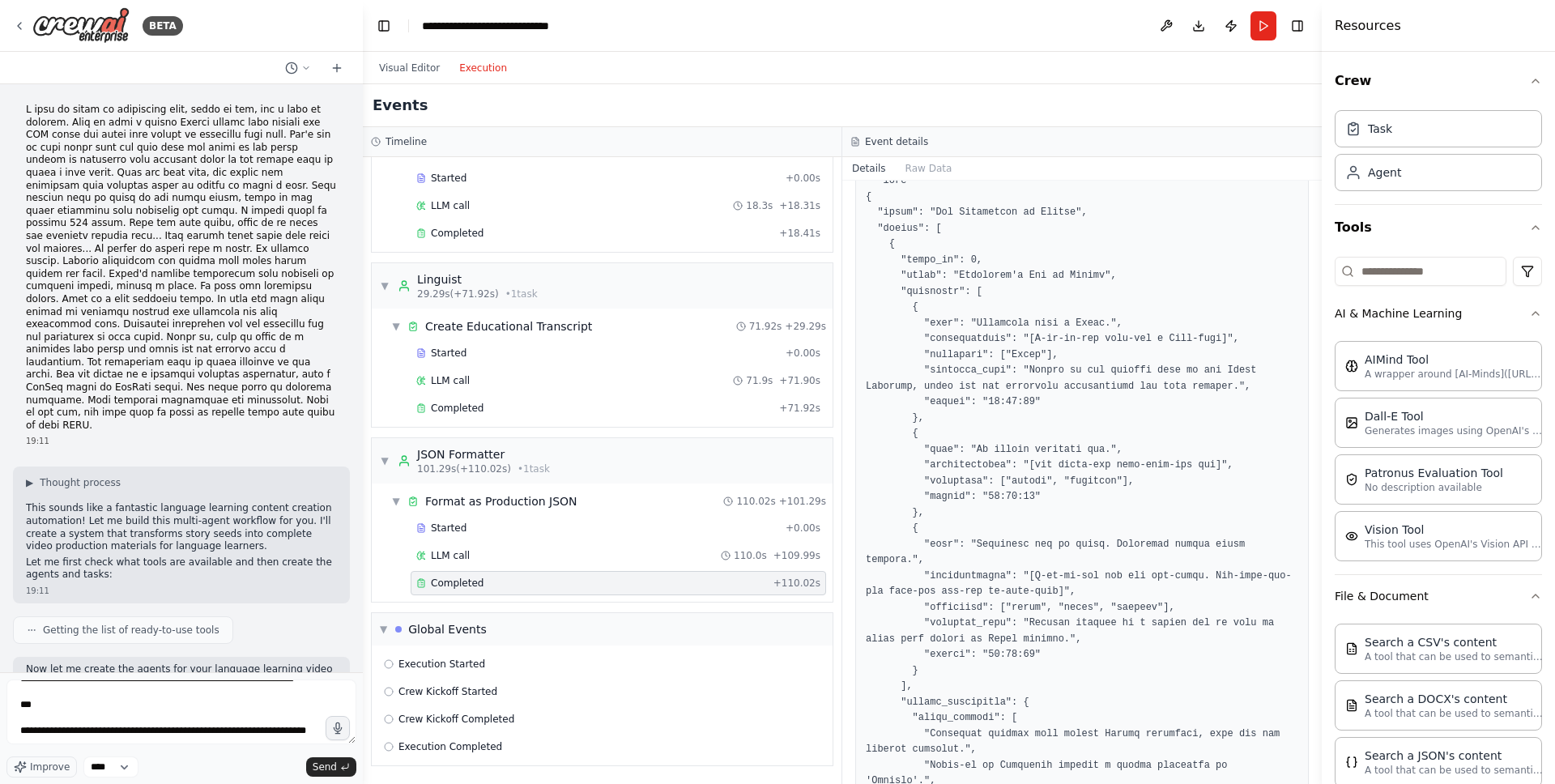
scroll to position [0, 0]
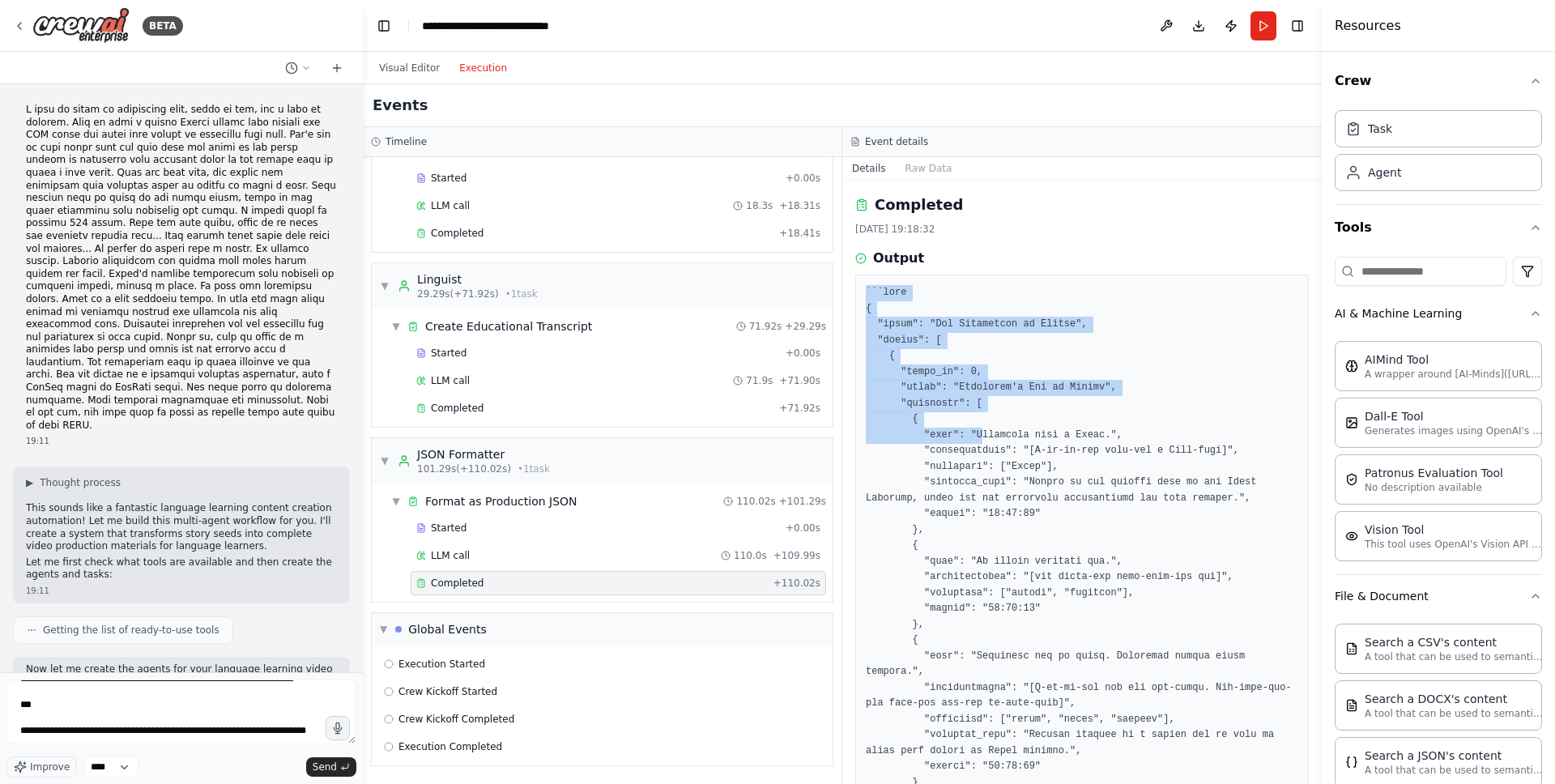
drag, startPoint x: 866, startPoint y: 308, endPoint x: 987, endPoint y: 444, distance: 182.0
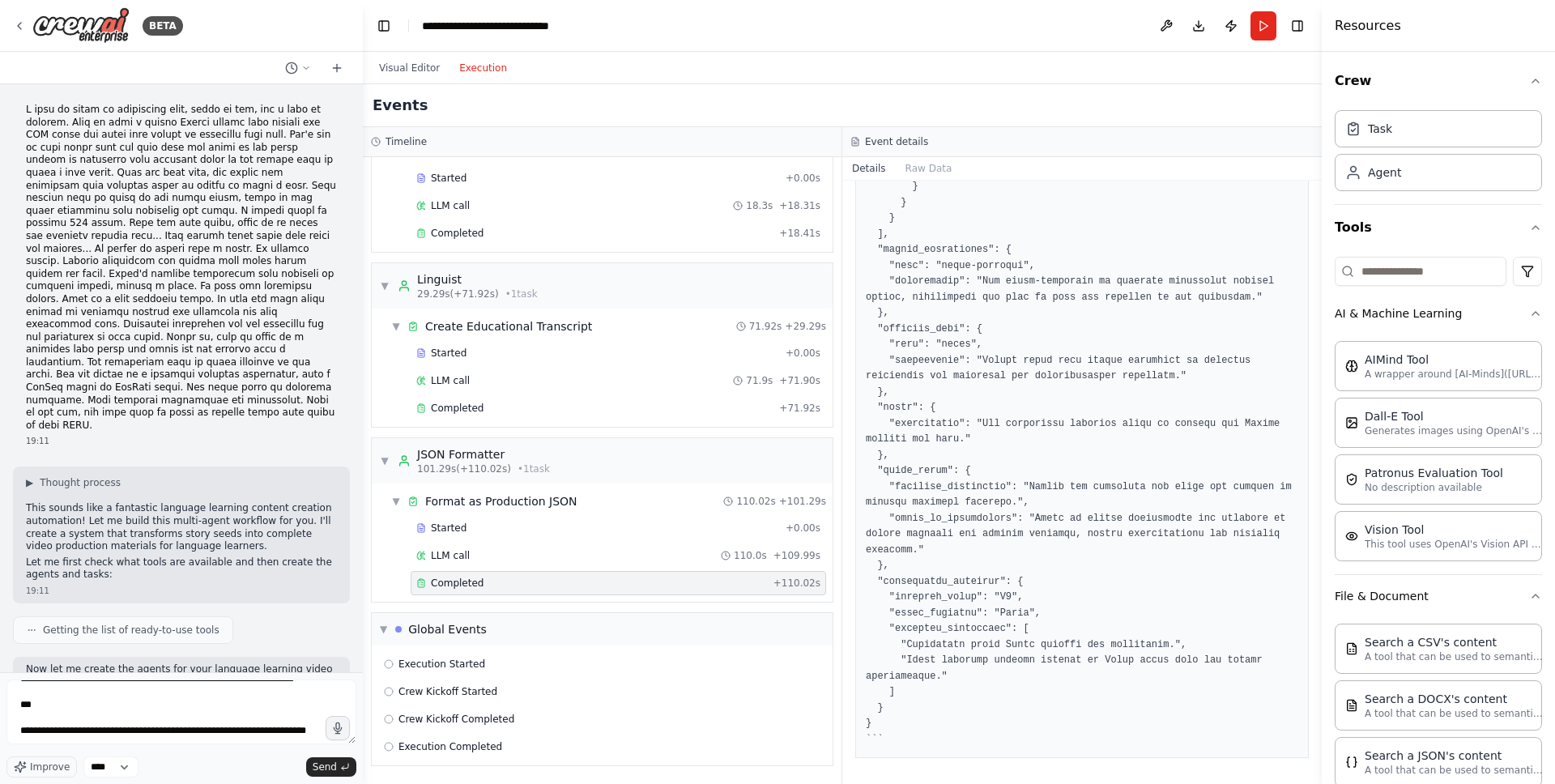
scroll to position [4069, 0]
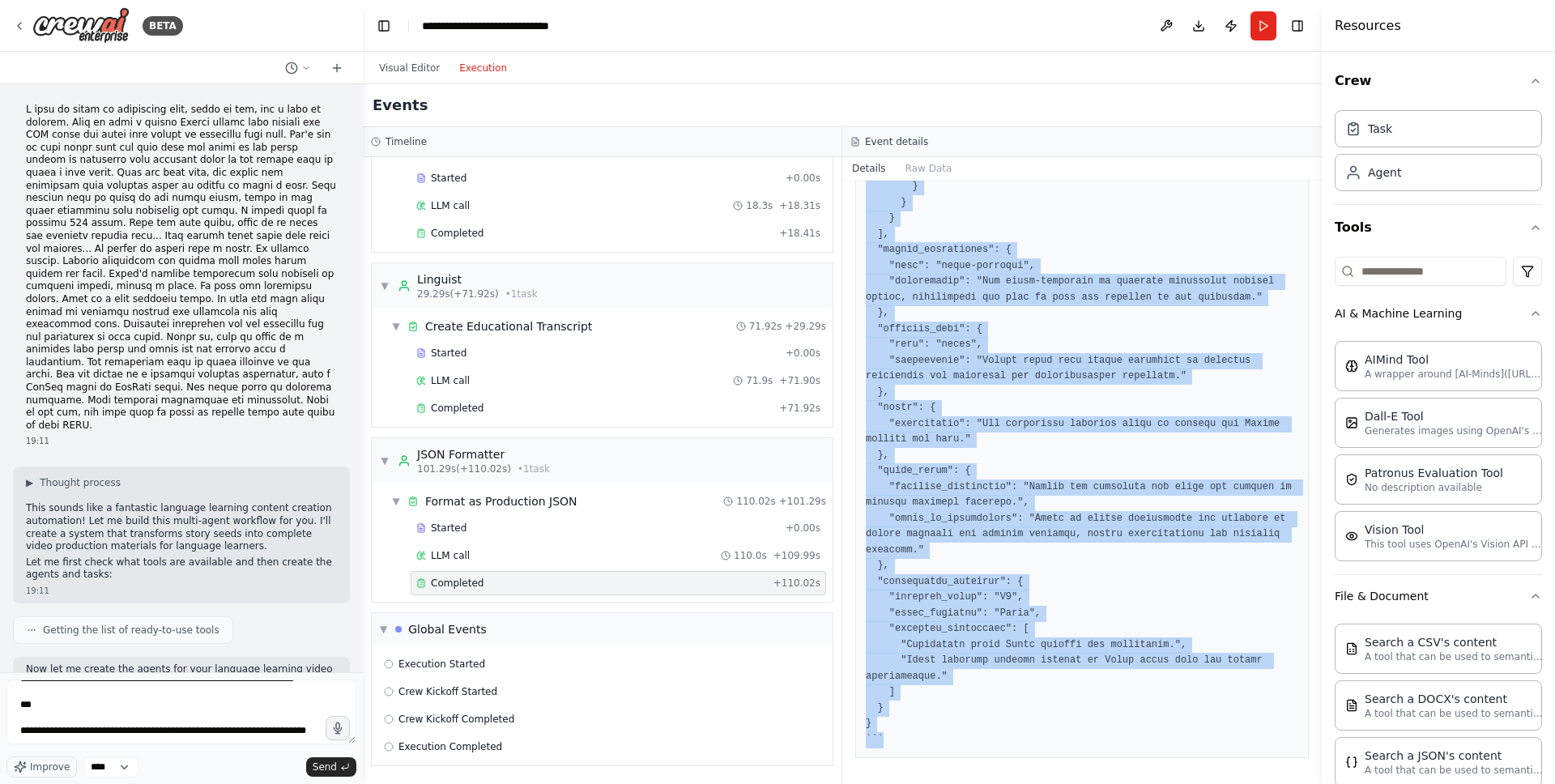
copy pre "```lore { "ipsum": "Dol Sitametcon ad Elitse", "doeius": [ { "tempo_in": 4, "ut…"
